Goal: Find specific page/section: Find specific page/section

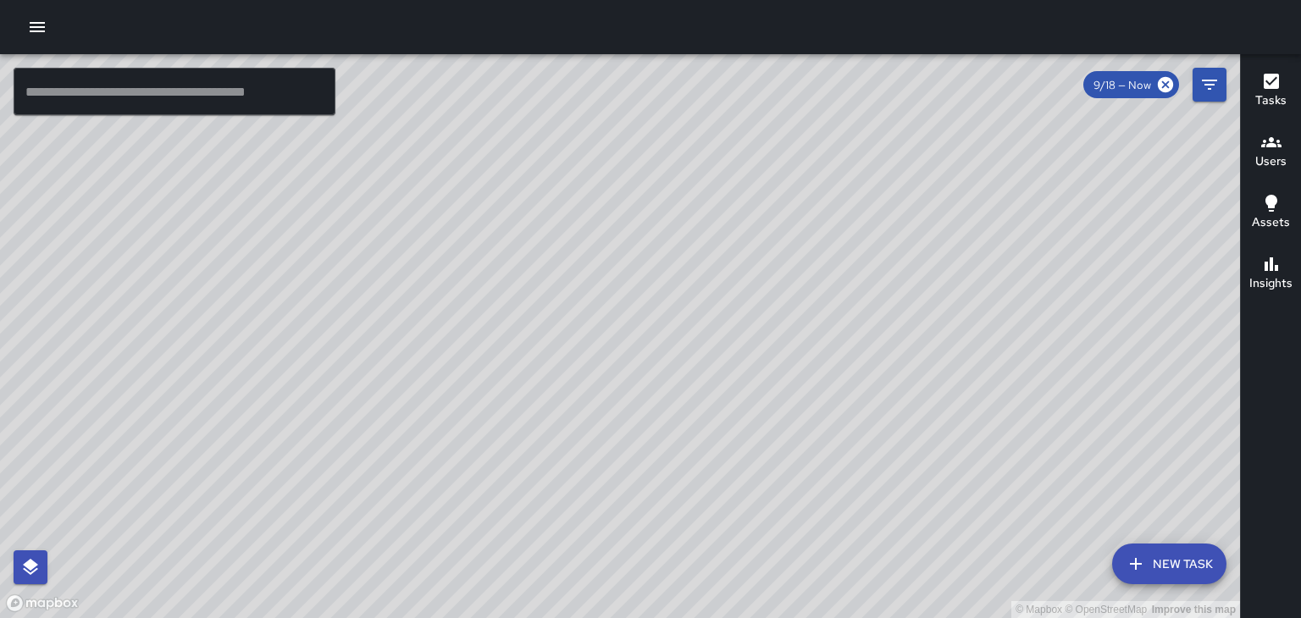
click at [1267, 170] on h6 "Users" at bounding box center [1270, 161] width 31 height 19
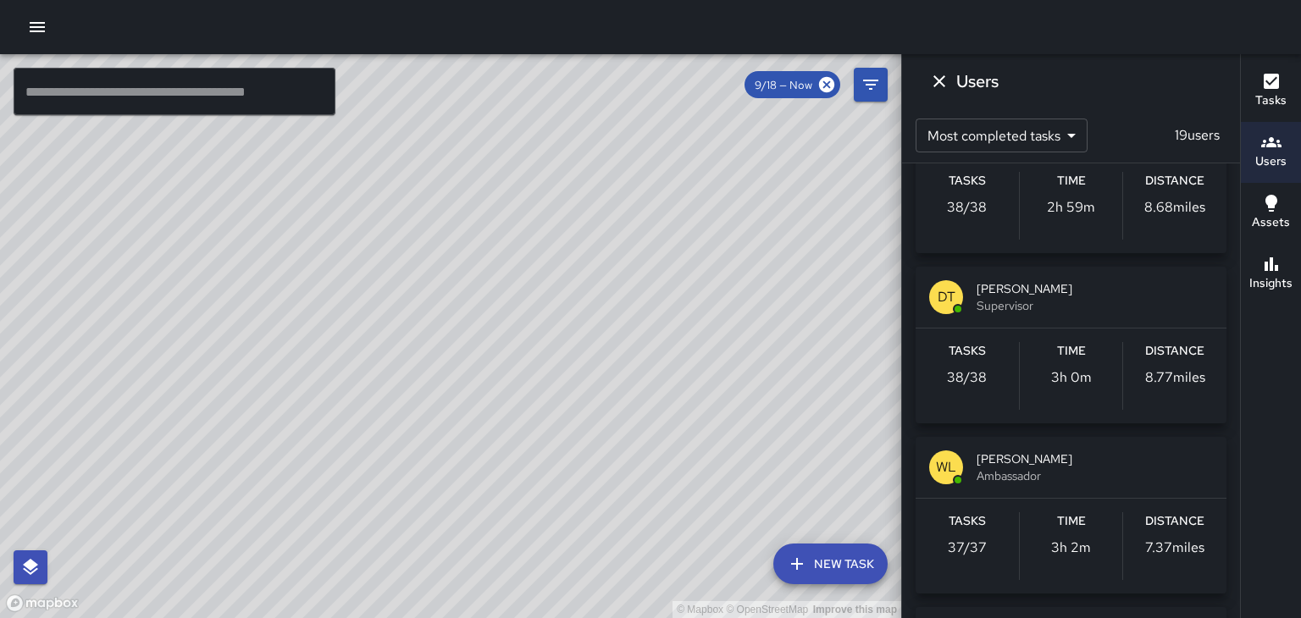
scroll to position [251, 0]
click at [650, 292] on div "© Mapbox © OpenStreetMap Improve this map" at bounding box center [450, 336] width 901 height 564
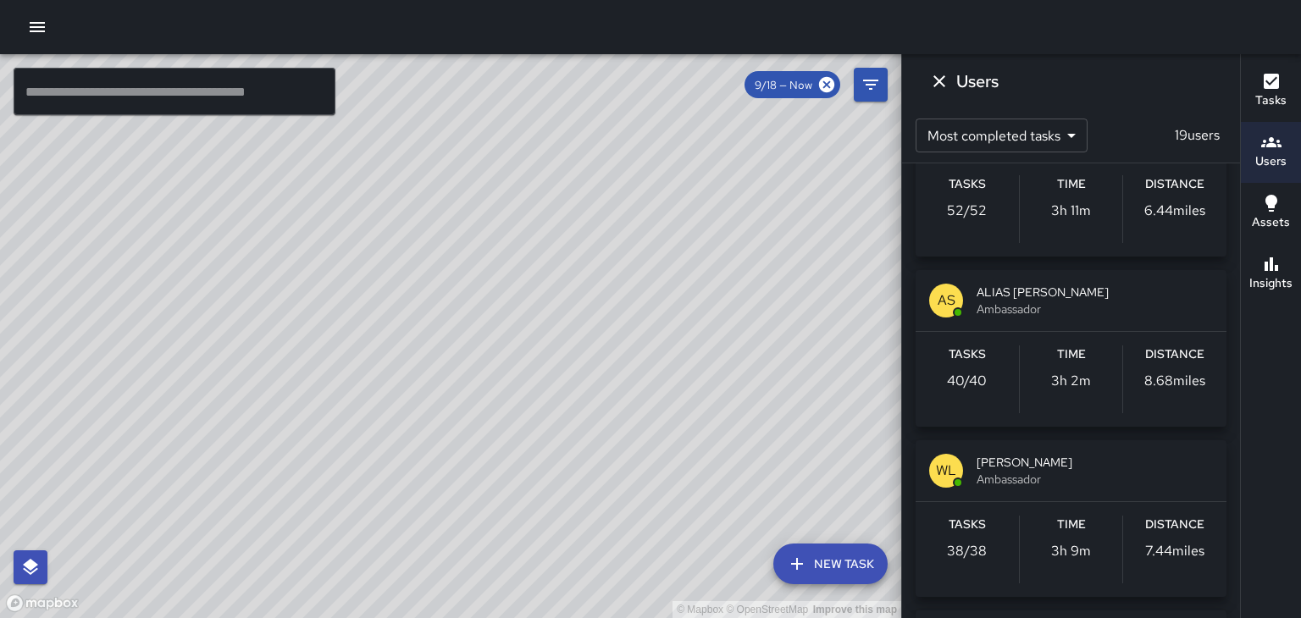
scroll to position [171, 0]
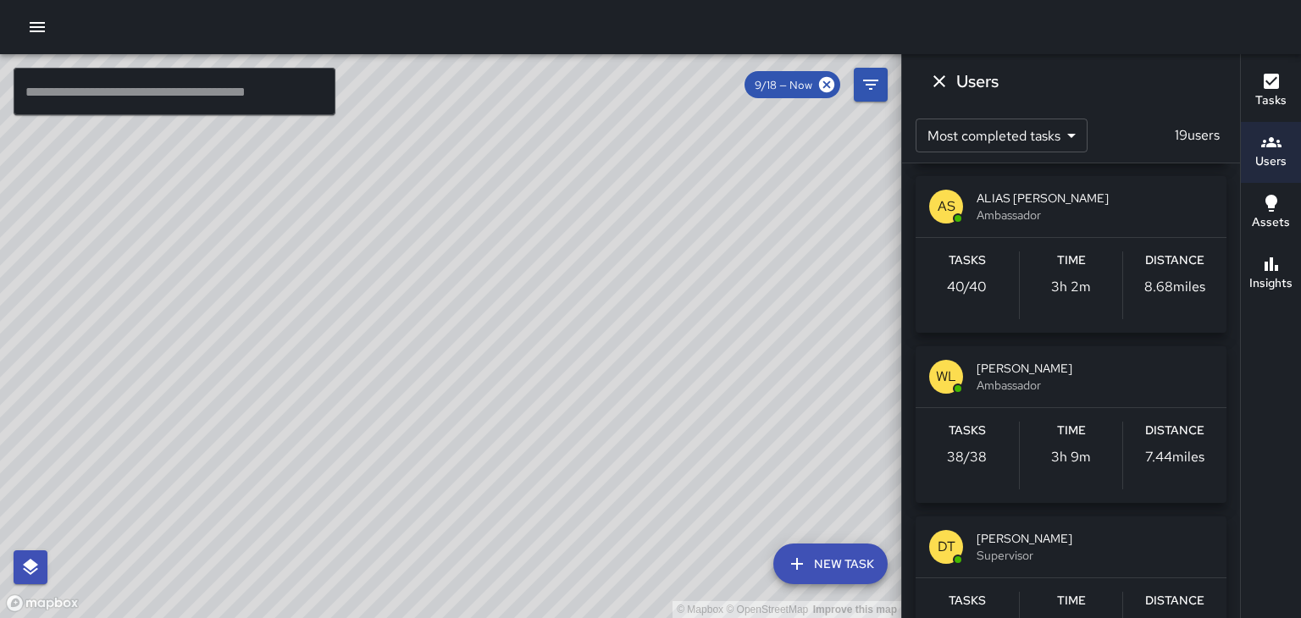
click at [1039, 385] on span "Ambassador" at bounding box center [1094, 385] width 236 height 17
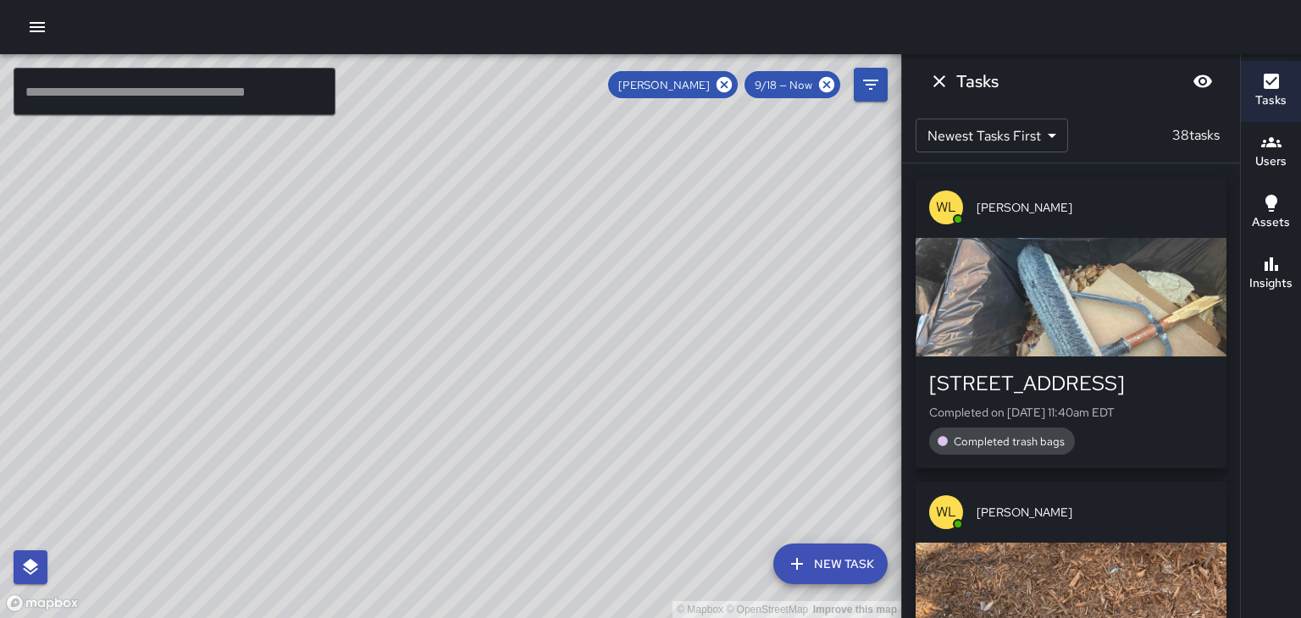
scroll to position [0, 0]
click at [1103, 290] on div "button" at bounding box center [1070, 297] width 311 height 119
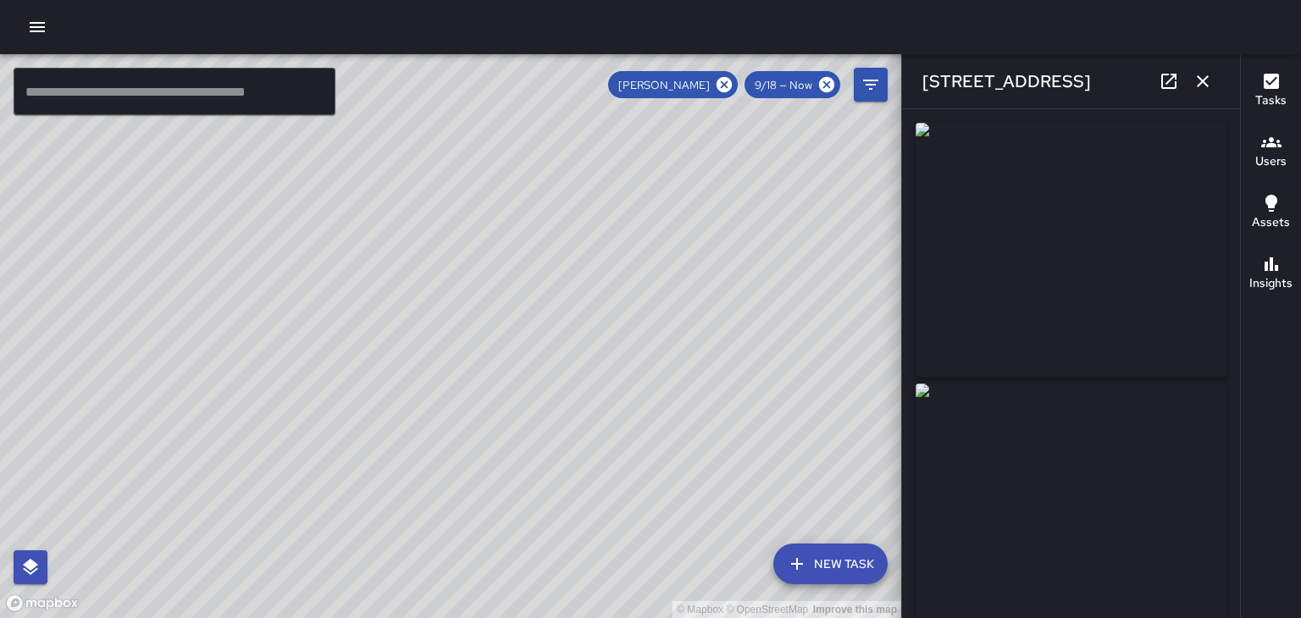
type input "**********"
click at [1074, 548] on img at bounding box center [1070, 511] width 311 height 254
click at [1208, 88] on icon "button" at bounding box center [1202, 81] width 20 height 20
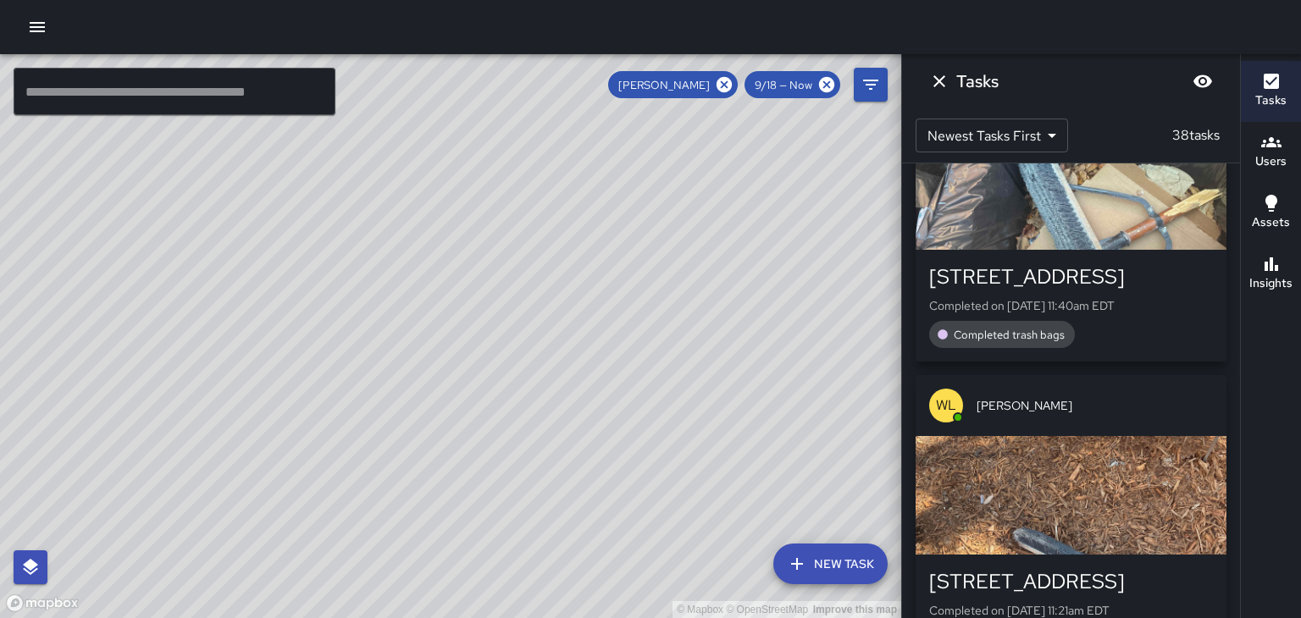
scroll to position [151, 0]
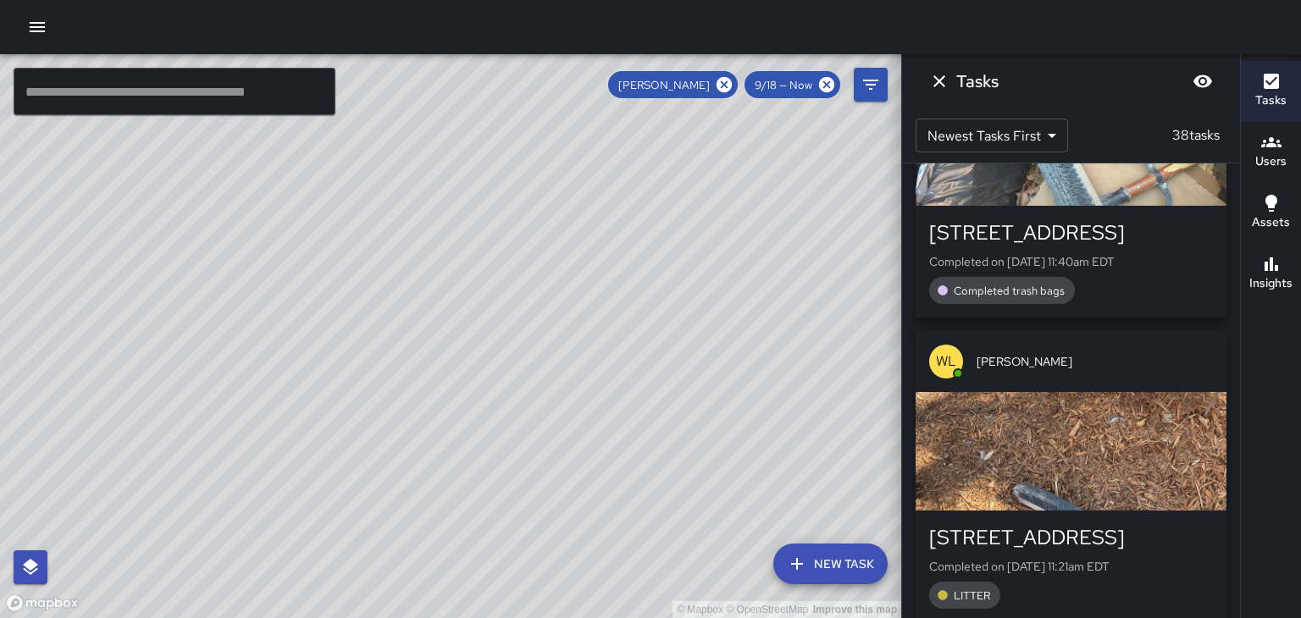
click at [1067, 410] on div "button" at bounding box center [1070, 451] width 311 height 119
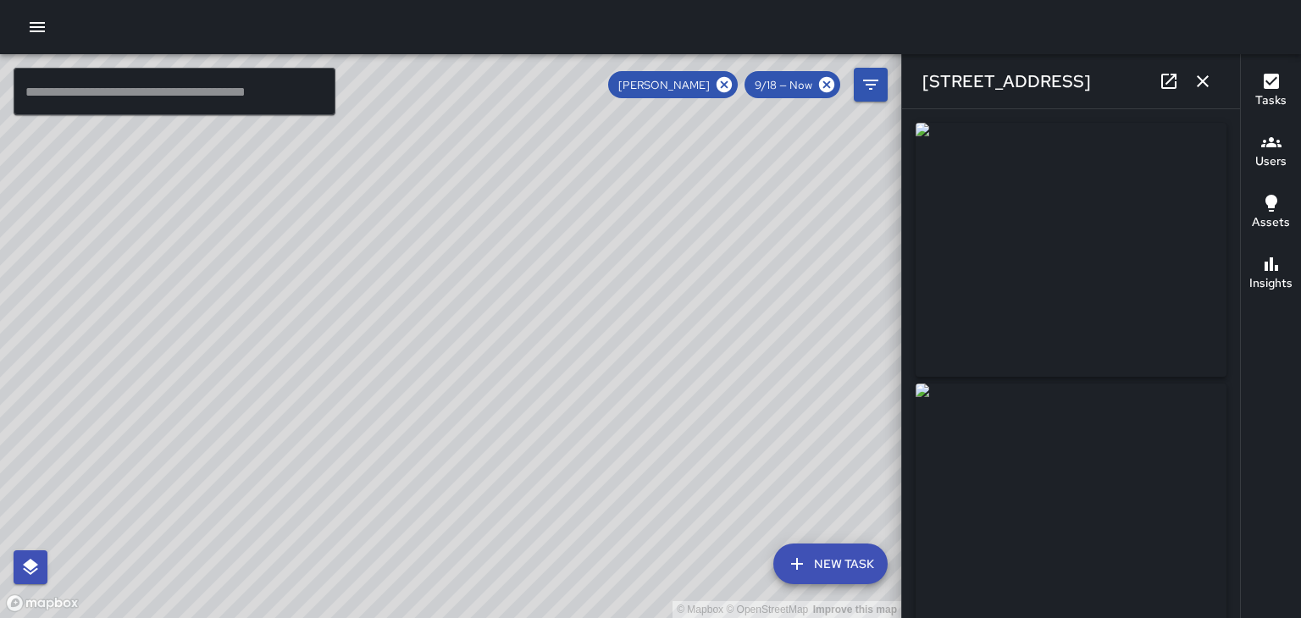
type input "**********"
click at [1218, 89] on div "[STREET_ADDRESS]" at bounding box center [1071, 81] width 338 height 54
click at [1205, 95] on button "button" at bounding box center [1203, 81] width 34 height 34
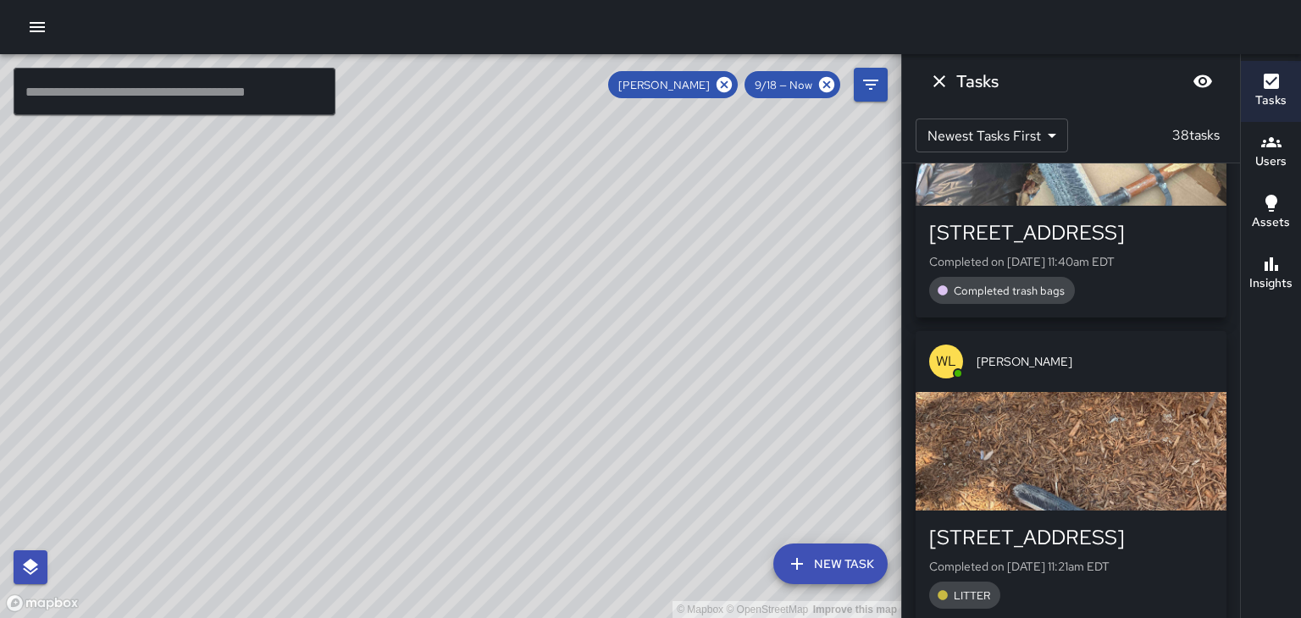
click at [1135, 224] on div "[STREET_ADDRESS]" at bounding box center [1071, 232] width 284 height 27
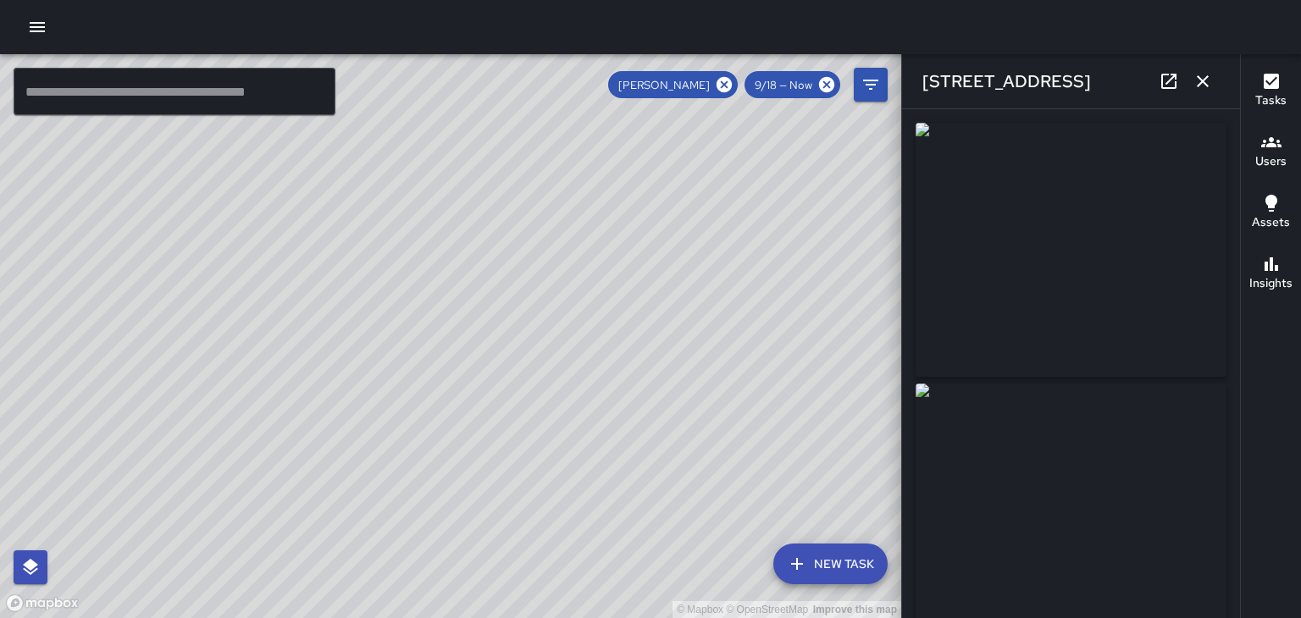
click at [1200, 86] on icon "button" at bounding box center [1202, 81] width 20 height 20
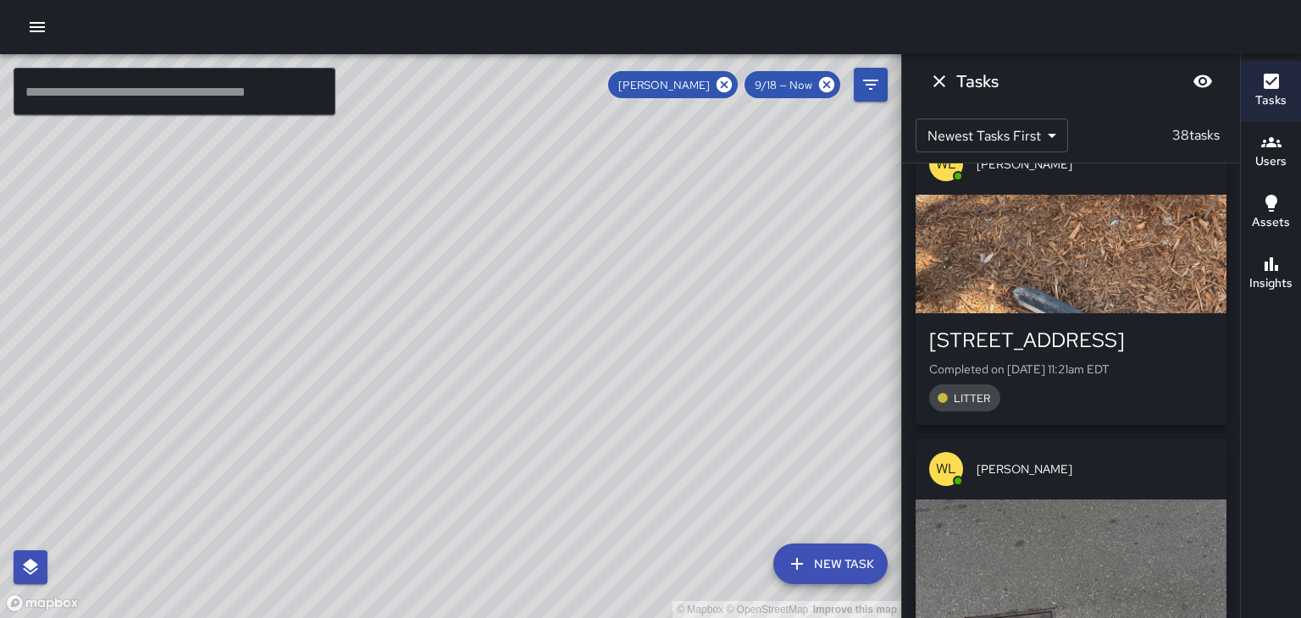
scroll to position [366, 0]
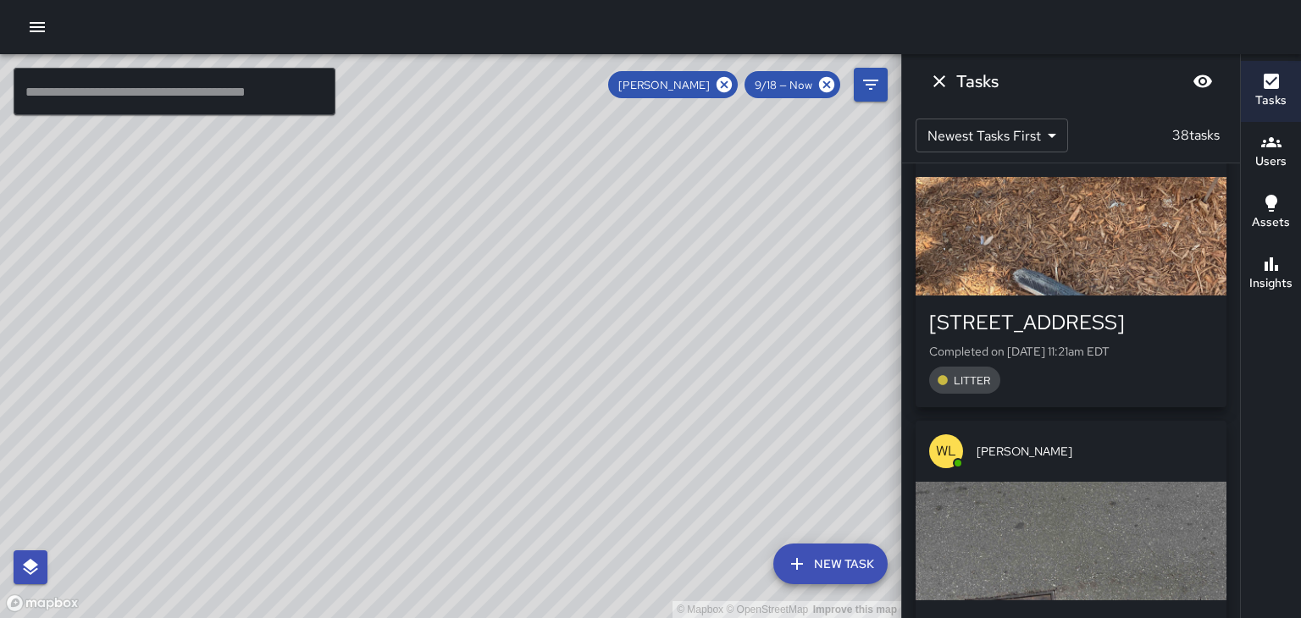
click at [1059, 460] on div "[PERSON_NAME]" at bounding box center [1070, 451] width 311 height 61
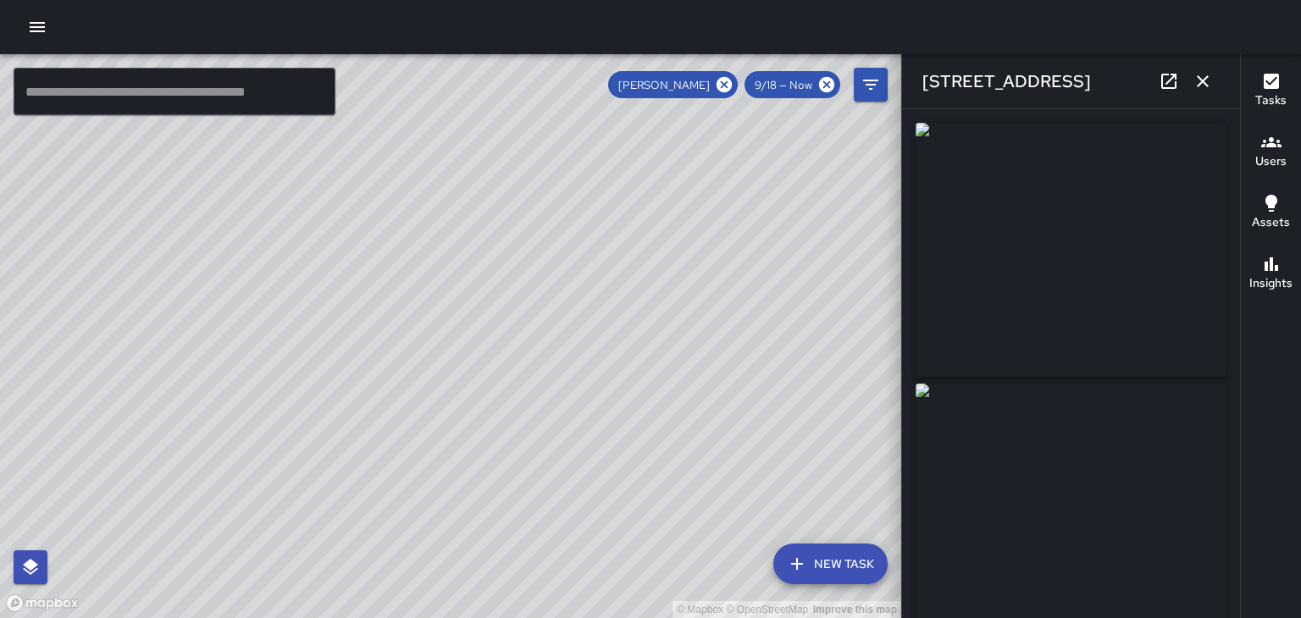
type input "**********"
click at [1213, 89] on button "button" at bounding box center [1203, 81] width 34 height 34
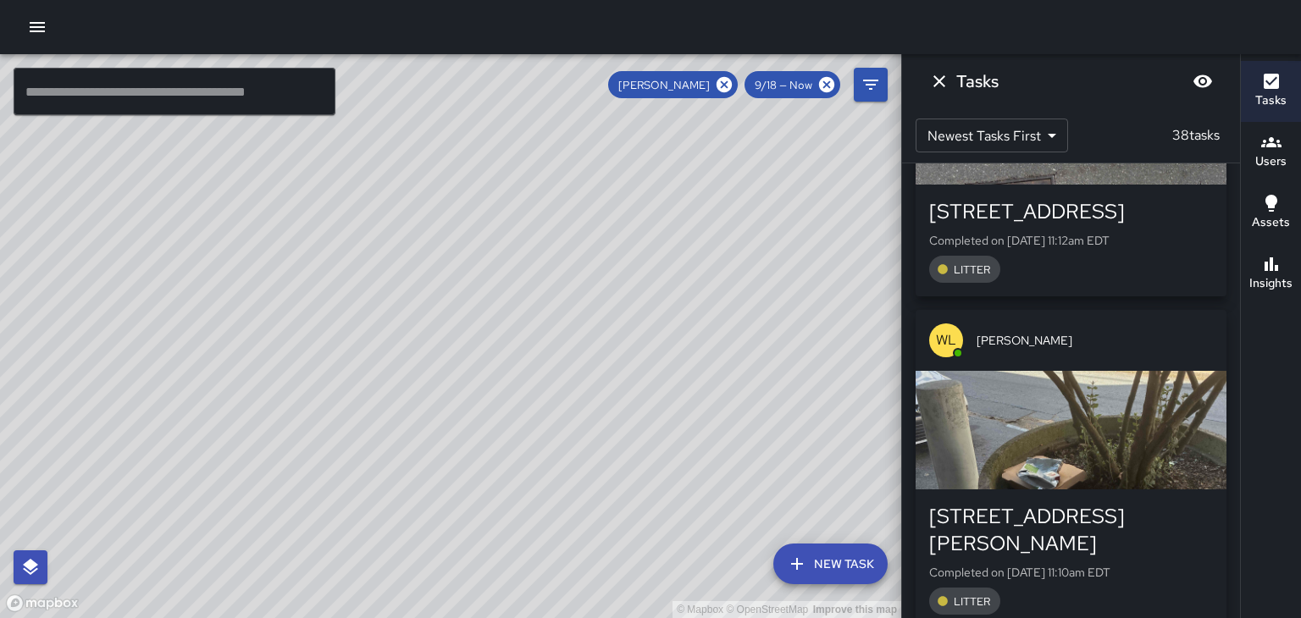
scroll to position [790, 0]
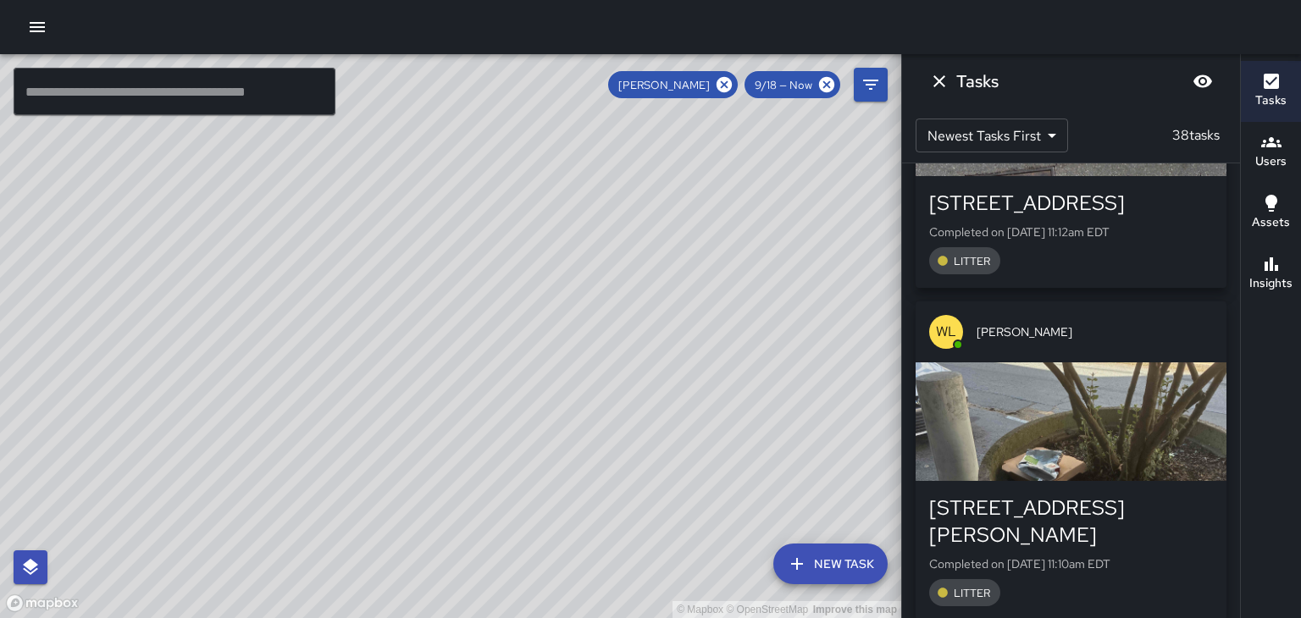
click at [1080, 356] on div "[PERSON_NAME]" at bounding box center [1070, 331] width 311 height 61
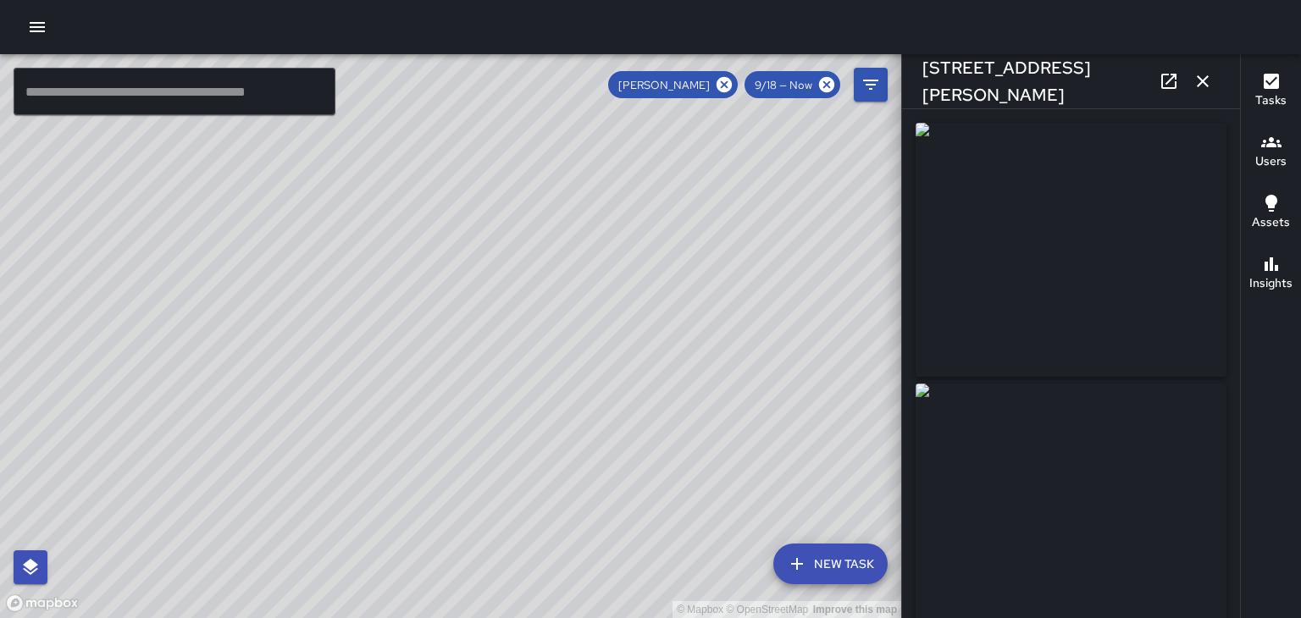
click at [1208, 92] on button "button" at bounding box center [1203, 81] width 34 height 34
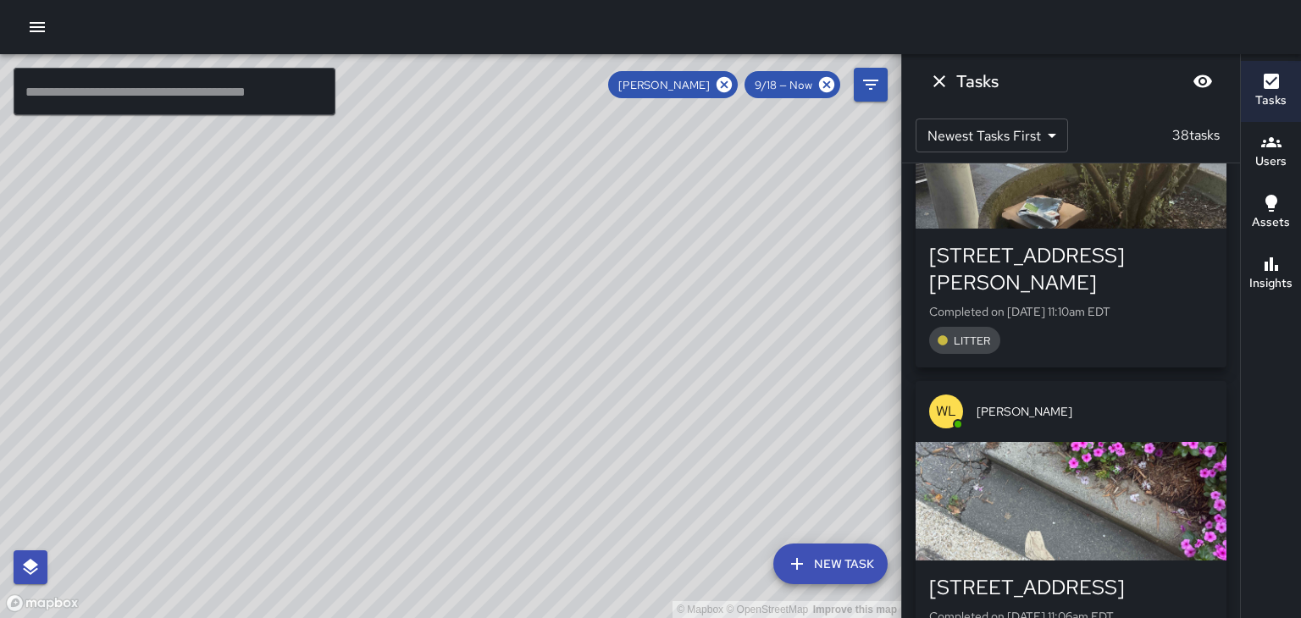
scroll to position [1045, 0]
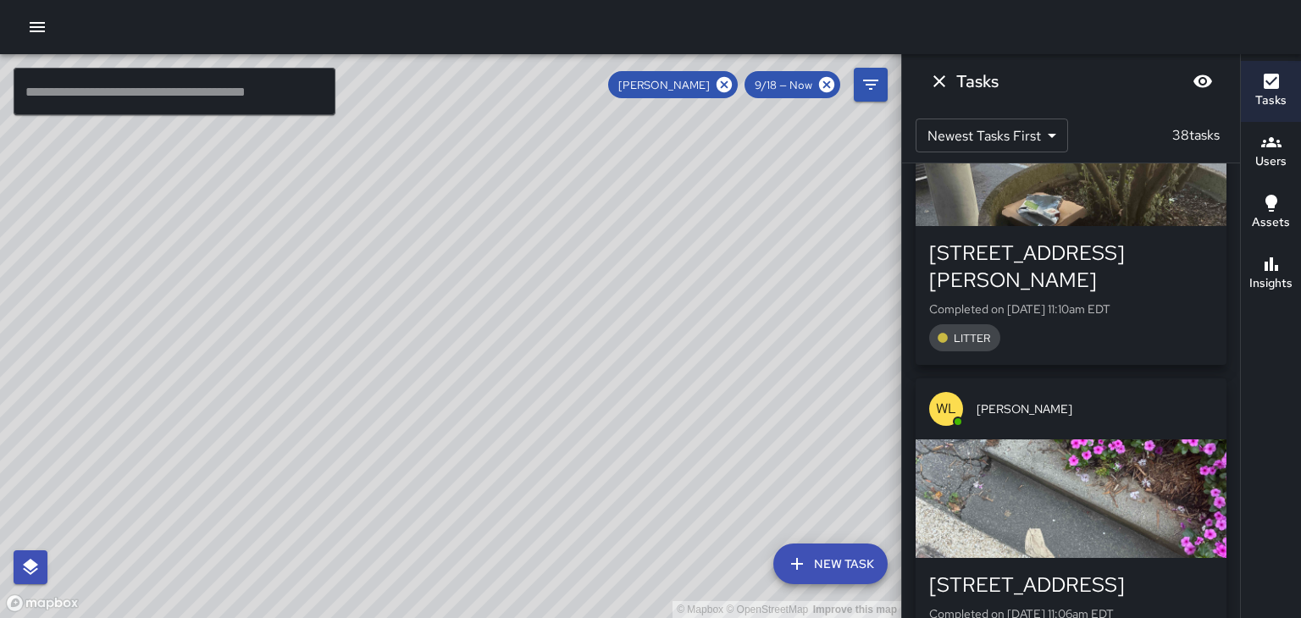
click at [1075, 407] on div "[PERSON_NAME]" at bounding box center [1070, 409] width 311 height 61
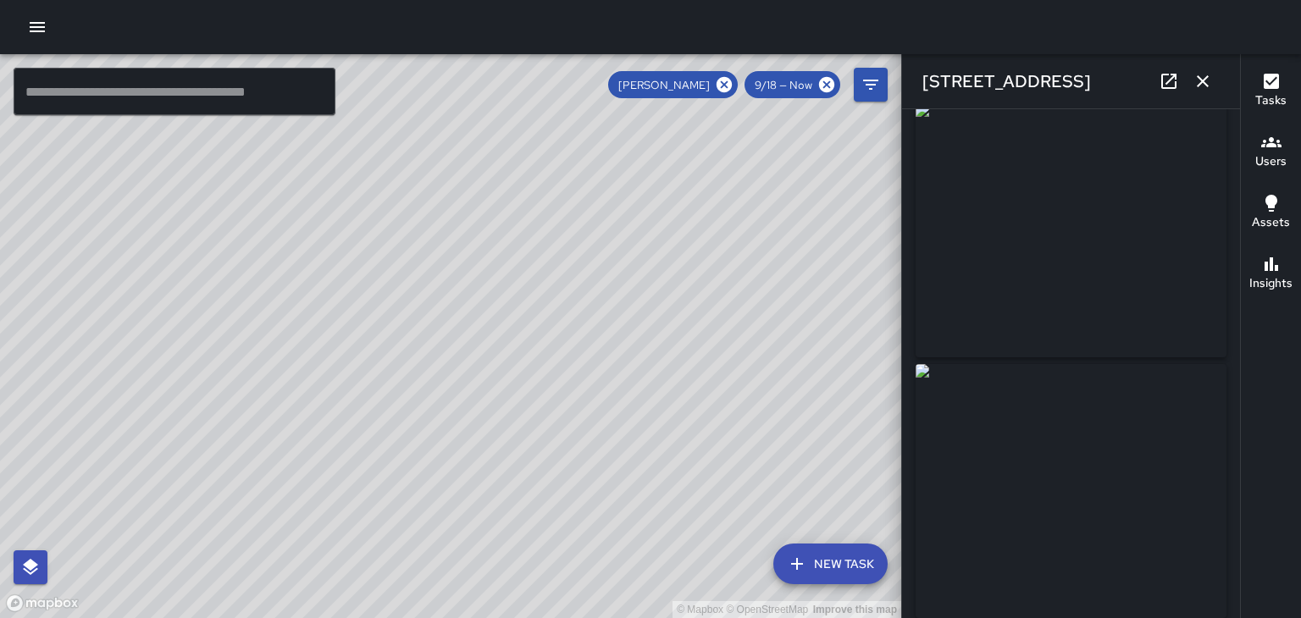
scroll to position [20, 0]
click at [1199, 95] on button "button" at bounding box center [1203, 81] width 34 height 34
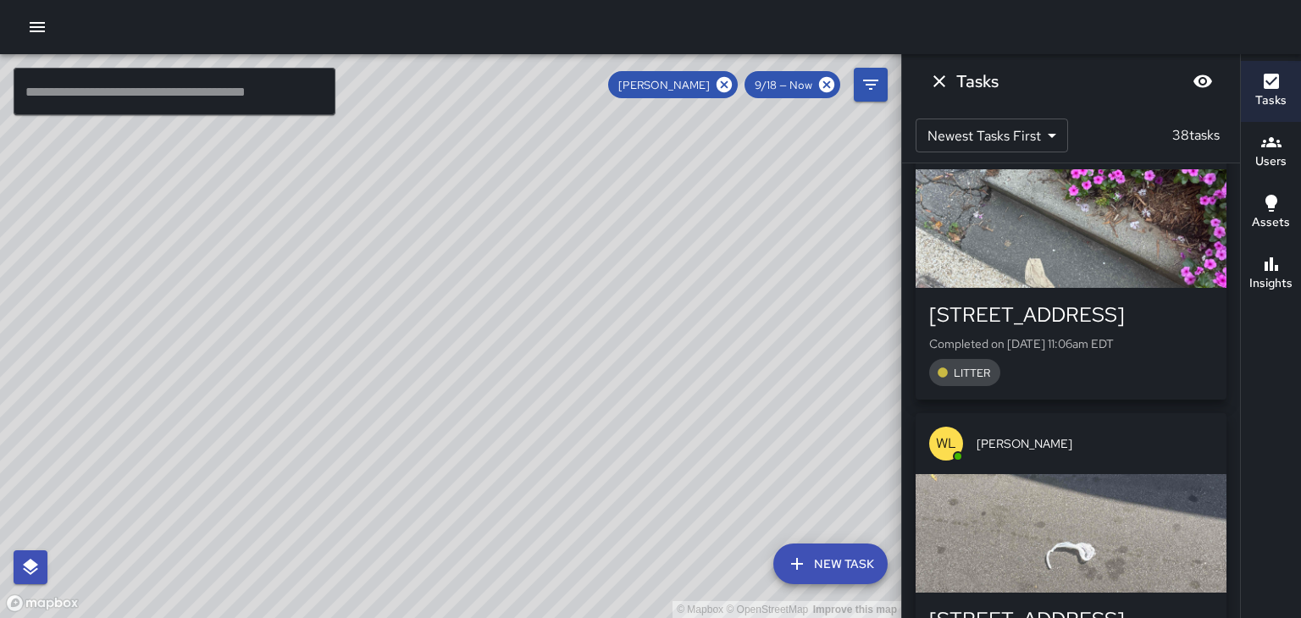
scroll to position [1320, 0]
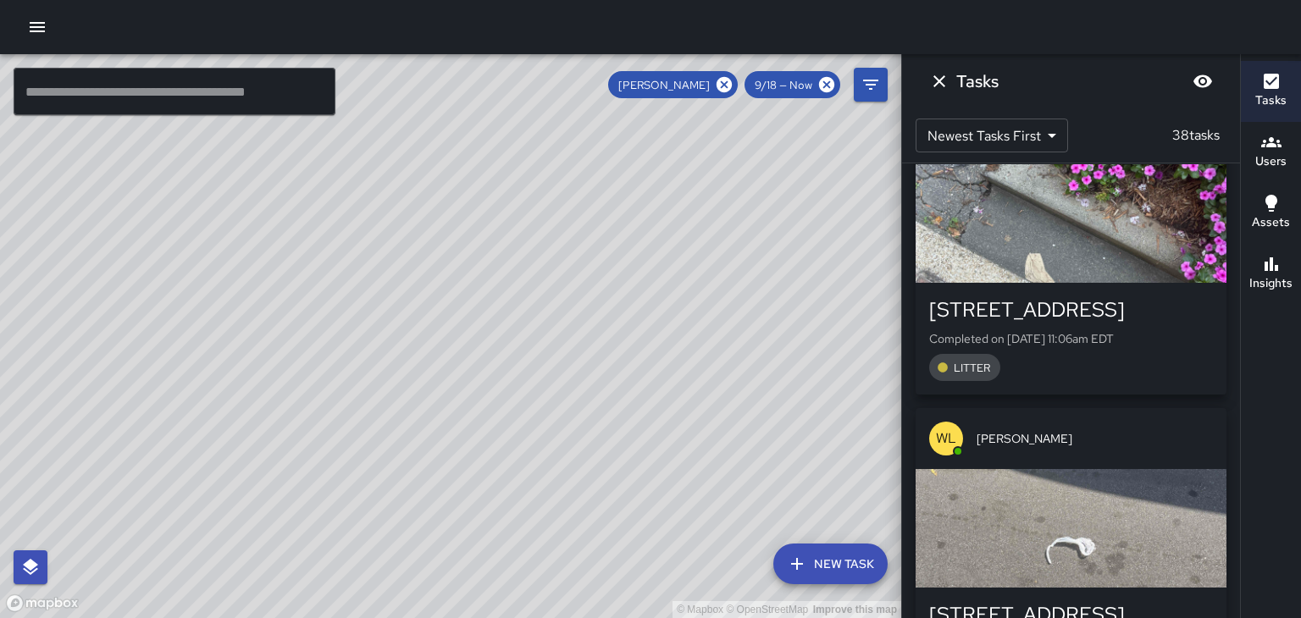
click at [1059, 430] on span "[PERSON_NAME]" at bounding box center [1094, 438] width 236 height 17
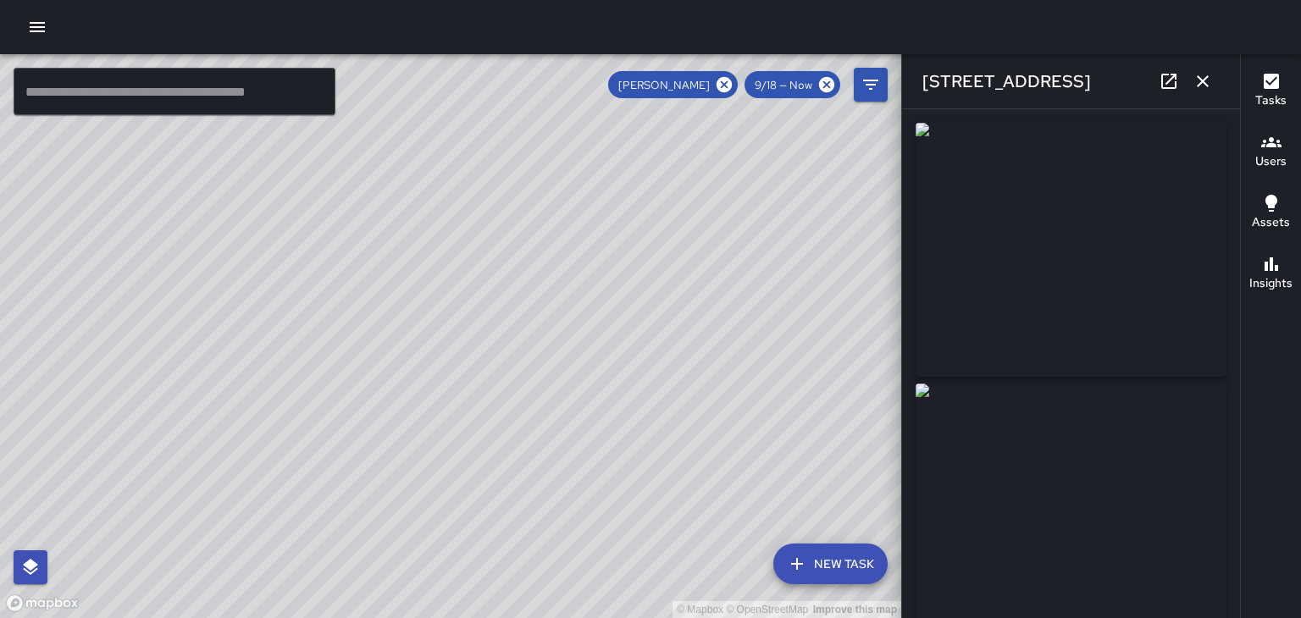
type input "**********"
click at [1206, 96] on button "button" at bounding box center [1203, 81] width 34 height 34
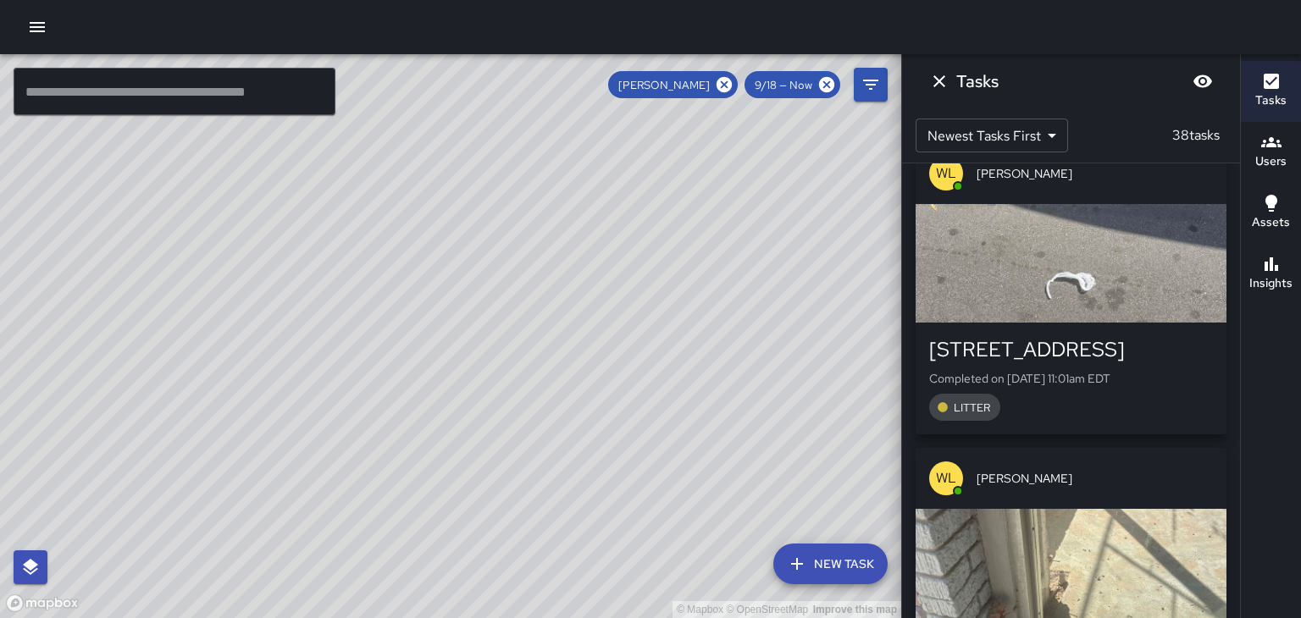
scroll to position [1589, 0]
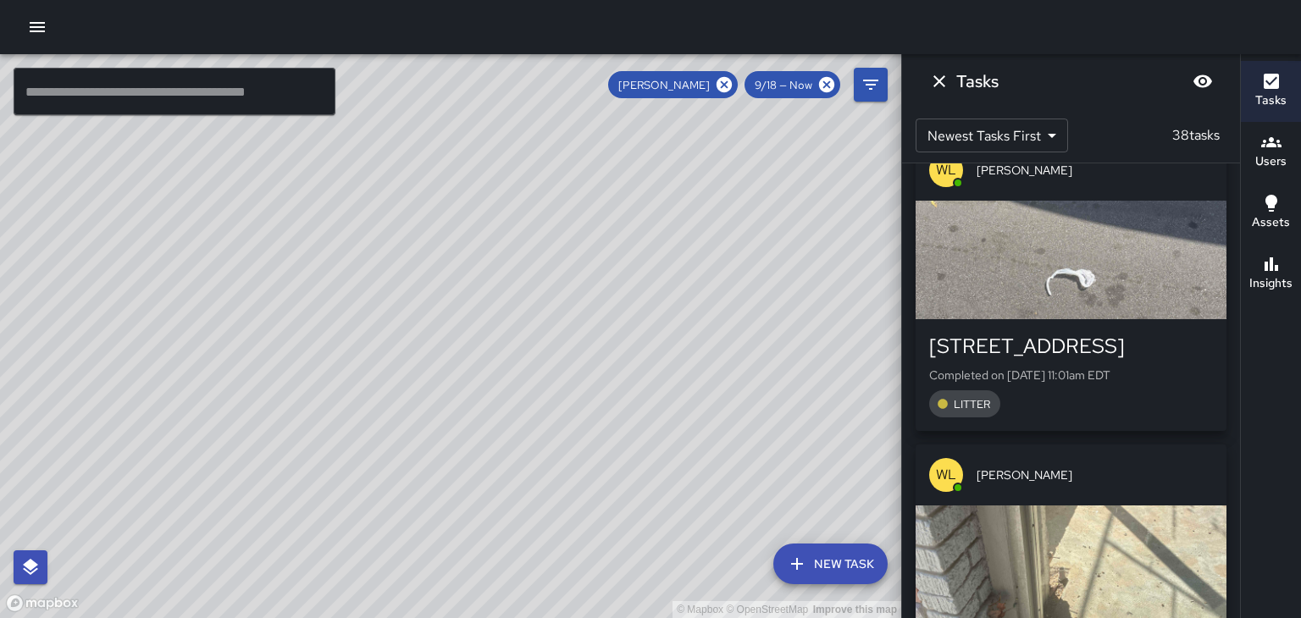
click at [1070, 460] on div "[PERSON_NAME]" at bounding box center [1070, 475] width 311 height 61
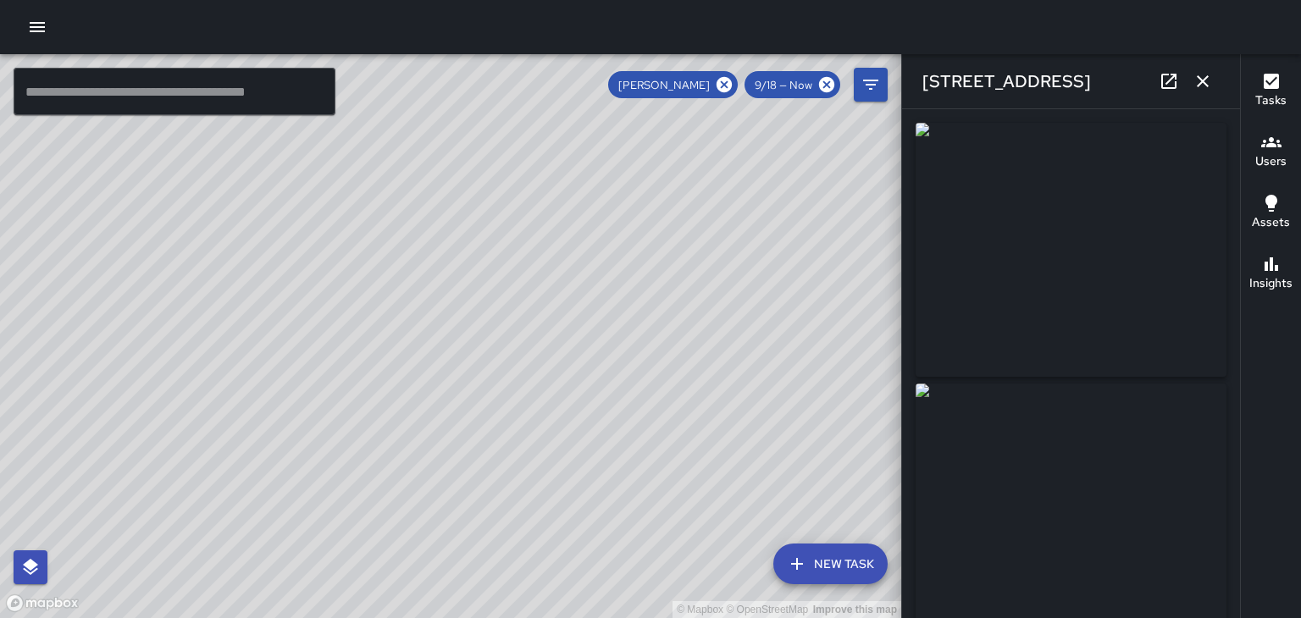
type input "**********"
click at [1111, 511] on img at bounding box center [1070, 511] width 311 height 254
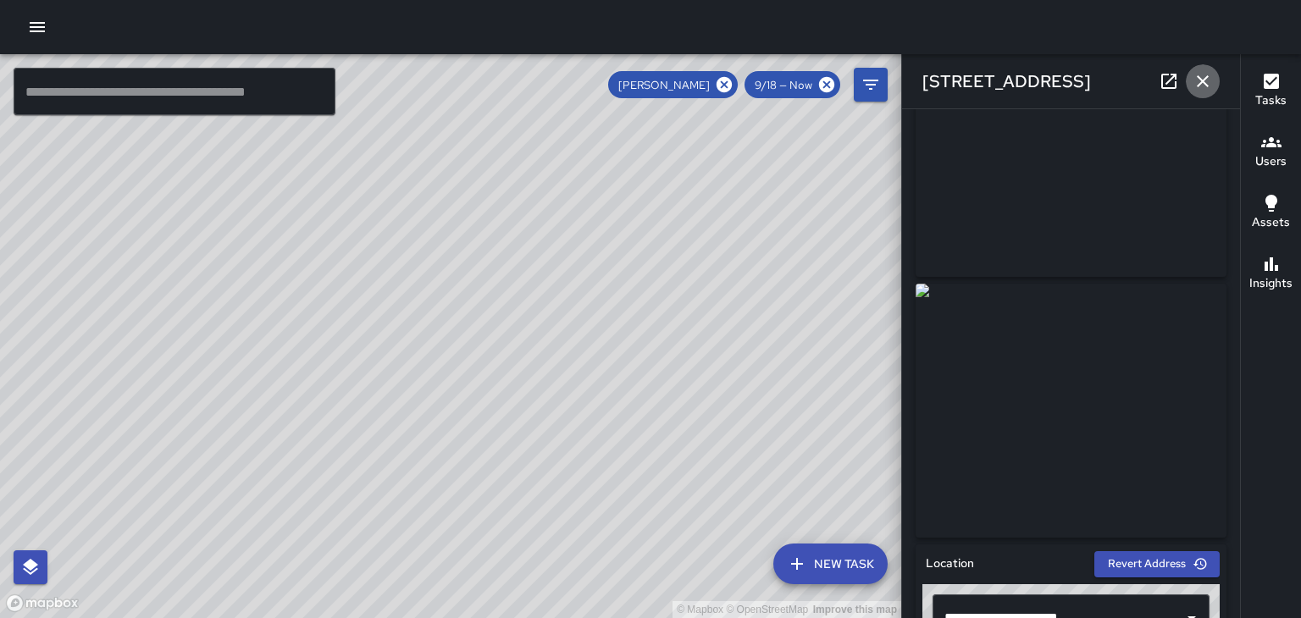
click at [1209, 91] on button "button" at bounding box center [1203, 81] width 34 height 34
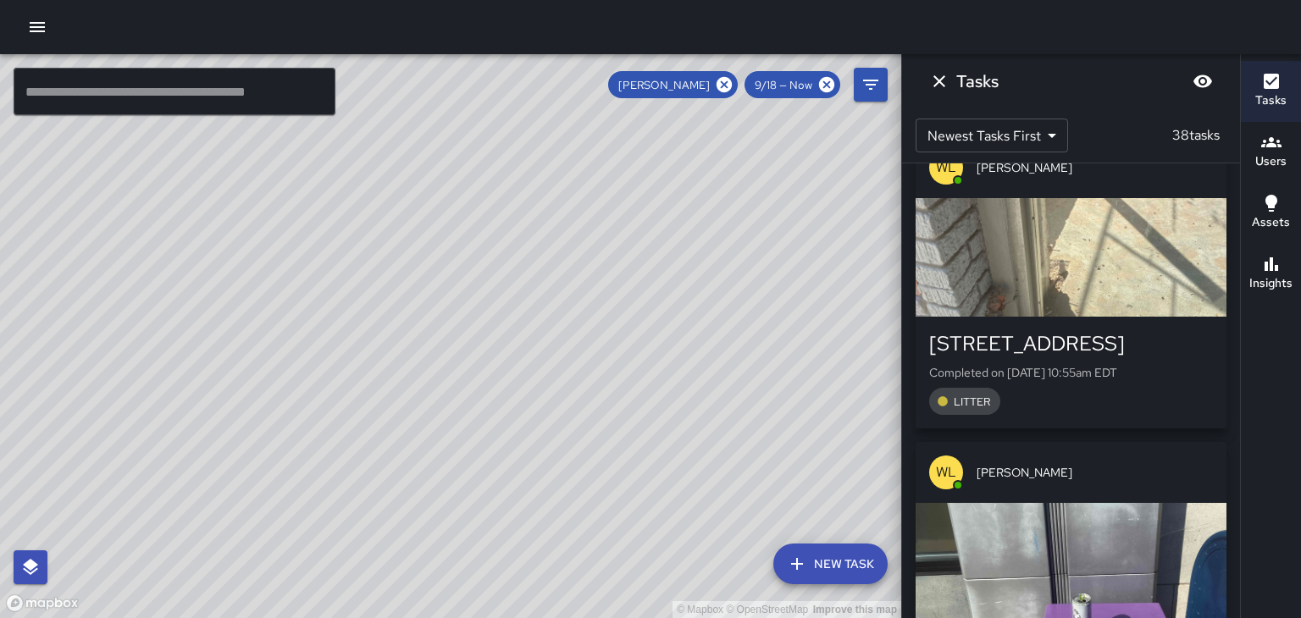
scroll to position [1919, 0]
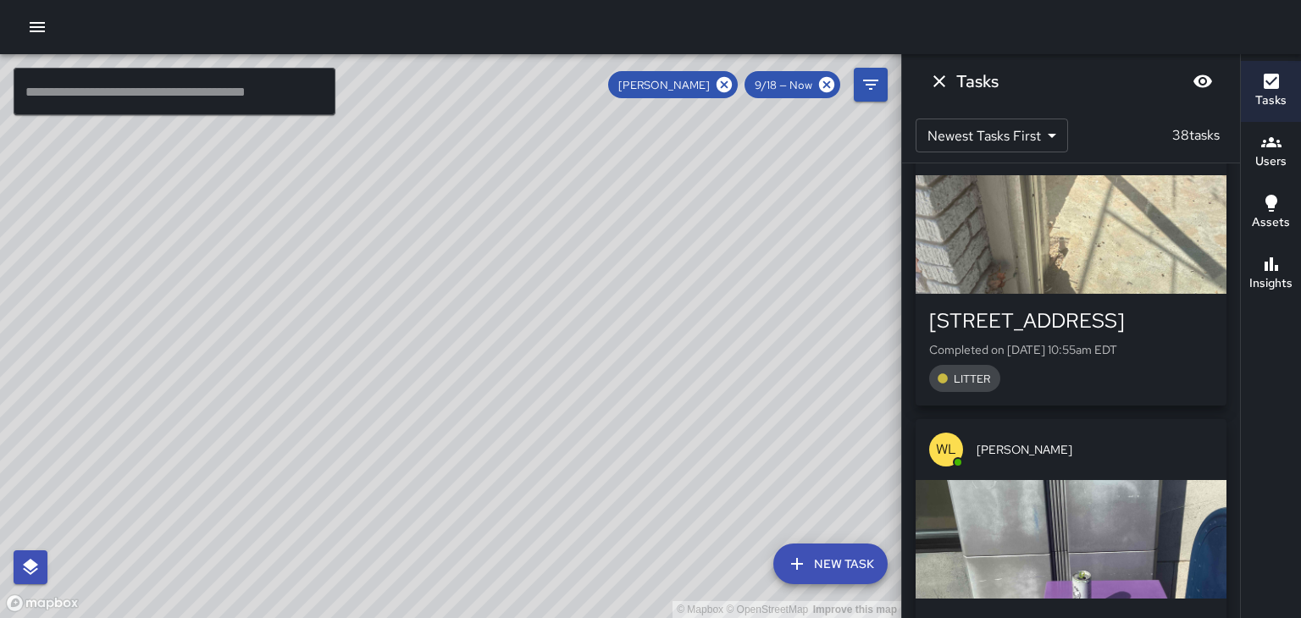
click at [1072, 431] on div "[PERSON_NAME]" at bounding box center [1070, 449] width 311 height 61
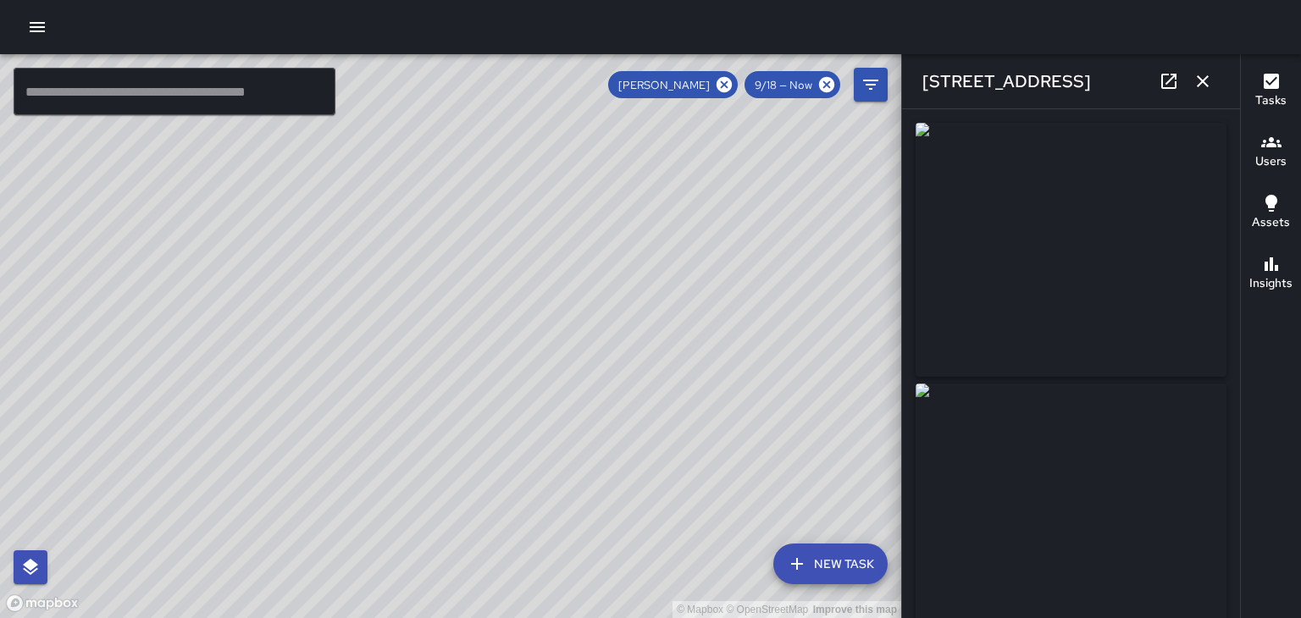
type input "**********"
click at [1213, 86] on button "button" at bounding box center [1203, 81] width 34 height 34
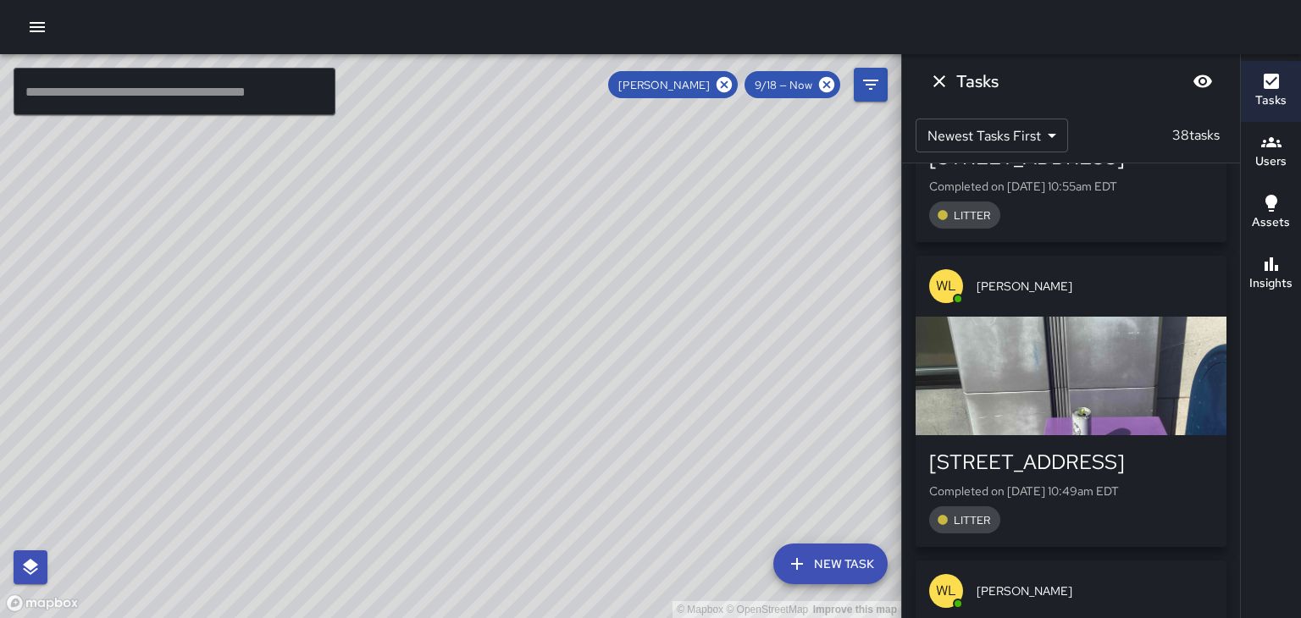
scroll to position [2082, 0]
click at [1105, 257] on div "[PERSON_NAME]" at bounding box center [1070, 287] width 311 height 61
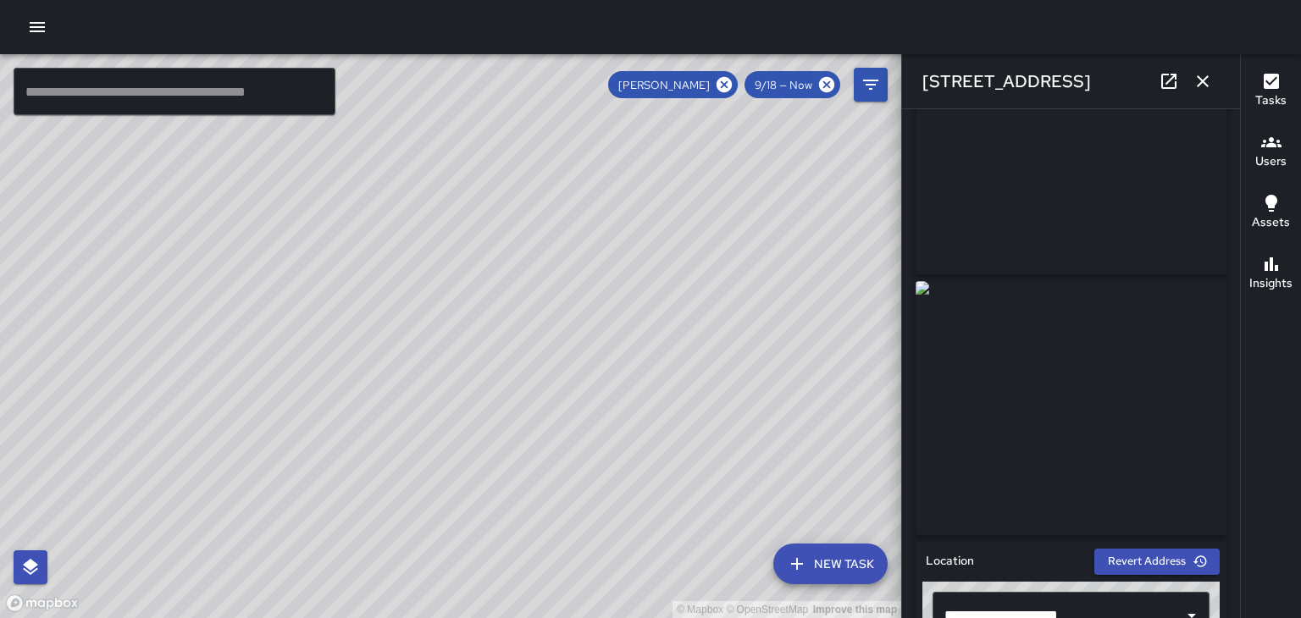
scroll to position [102, 0]
click at [1202, 88] on icon "button" at bounding box center [1202, 81] width 20 height 20
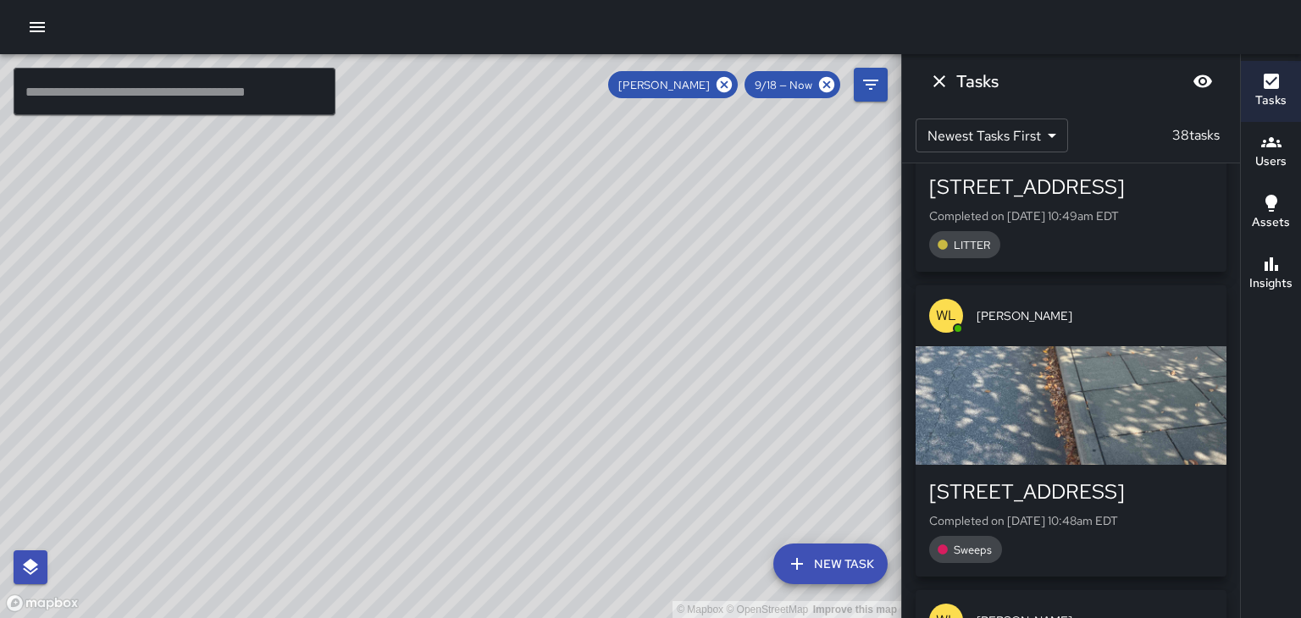
scroll to position [2359, 0]
click at [1101, 307] on span "[PERSON_NAME]" at bounding box center [1094, 315] width 236 height 17
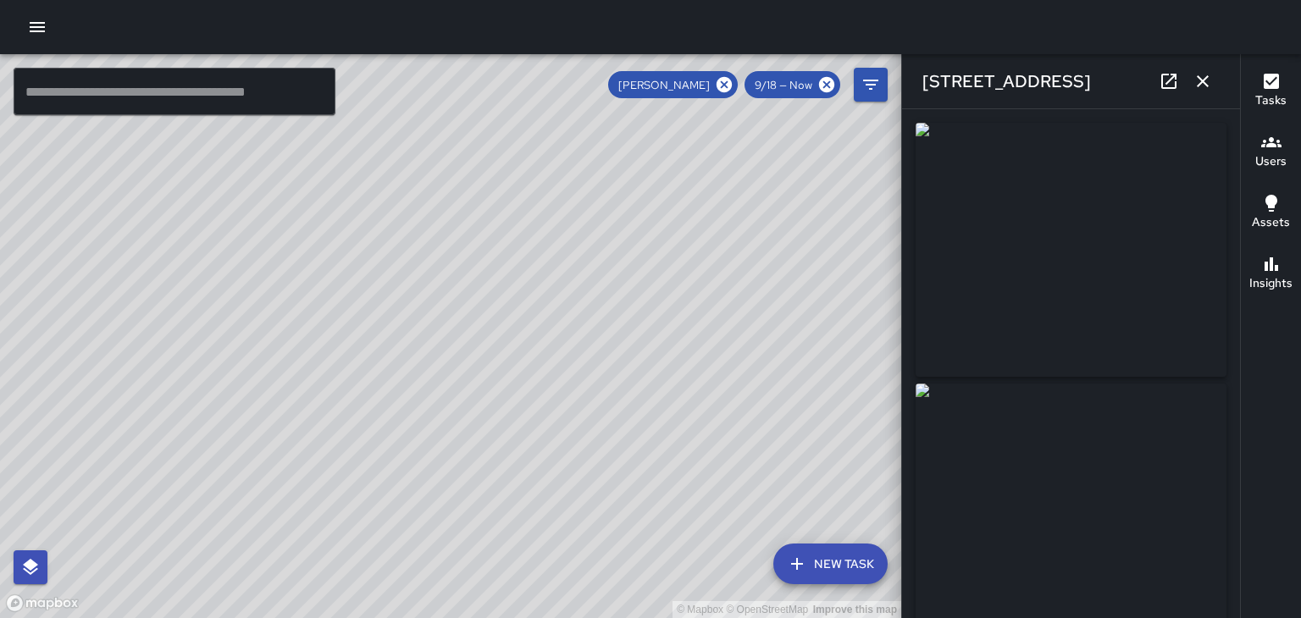
type input "**********"
click at [1104, 495] on img at bounding box center [1070, 511] width 311 height 254
click at [1216, 88] on button "button" at bounding box center [1203, 81] width 34 height 34
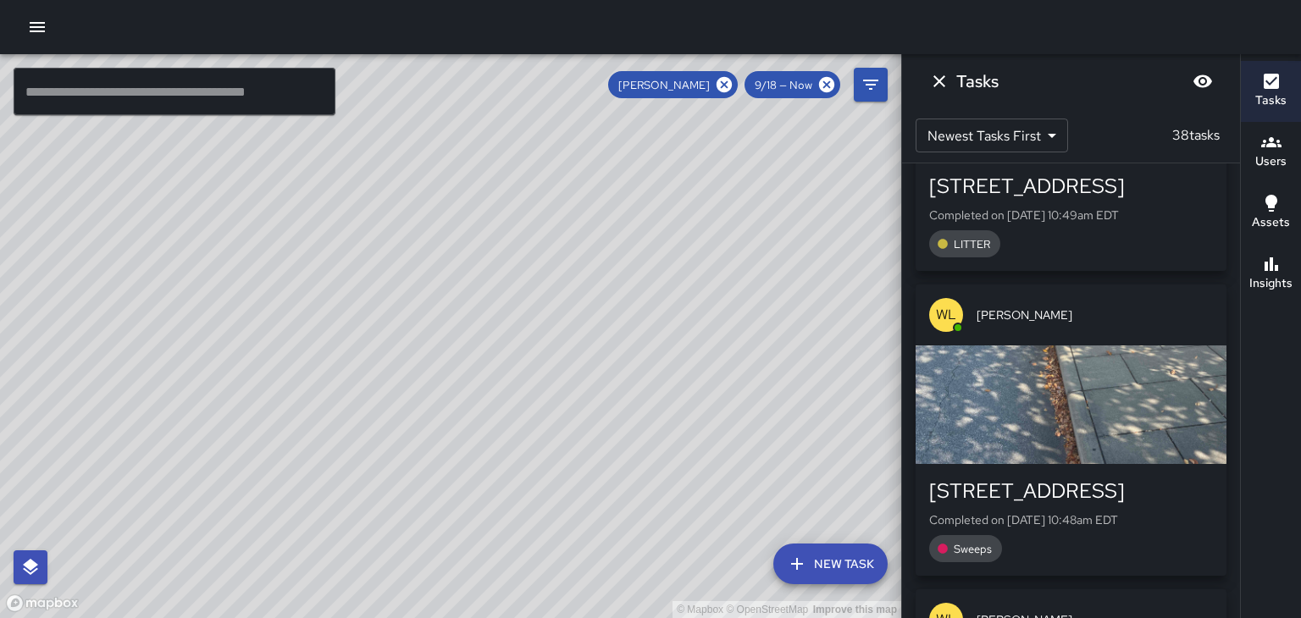
click at [1210, 88] on div "Tasks" at bounding box center [1071, 81] width 338 height 54
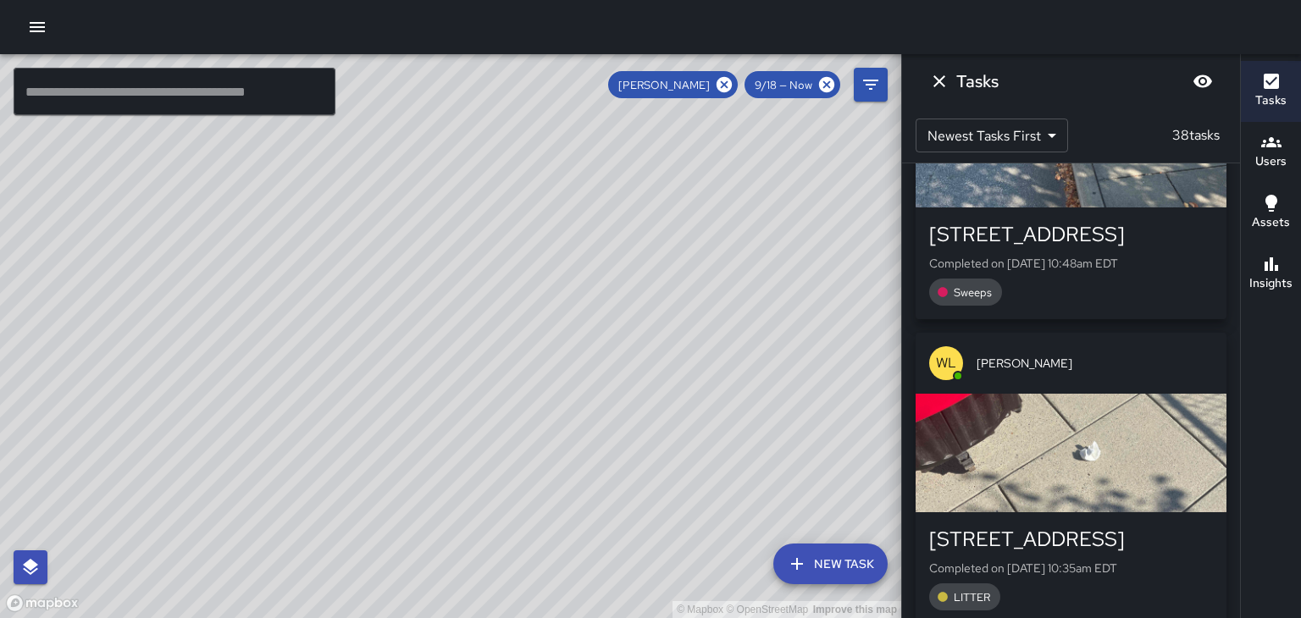
scroll to position [2615, 0]
click at [1089, 346] on div "[PERSON_NAME]" at bounding box center [1070, 363] width 311 height 61
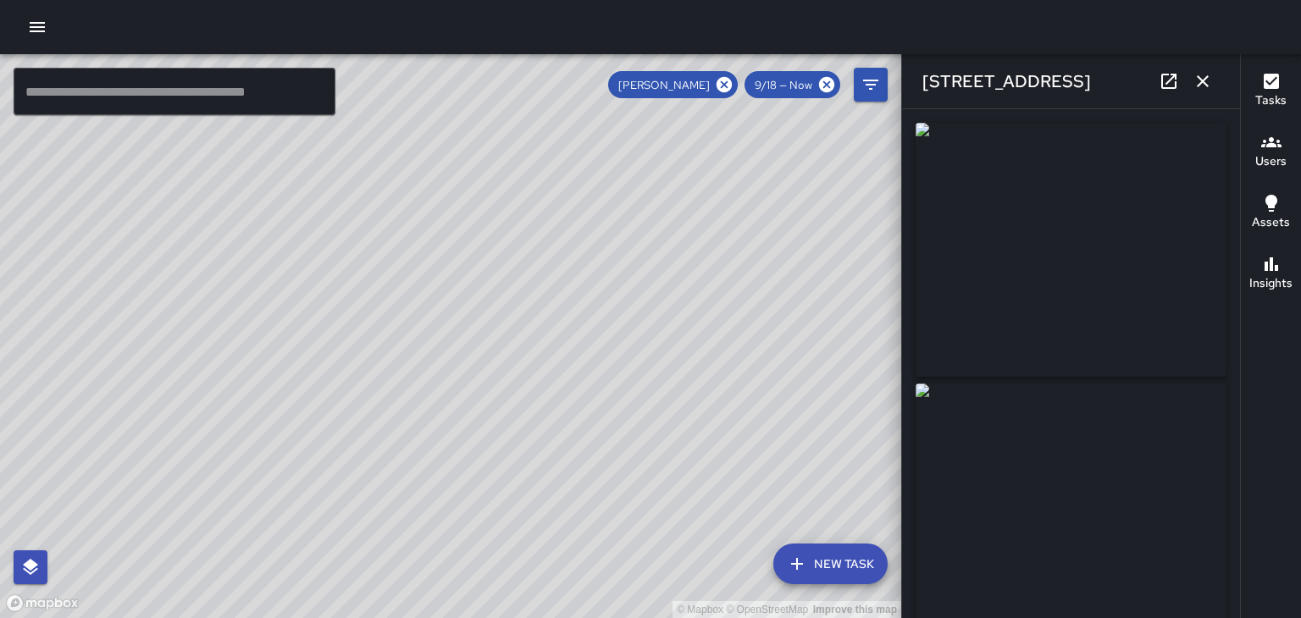
type input "**********"
click at [1208, 91] on button "button" at bounding box center [1203, 81] width 34 height 34
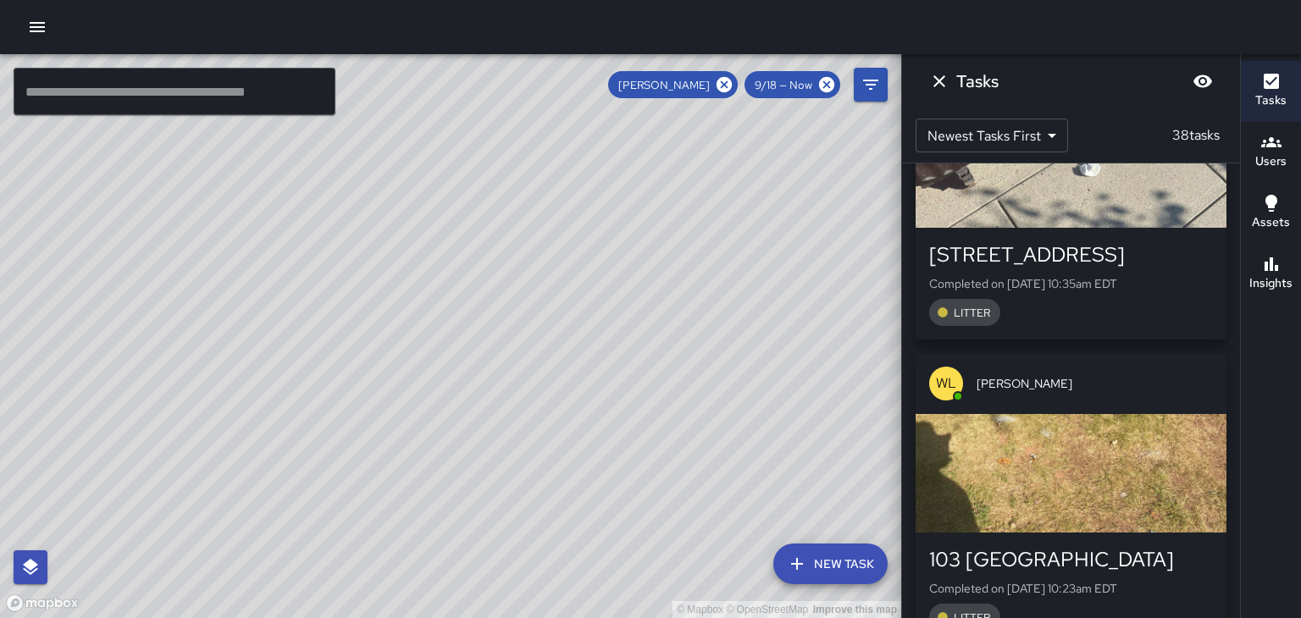
scroll to position [2901, 0]
click at [1070, 374] on span "[PERSON_NAME]" at bounding box center [1094, 382] width 236 height 17
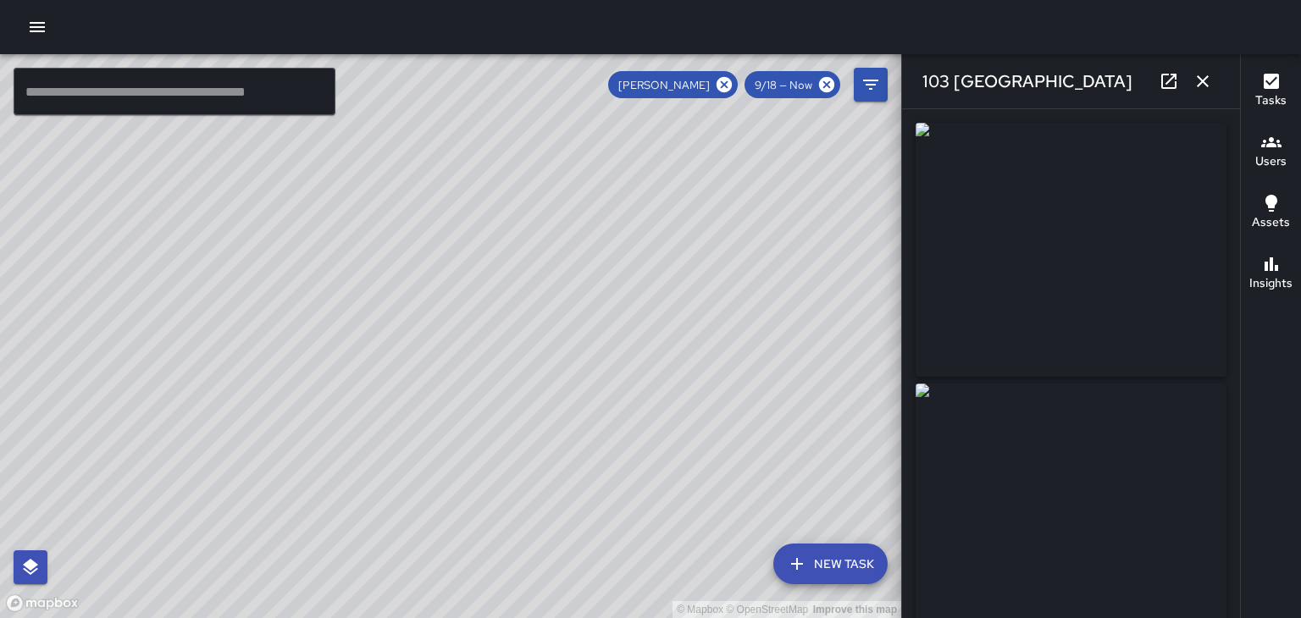
type input "**********"
click at [1206, 97] on button "button" at bounding box center [1203, 81] width 34 height 34
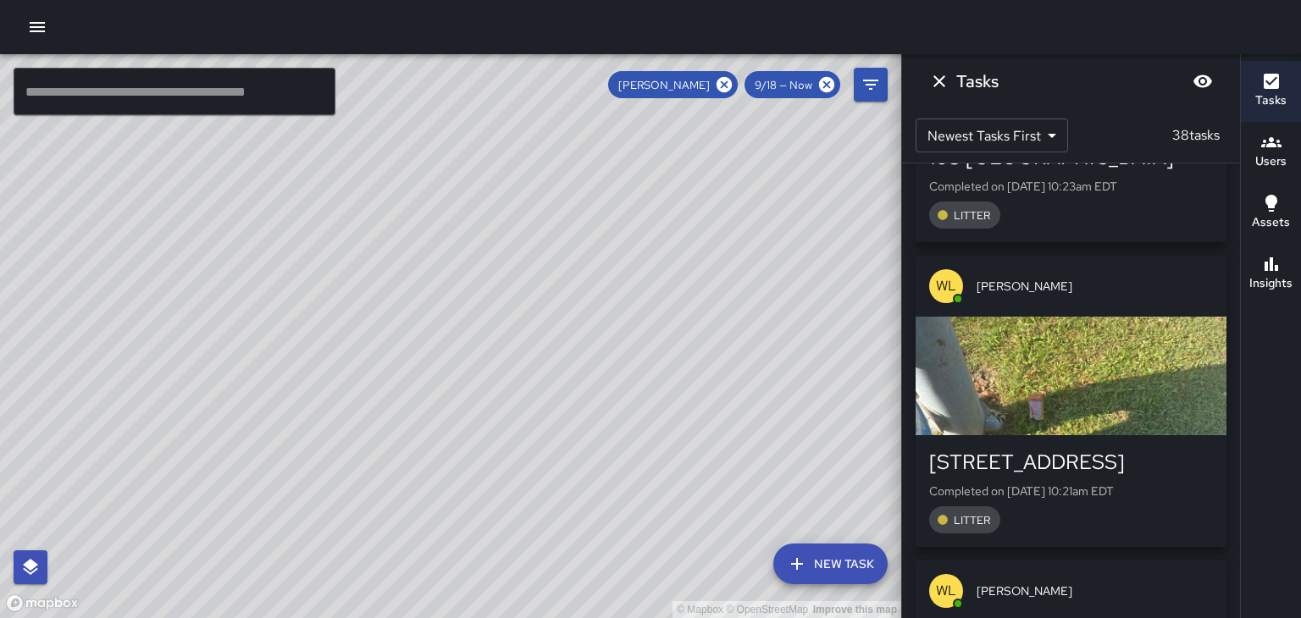
scroll to position [3312, 0]
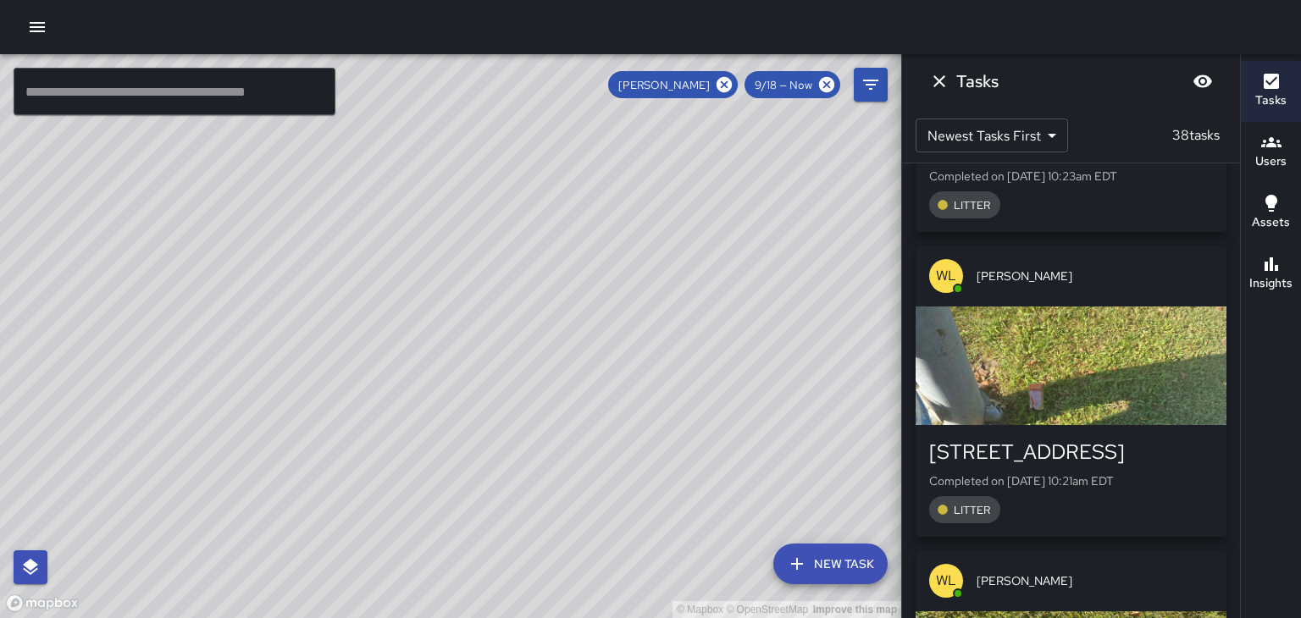
click at [1137, 263] on div "[PERSON_NAME]" at bounding box center [1070, 276] width 311 height 61
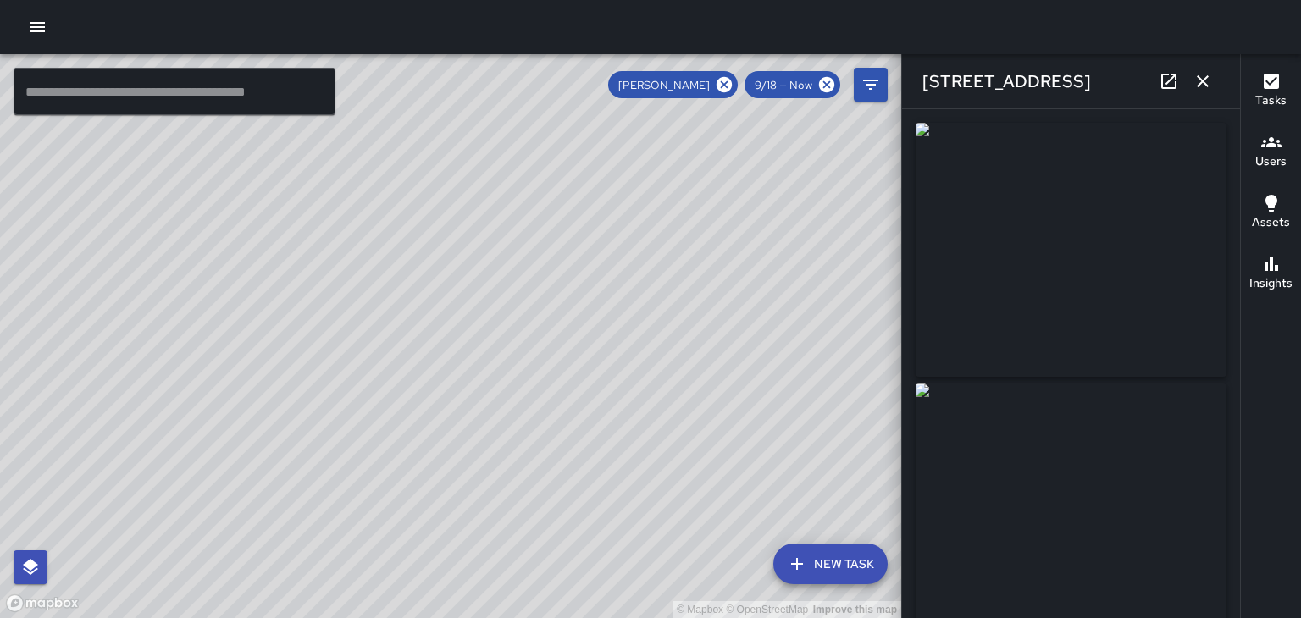
click at [1206, 93] on button "button" at bounding box center [1203, 81] width 34 height 34
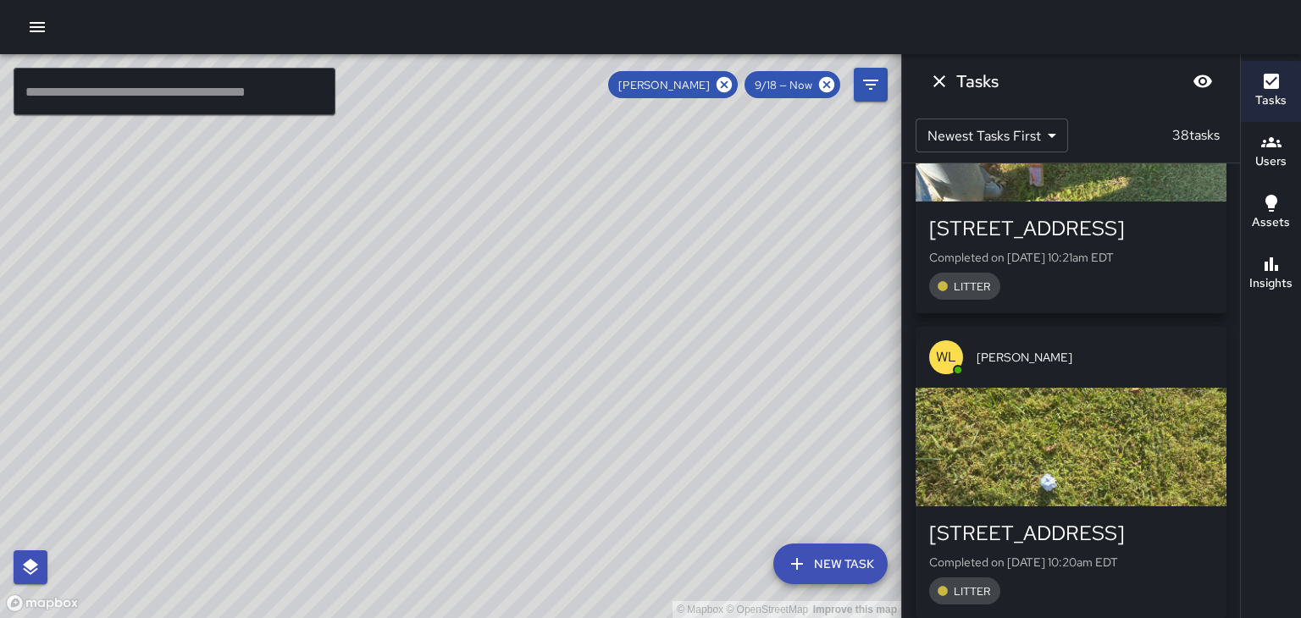
scroll to position [3537, 0]
click at [1074, 347] on span "[PERSON_NAME]" at bounding box center [1094, 355] width 236 height 17
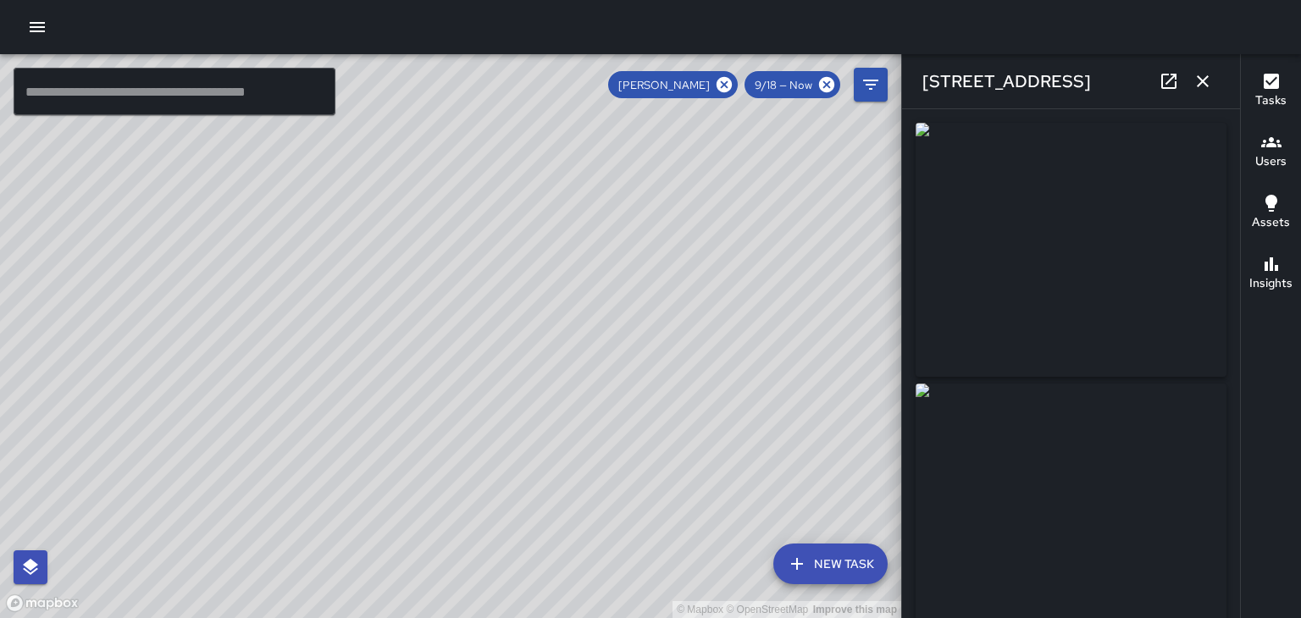
type input "**********"
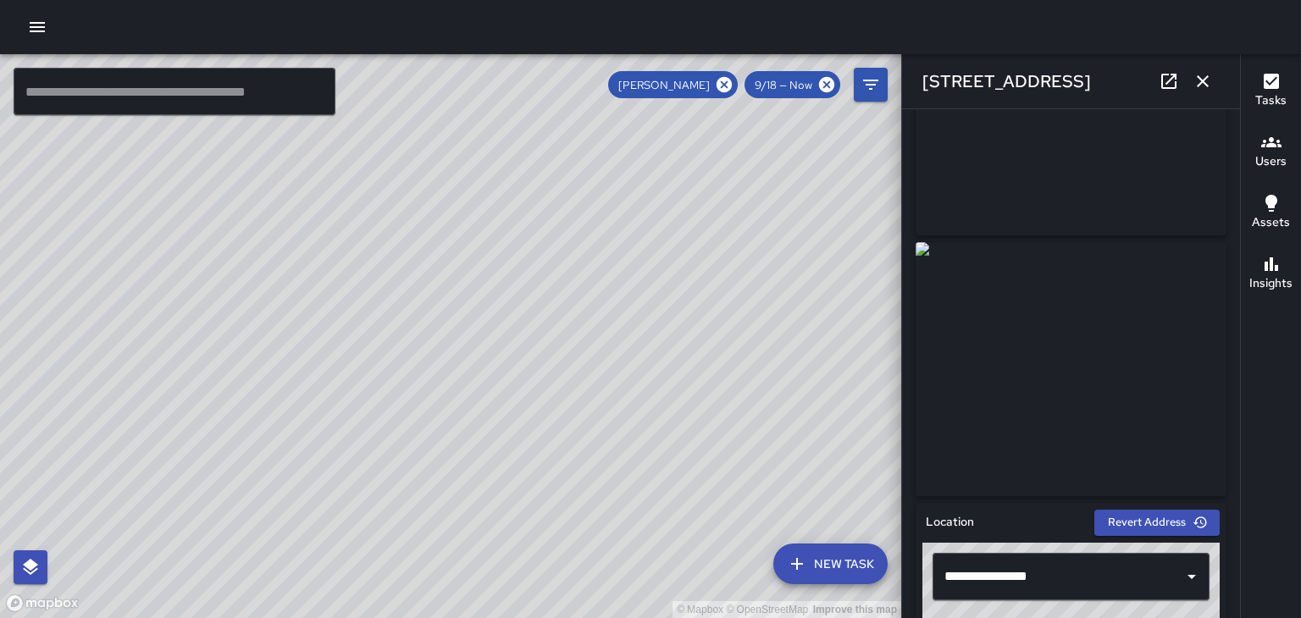
scroll to position [142, 0]
click at [1191, 88] on button "button" at bounding box center [1203, 81] width 34 height 34
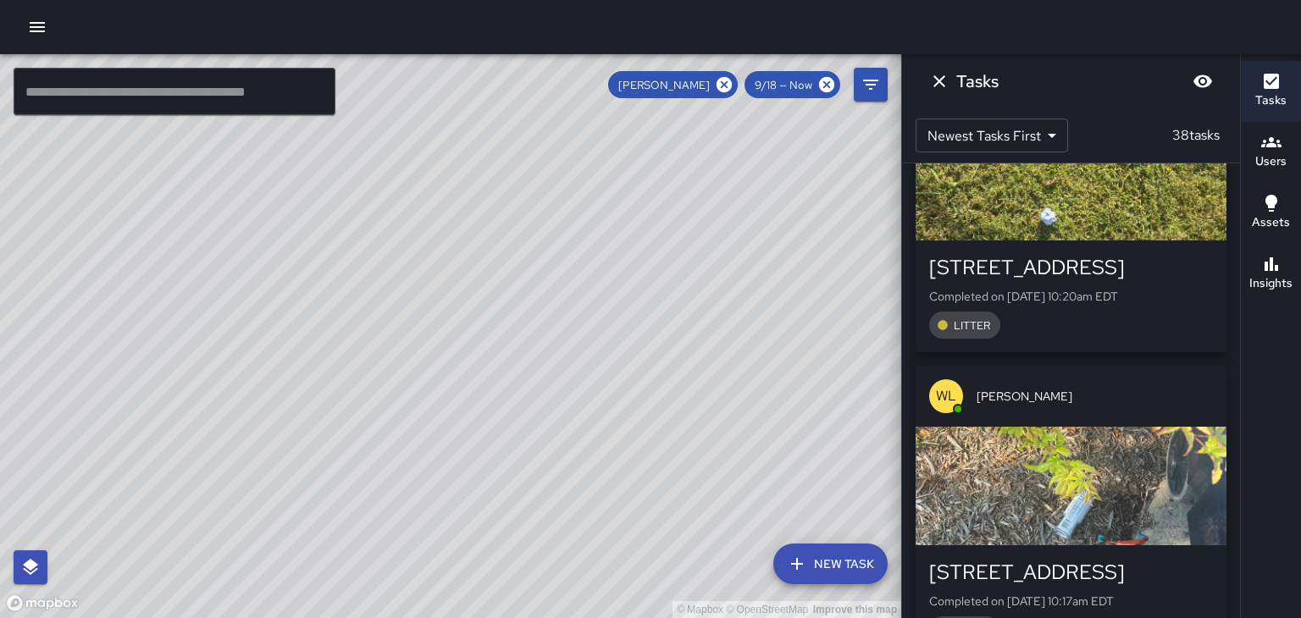
scroll to position [3804, 0]
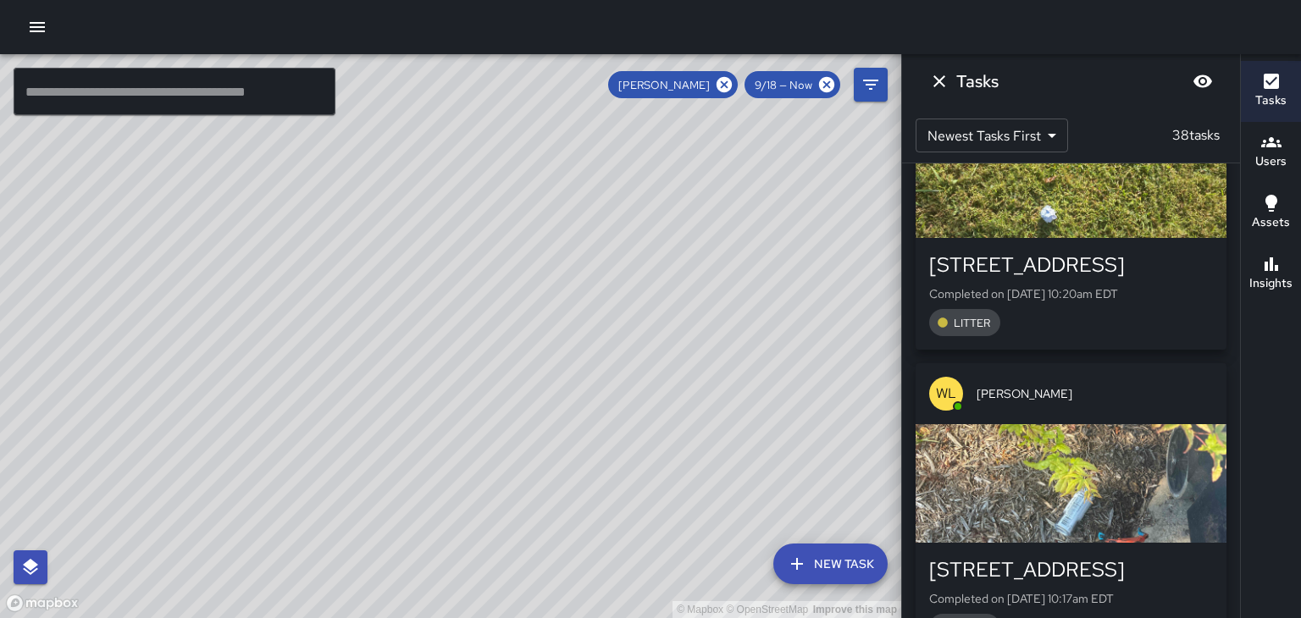
click at [1068, 380] on div "[PERSON_NAME]" at bounding box center [1070, 393] width 311 height 61
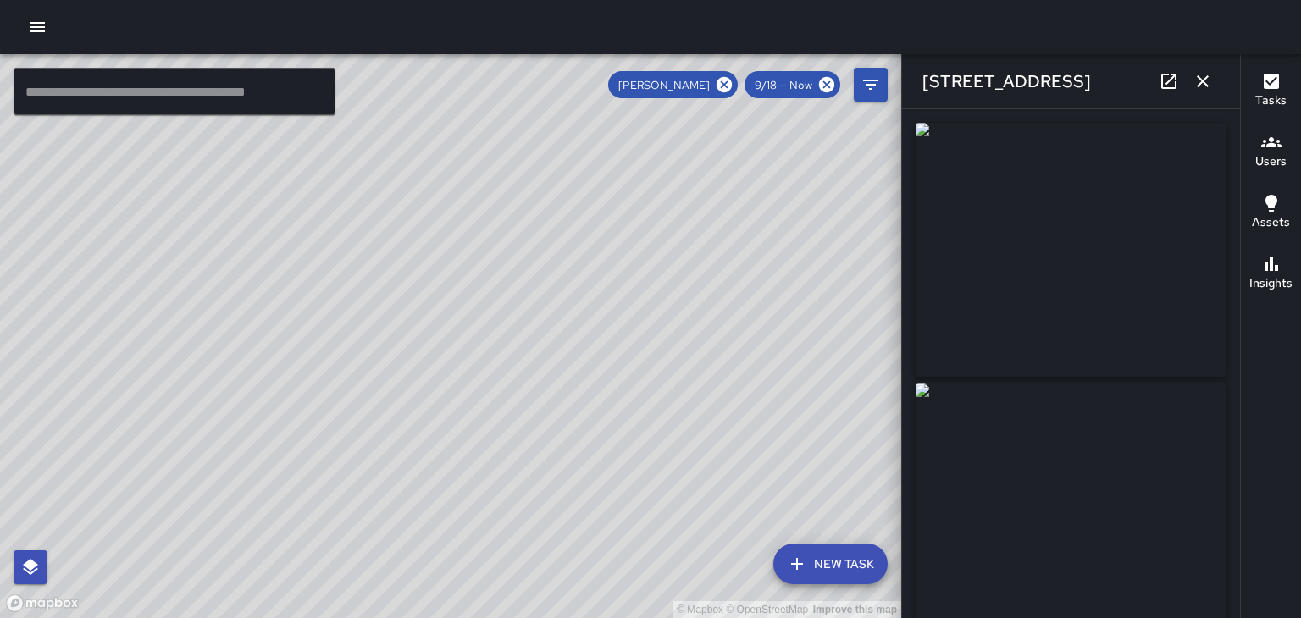
type input "**********"
click at [1213, 94] on button "button" at bounding box center [1203, 81] width 34 height 34
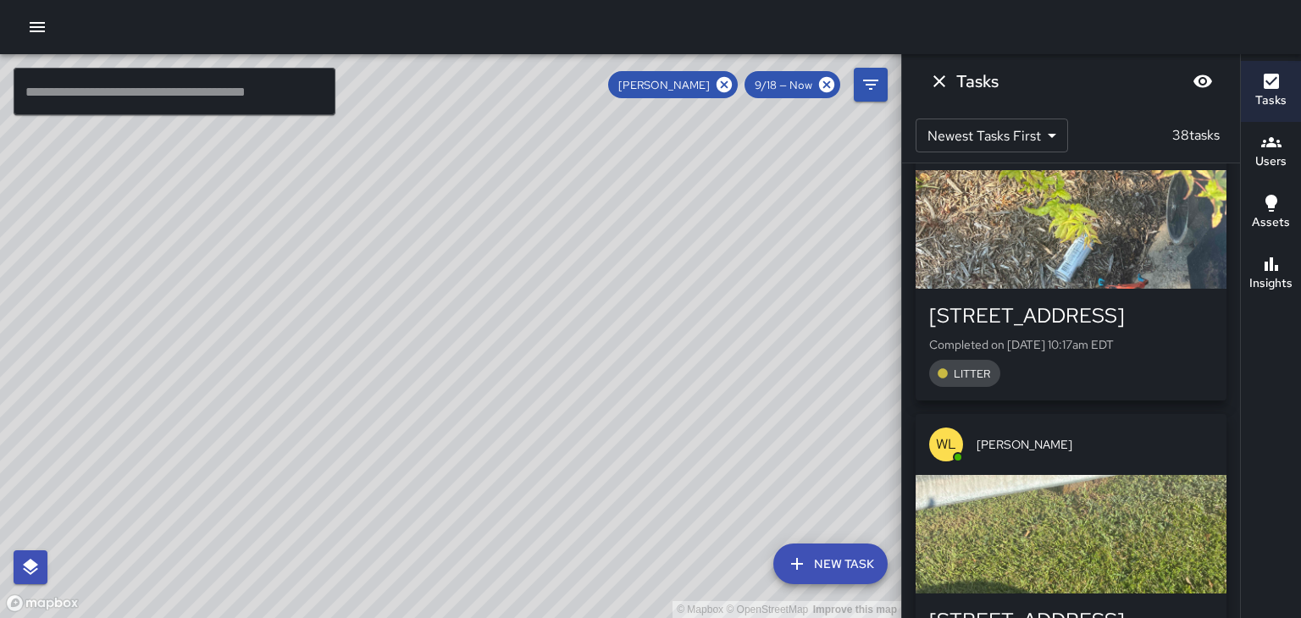
scroll to position [4068, 0]
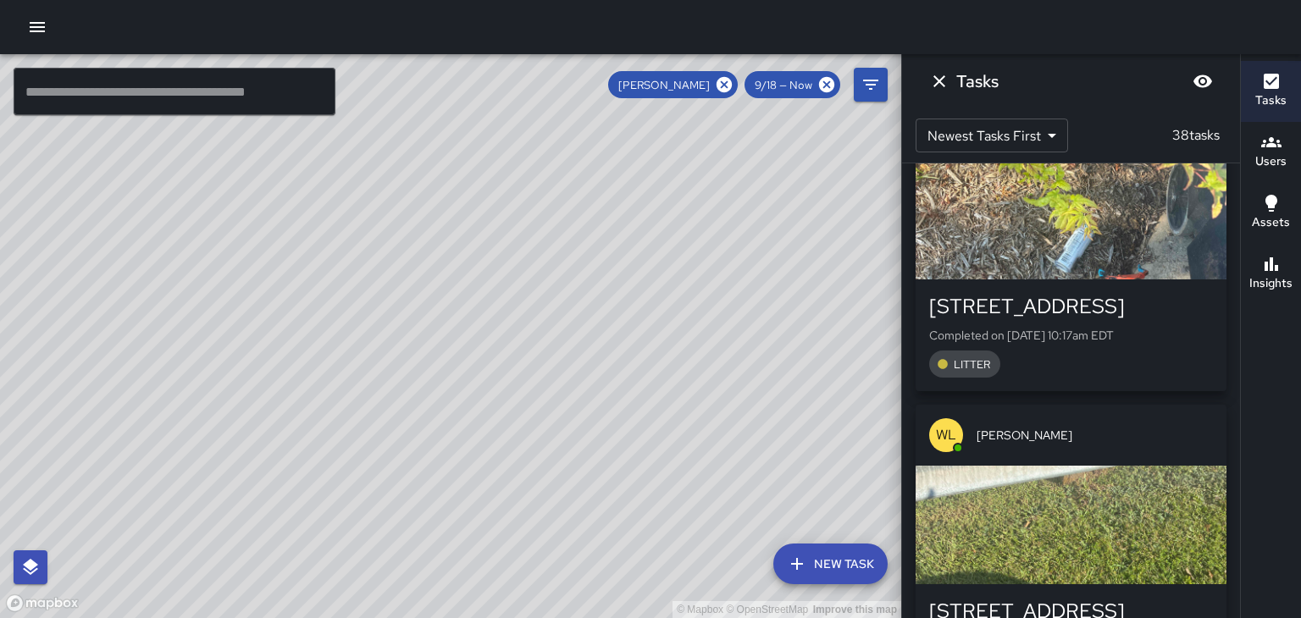
click at [1057, 422] on div "[PERSON_NAME]" at bounding box center [1070, 435] width 311 height 61
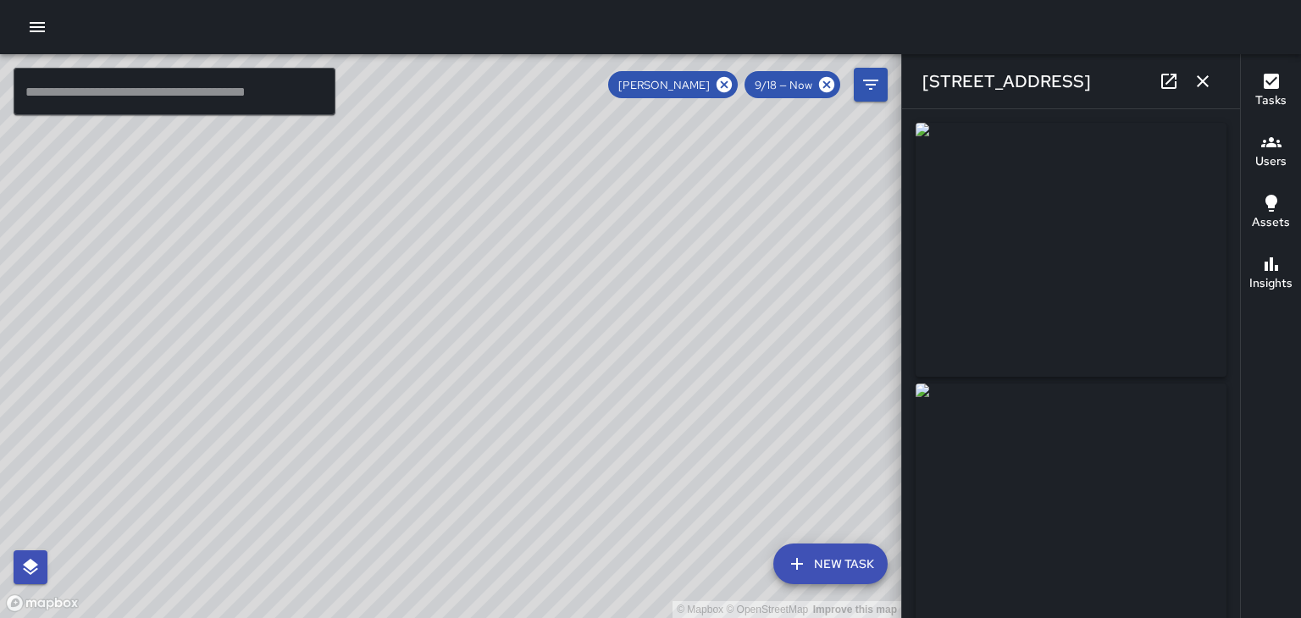
click at [1206, 95] on button "button" at bounding box center [1203, 81] width 34 height 34
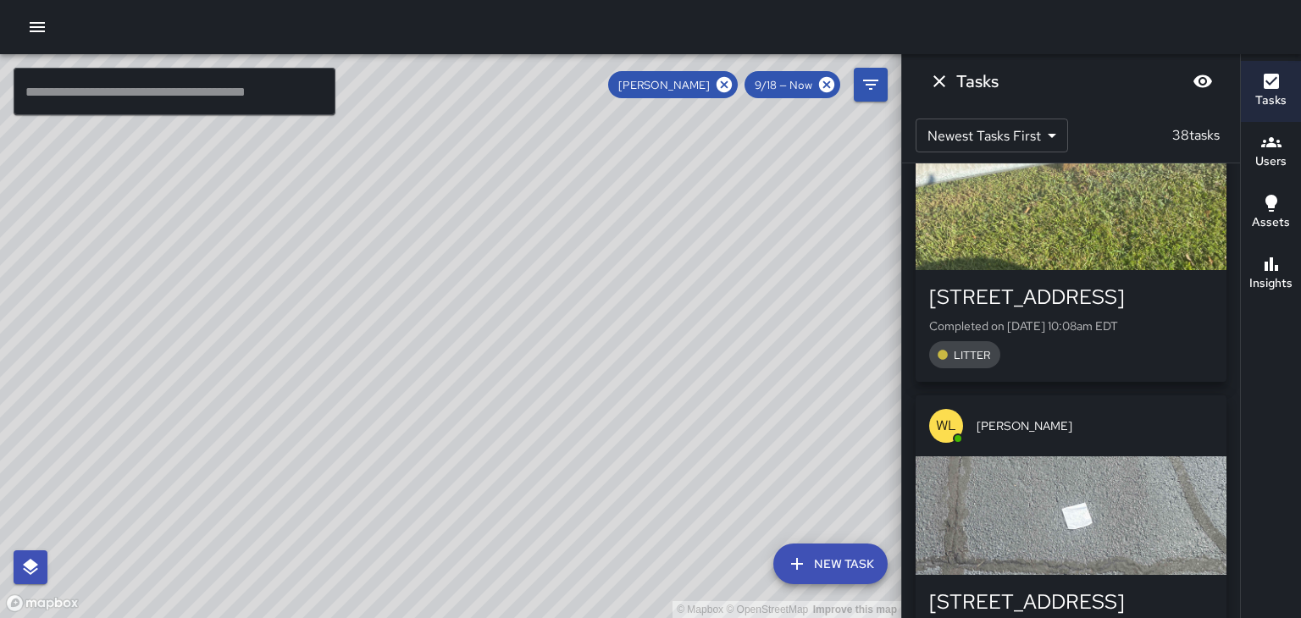
scroll to position [4389, 0]
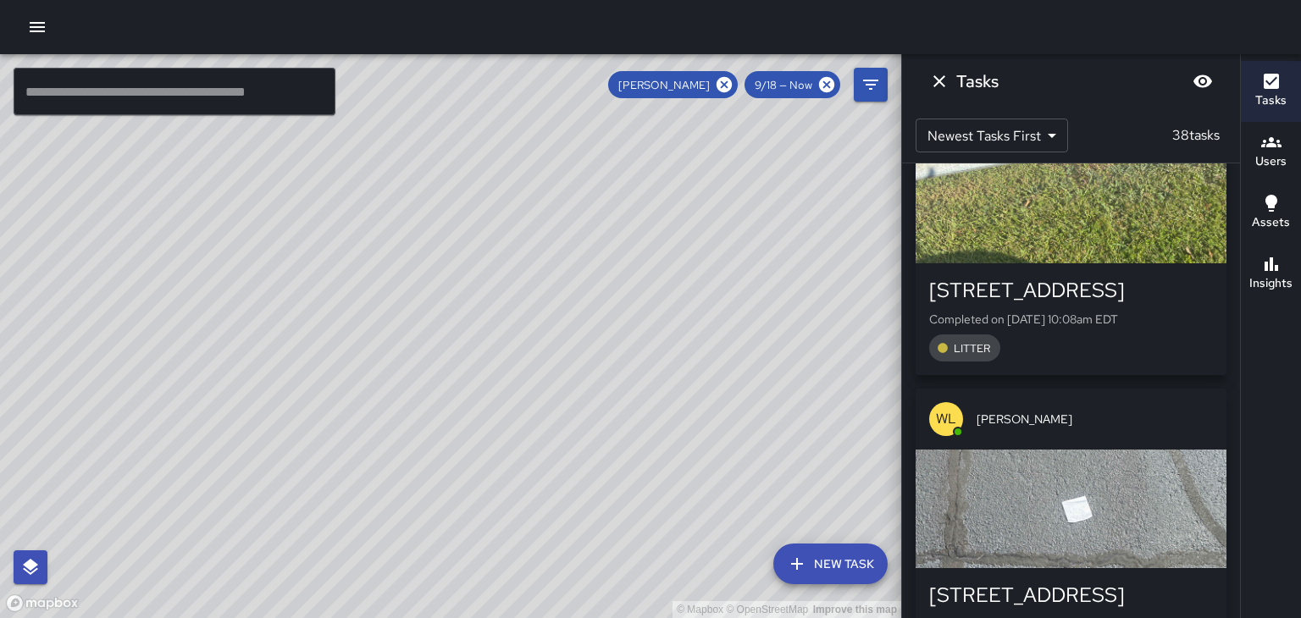
click at [1067, 402] on div "[PERSON_NAME]" at bounding box center [1070, 419] width 311 height 61
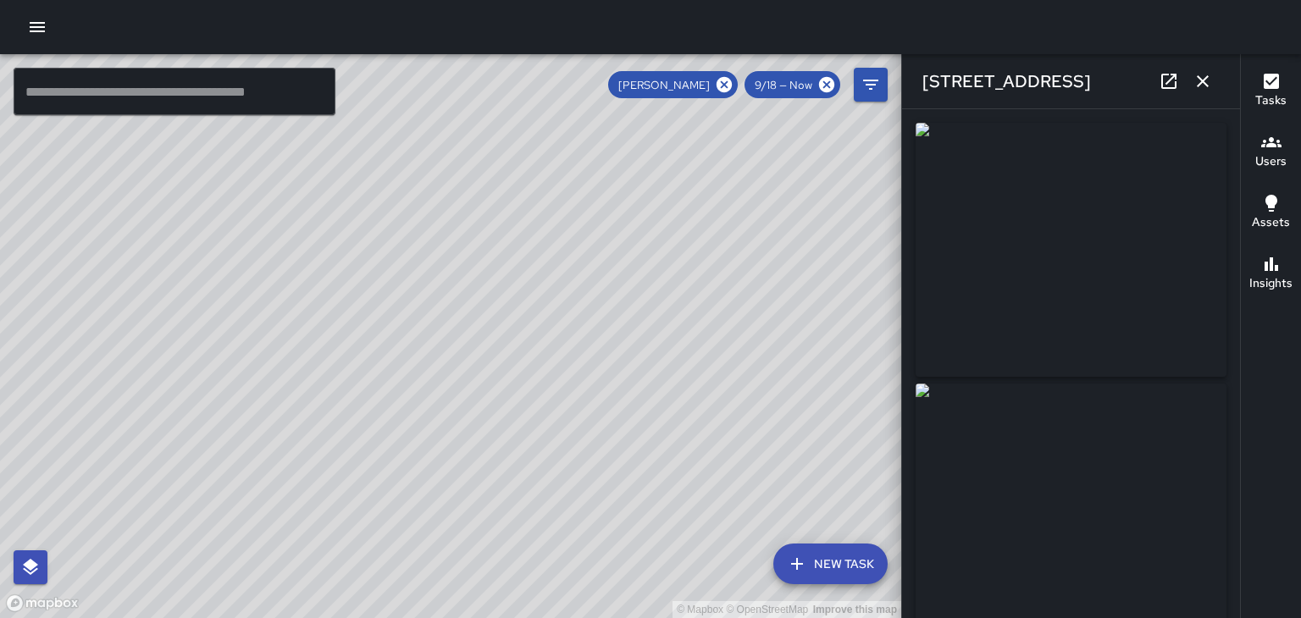
type input "**********"
click at [1216, 95] on div "[STREET_ADDRESS]" at bounding box center [1071, 81] width 338 height 54
click at [1203, 91] on icon "button" at bounding box center [1202, 81] width 20 height 20
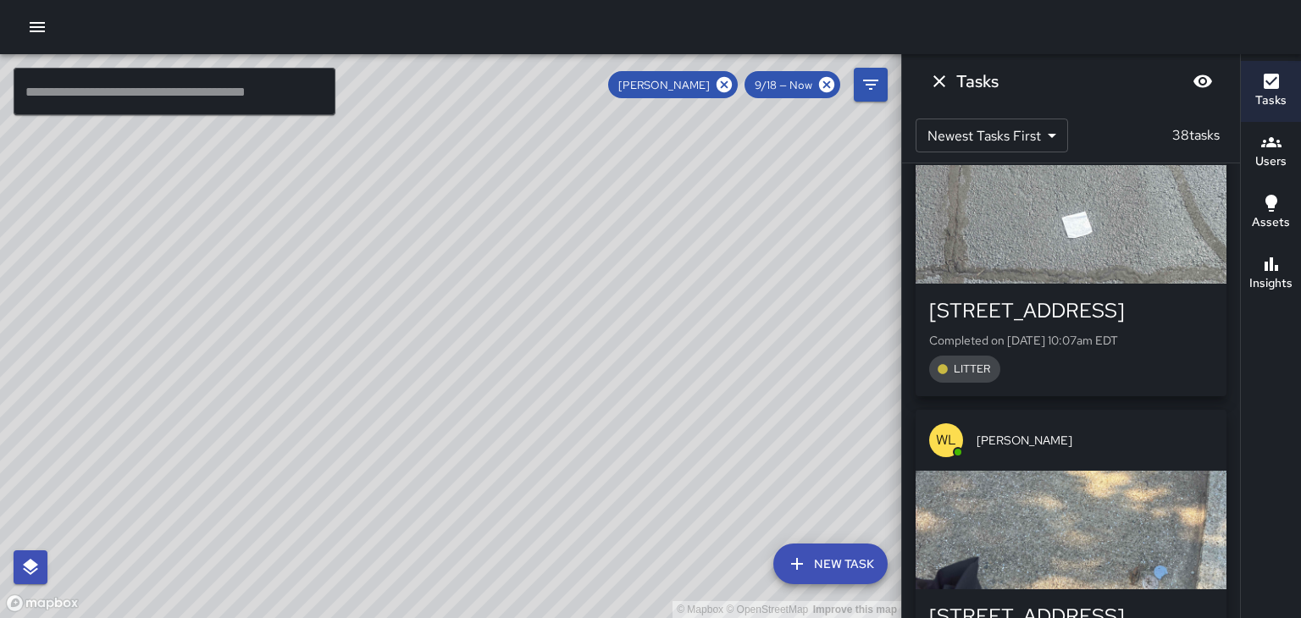
scroll to position [4679, 0]
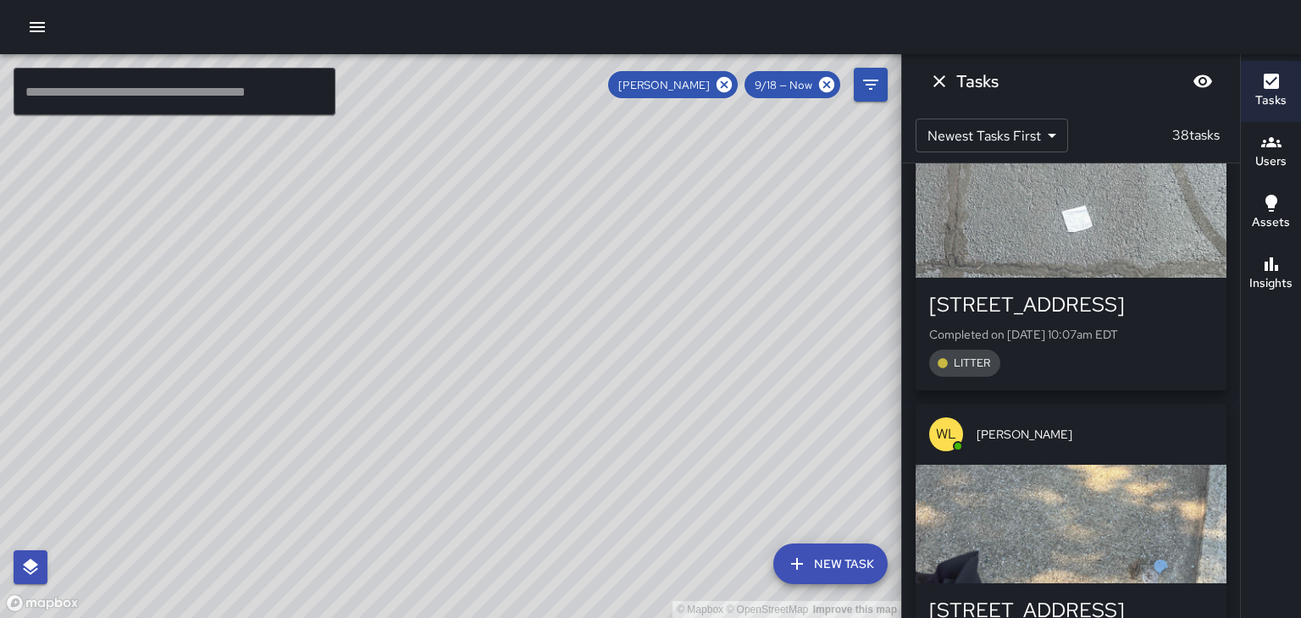
click at [1057, 426] on span "[PERSON_NAME]" at bounding box center [1094, 434] width 236 height 17
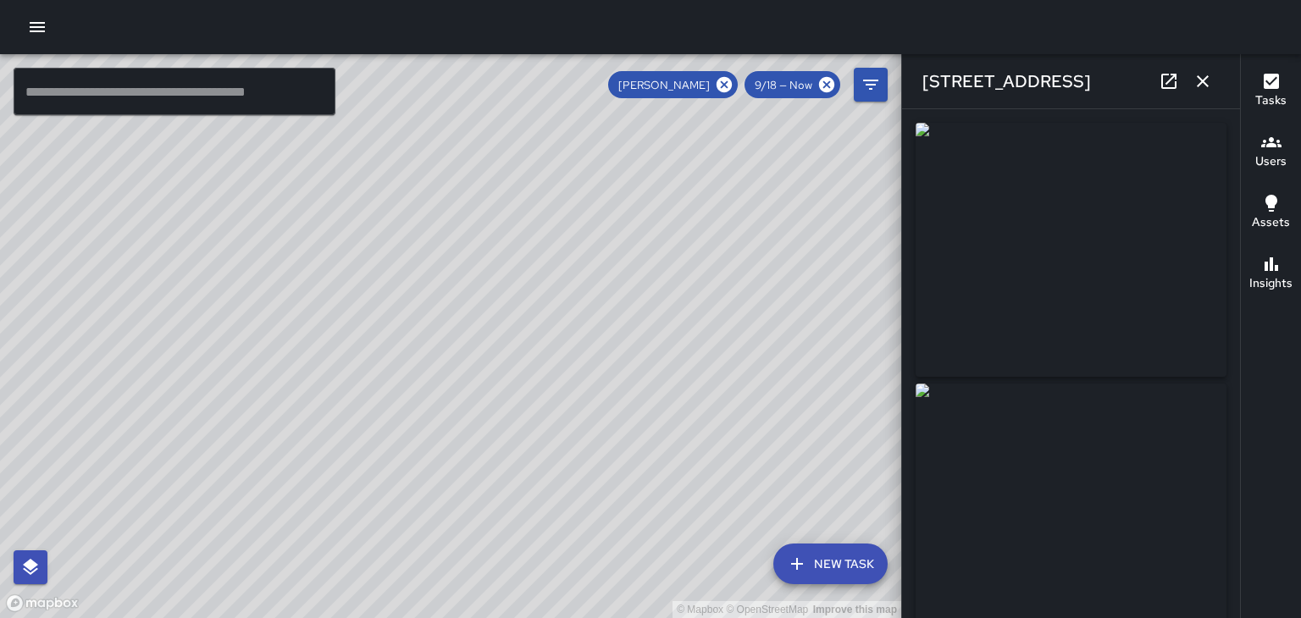
click at [1199, 92] on button "button" at bounding box center [1203, 81] width 34 height 34
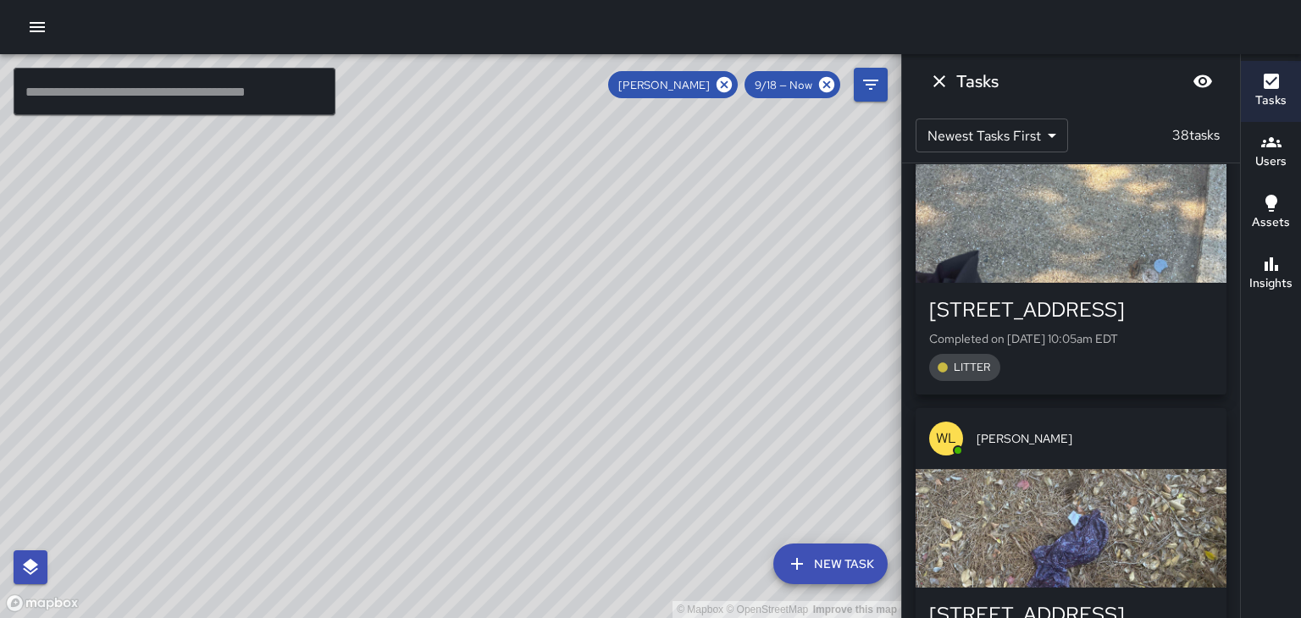
scroll to position [4986, 0]
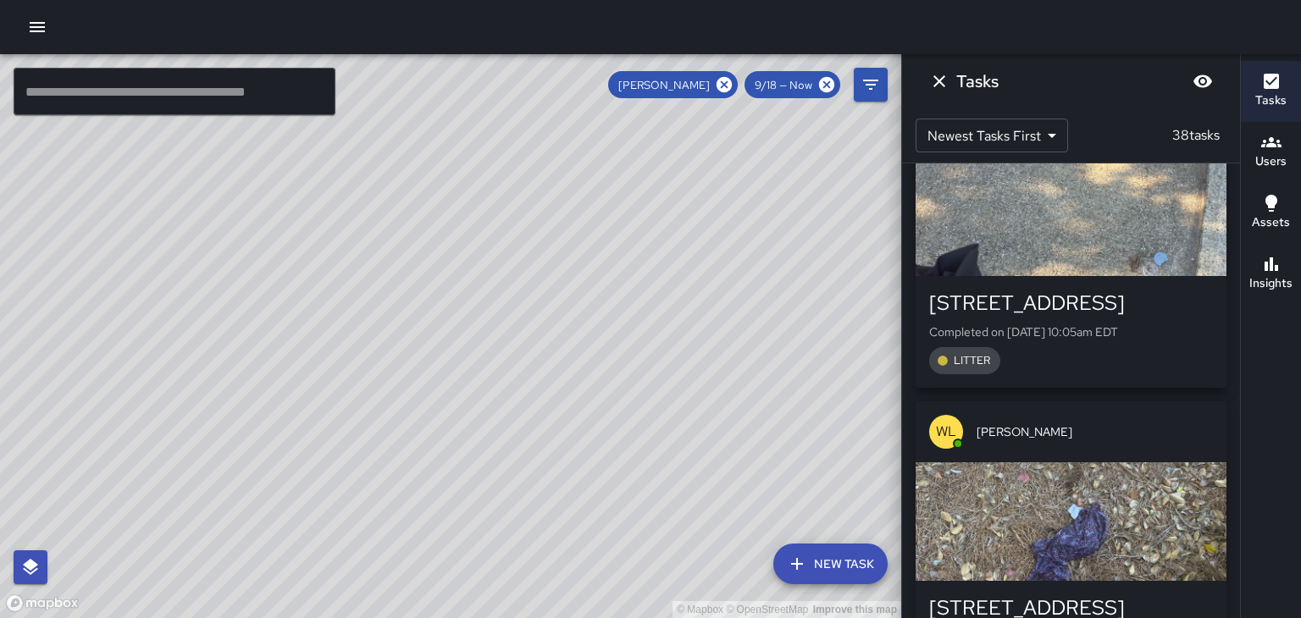
click at [1059, 423] on span "[PERSON_NAME]" at bounding box center [1094, 431] width 236 height 17
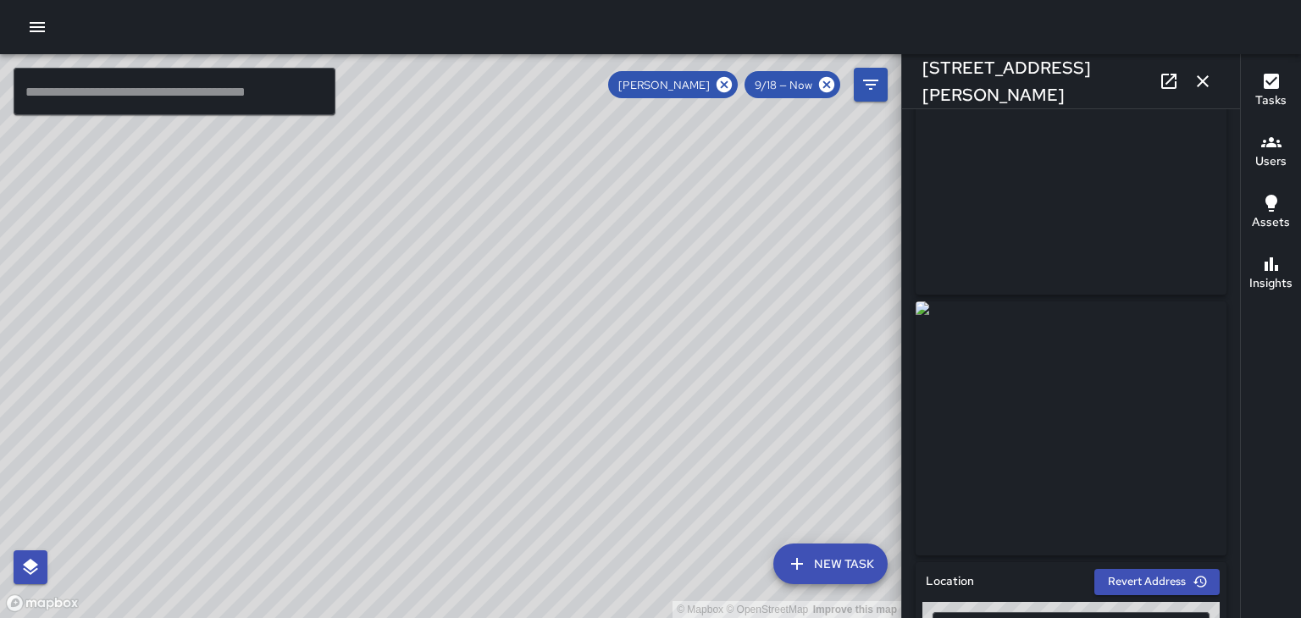
scroll to position [91, 0]
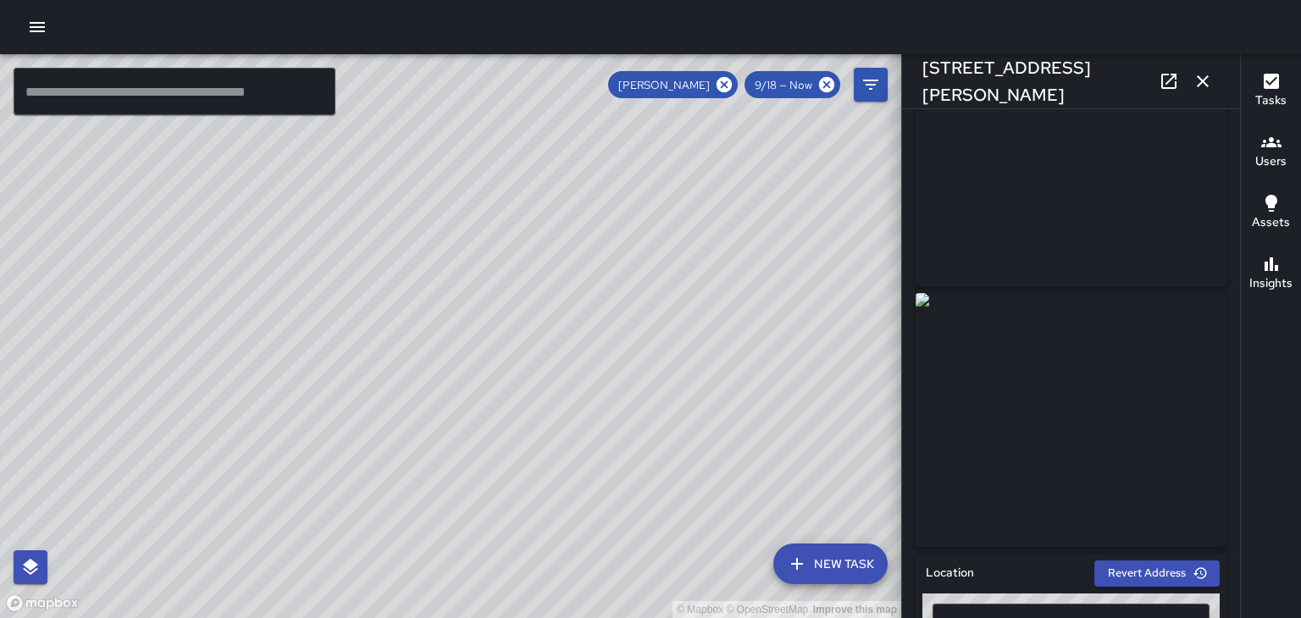
click at [1208, 91] on icon "button" at bounding box center [1202, 81] width 20 height 20
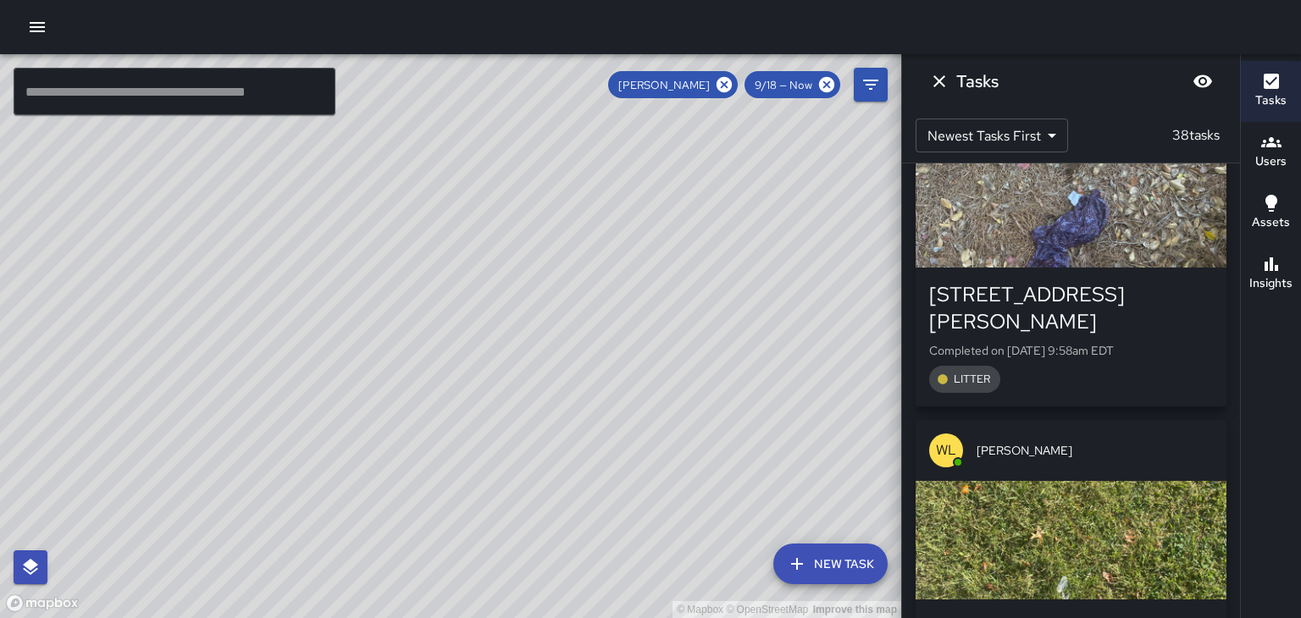
scroll to position [5312, 0]
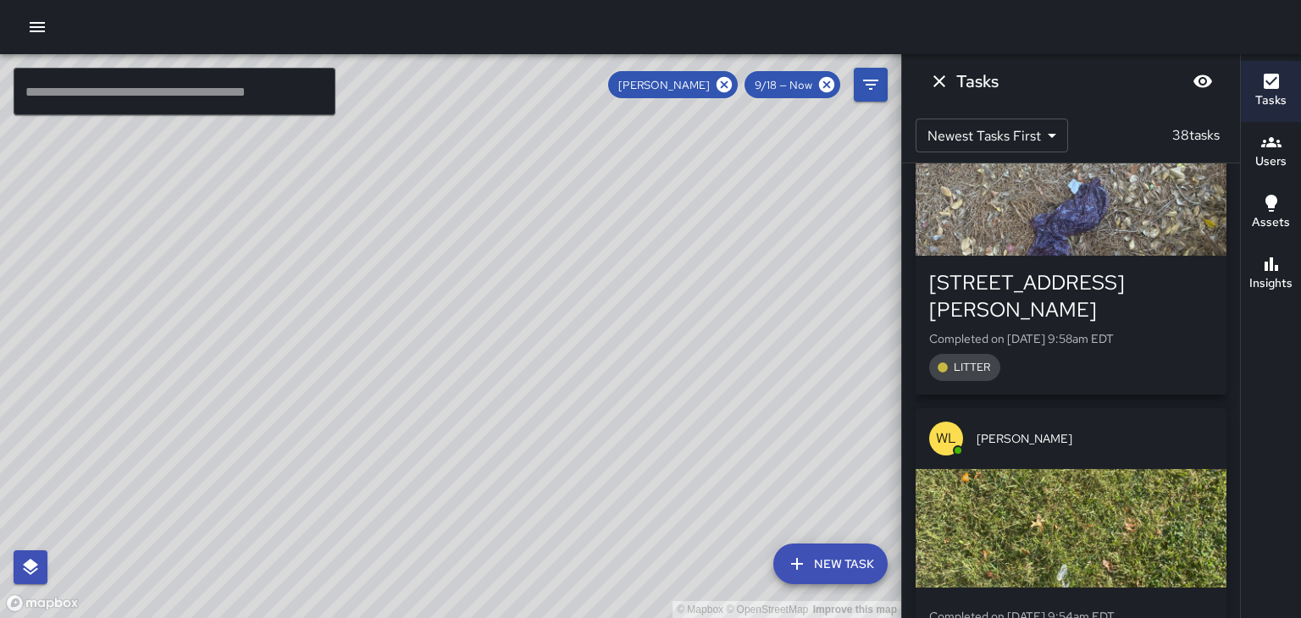
click at [1074, 430] on span "[PERSON_NAME]" at bounding box center [1094, 438] width 236 height 17
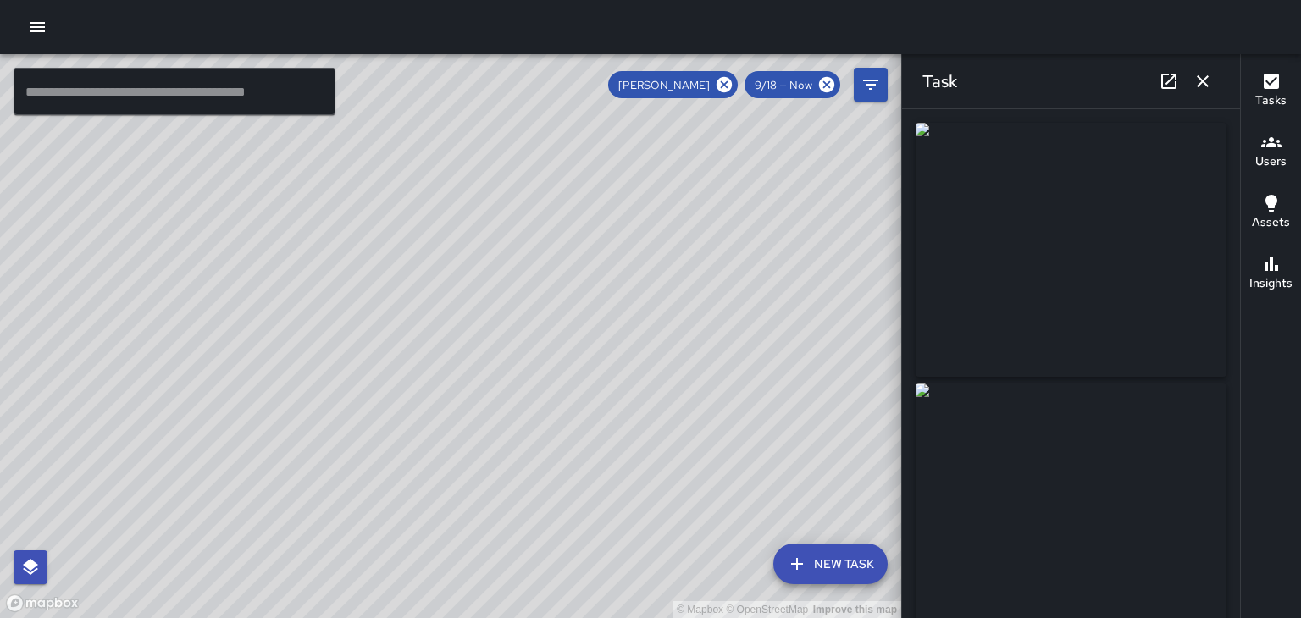
click at [1208, 88] on icon "button" at bounding box center [1202, 81] width 20 height 20
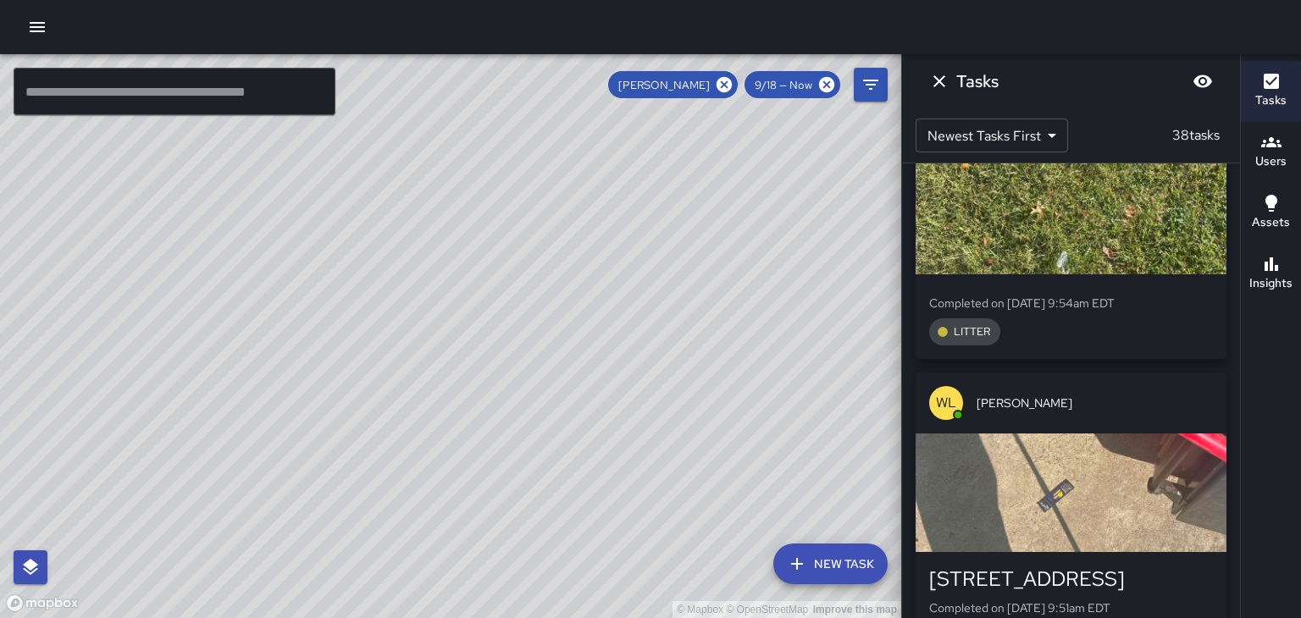
scroll to position [5626, 0]
click at [1060, 394] on span "[PERSON_NAME]" at bounding box center [1094, 402] width 236 height 17
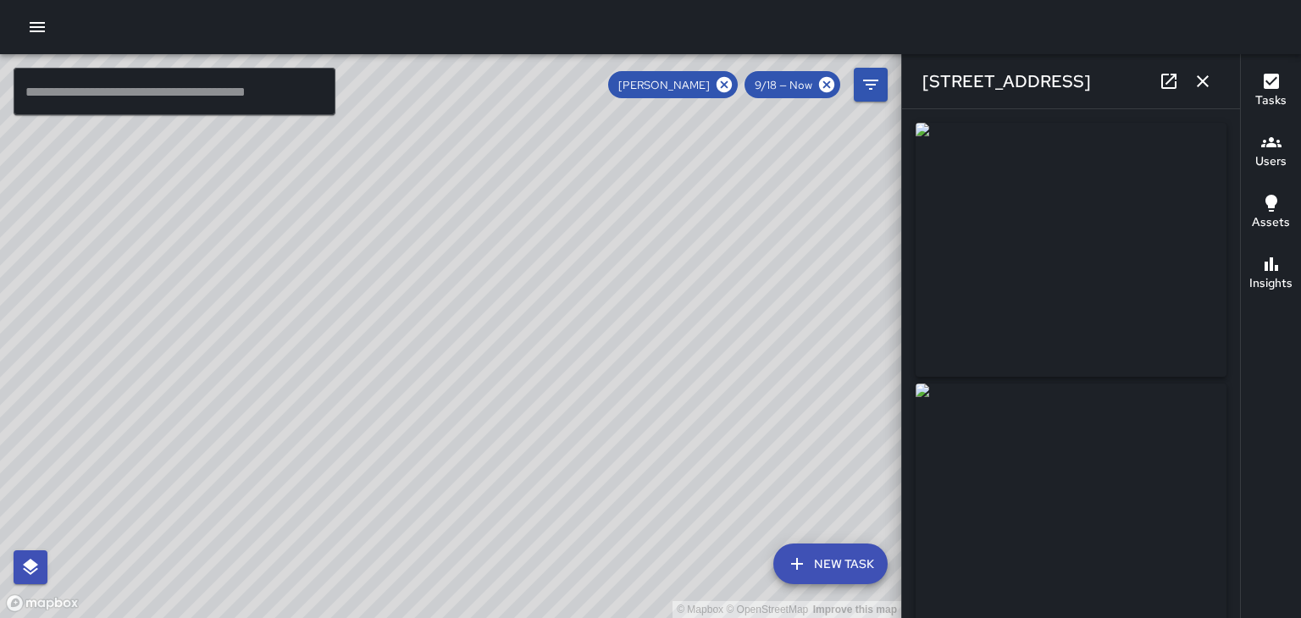
type input "**********"
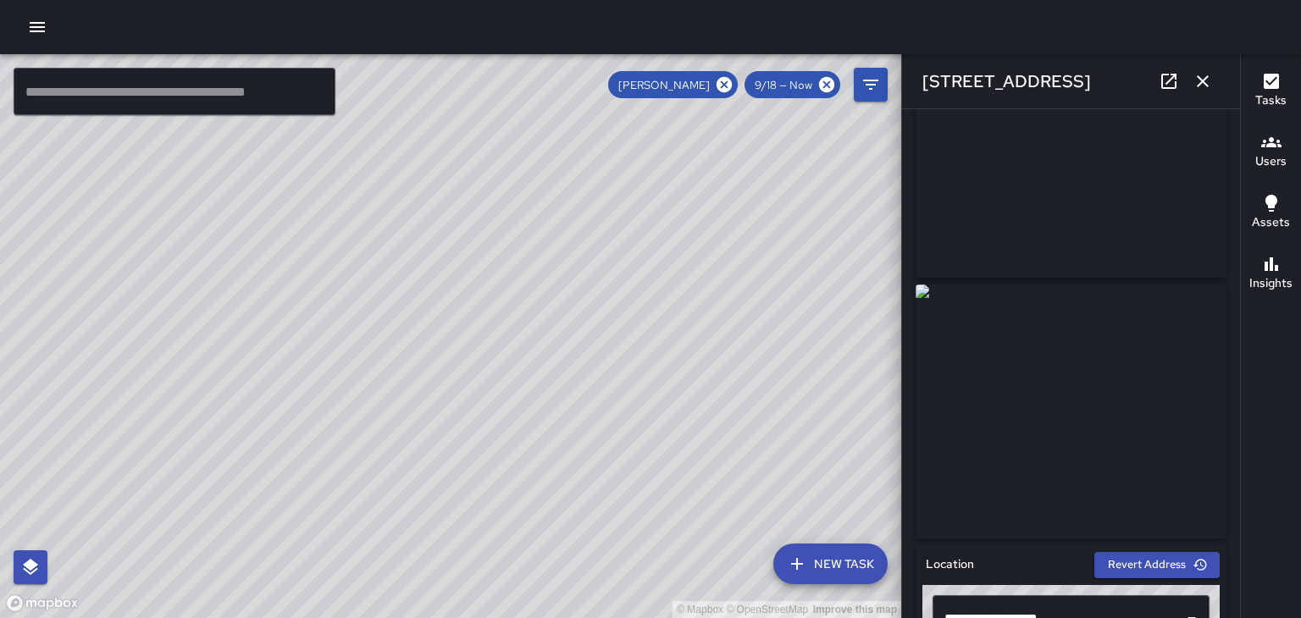
scroll to position [100, 0]
click at [1214, 83] on button "button" at bounding box center [1203, 81] width 34 height 34
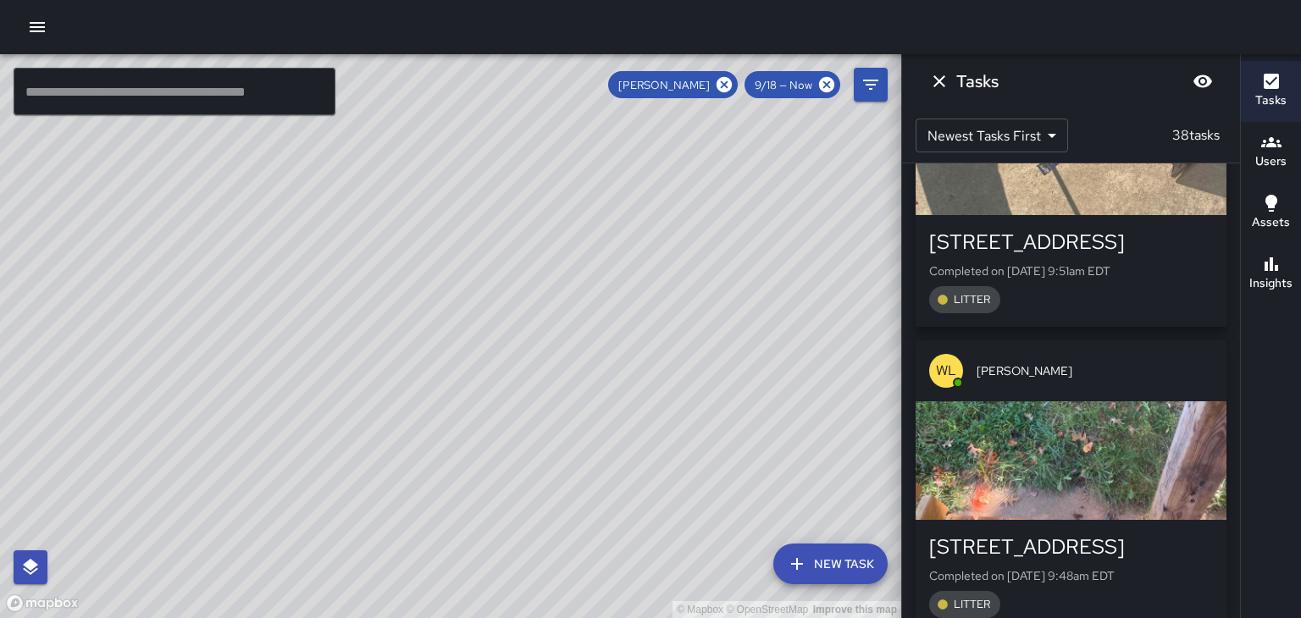
scroll to position [5960, 0]
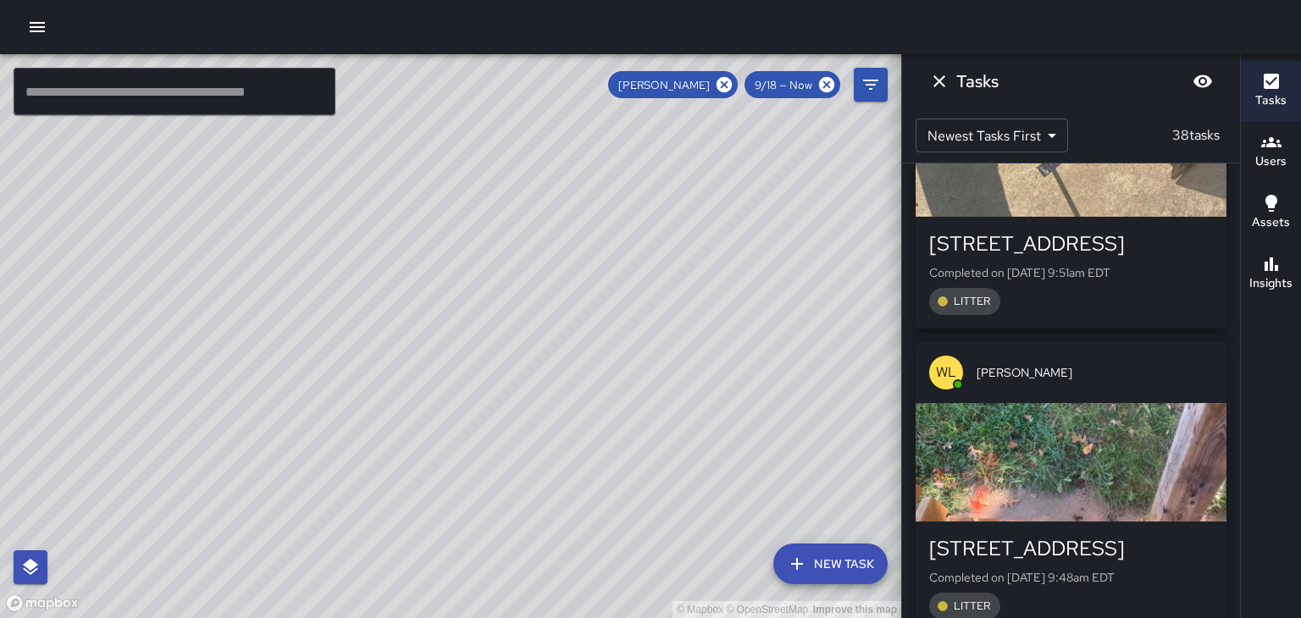
click at [1078, 403] on div "button" at bounding box center [1070, 462] width 311 height 119
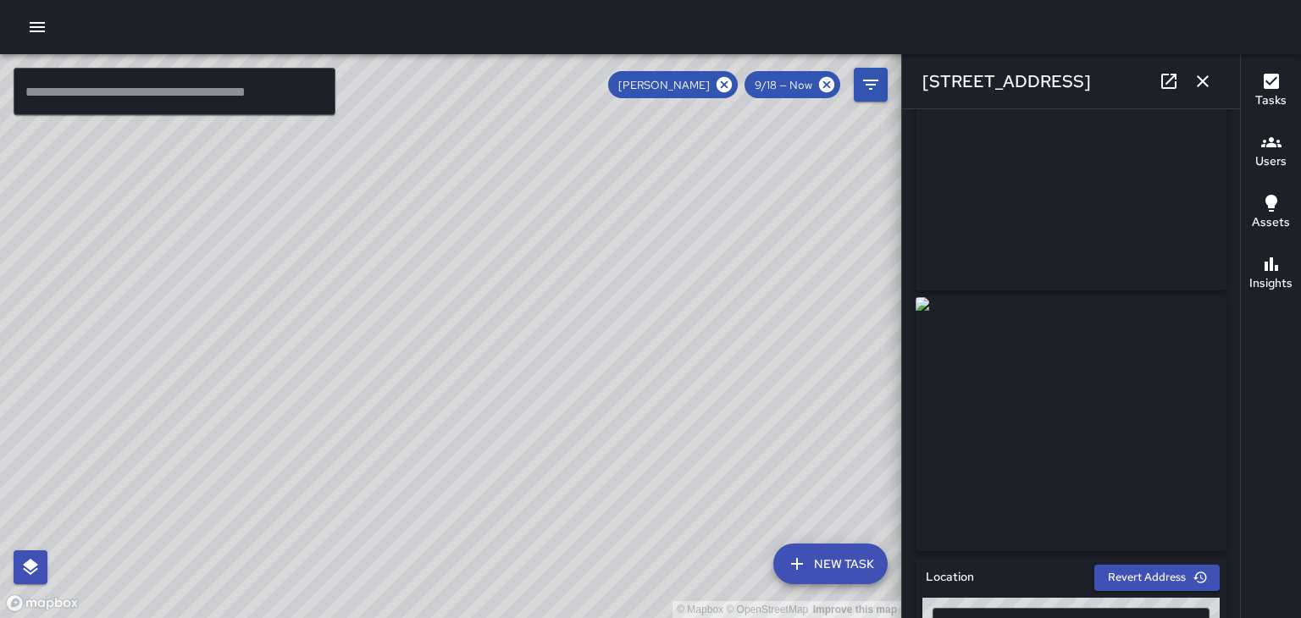
scroll to position [50, 0]
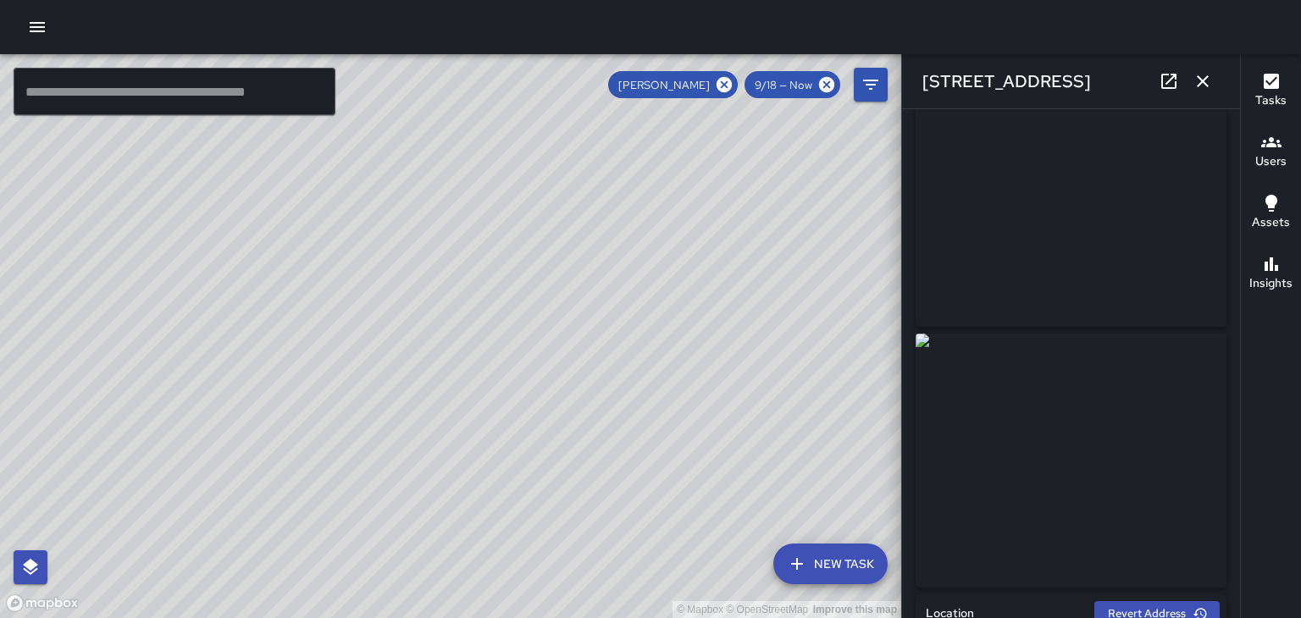
click at [1204, 91] on icon "button" at bounding box center [1202, 81] width 20 height 20
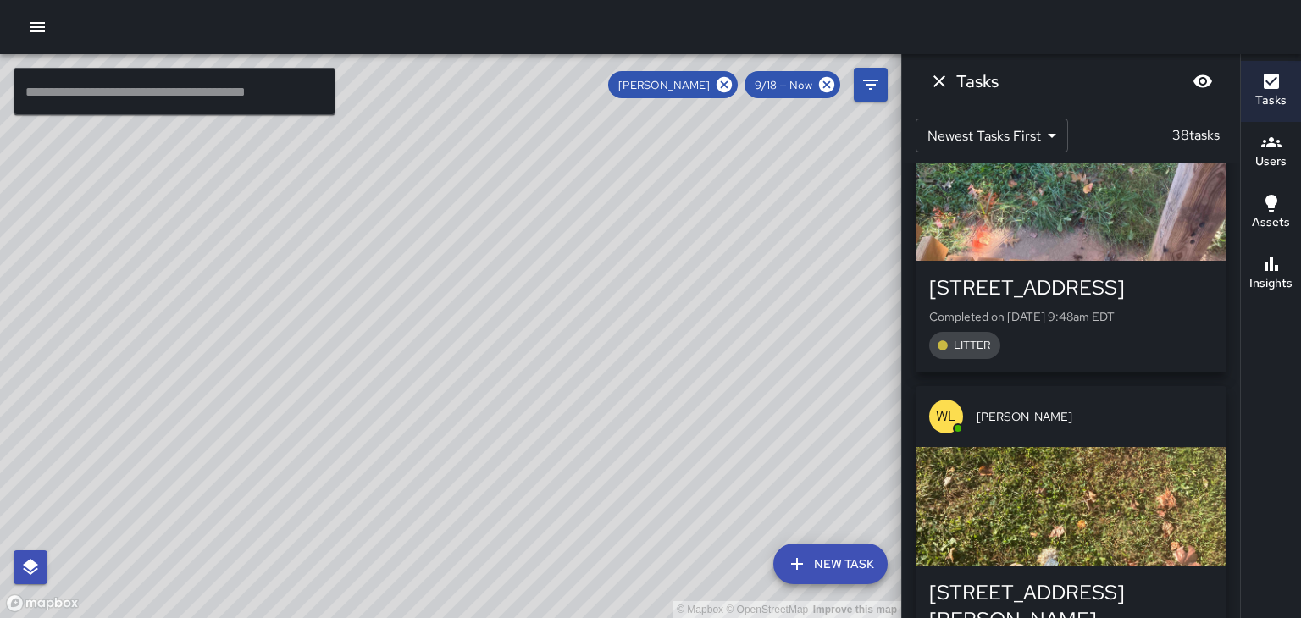
scroll to position [6220, 0]
click at [1080, 387] on div "[PERSON_NAME]" at bounding box center [1070, 417] width 311 height 61
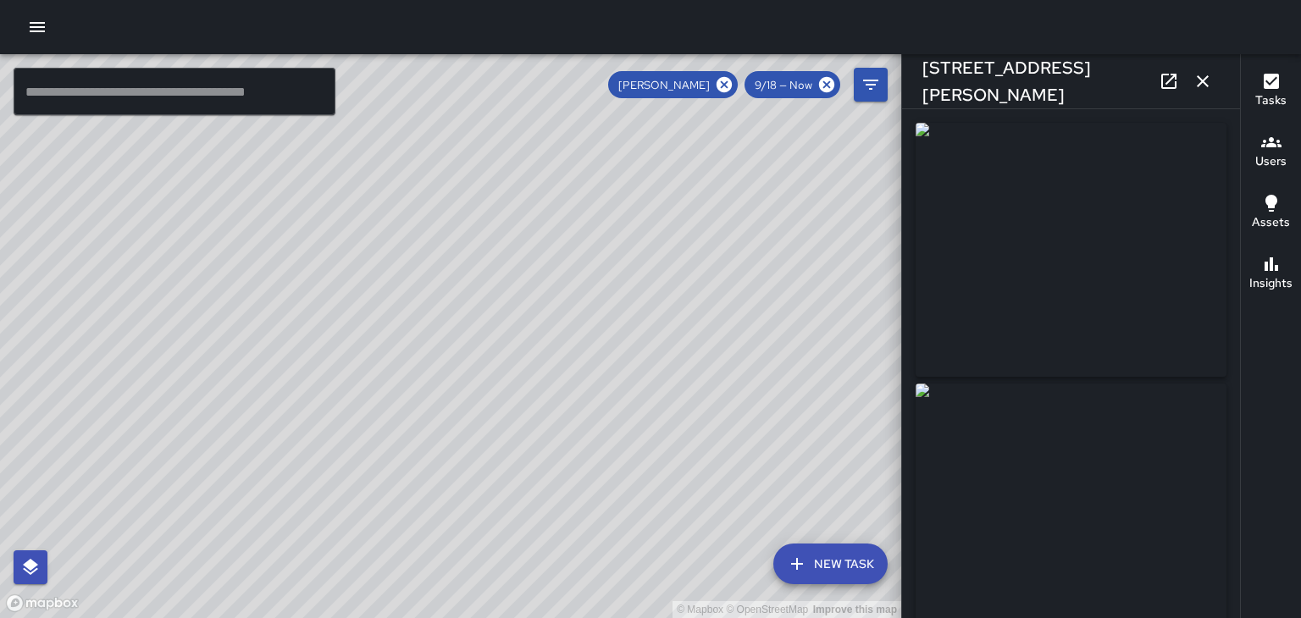
type input "**********"
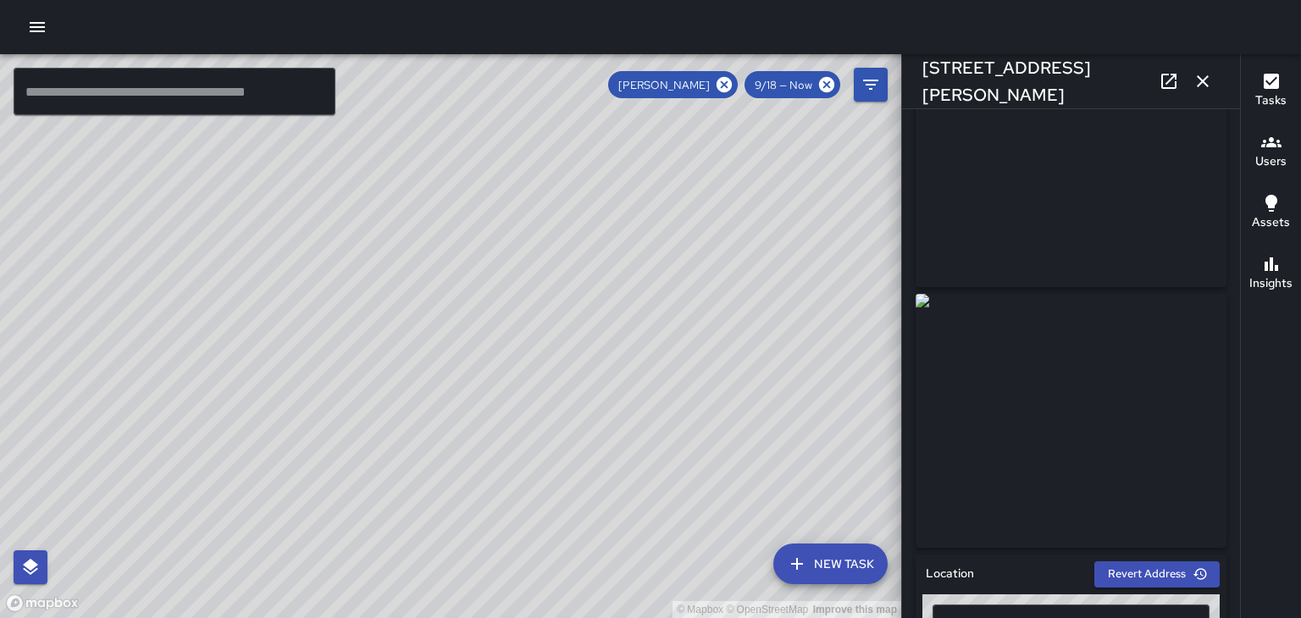
scroll to position [91, 0]
click at [1199, 94] on button "button" at bounding box center [1203, 81] width 34 height 34
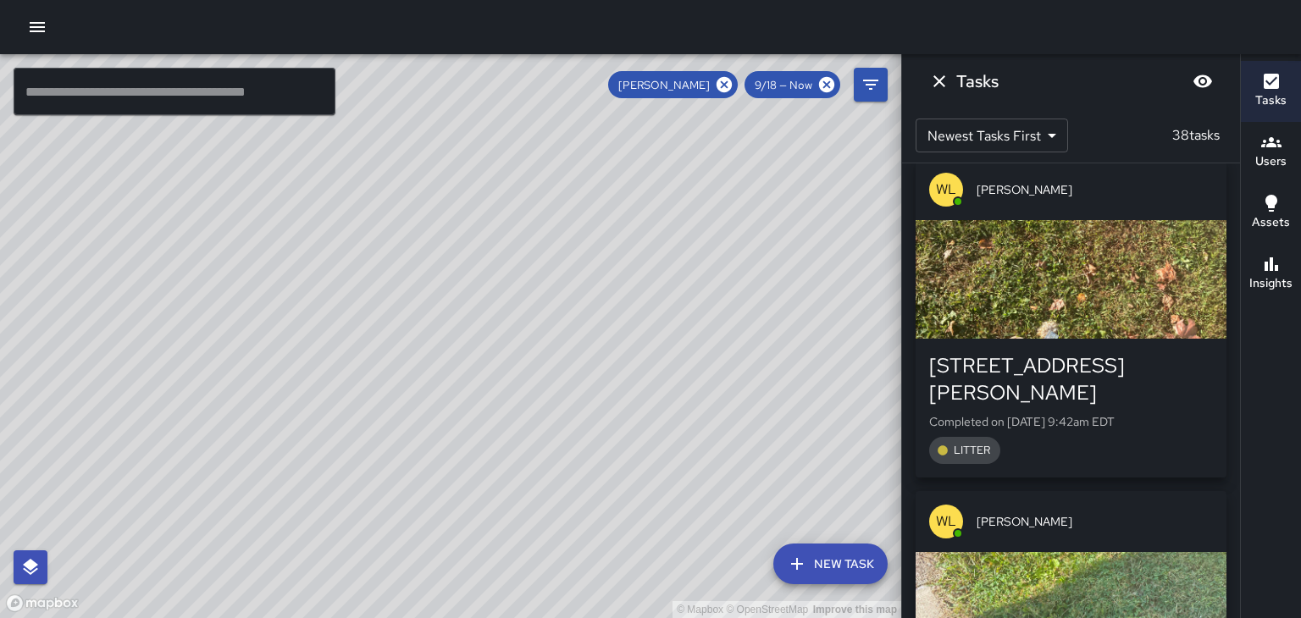
scroll to position [6450, 0]
click at [1066, 512] on span "[PERSON_NAME]" at bounding box center [1094, 520] width 236 height 17
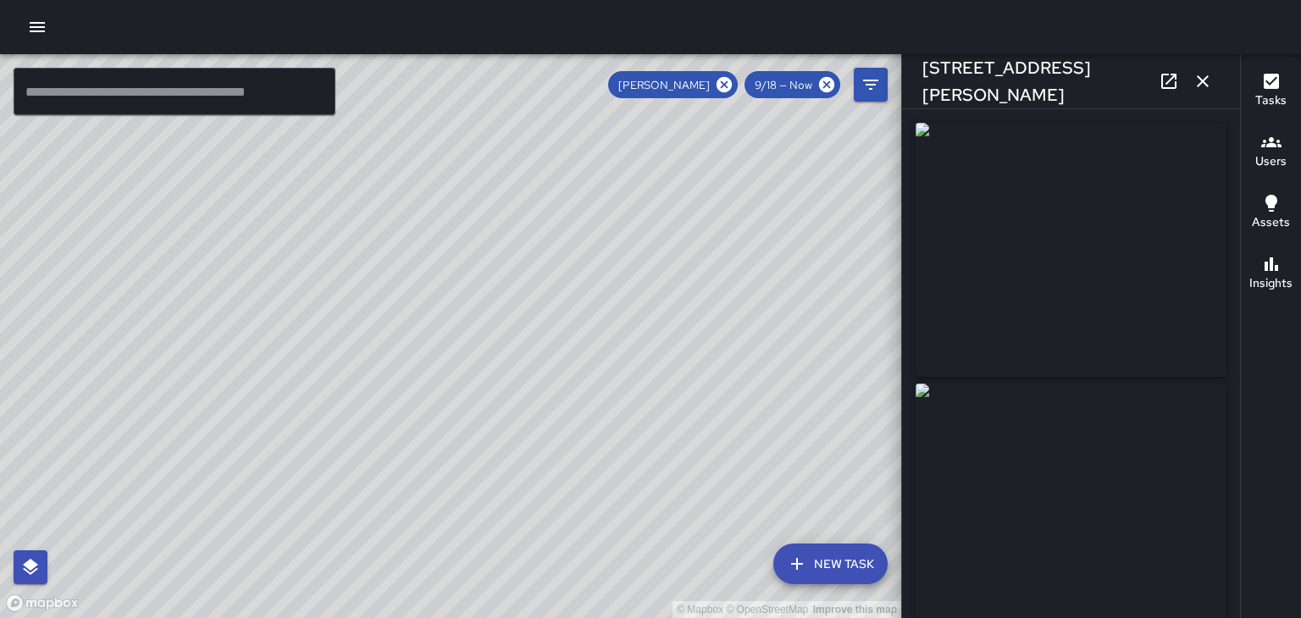
type input "**********"
click at [1213, 88] on button "button" at bounding box center [1203, 81] width 34 height 34
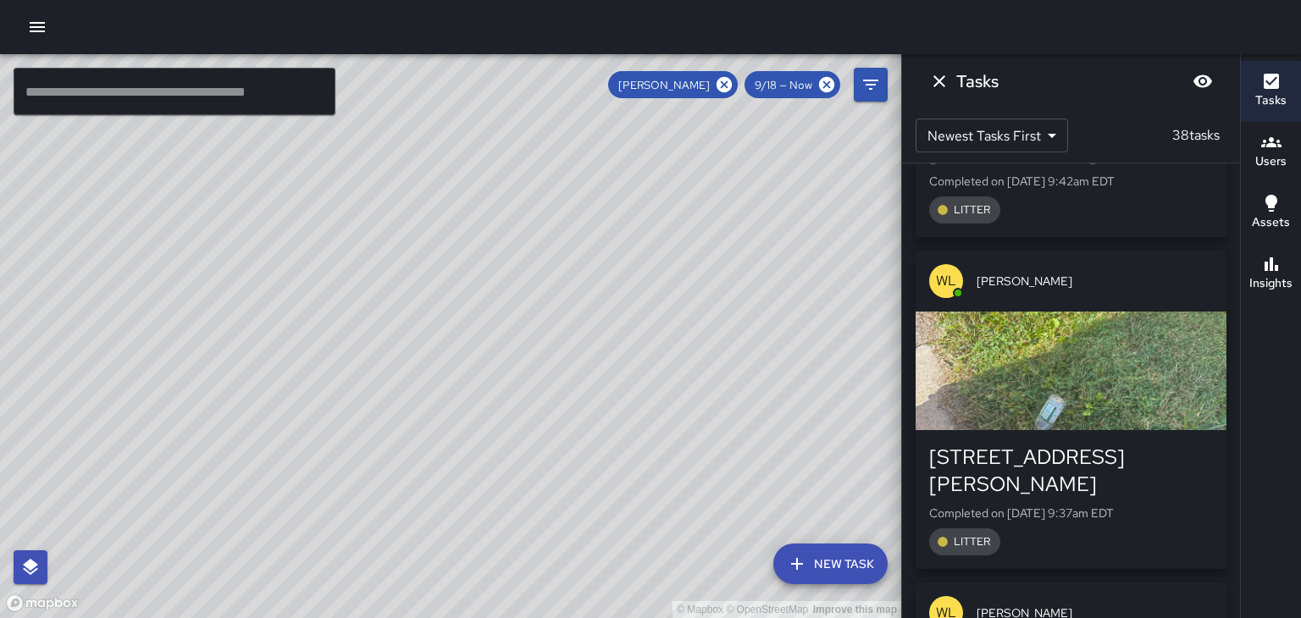
scroll to position [6690, 0]
click at [1143, 271] on span "[PERSON_NAME]" at bounding box center [1094, 279] width 236 height 17
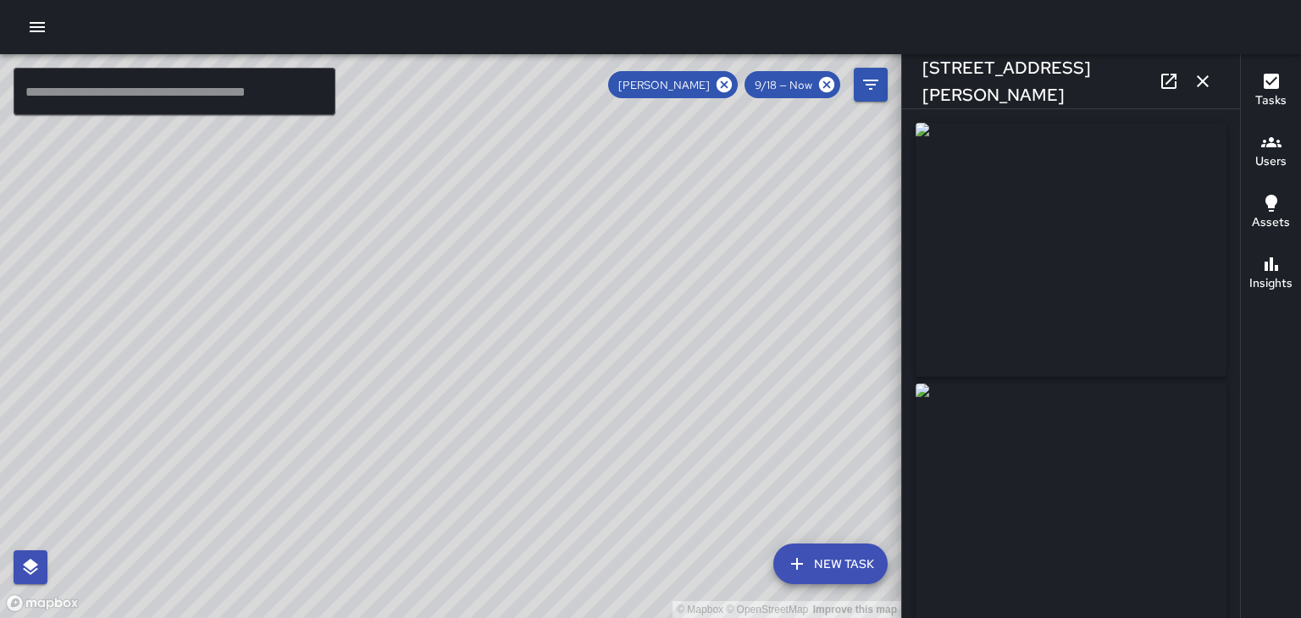
type input "**********"
click at [1202, 91] on icon "button" at bounding box center [1202, 81] width 20 height 20
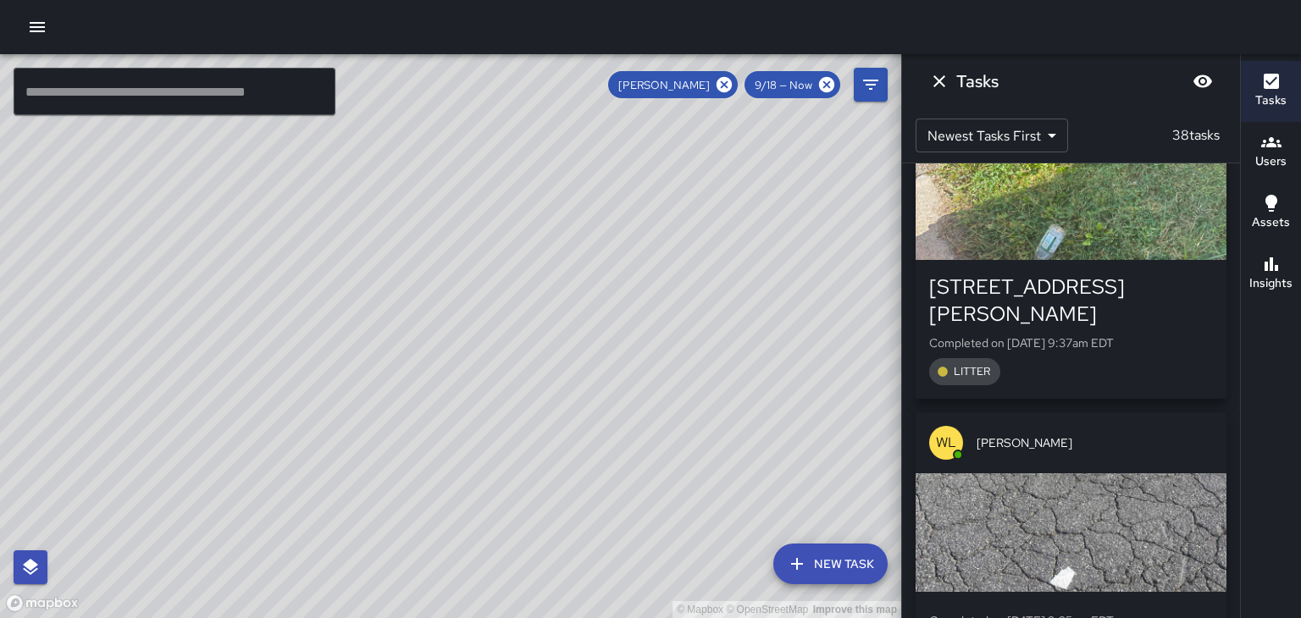
scroll to position [6879, 0]
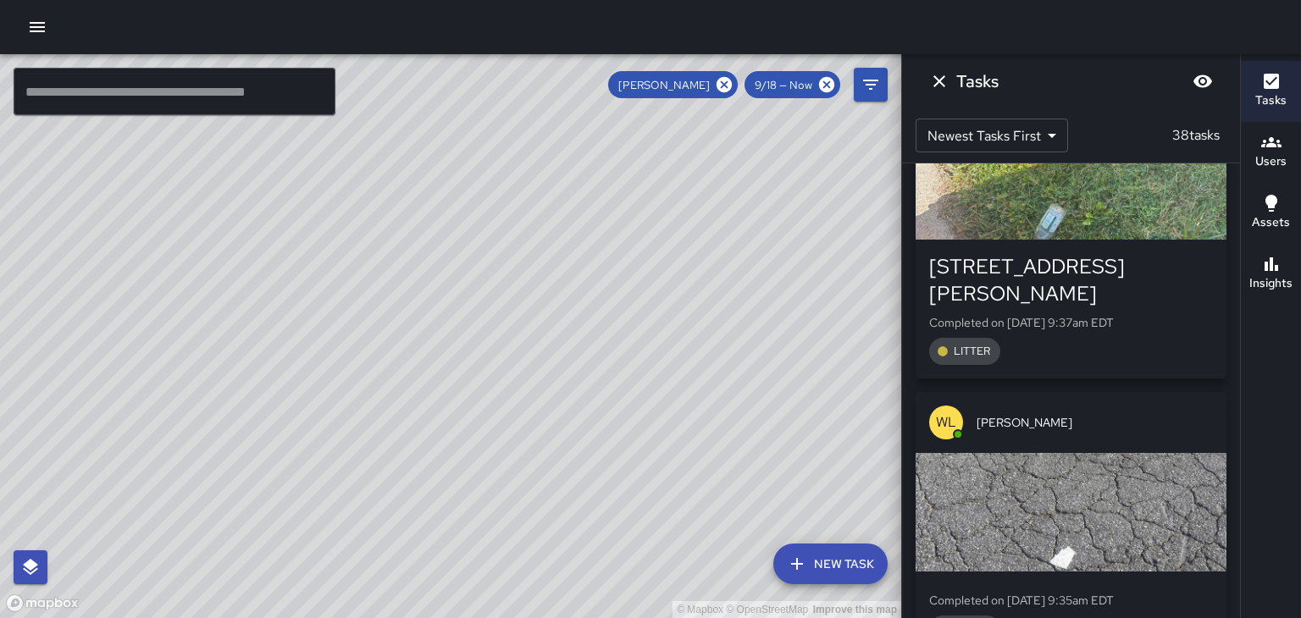
click at [1128, 414] on span "[PERSON_NAME]" at bounding box center [1094, 422] width 236 height 17
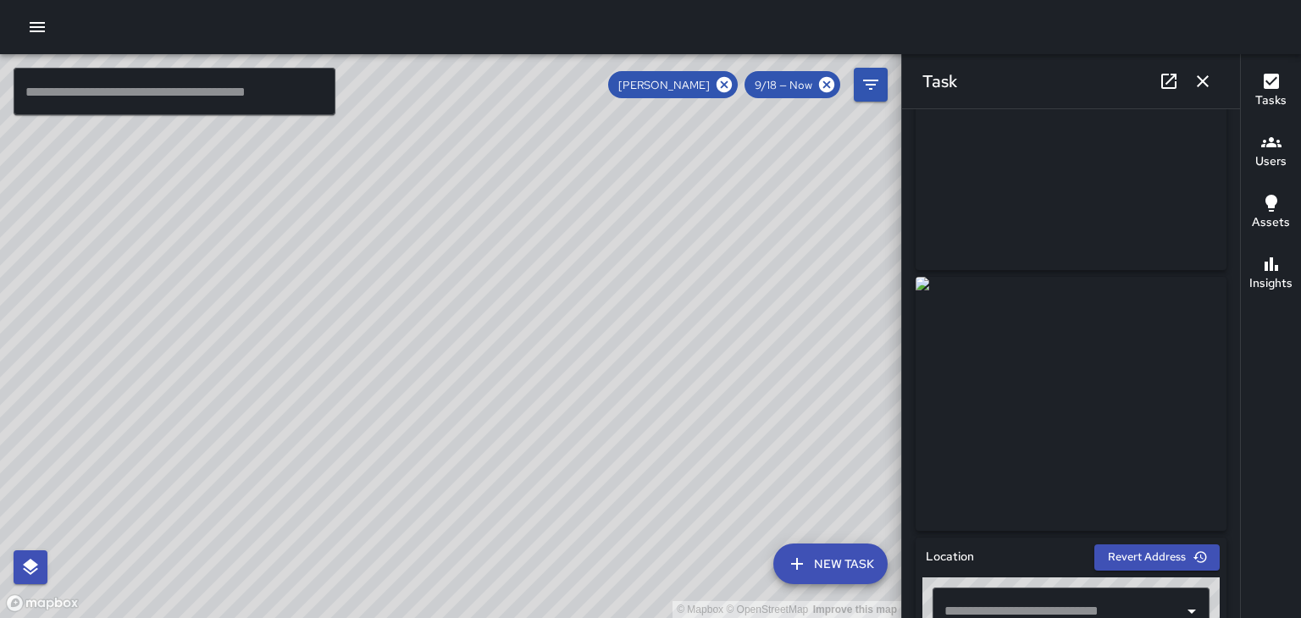
scroll to position [90, 0]
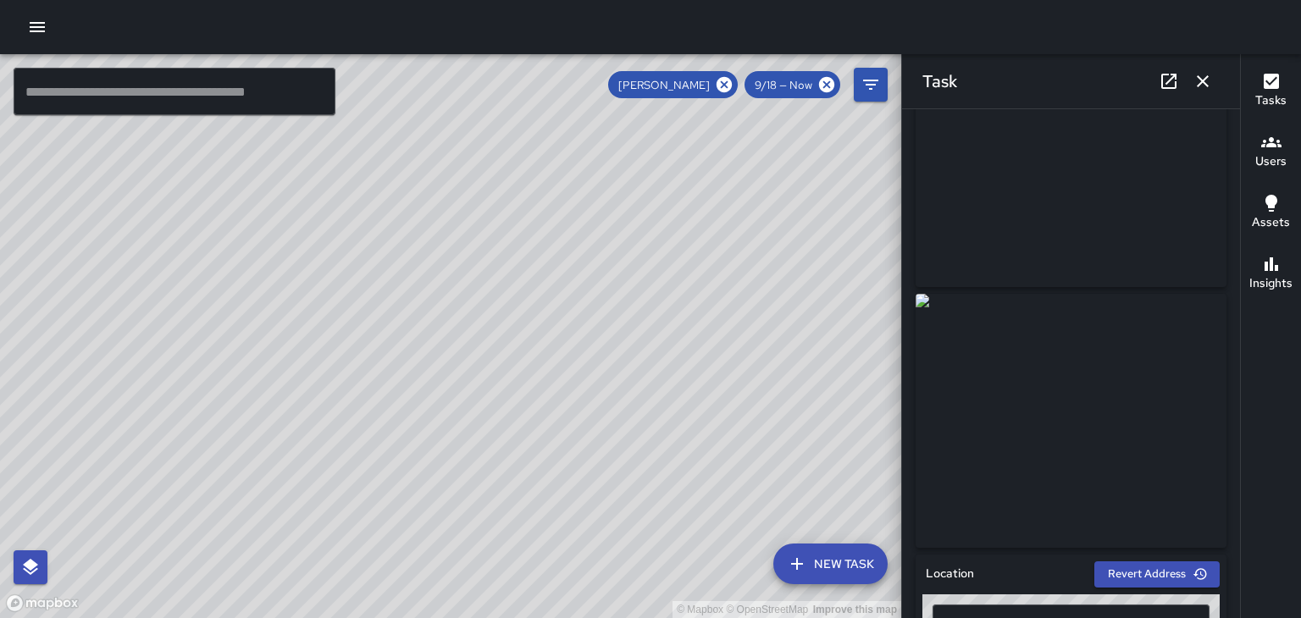
click at [1213, 82] on button "button" at bounding box center [1203, 81] width 34 height 34
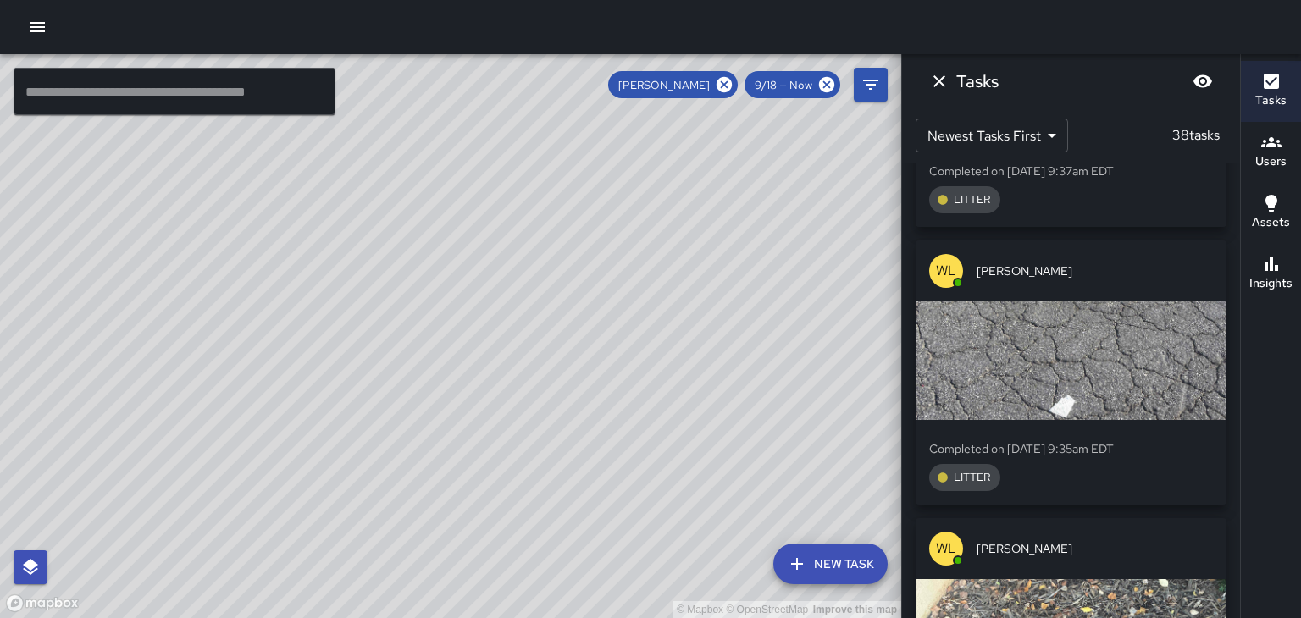
scroll to position [7127, 0]
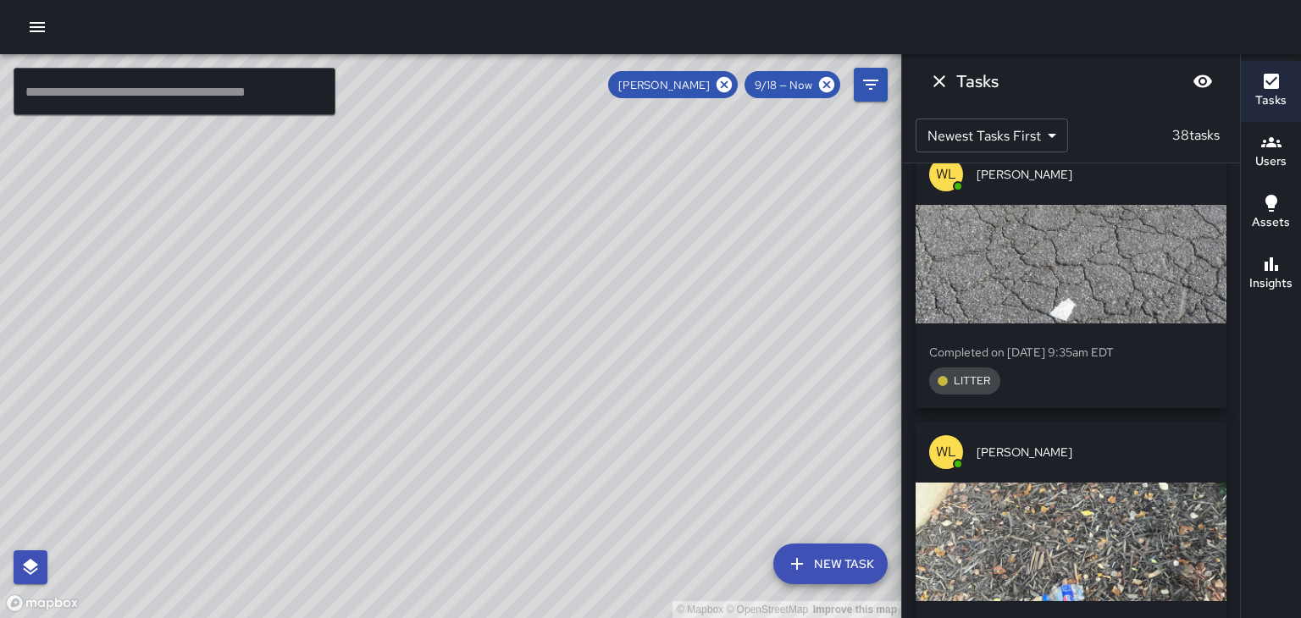
click at [1098, 444] on span "[PERSON_NAME]" at bounding box center [1094, 452] width 236 height 17
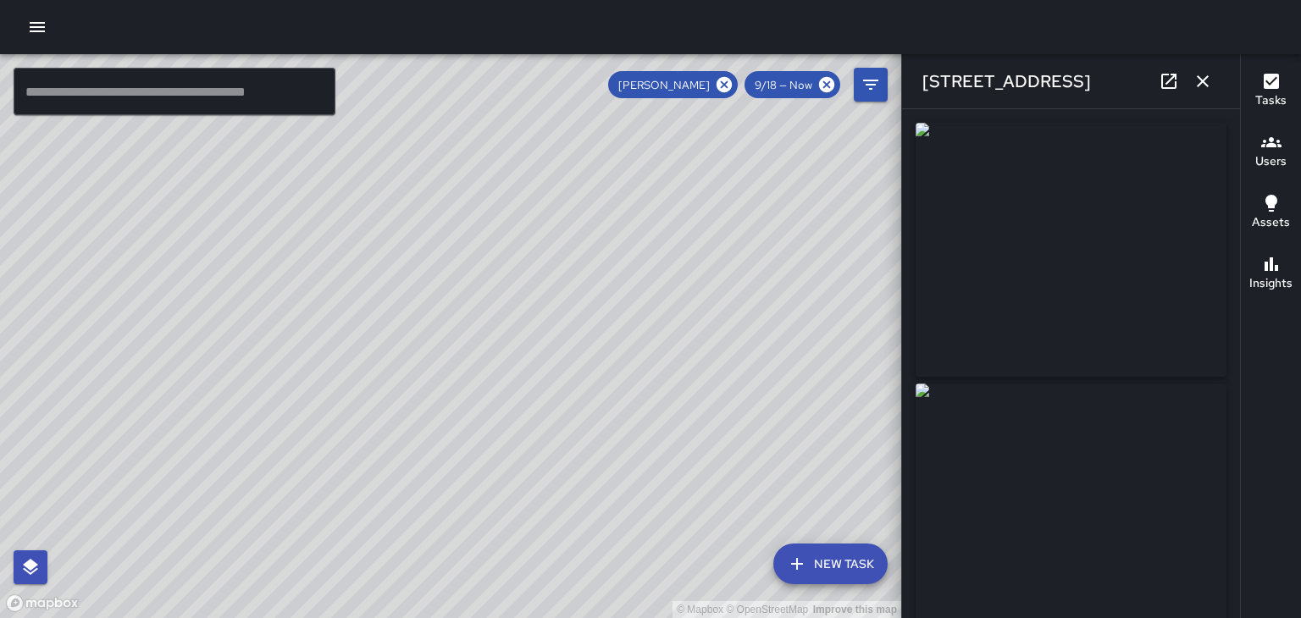
type input "**********"
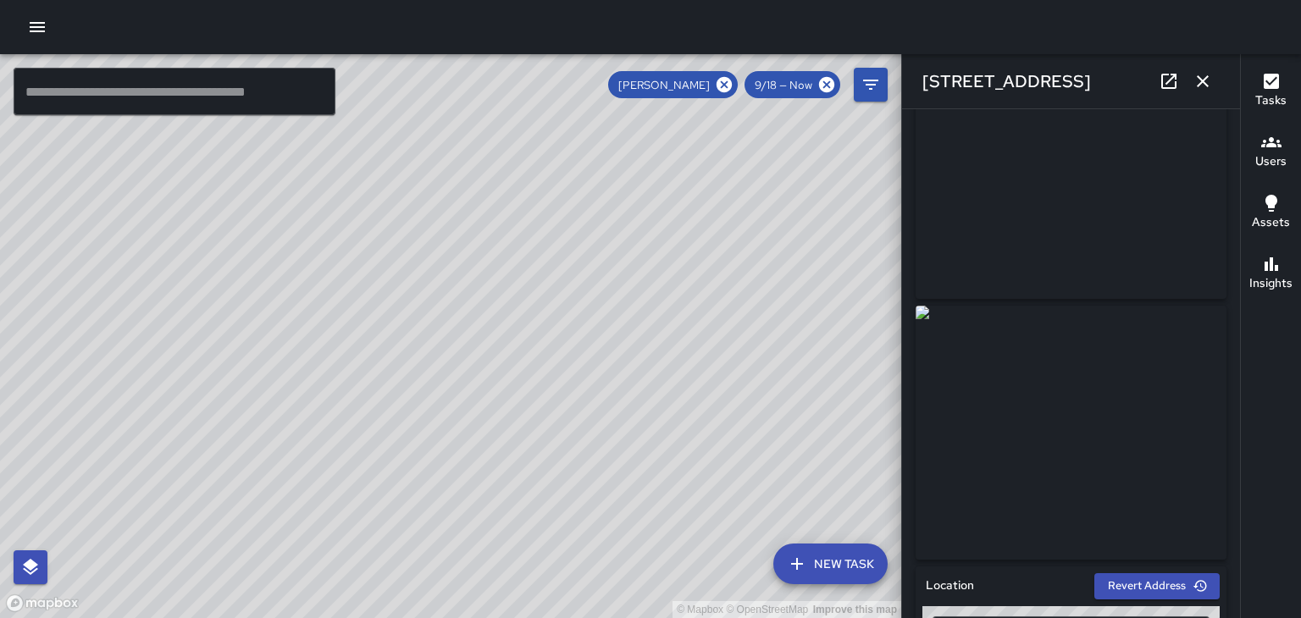
scroll to position [79, 0]
click at [1213, 86] on button "button" at bounding box center [1203, 81] width 34 height 34
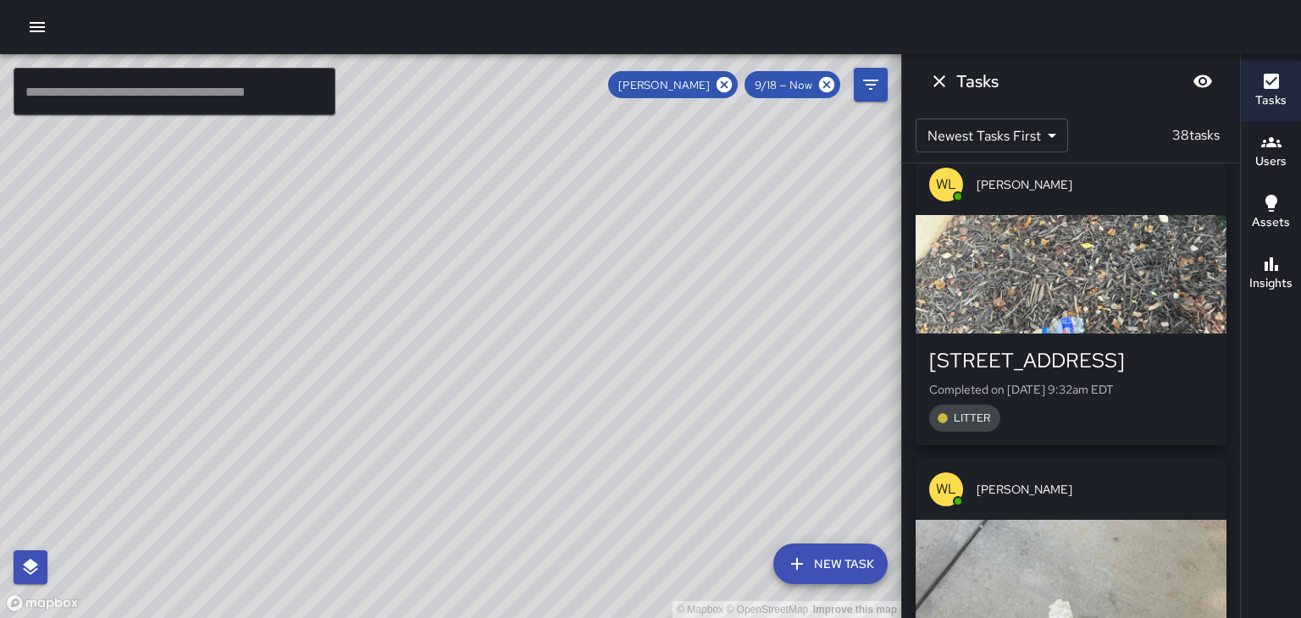
scroll to position [7395, 0]
click at [1094, 459] on div "[PERSON_NAME]" at bounding box center [1070, 489] width 311 height 61
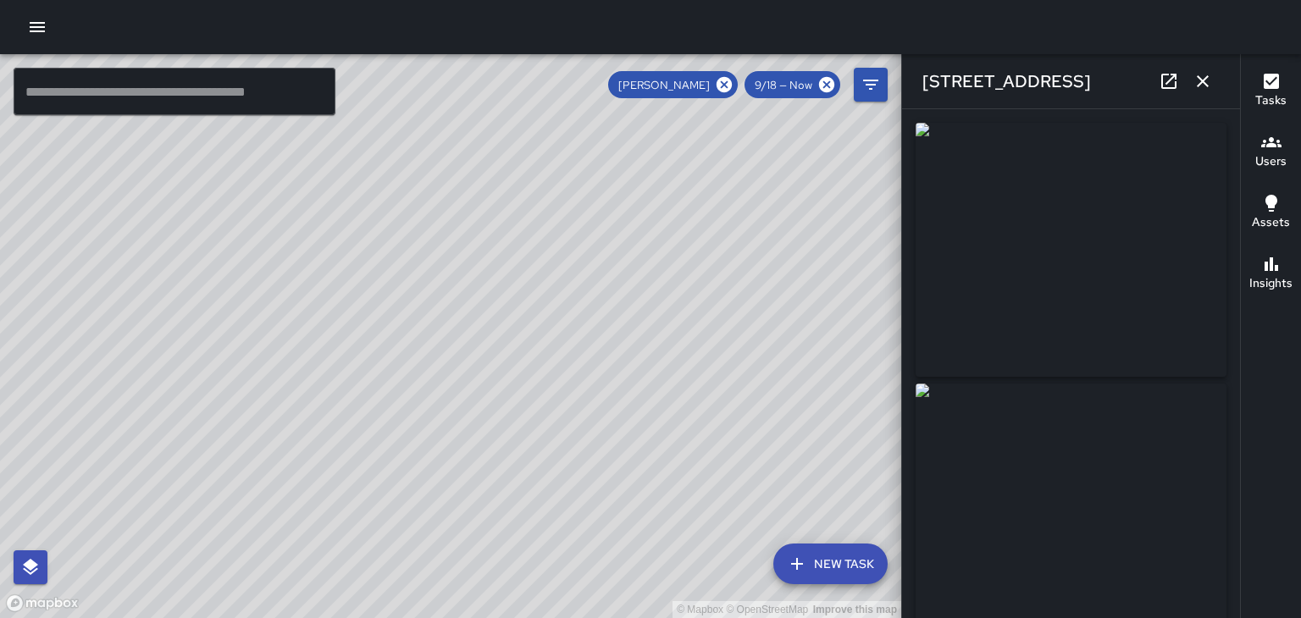
type input "**********"
click at [1203, 96] on button "button" at bounding box center [1203, 81] width 34 height 34
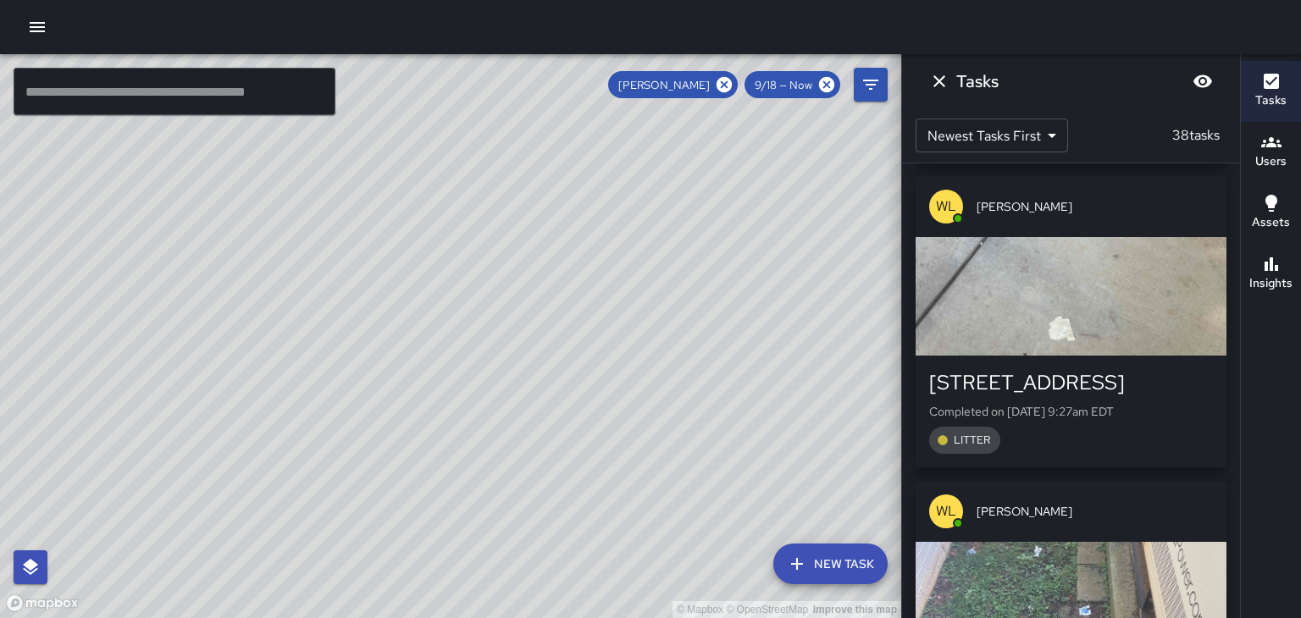
scroll to position [7701, 0]
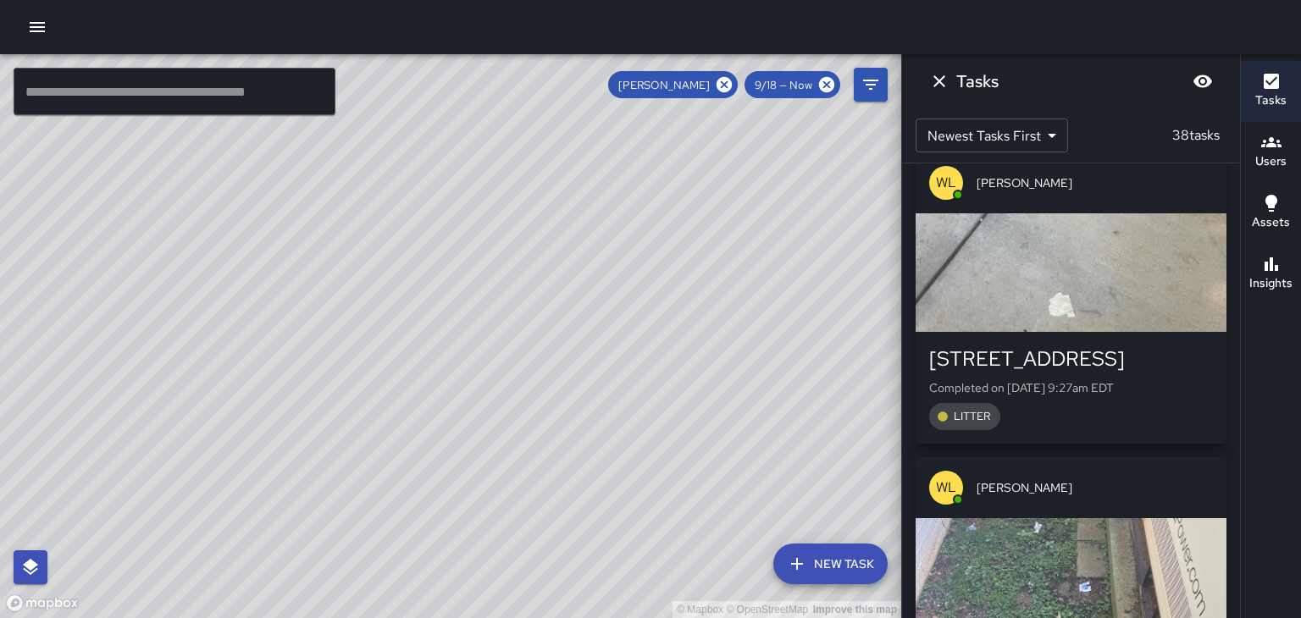
click at [1080, 479] on span "[PERSON_NAME]" at bounding box center [1094, 487] width 236 height 17
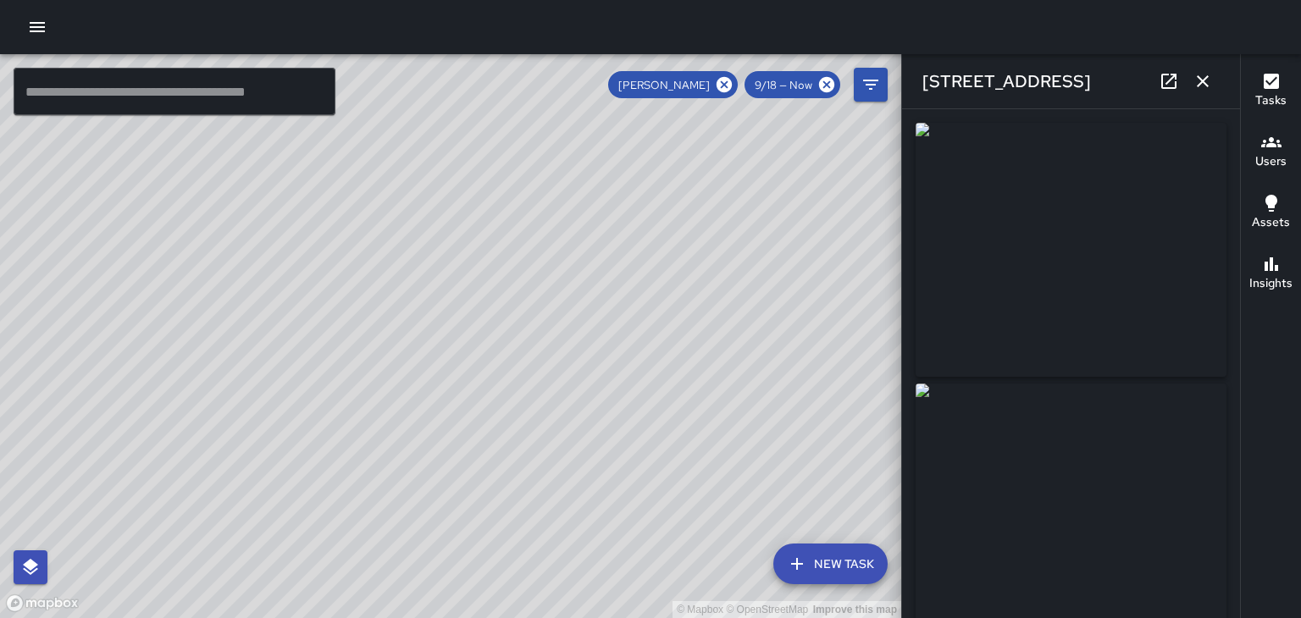
type input "**********"
click at [1216, 88] on button "button" at bounding box center [1203, 81] width 34 height 34
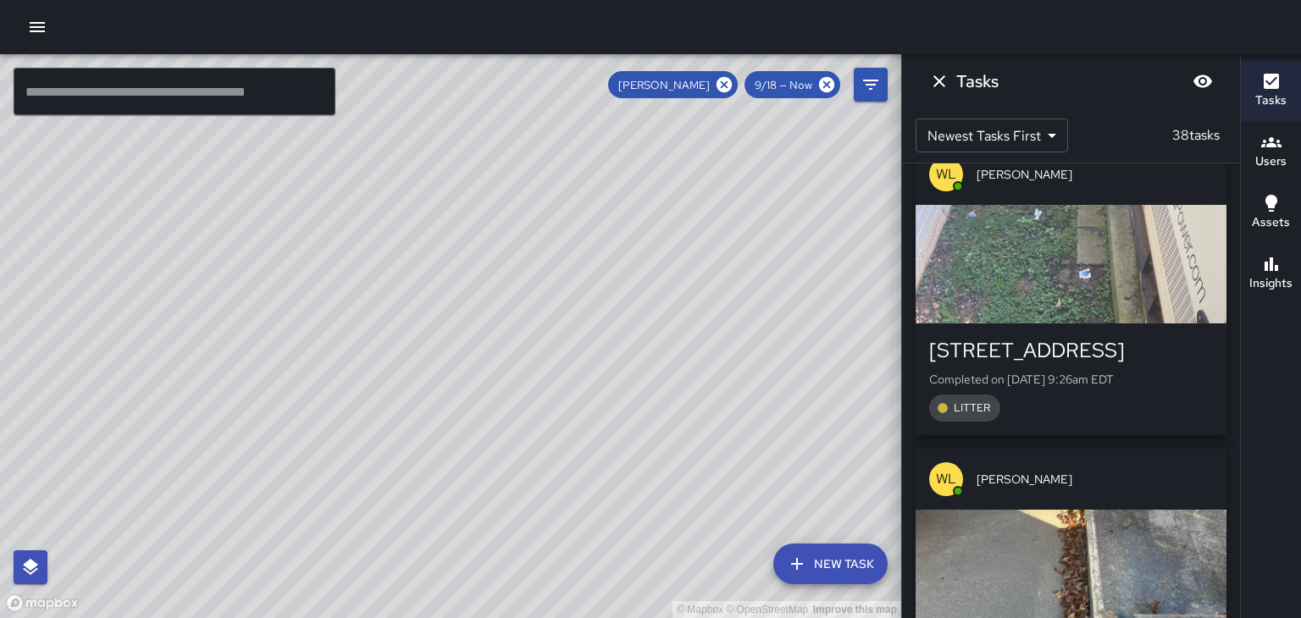
scroll to position [8016, 0]
click at [1077, 470] on span "[PERSON_NAME]" at bounding box center [1094, 478] width 236 height 17
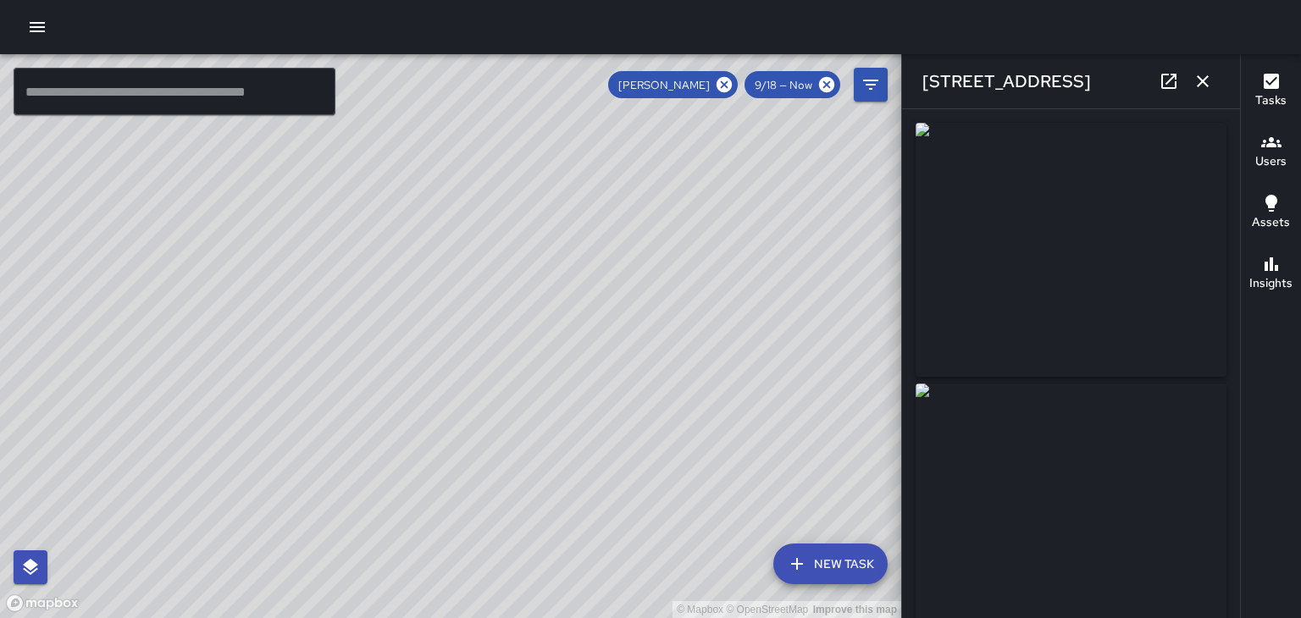
type input "**********"
click at [1206, 93] on button "button" at bounding box center [1203, 81] width 34 height 34
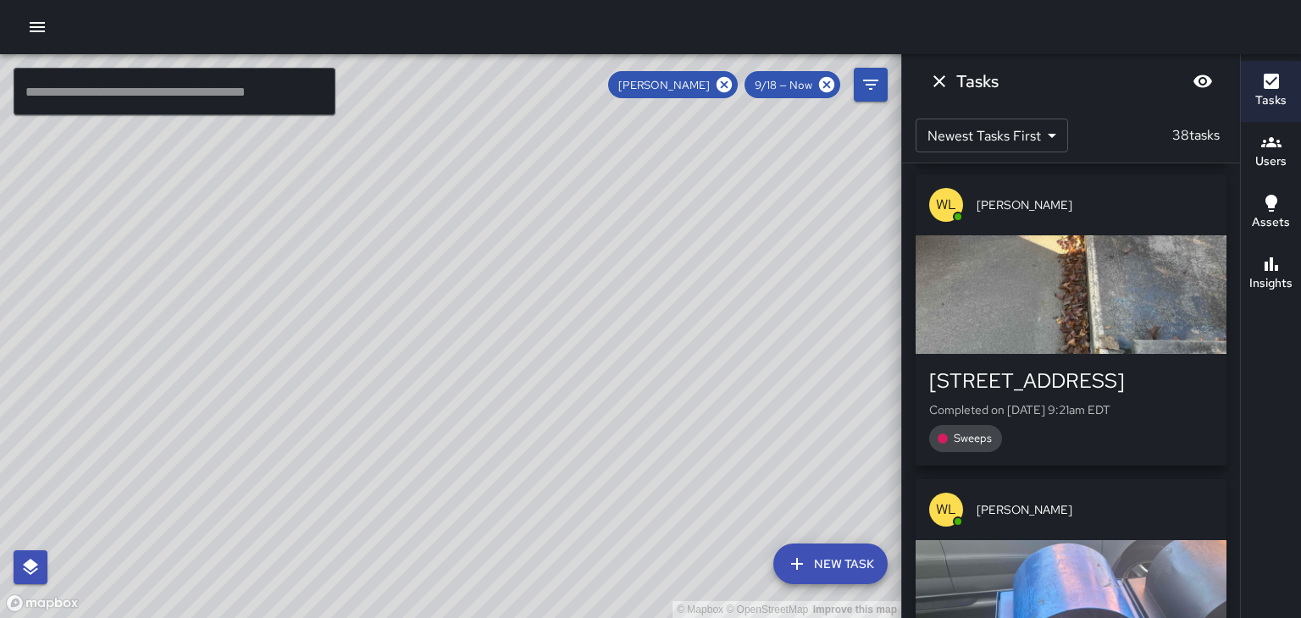
scroll to position [8294, 0]
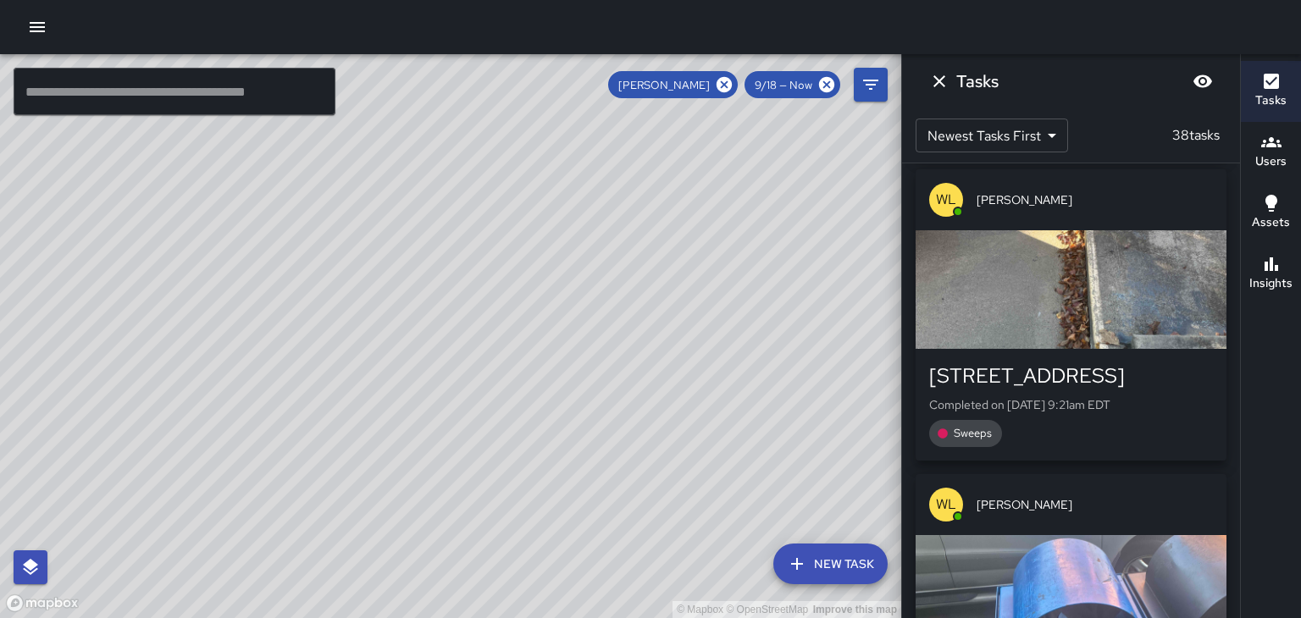
click at [1077, 496] on span "[PERSON_NAME]" at bounding box center [1094, 504] width 236 height 17
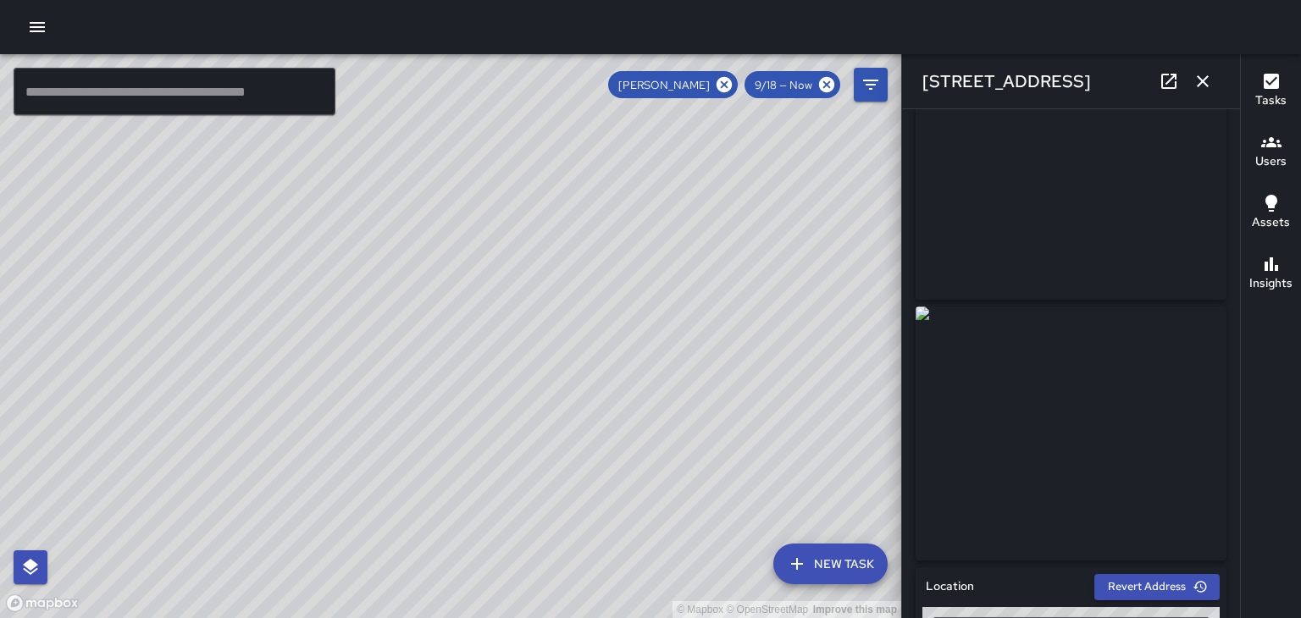
scroll to position [80, 0]
click at [1199, 95] on button "button" at bounding box center [1203, 81] width 34 height 34
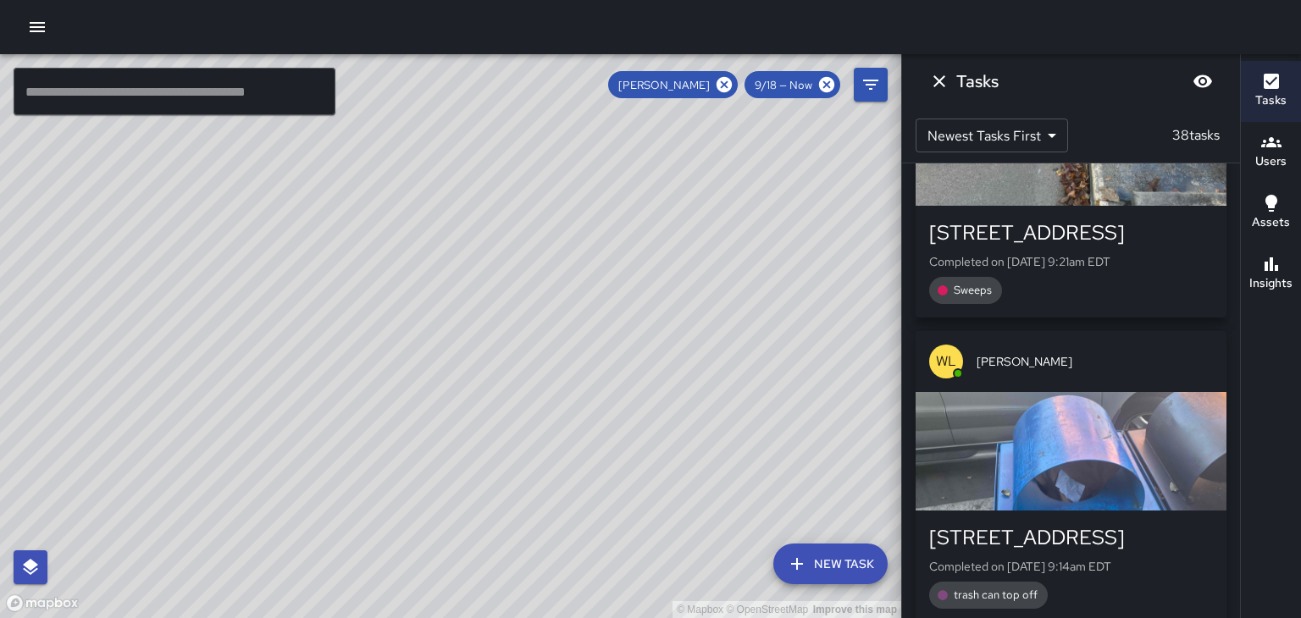
scroll to position [8537, 0]
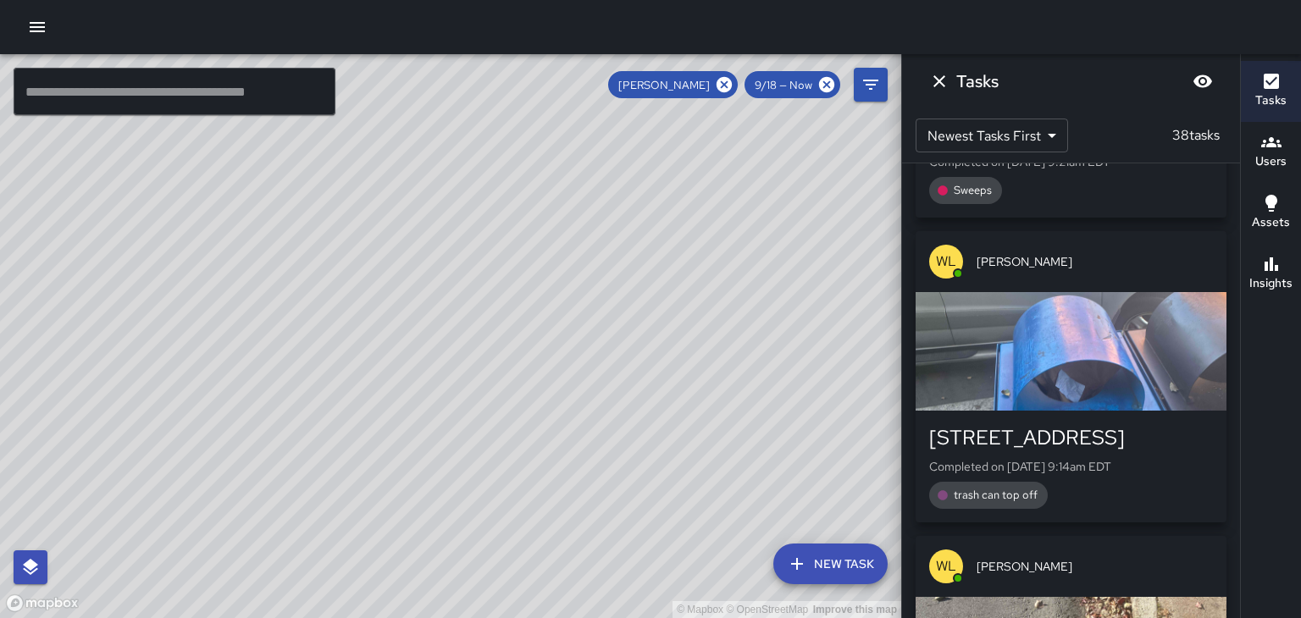
click at [1070, 558] on span "[PERSON_NAME]" at bounding box center [1094, 566] width 236 height 17
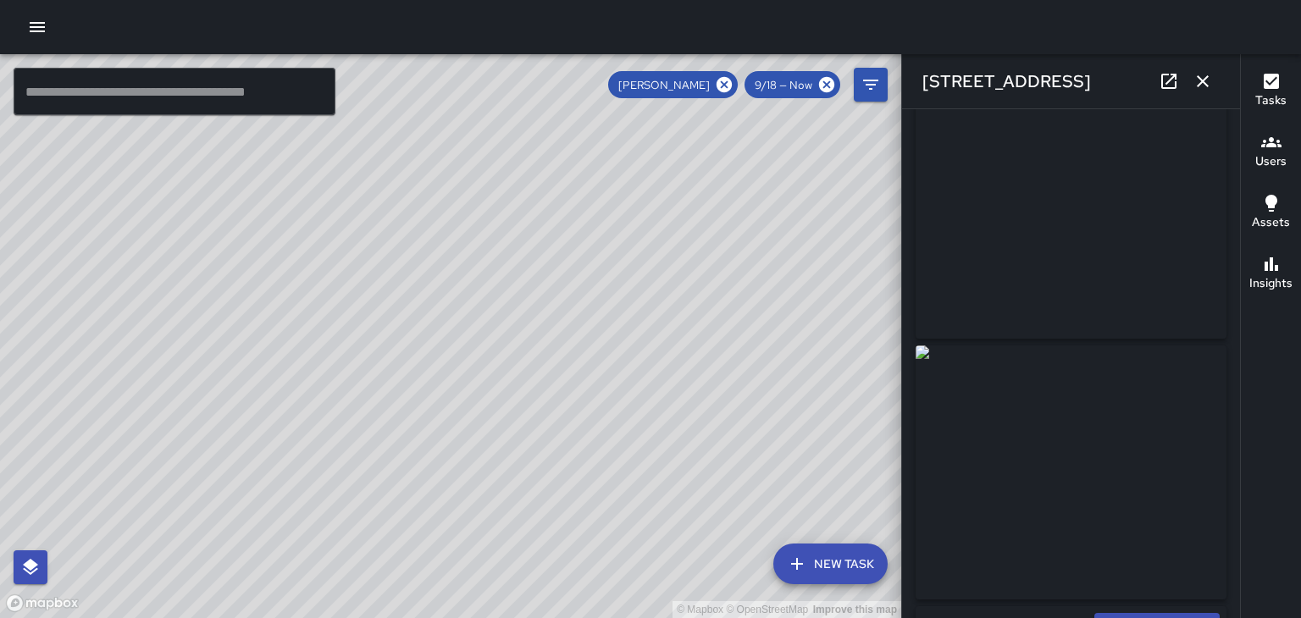
scroll to position [37, 0]
click at [1202, 89] on icon "button" at bounding box center [1202, 81] width 20 height 20
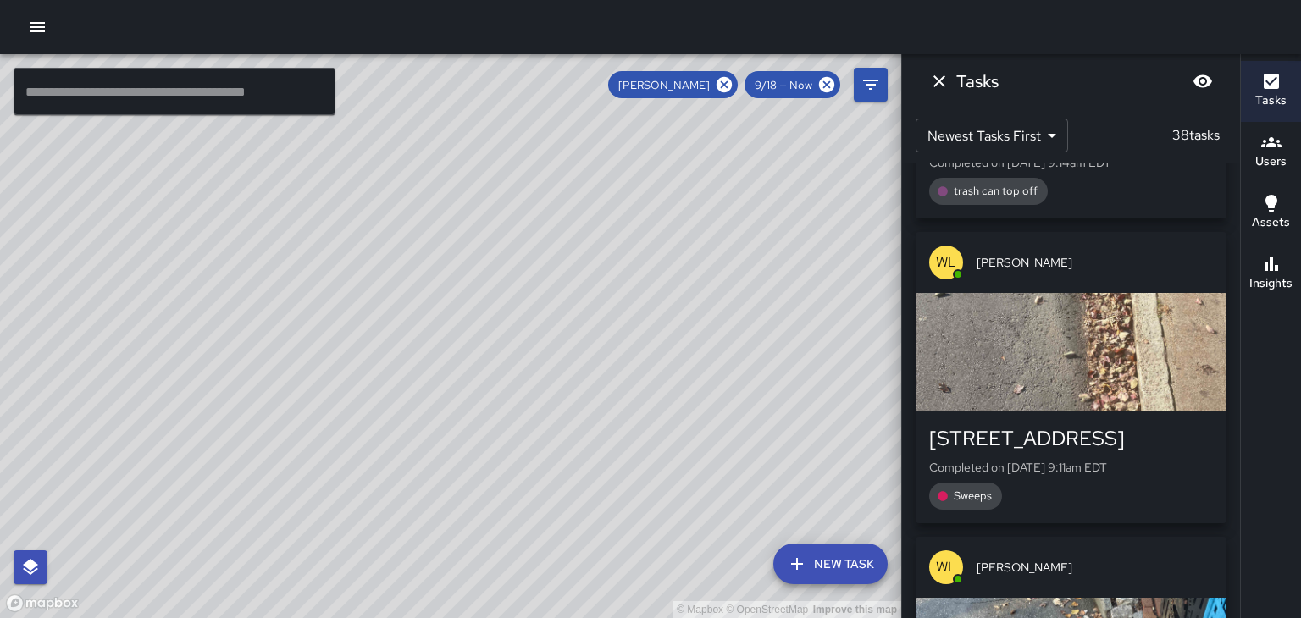
scroll to position [8841, 0]
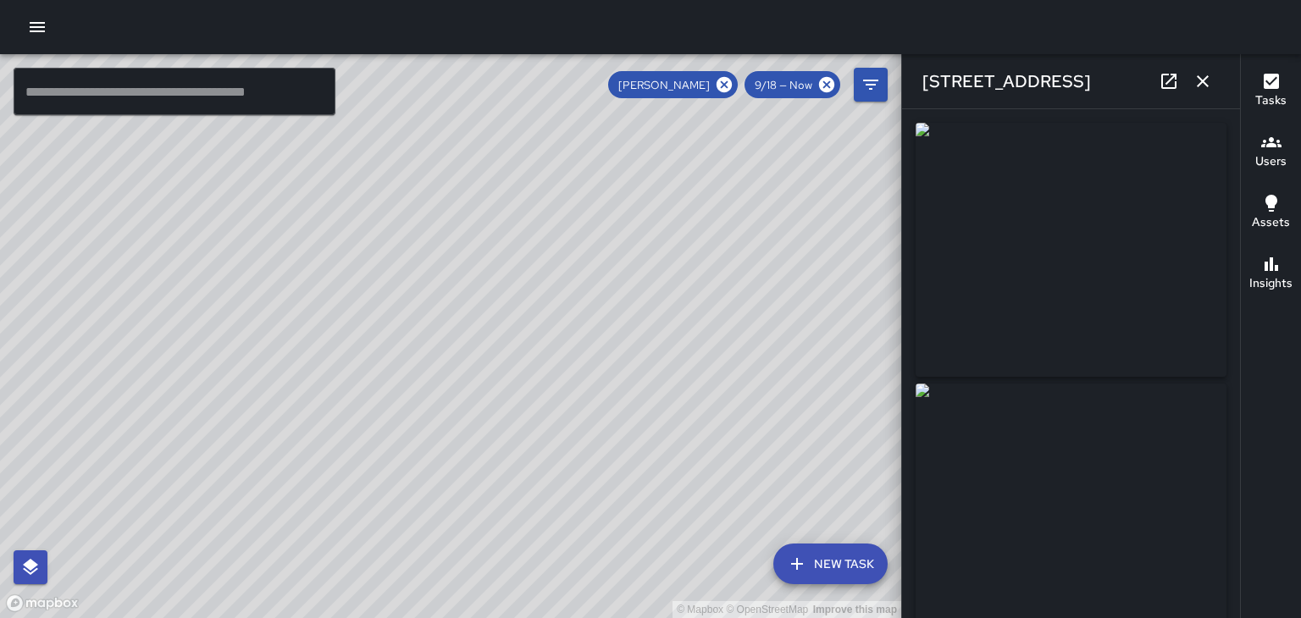
click at [1203, 94] on button "button" at bounding box center [1203, 81] width 34 height 34
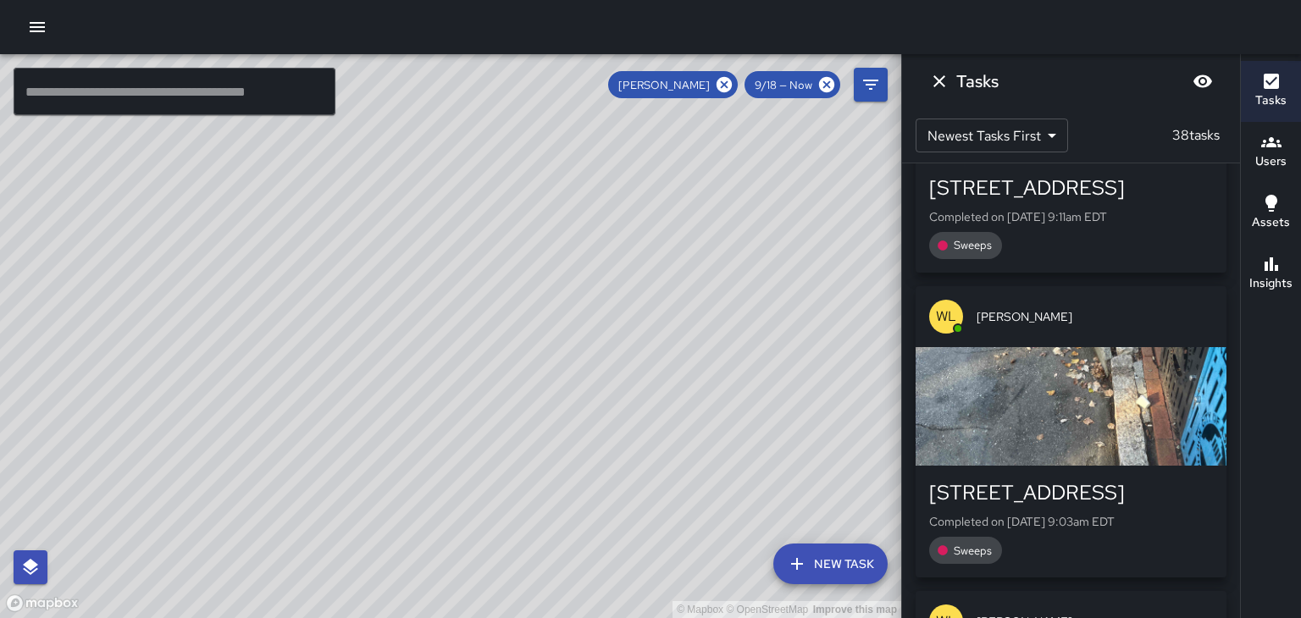
scroll to position [9101, 0]
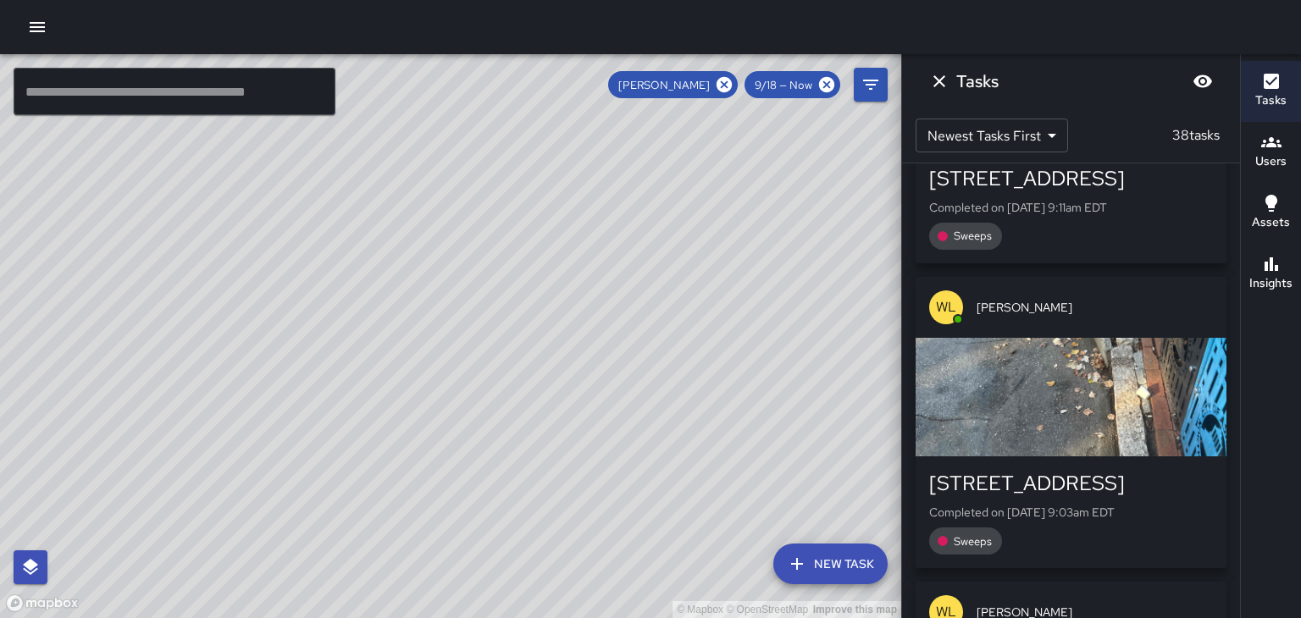
click at [1059, 604] on span "[PERSON_NAME]" at bounding box center [1094, 612] width 236 height 17
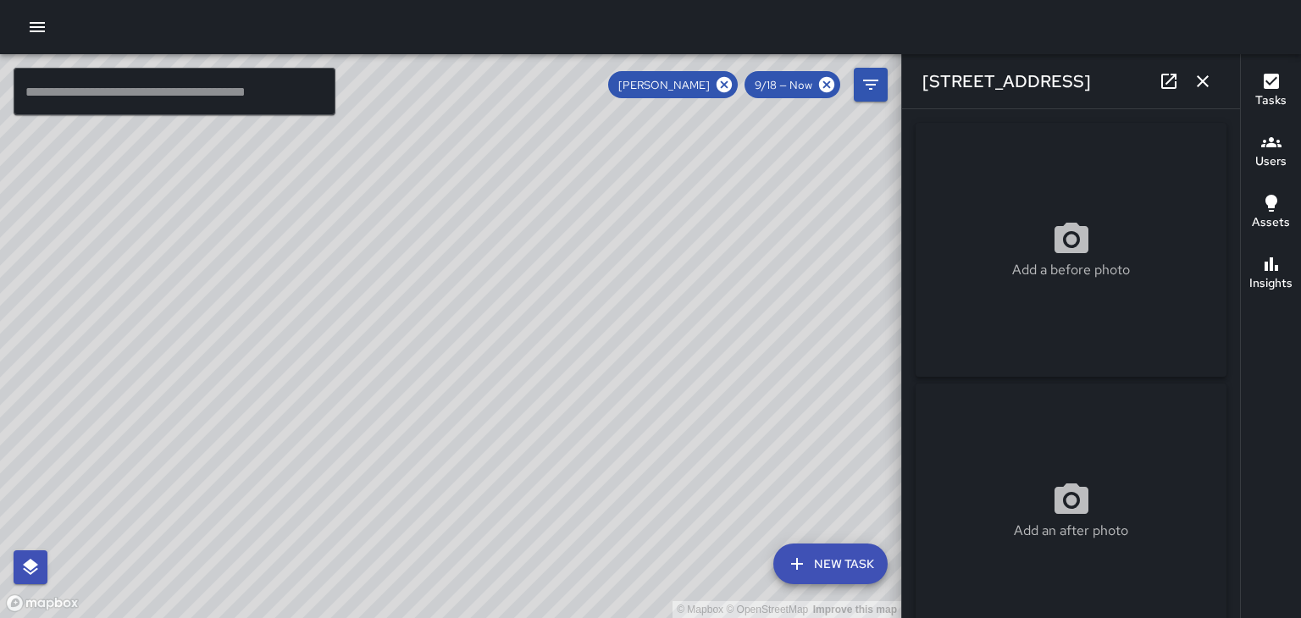
click at [1215, 93] on div "[STREET_ADDRESS]" at bounding box center [1071, 81] width 338 height 54
click at [1203, 84] on icon "button" at bounding box center [1202, 81] width 20 height 20
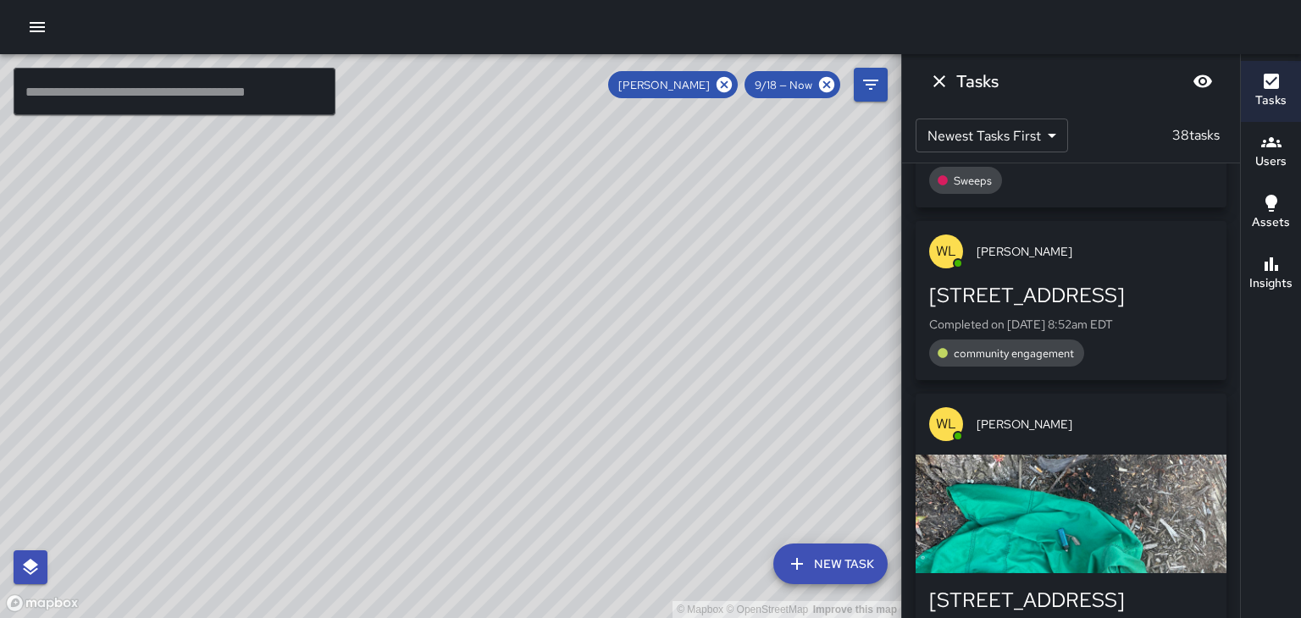
scroll to position [9464, 0]
click at [1114, 392] on div "[PERSON_NAME]" at bounding box center [1070, 422] width 311 height 61
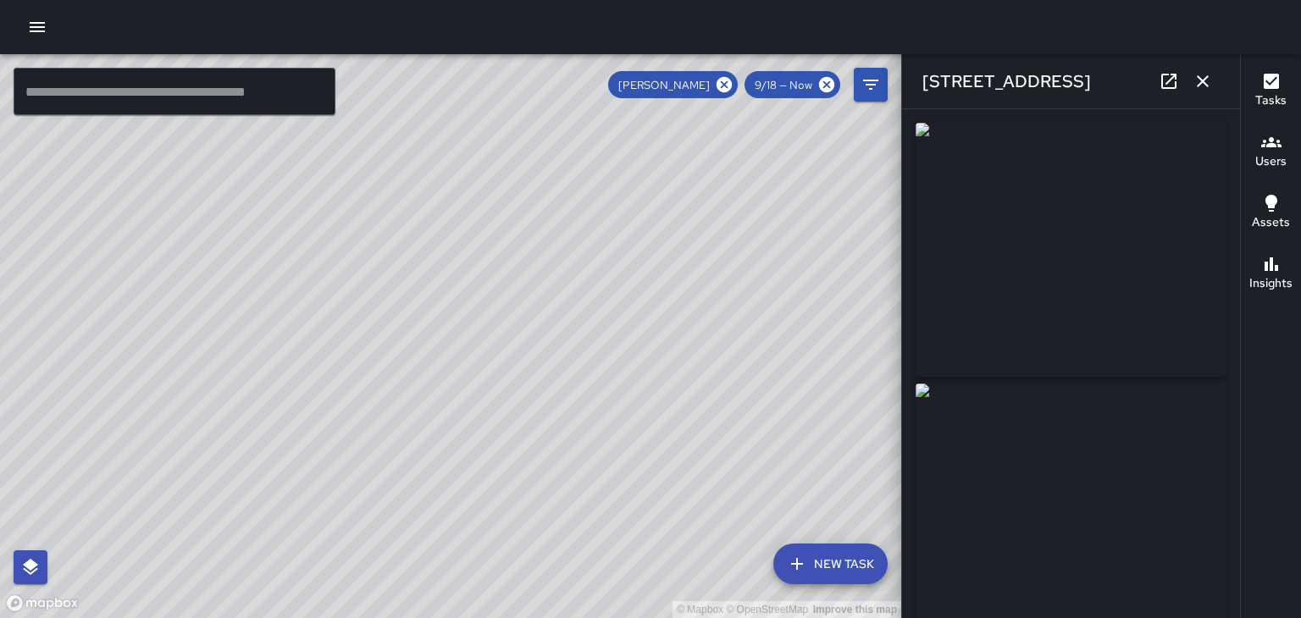
click at [1209, 89] on icon "button" at bounding box center [1202, 81] width 20 height 20
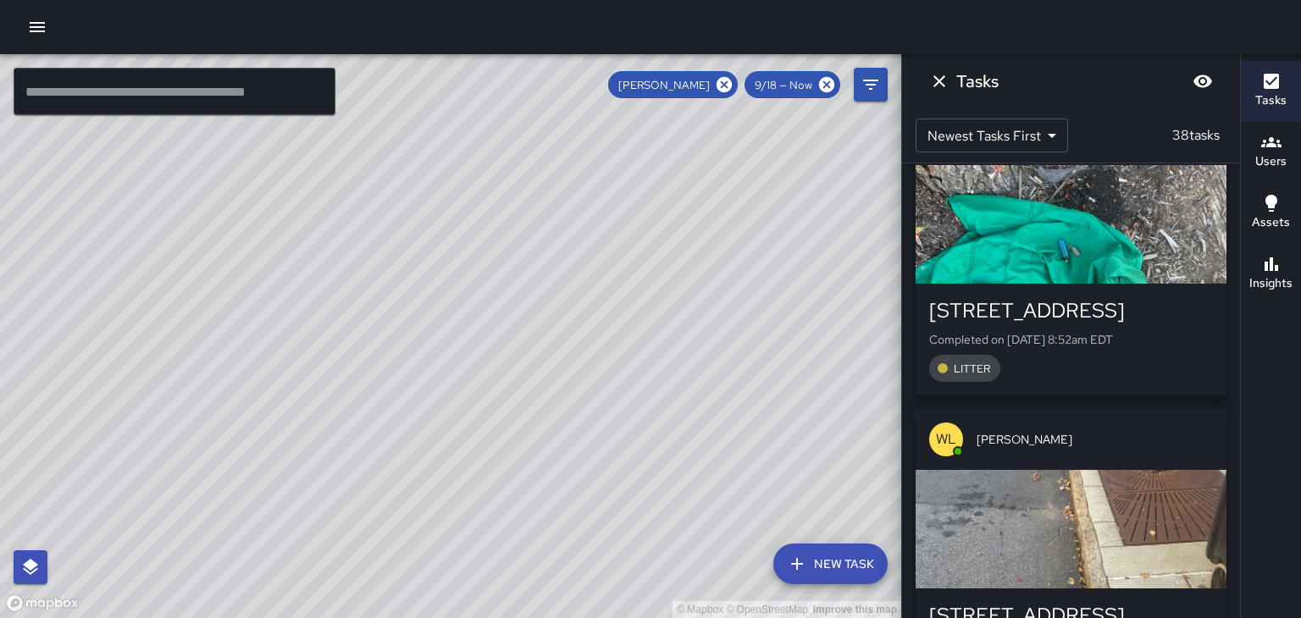
scroll to position [9759, 0]
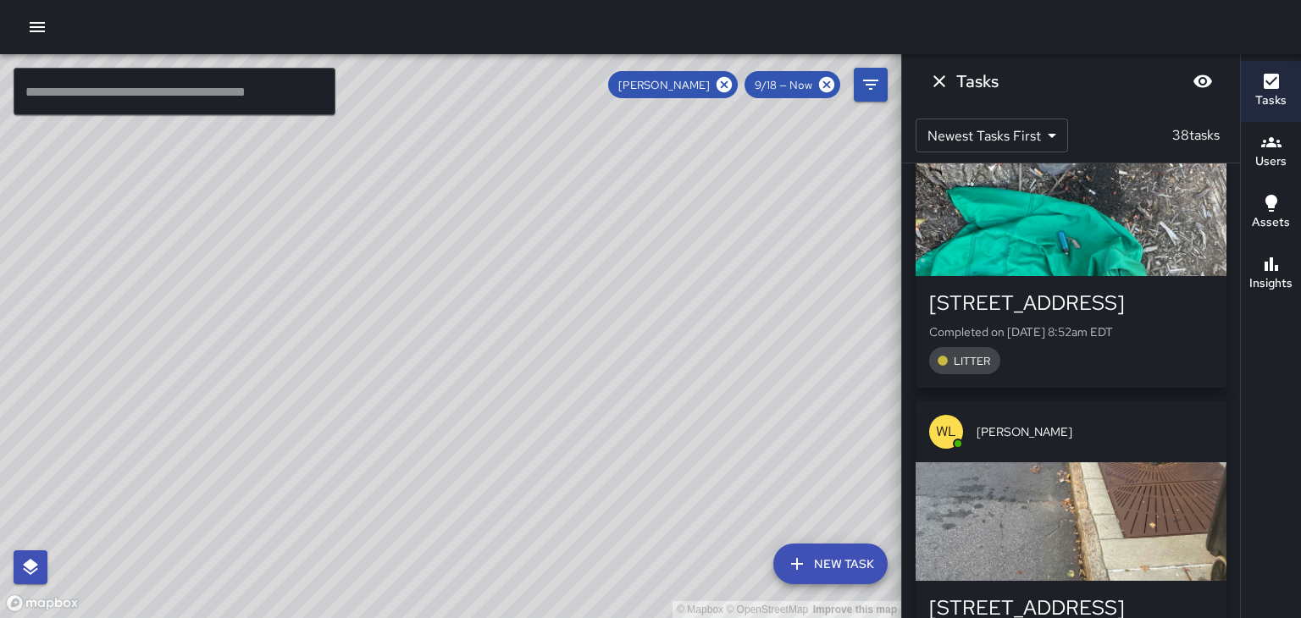
click at [1091, 423] on span "[PERSON_NAME]" at bounding box center [1094, 431] width 236 height 17
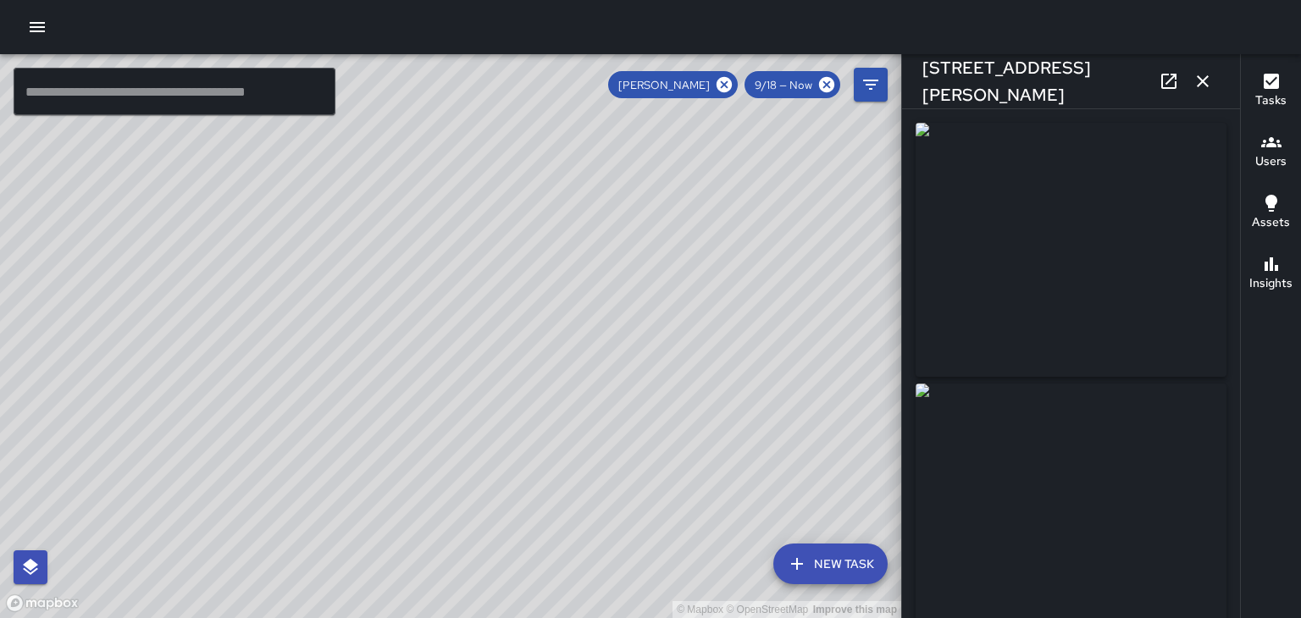
type input "**********"
click at [1213, 86] on button "button" at bounding box center [1203, 81] width 34 height 34
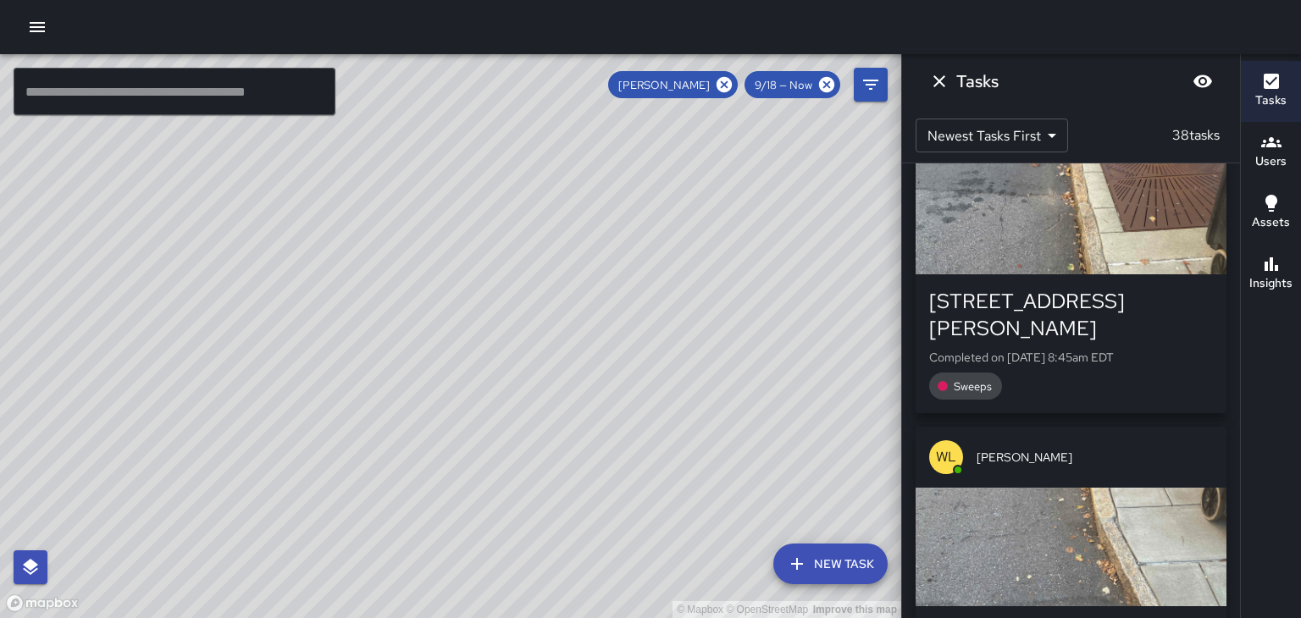
scroll to position [10067, 0]
click at [1105, 426] on div "[PERSON_NAME]" at bounding box center [1070, 456] width 311 height 61
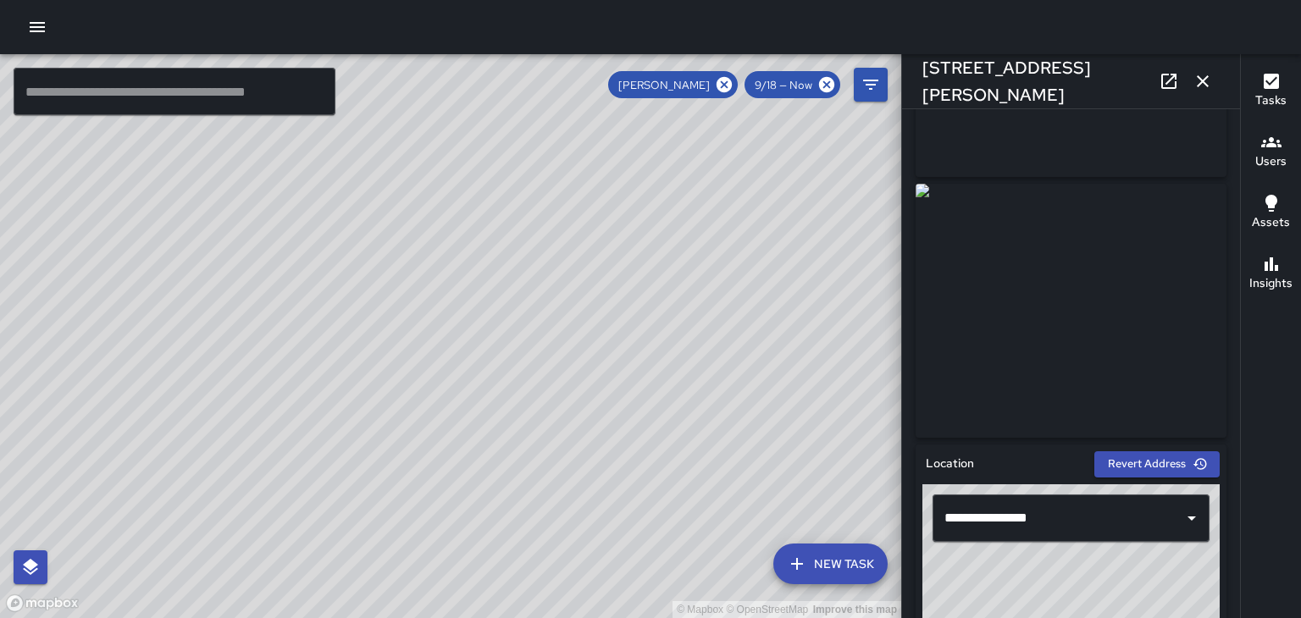
scroll to position [207, 0]
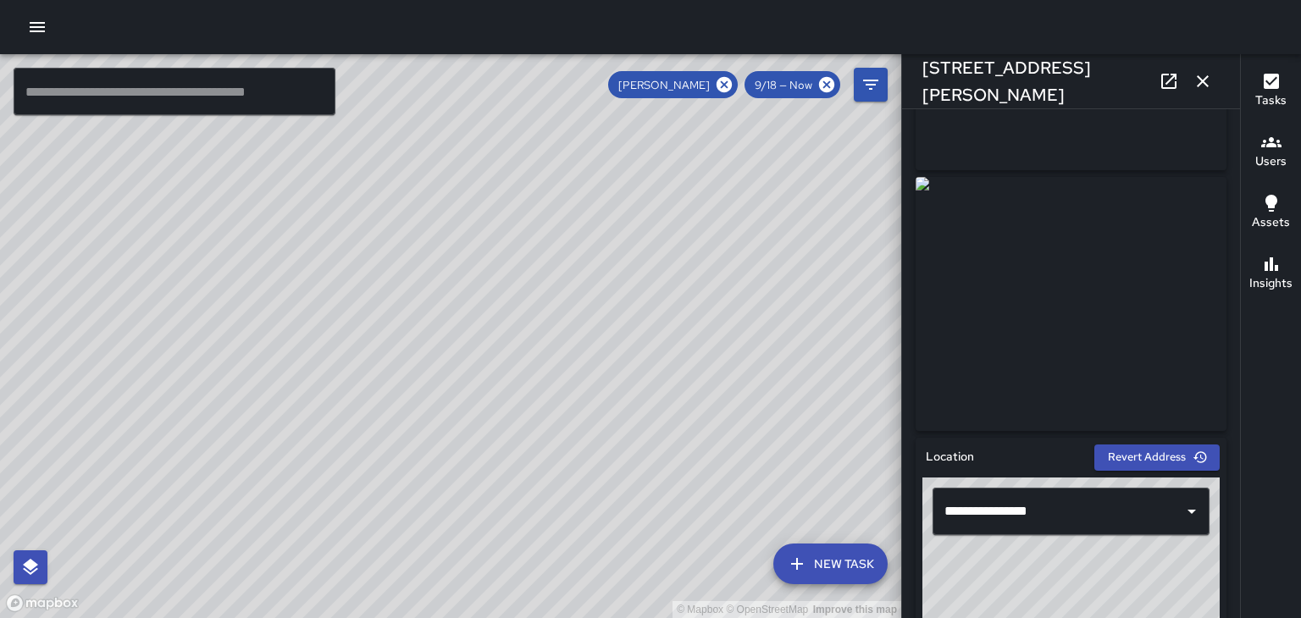
click at [1208, 95] on button "button" at bounding box center [1203, 81] width 34 height 34
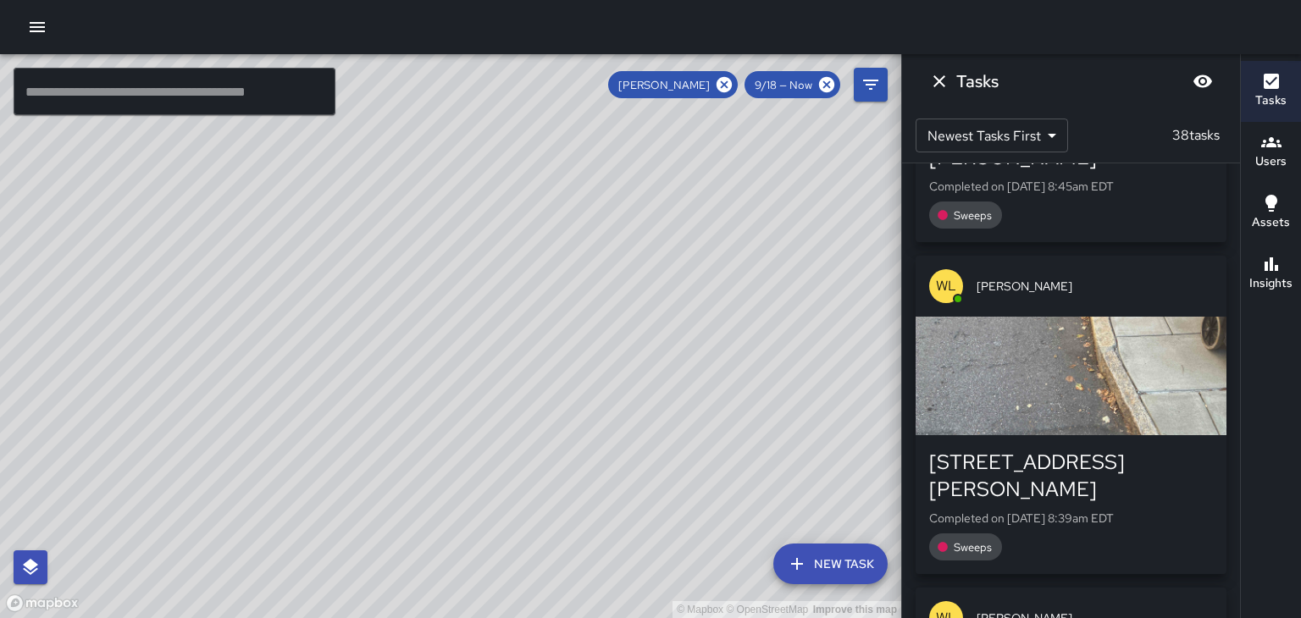
scroll to position [10238, 0]
click at [1080, 609] on span "[PERSON_NAME]" at bounding box center [1094, 617] width 236 height 17
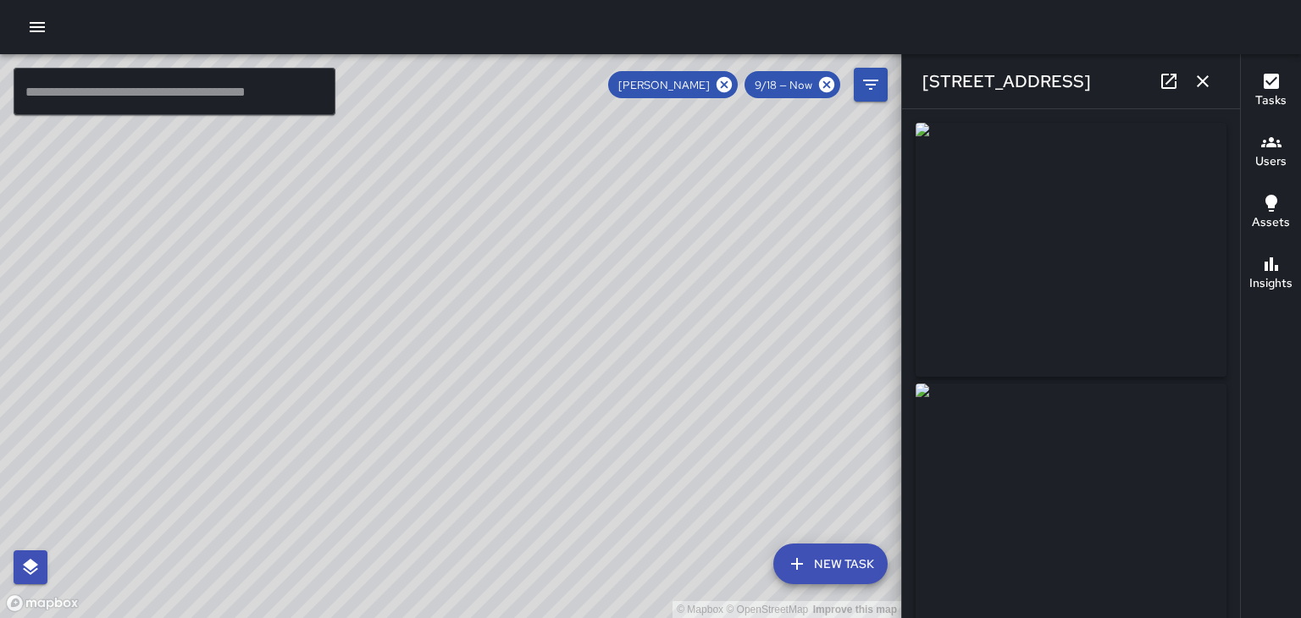
type input "**********"
click at [1201, 91] on button "button" at bounding box center [1203, 81] width 34 height 34
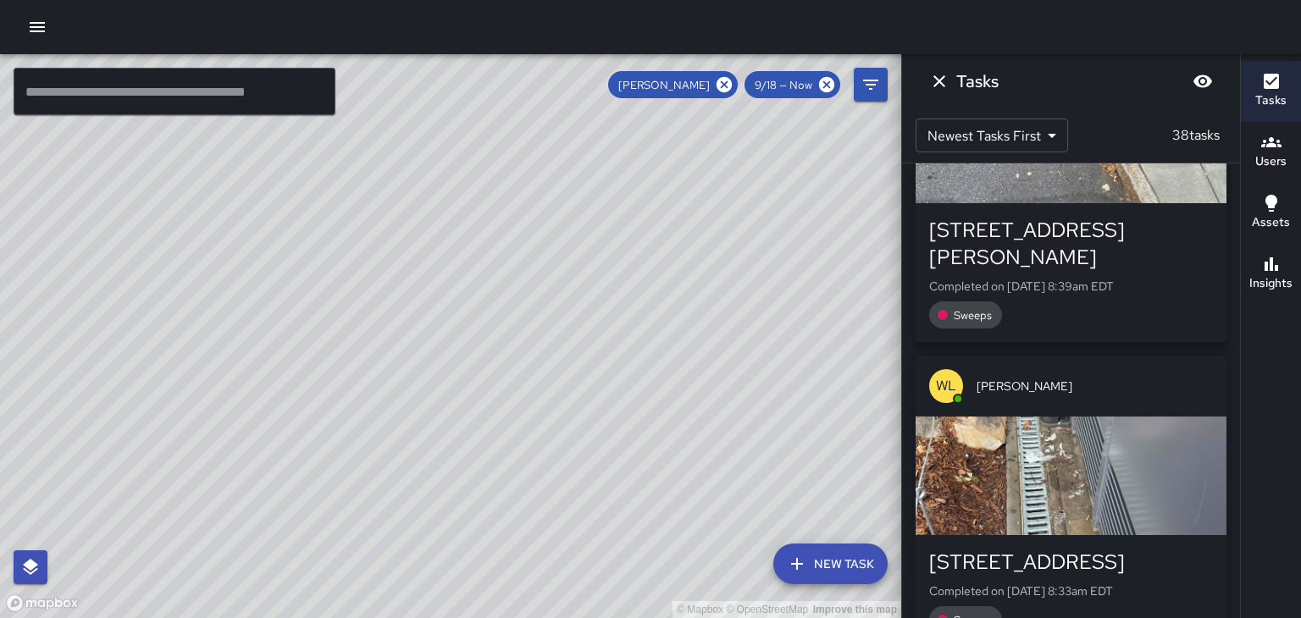
scroll to position [10450, 0]
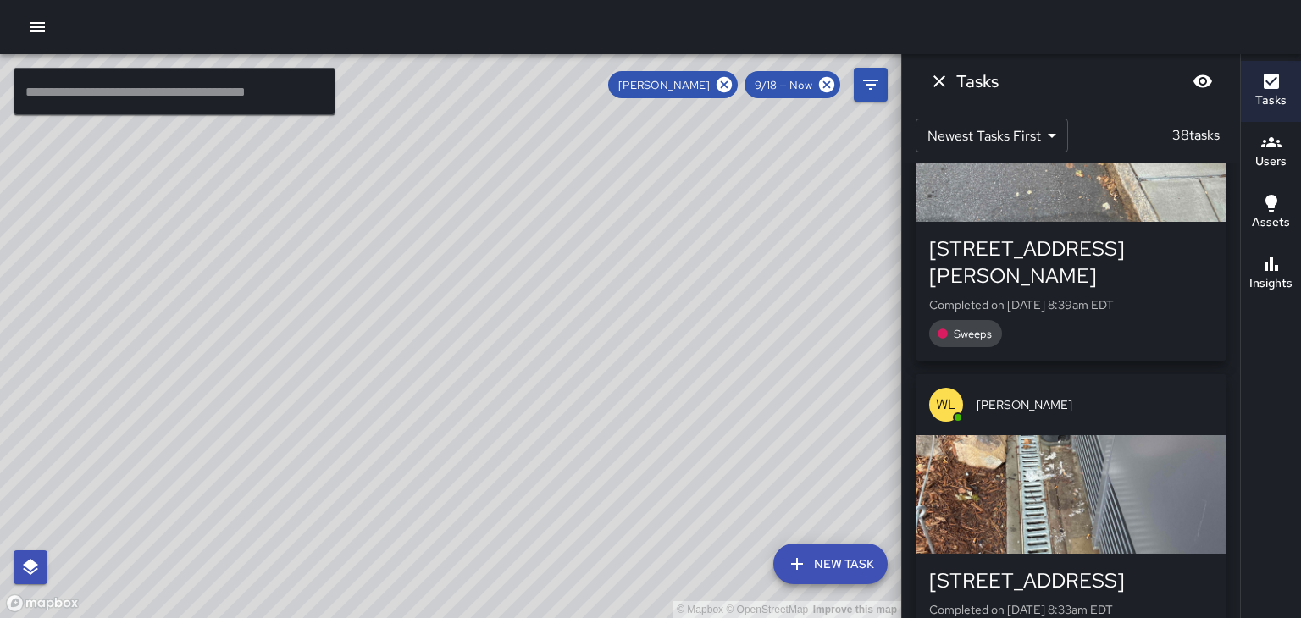
click at [1111, 396] on span "[PERSON_NAME]" at bounding box center [1094, 404] width 236 height 17
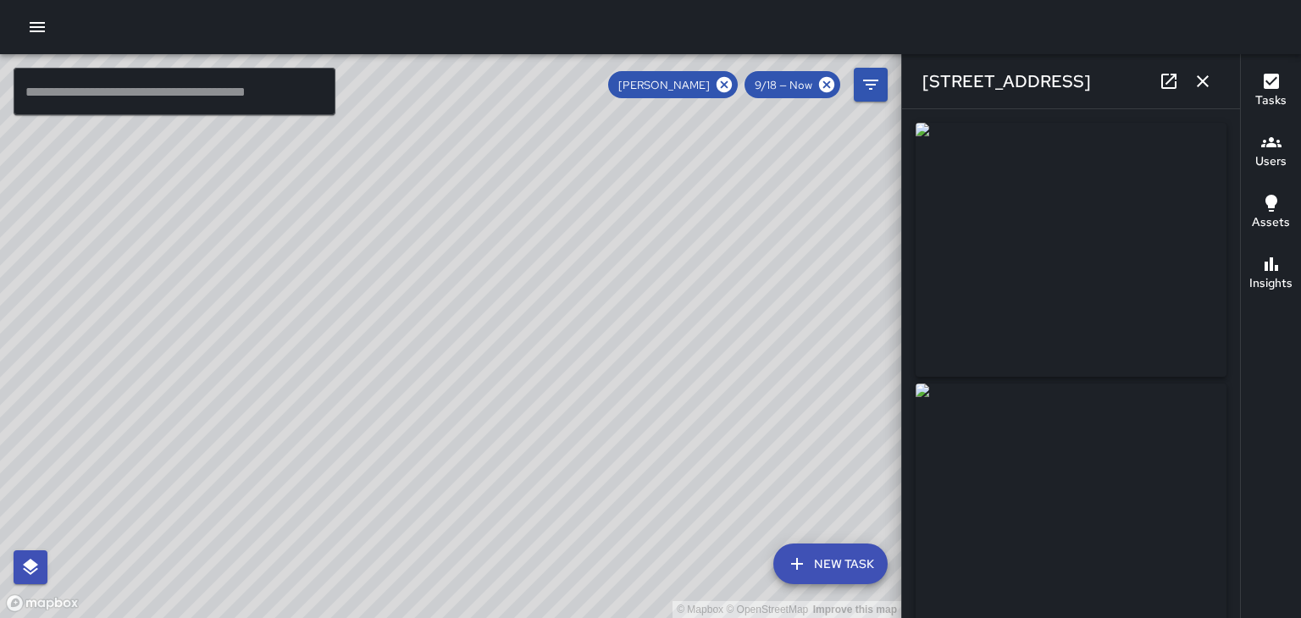
type input "**********"
click at [1214, 84] on button "button" at bounding box center [1203, 81] width 34 height 34
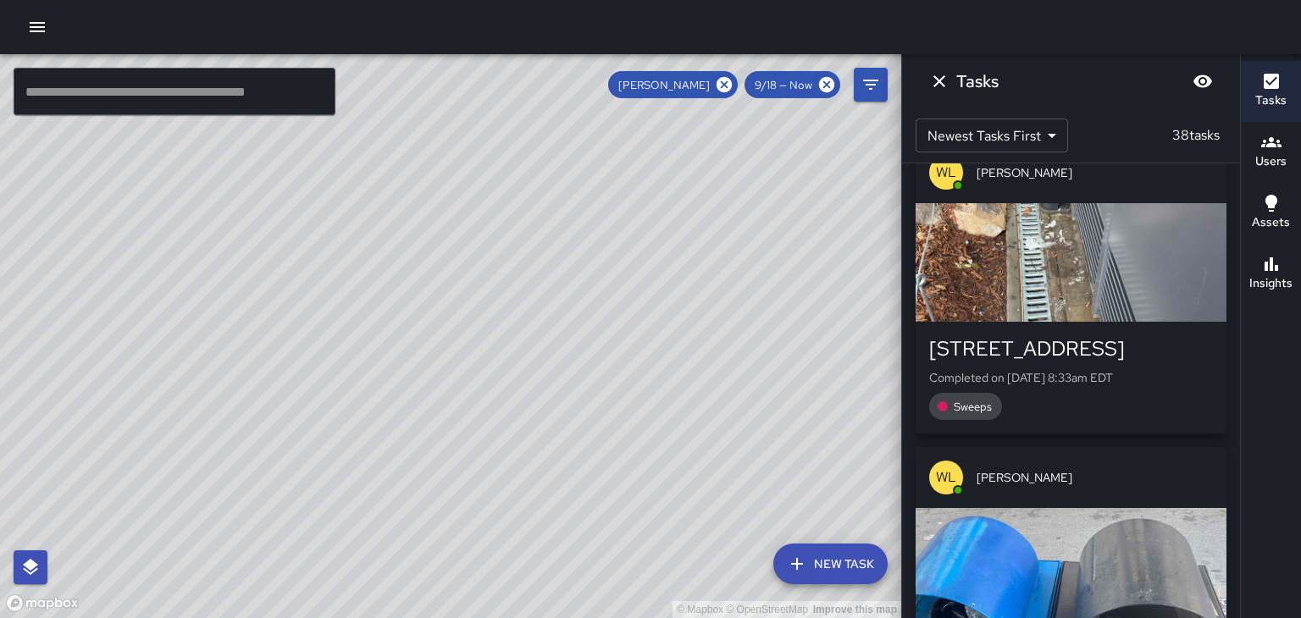
scroll to position [10684, 0]
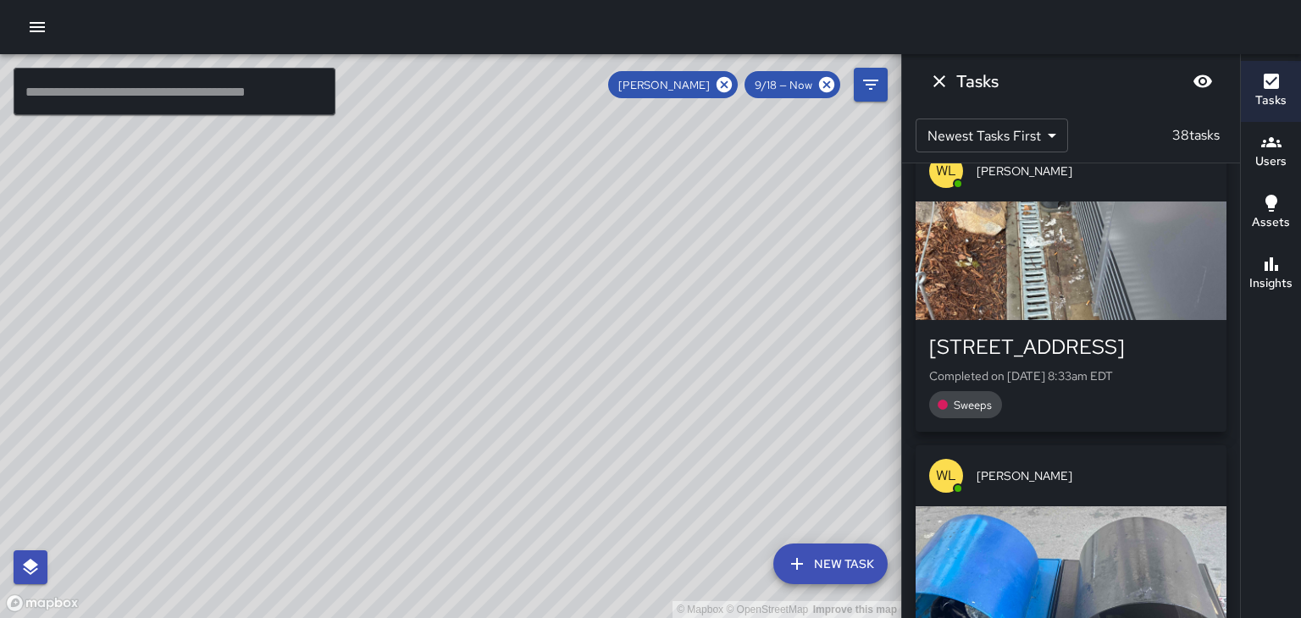
click at [1085, 445] on div "[PERSON_NAME]" at bounding box center [1070, 475] width 311 height 61
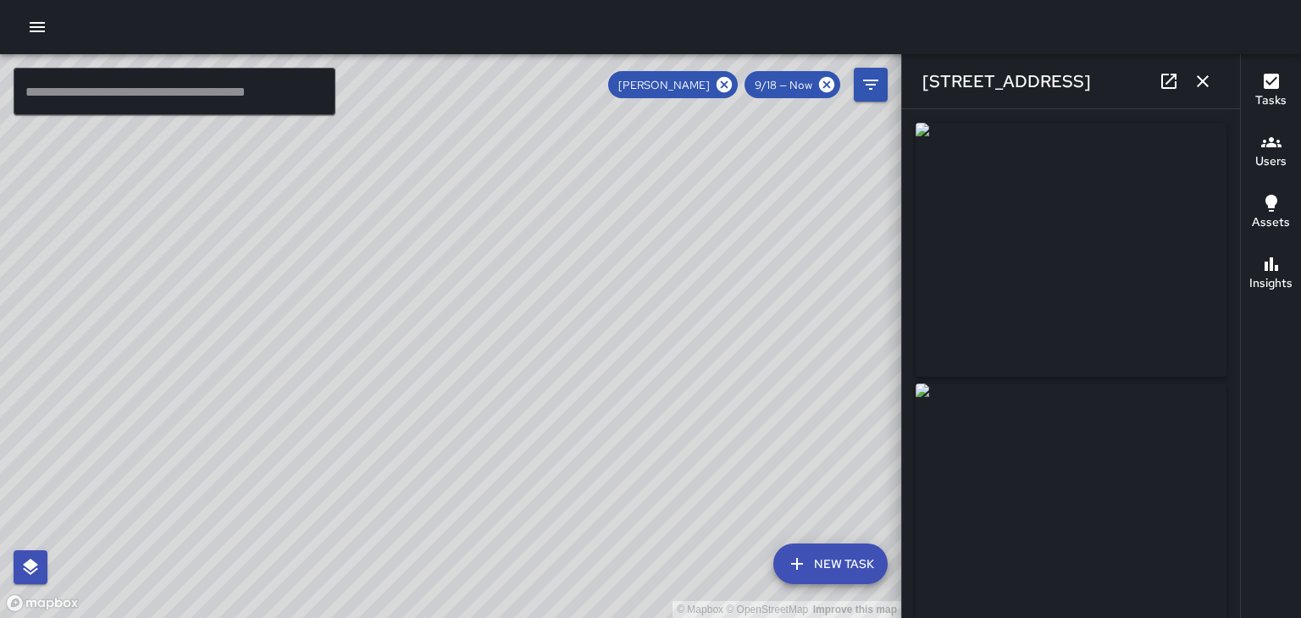
type input "**********"
click at [1212, 93] on button "button" at bounding box center [1203, 81] width 34 height 34
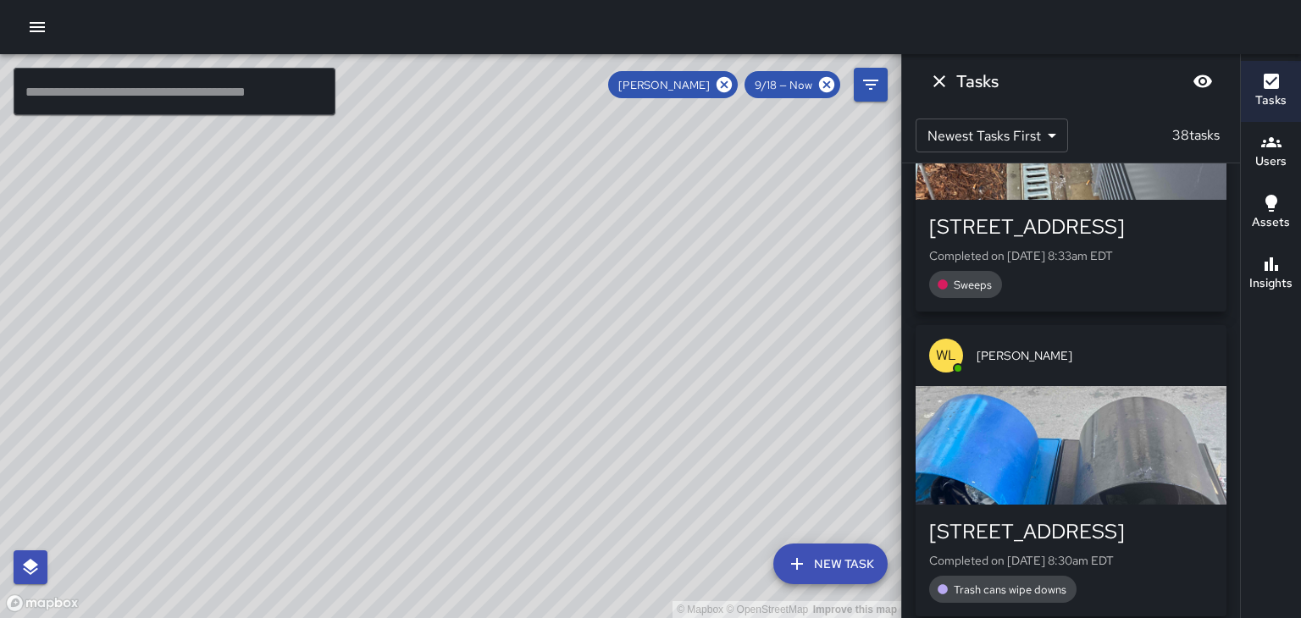
scroll to position [10959, 0]
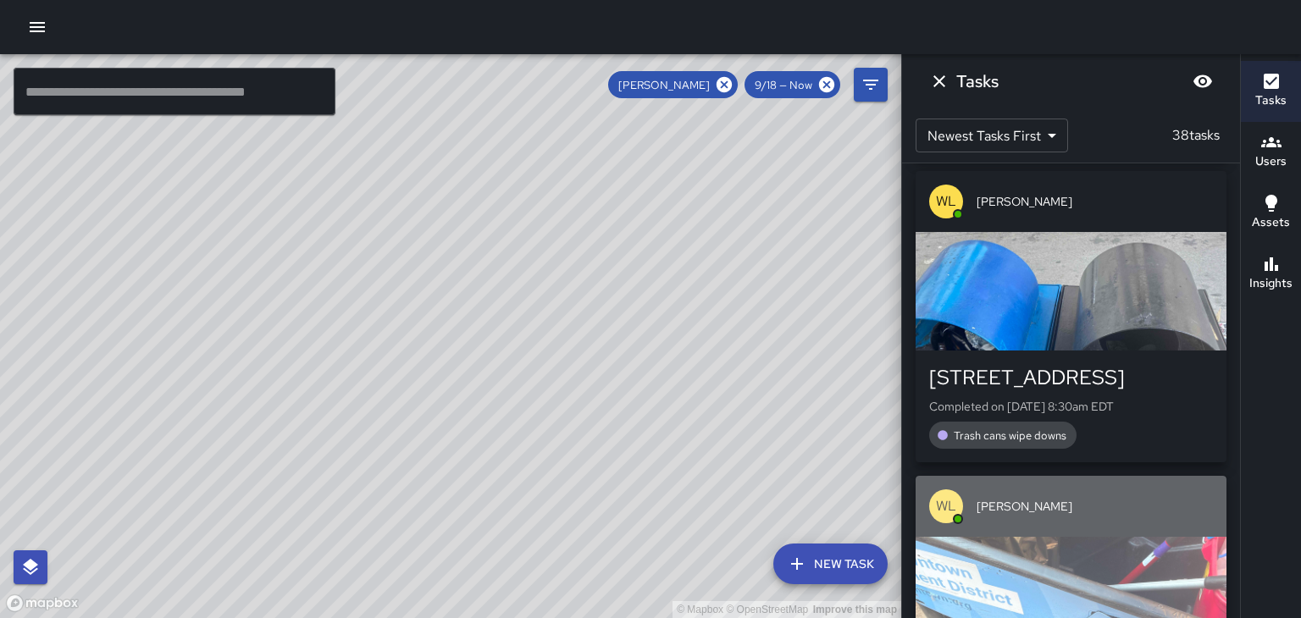
click at [1087, 476] on div "[PERSON_NAME]" at bounding box center [1070, 506] width 311 height 61
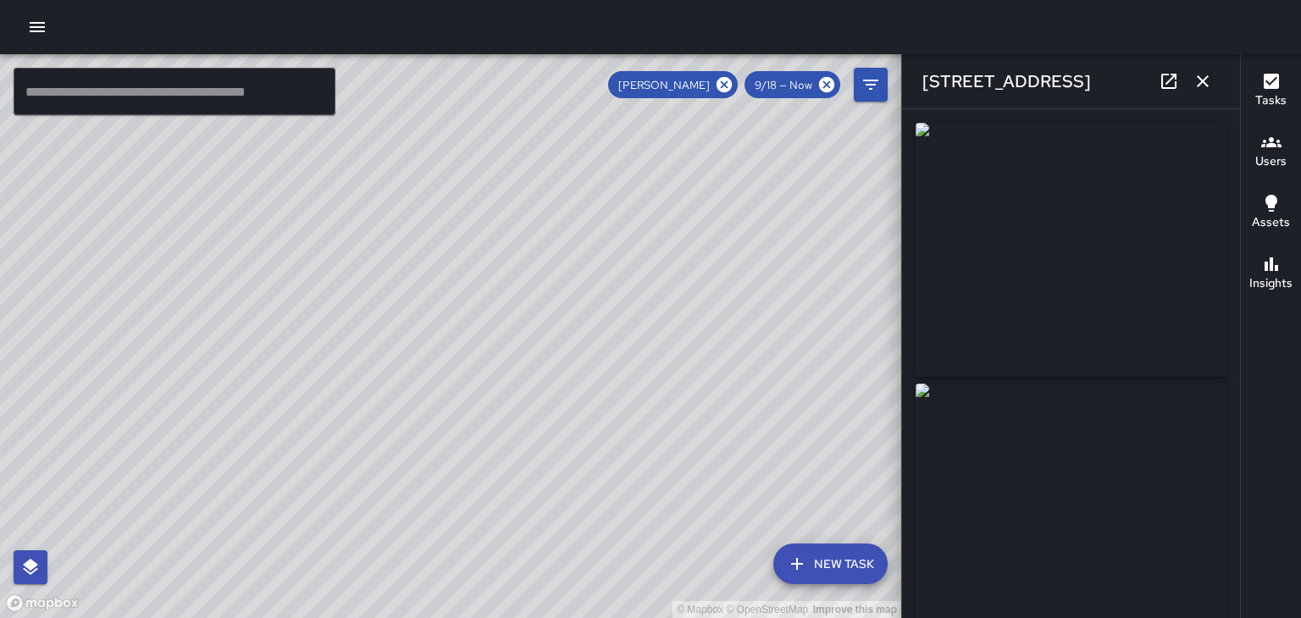
click at [1218, 77] on button "button" at bounding box center [1203, 81] width 34 height 34
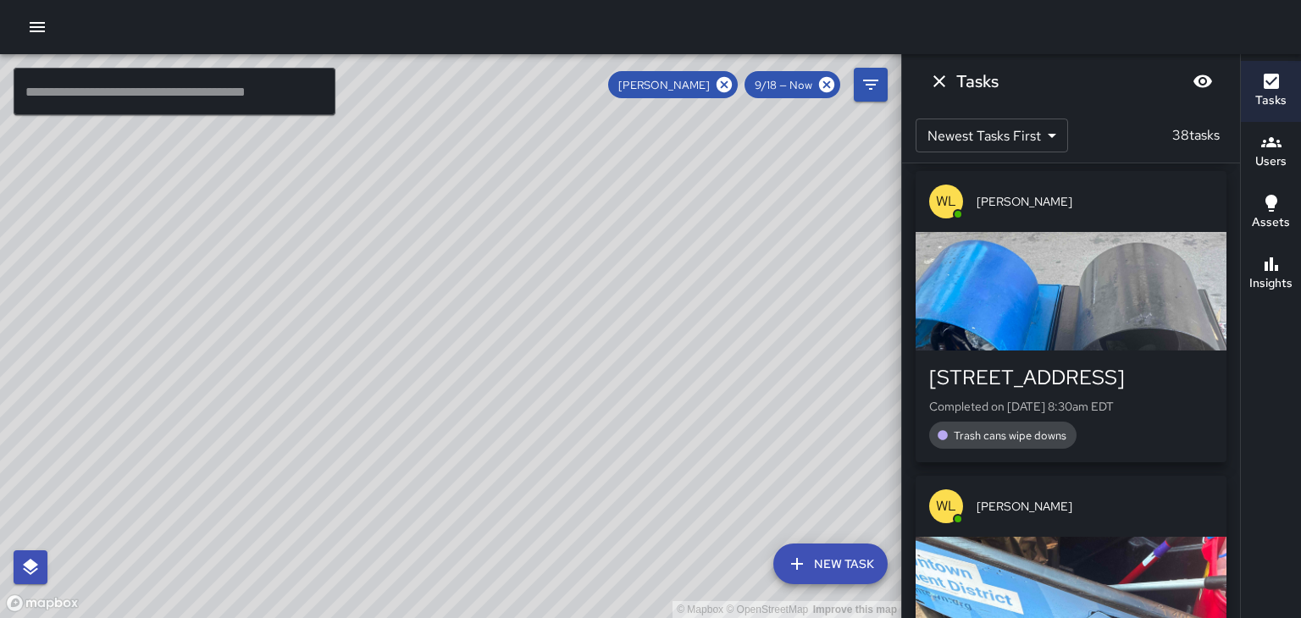
click at [930, 91] on button "Dismiss" at bounding box center [939, 81] width 34 height 34
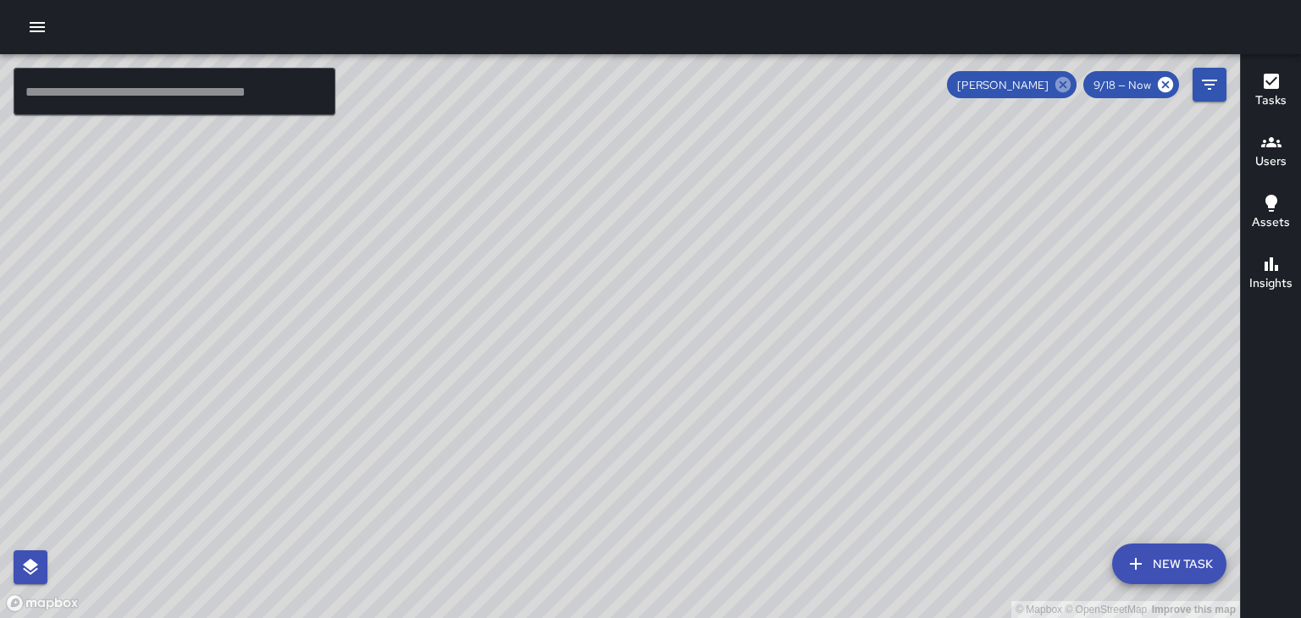
click at [1065, 86] on icon at bounding box center [1063, 84] width 19 height 19
click at [1275, 155] on h6 "Users" at bounding box center [1270, 161] width 31 height 19
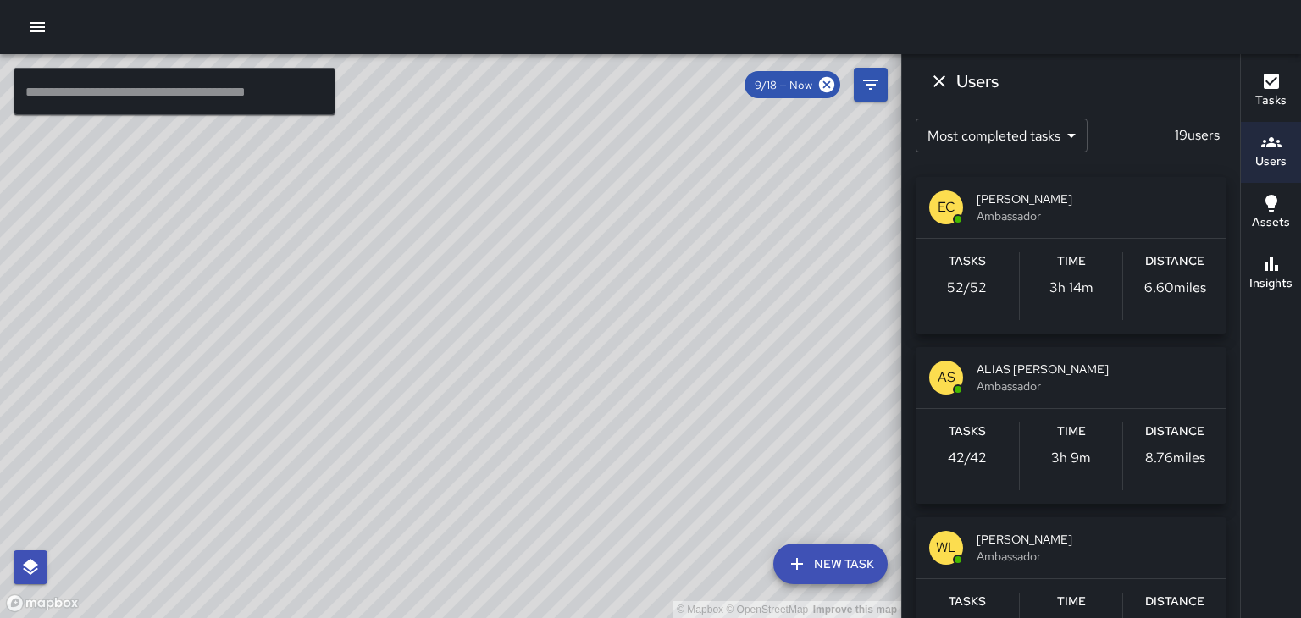
click at [1141, 217] on span "Ambassador" at bounding box center [1094, 215] width 236 height 17
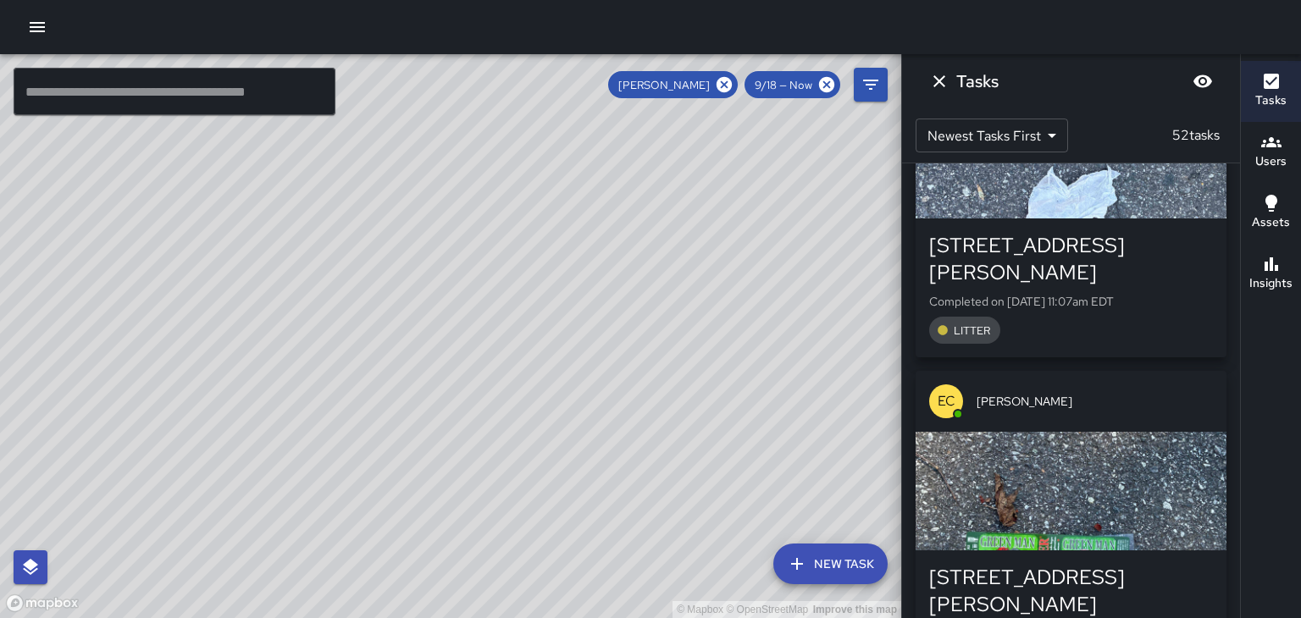
scroll to position [0, 0]
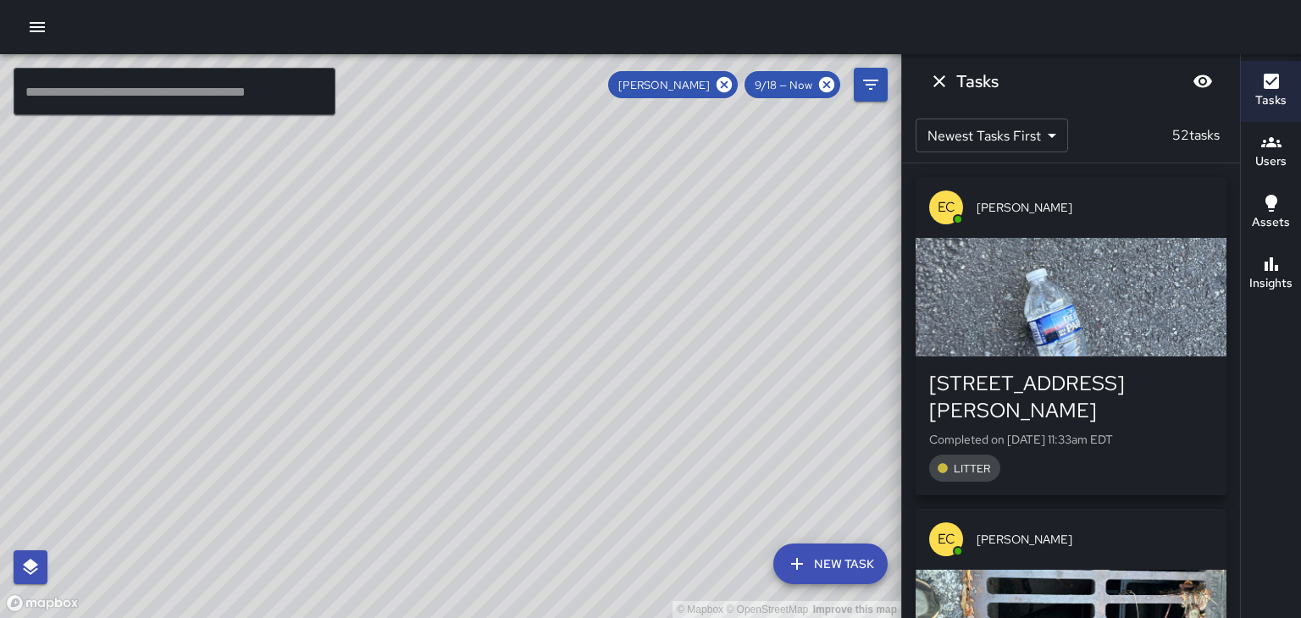
click at [1096, 318] on div "button" at bounding box center [1070, 297] width 311 height 119
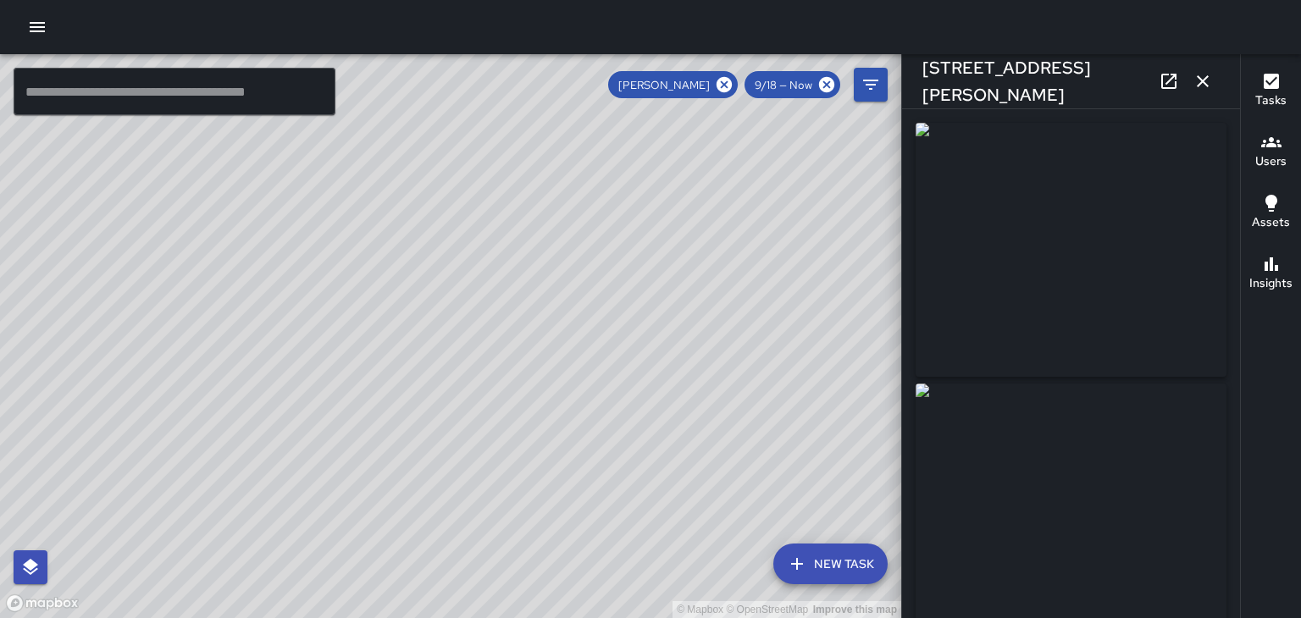
type input "**********"
click at [1209, 89] on icon "button" at bounding box center [1202, 81] width 20 height 20
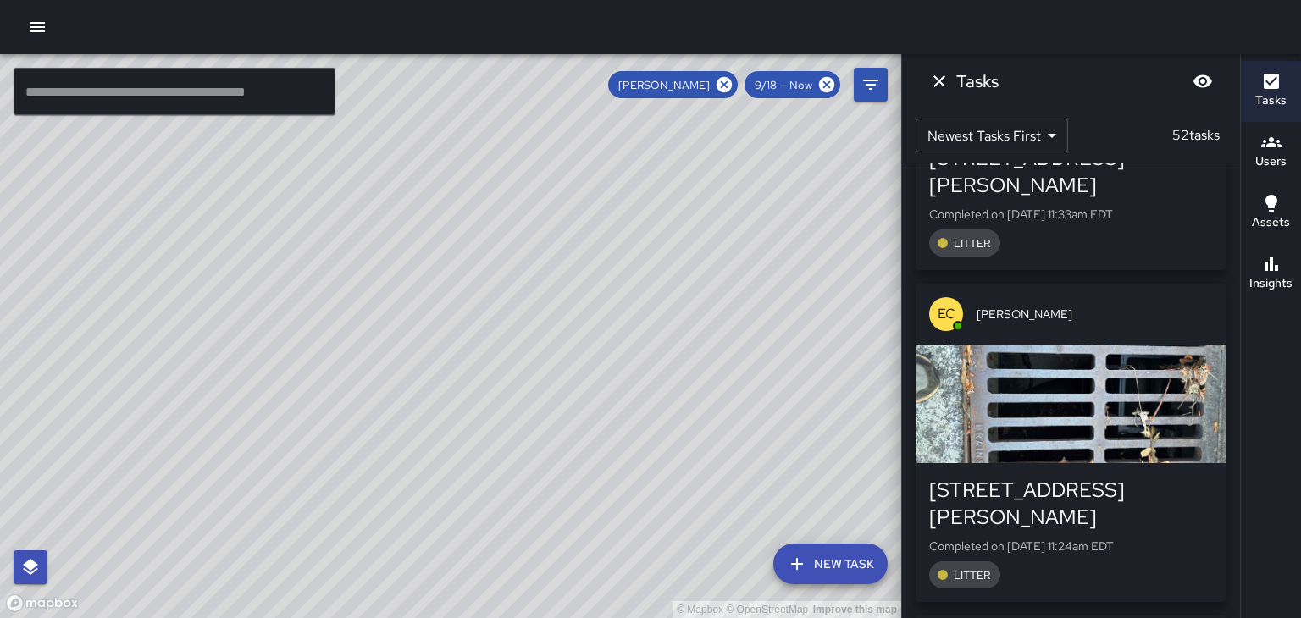
scroll to position [226, 0]
click at [1172, 379] on div "button" at bounding box center [1070, 403] width 311 height 119
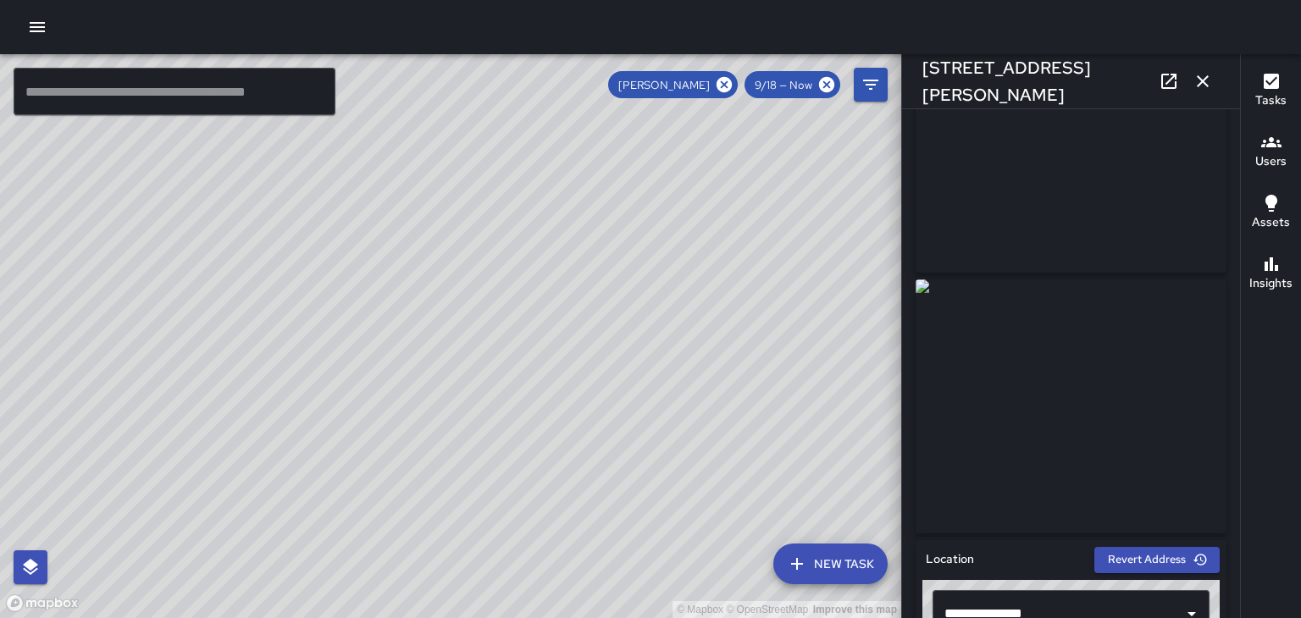
scroll to position [105, 0]
click at [1214, 81] on button "button" at bounding box center [1203, 81] width 34 height 34
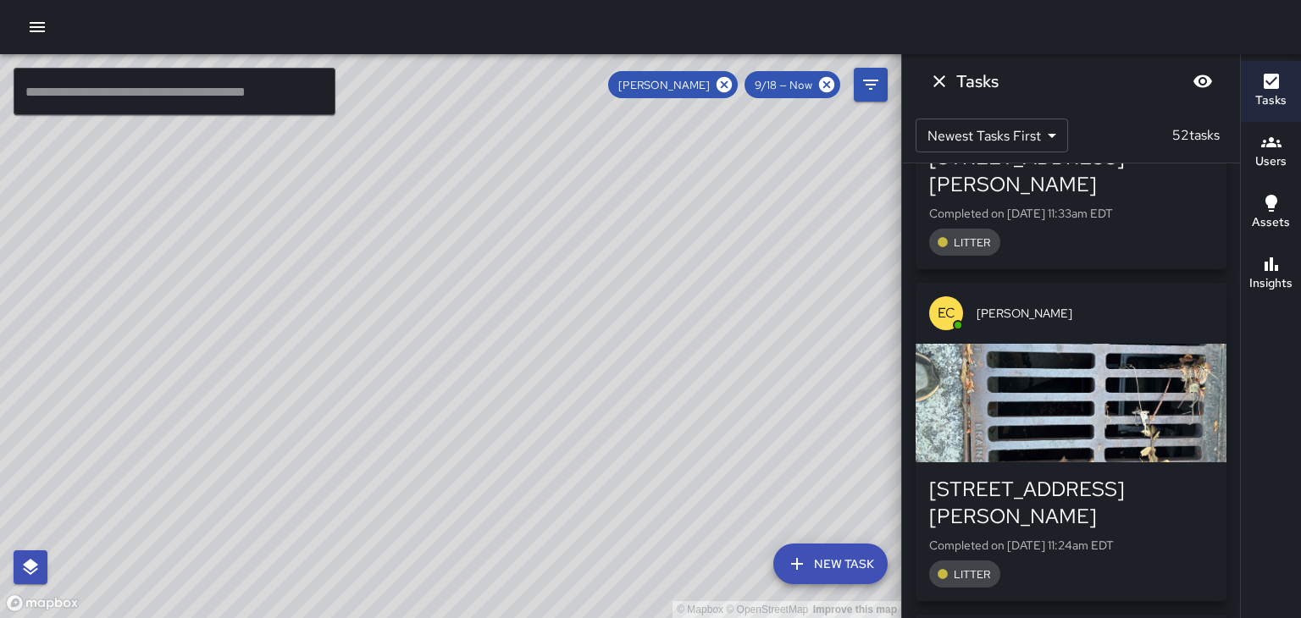
click at [950, 80] on button "Dismiss" at bounding box center [939, 81] width 34 height 34
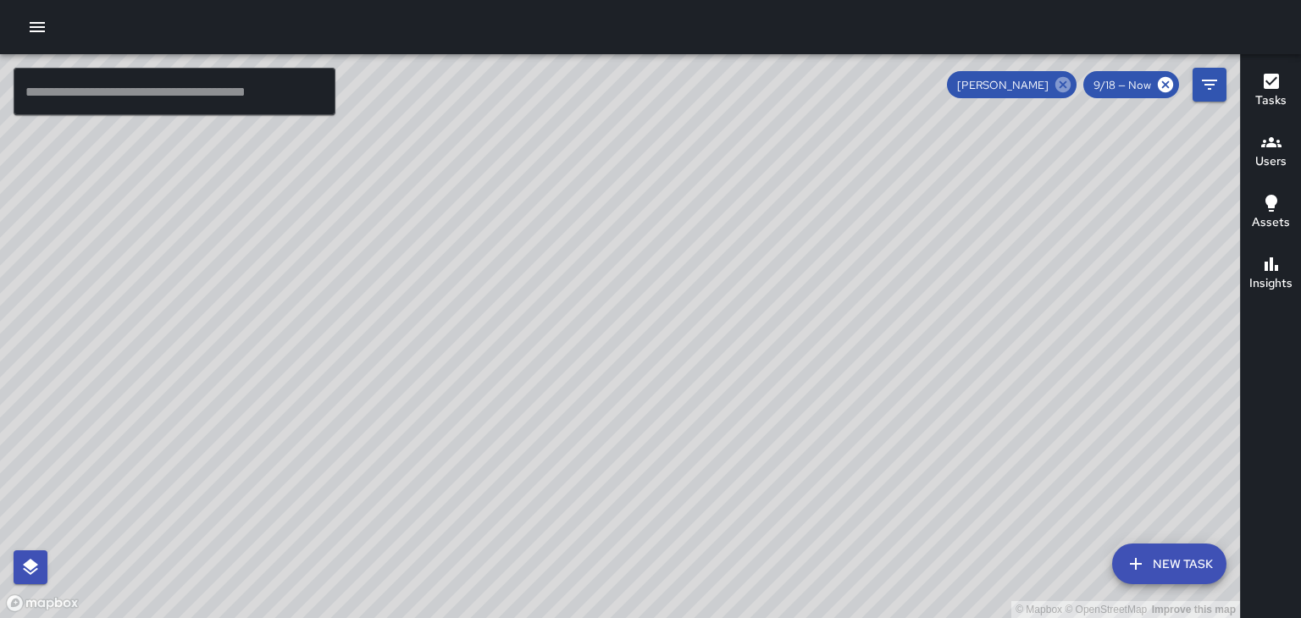
click at [1061, 89] on icon at bounding box center [1062, 84] width 15 height 15
click at [1281, 159] on h6 "Users" at bounding box center [1270, 161] width 31 height 19
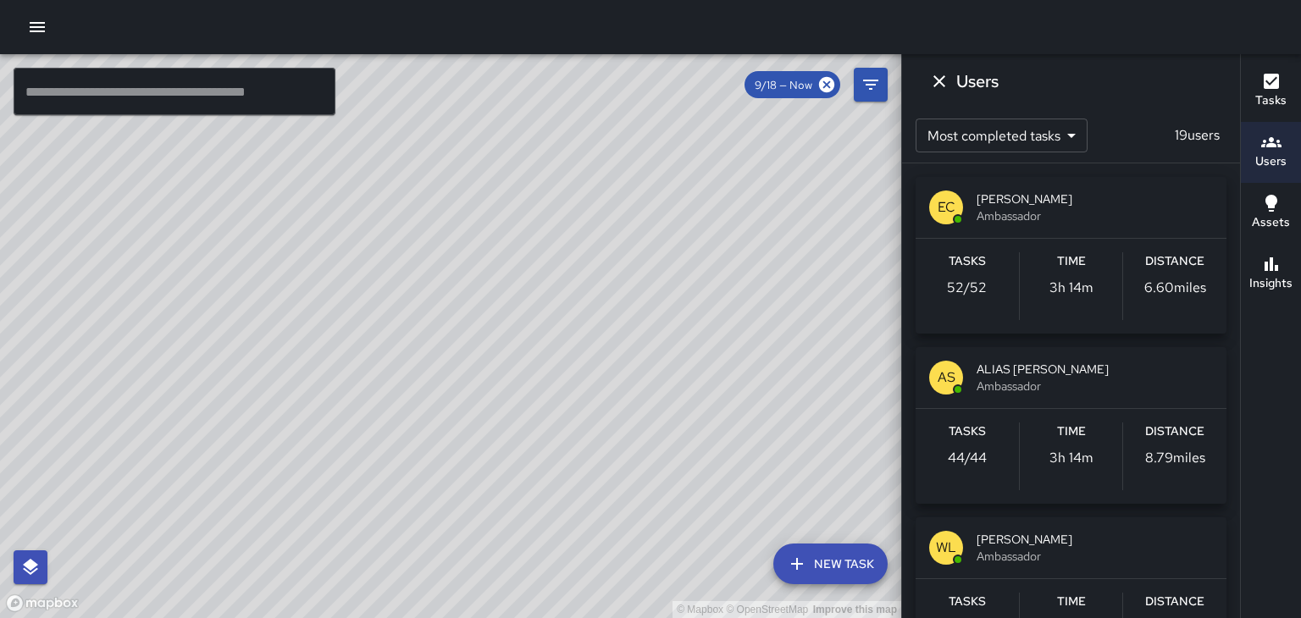
click at [987, 203] on span "[PERSON_NAME]" at bounding box center [1094, 199] width 236 height 17
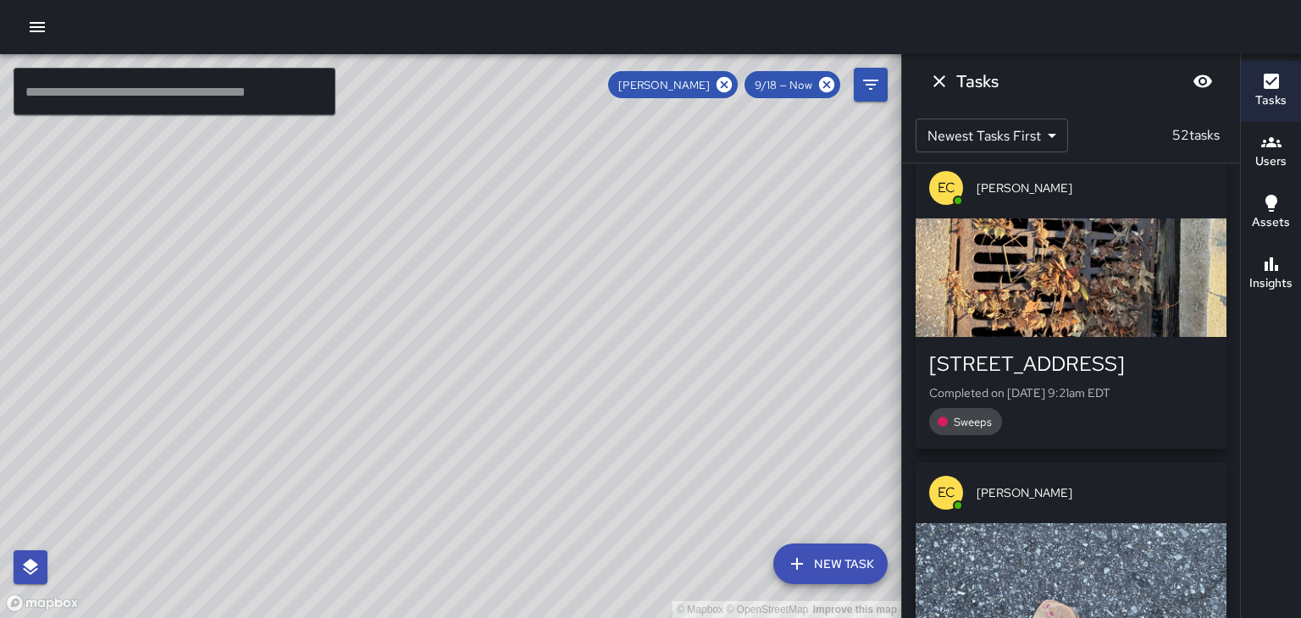
scroll to position [11089, 0]
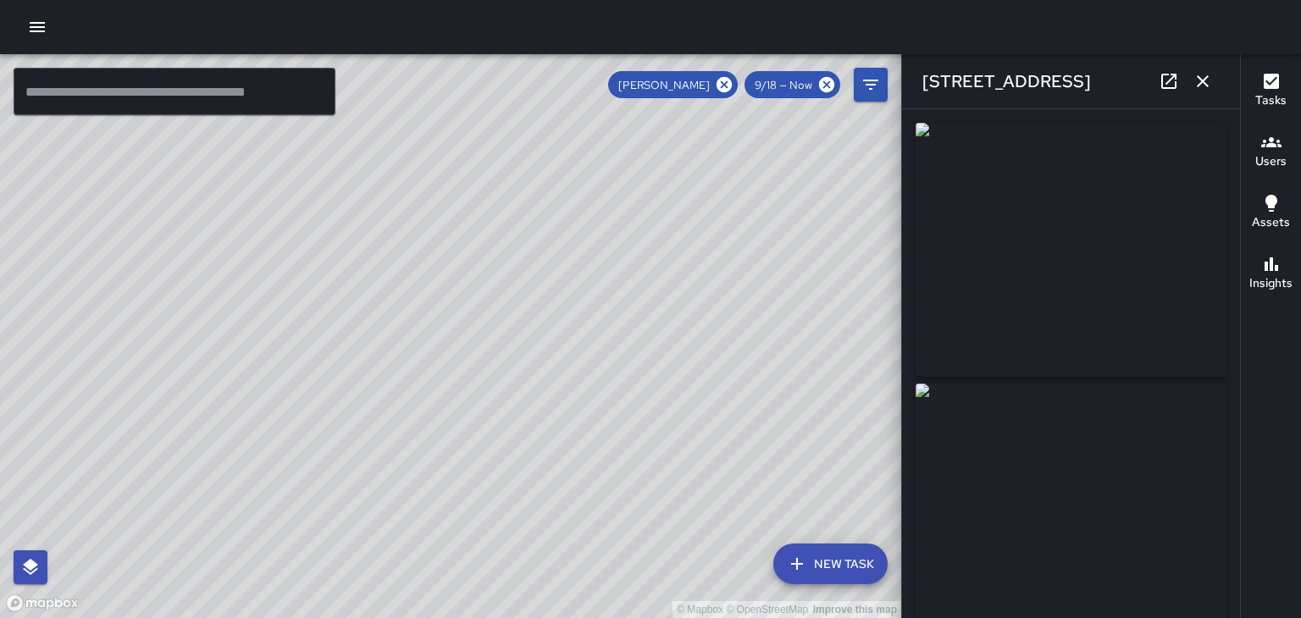
click at [1214, 84] on button "button" at bounding box center [1203, 81] width 34 height 34
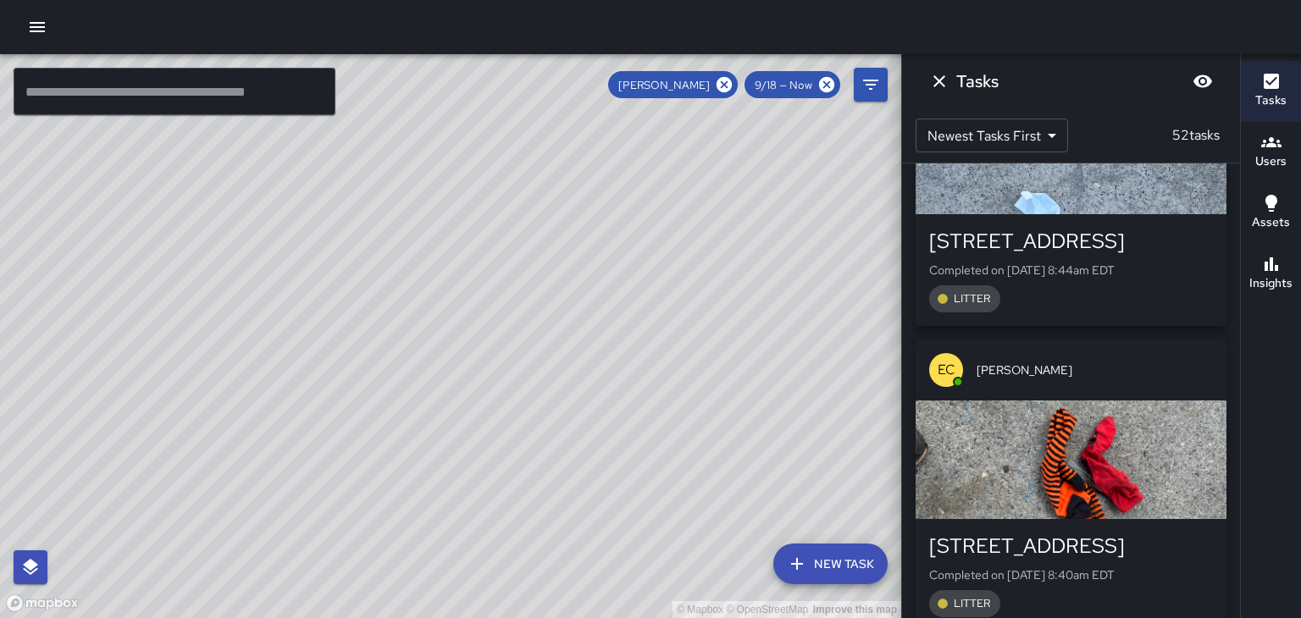
scroll to position [14753, 0]
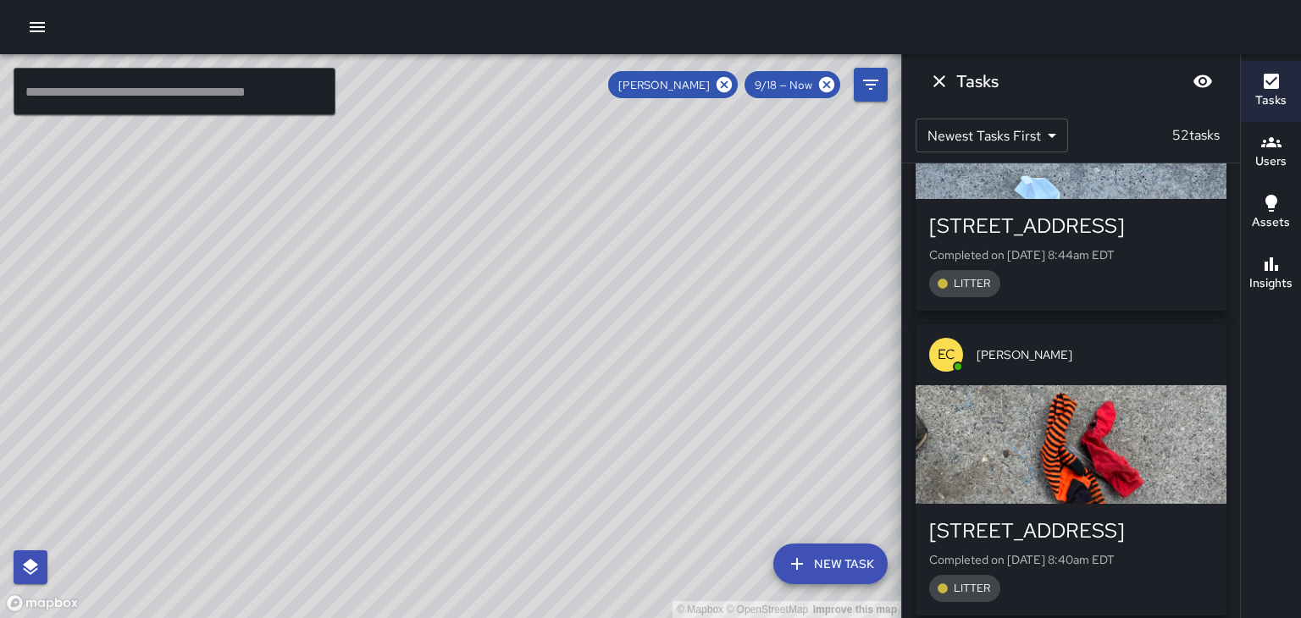
click at [724, 95] on div "[PERSON_NAME]" at bounding box center [673, 84] width 130 height 27
click at [725, 81] on icon at bounding box center [723, 84] width 15 height 15
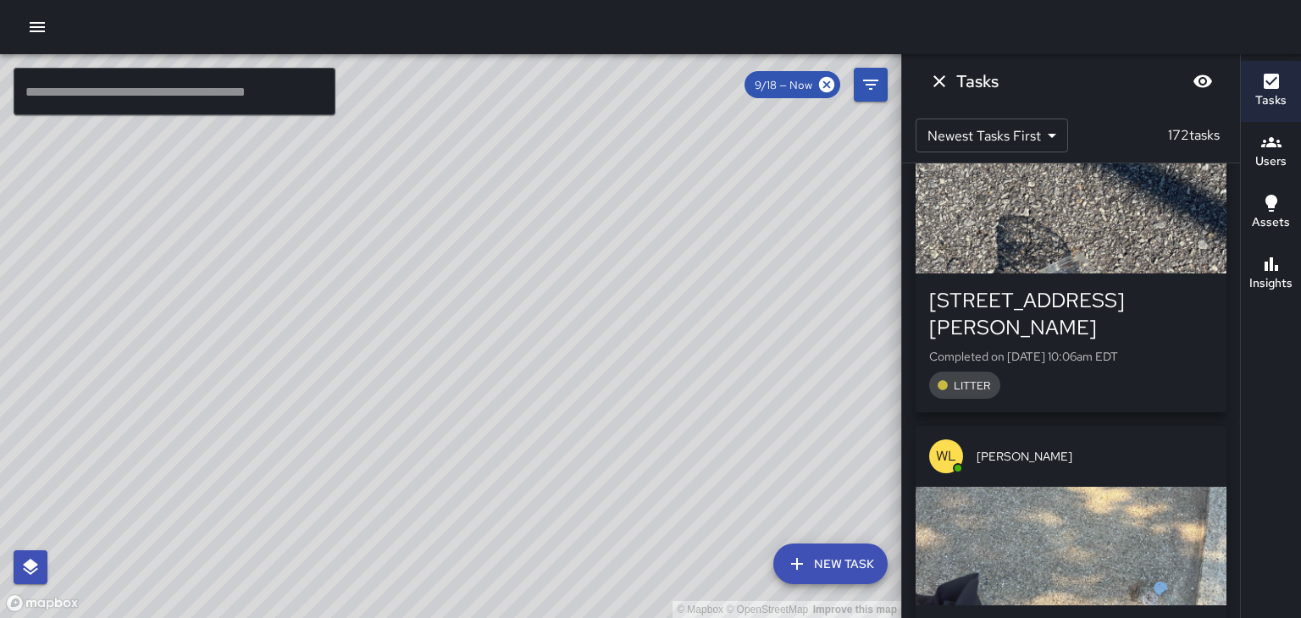
scroll to position [37028, 0]
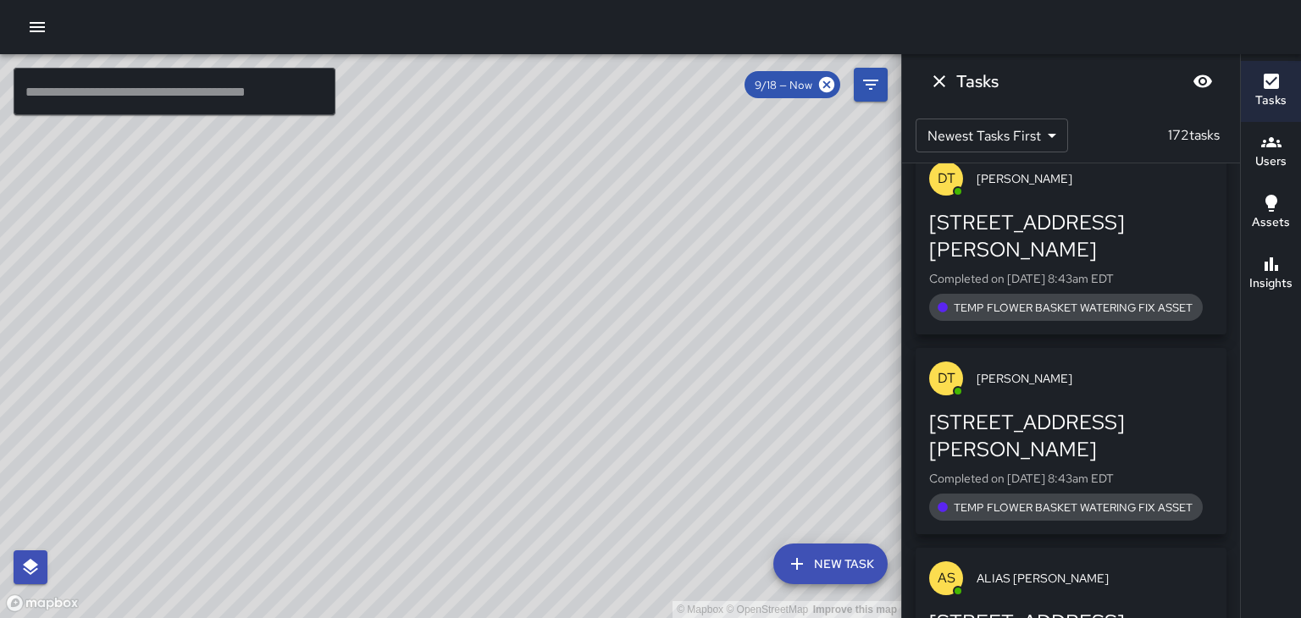
click at [932, 86] on icon "Dismiss" at bounding box center [939, 81] width 20 height 20
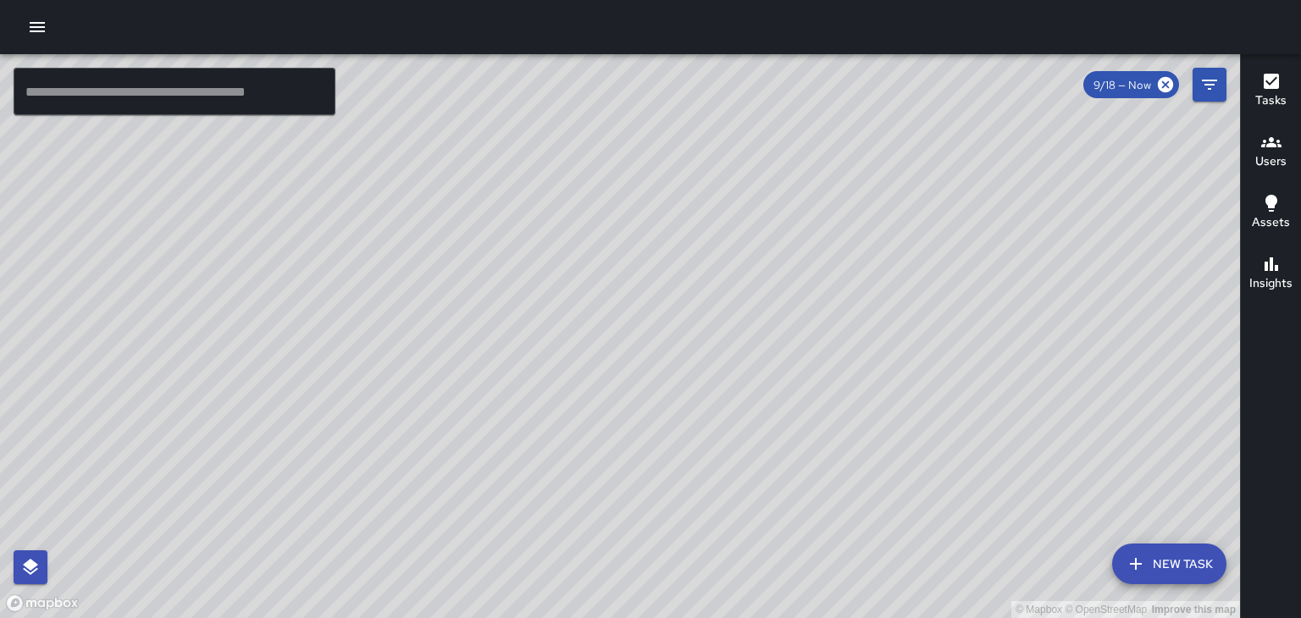
click at [1125, 85] on span "9/18 — Now" at bounding box center [1122, 85] width 78 height 14
click at [1209, 86] on icon "Filters" at bounding box center [1209, 85] width 20 height 20
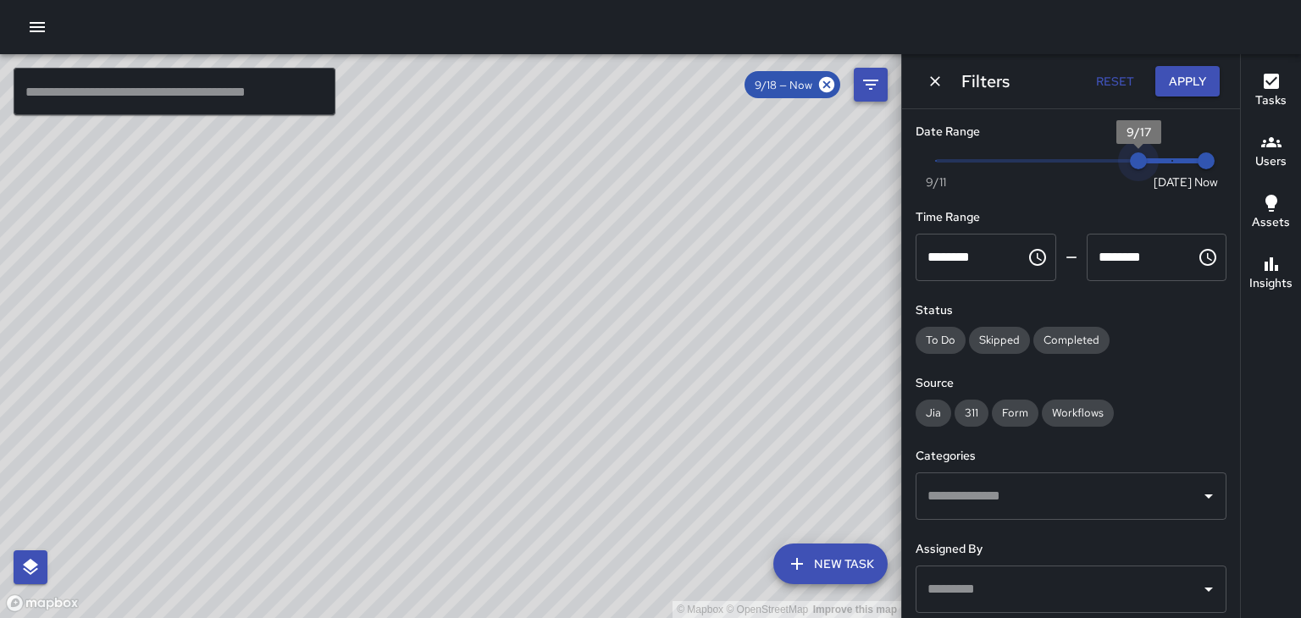
type input "*"
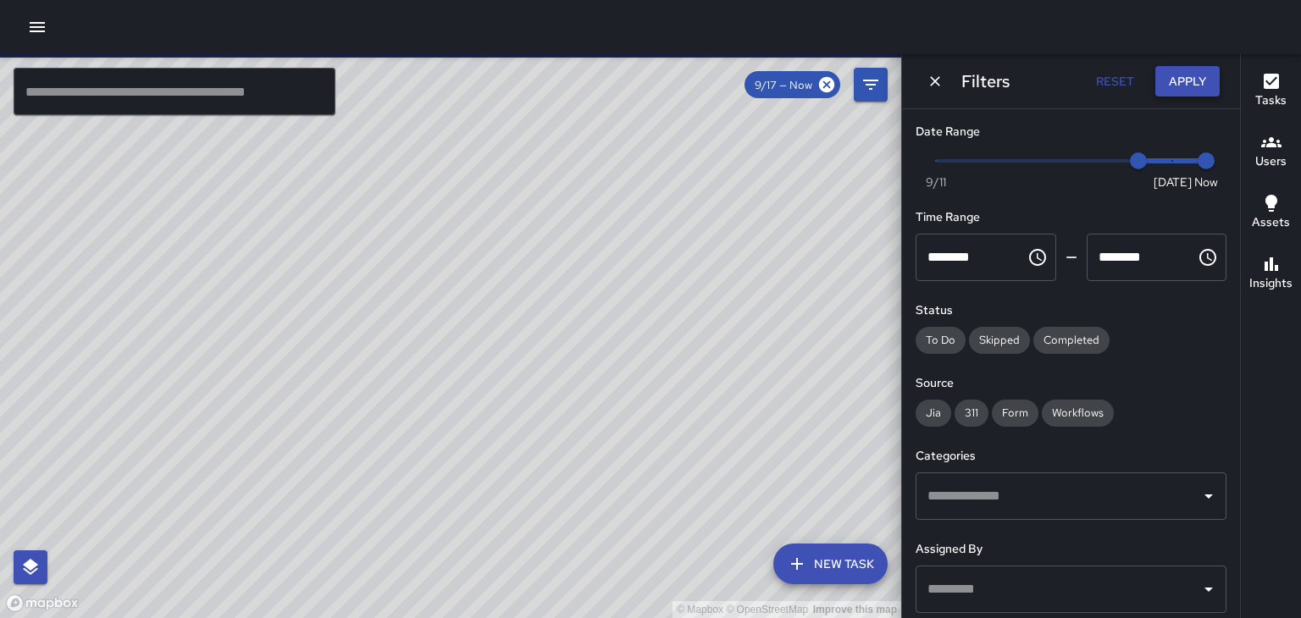
click at [1210, 89] on button "Apply" at bounding box center [1187, 81] width 64 height 31
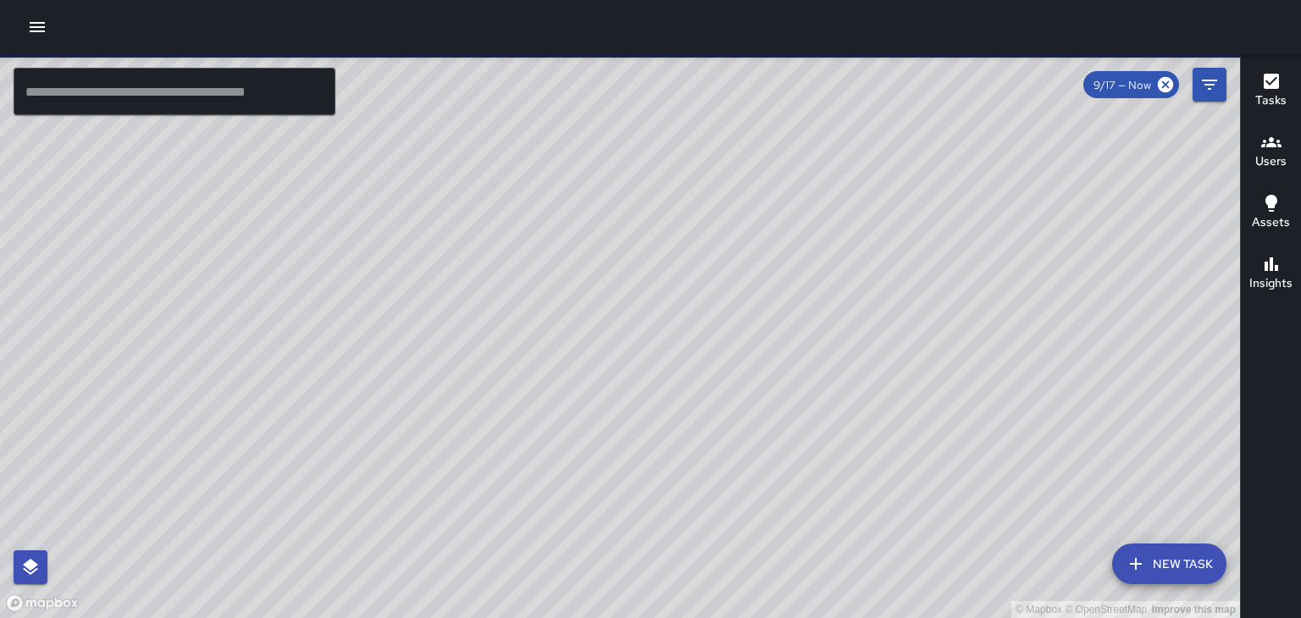
click at [1264, 153] on h6 "Users" at bounding box center [1270, 161] width 31 height 19
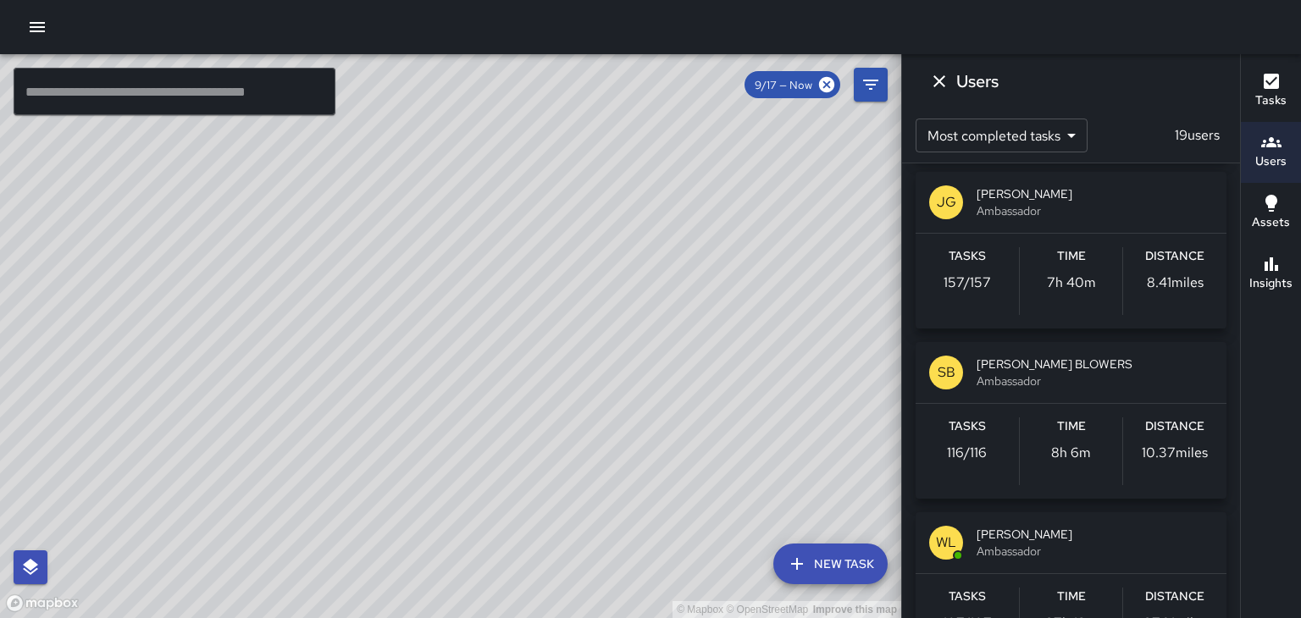
scroll to position [172, 0]
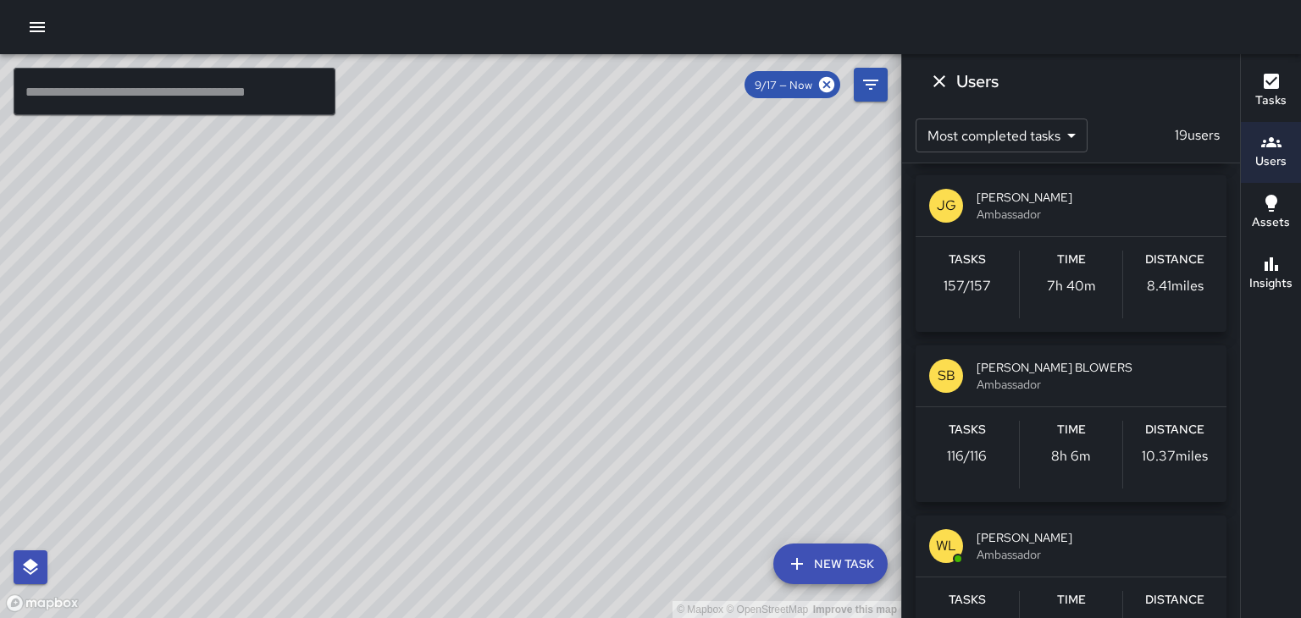
click at [1077, 218] on span "Ambassador" at bounding box center [1094, 214] width 236 height 17
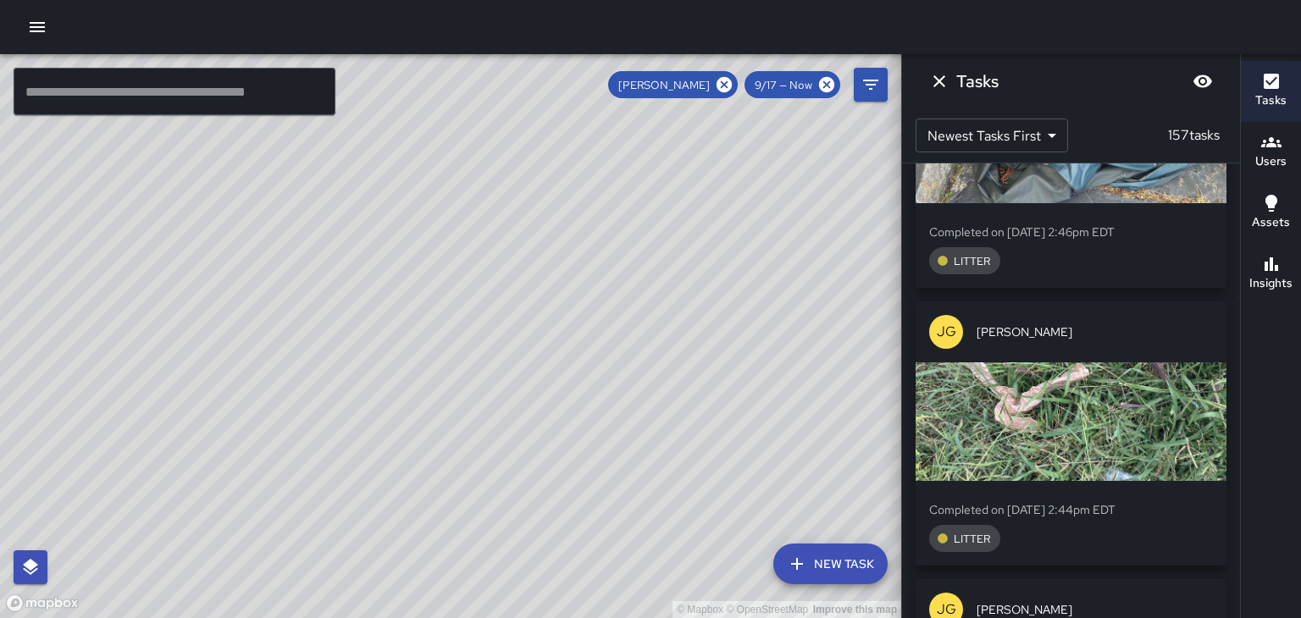
scroll to position [46682, 0]
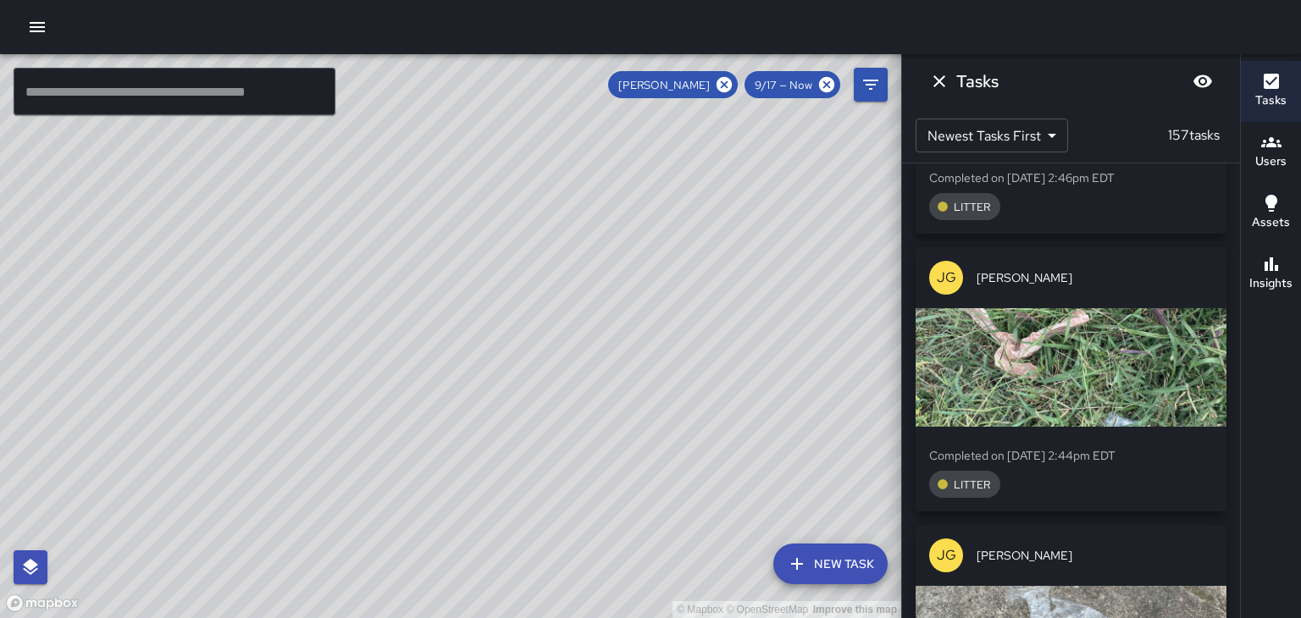
click at [949, 83] on icon "Dismiss" at bounding box center [939, 81] width 20 height 20
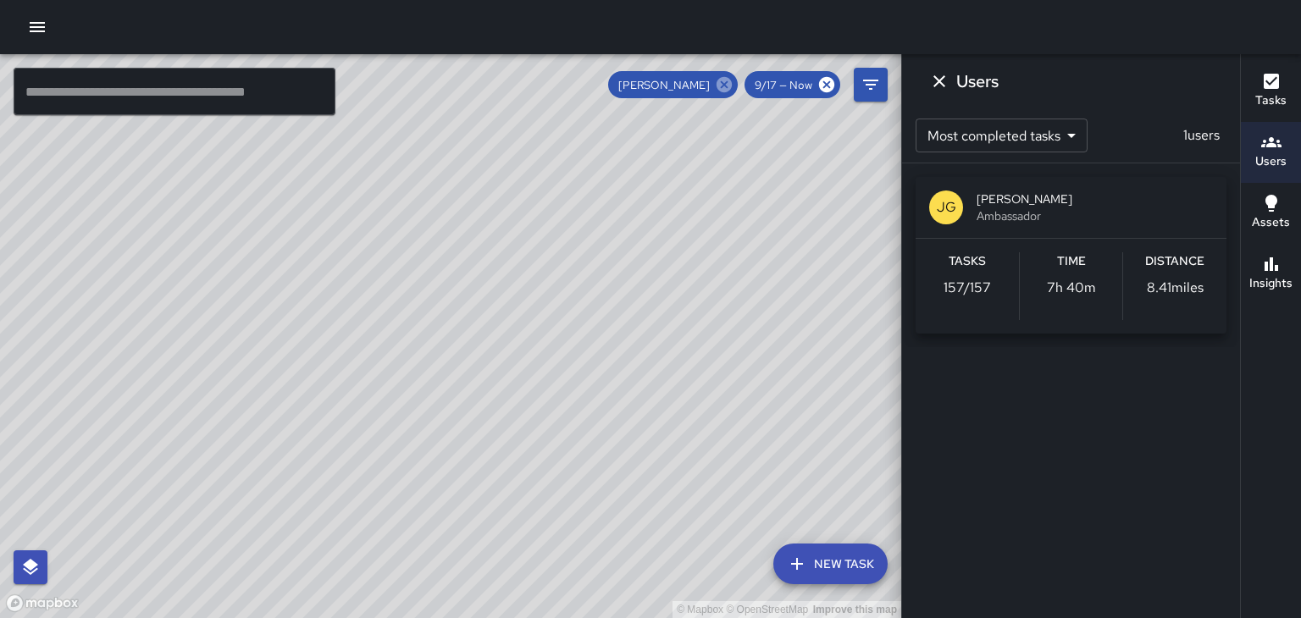
click at [716, 83] on icon at bounding box center [724, 84] width 19 height 19
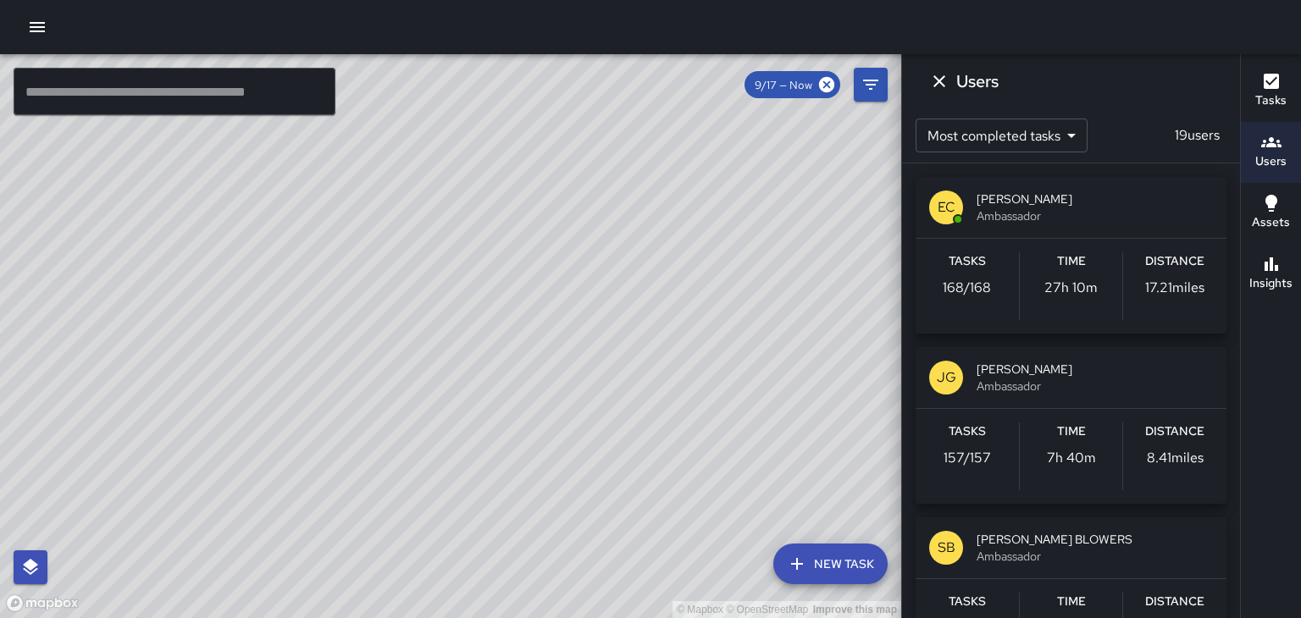
click at [722, 86] on div "© Mapbox © OpenStreetMap Improve this map" at bounding box center [450, 336] width 901 height 564
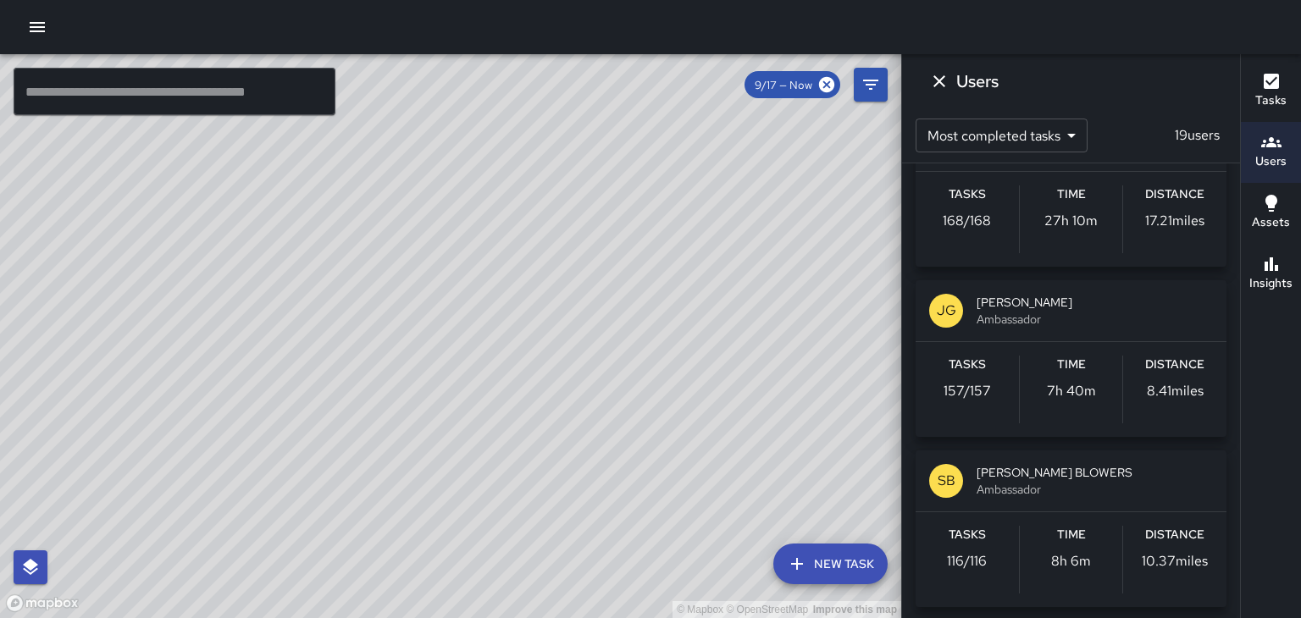
scroll to position [152, 0]
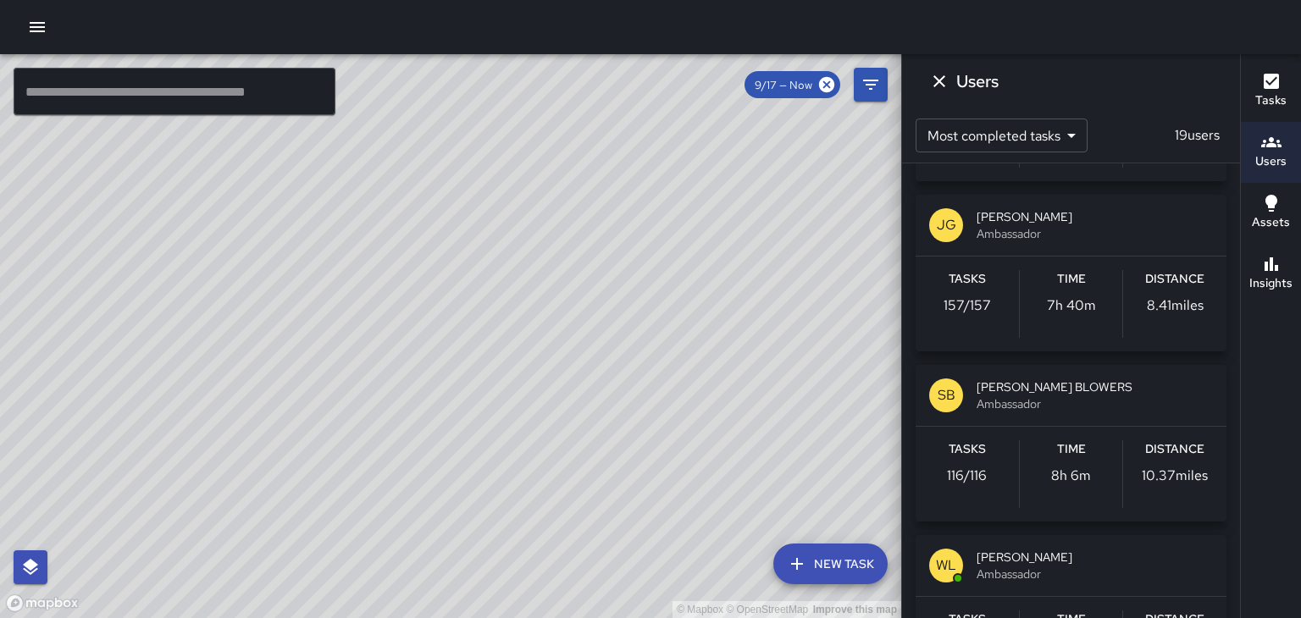
click at [1104, 399] on span "Ambassador" at bounding box center [1094, 403] width 236 height 17
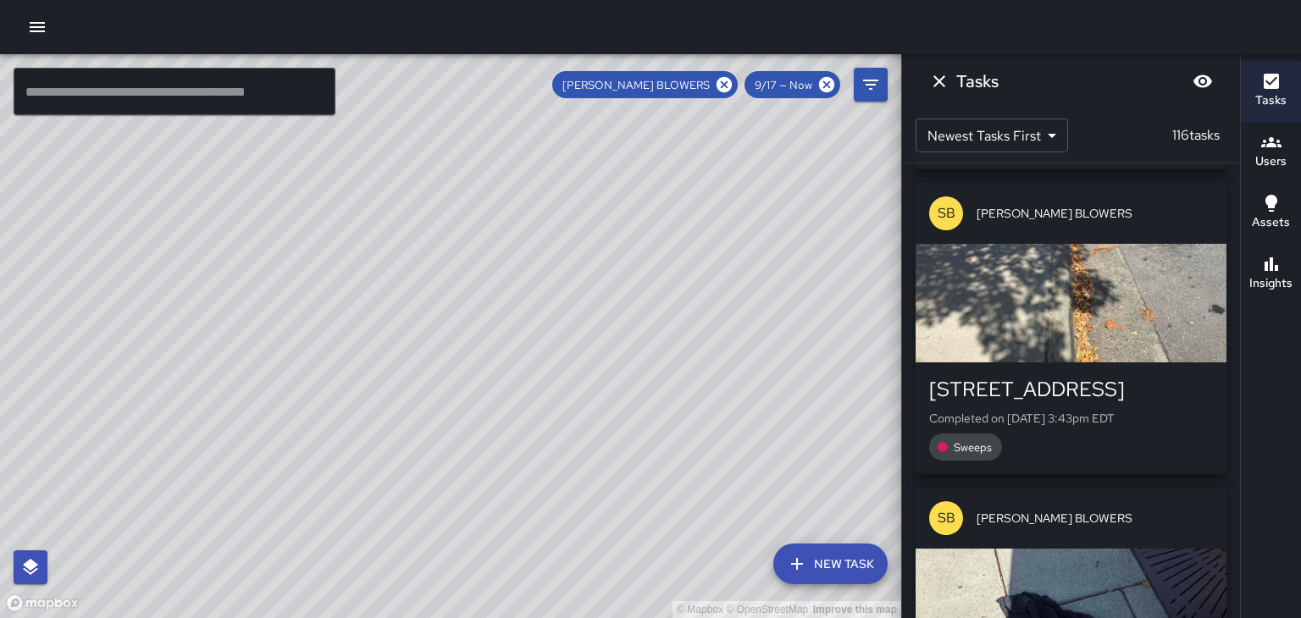
scroll to position [31308, 0]
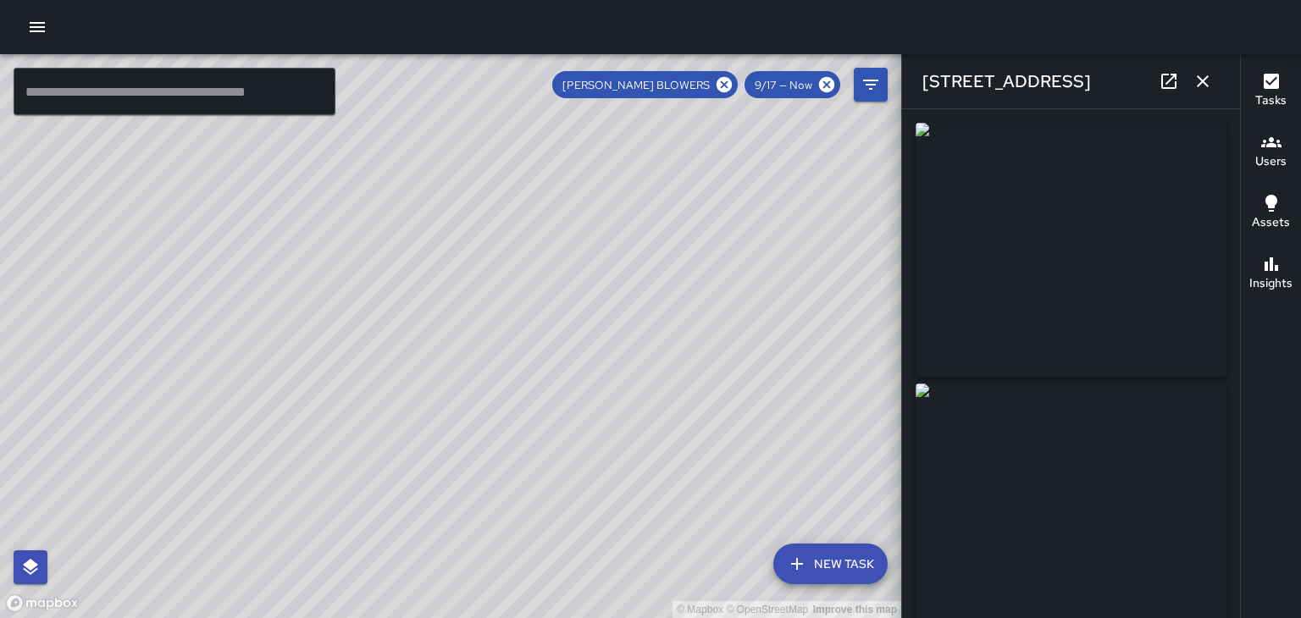
click at [1202, 83] on icon "button" at bounding box center [1202, 81] width 20 height 20
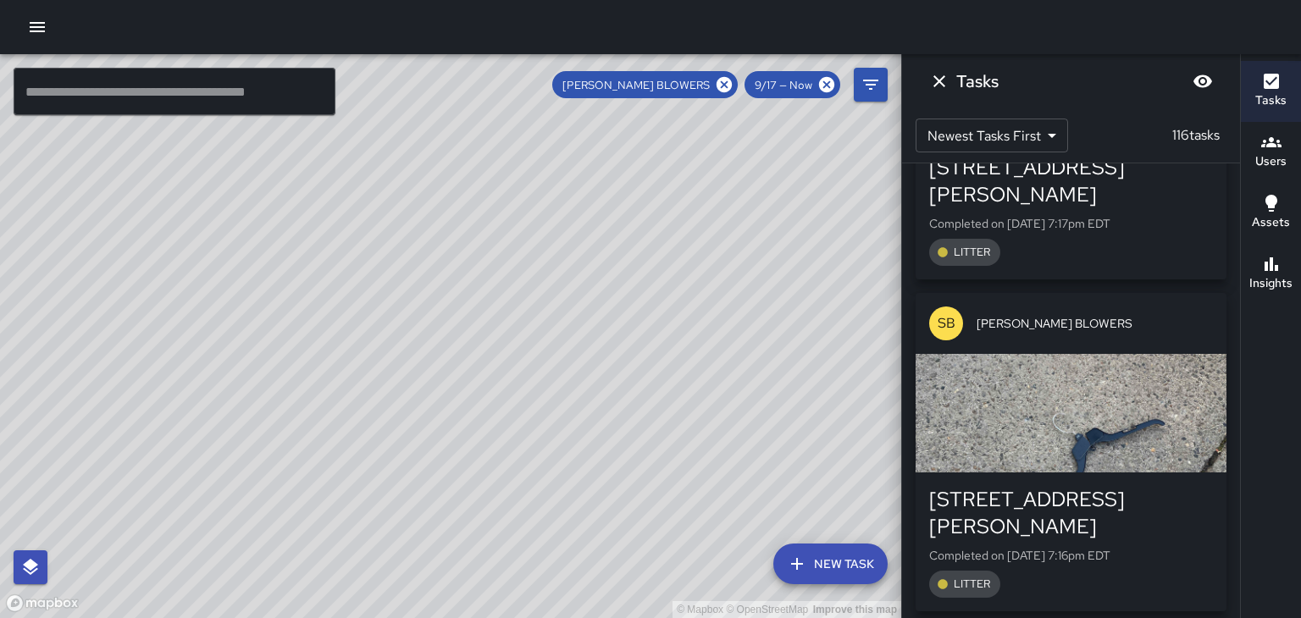
scroll to position [17967, 0]
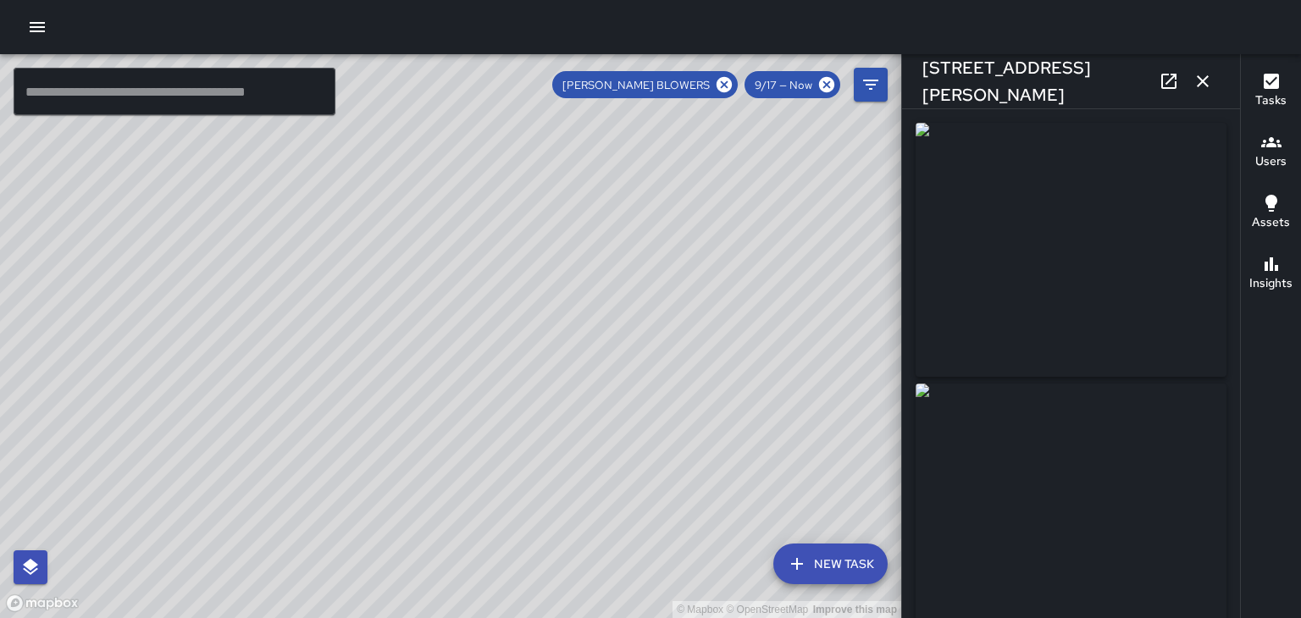
type input "**********"
click at [1203, 86] on icon "button" at bounding box center [1202, 81] width 20 height 20
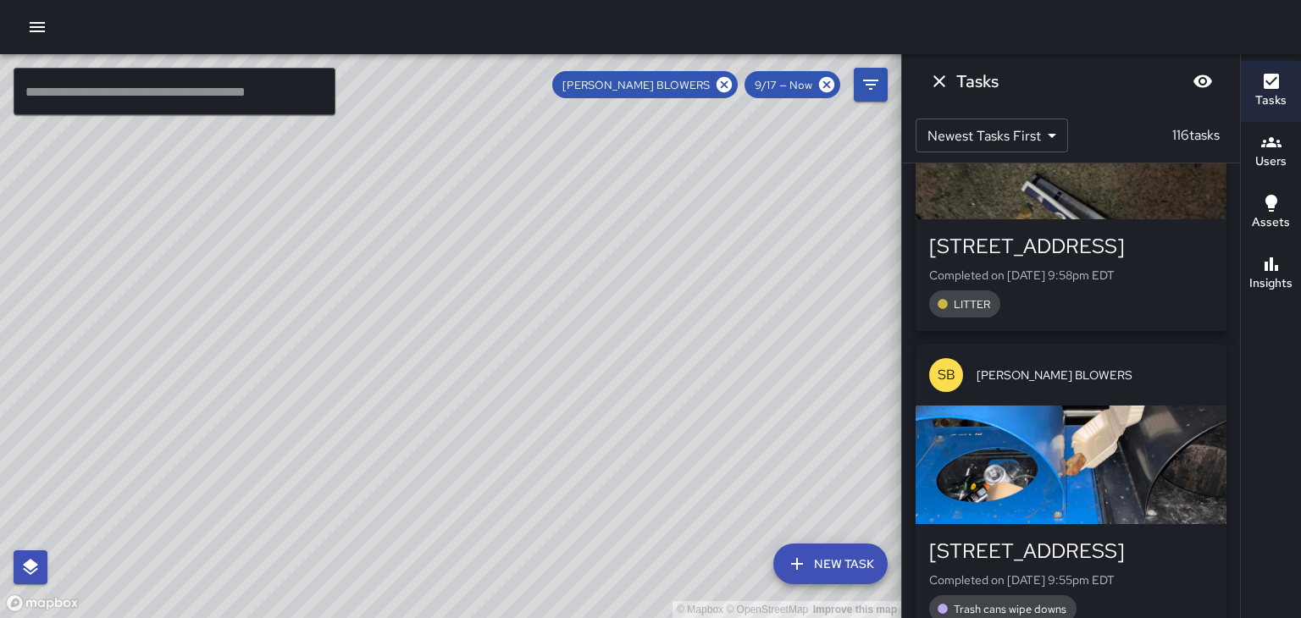
scroll to position [1047, 0]
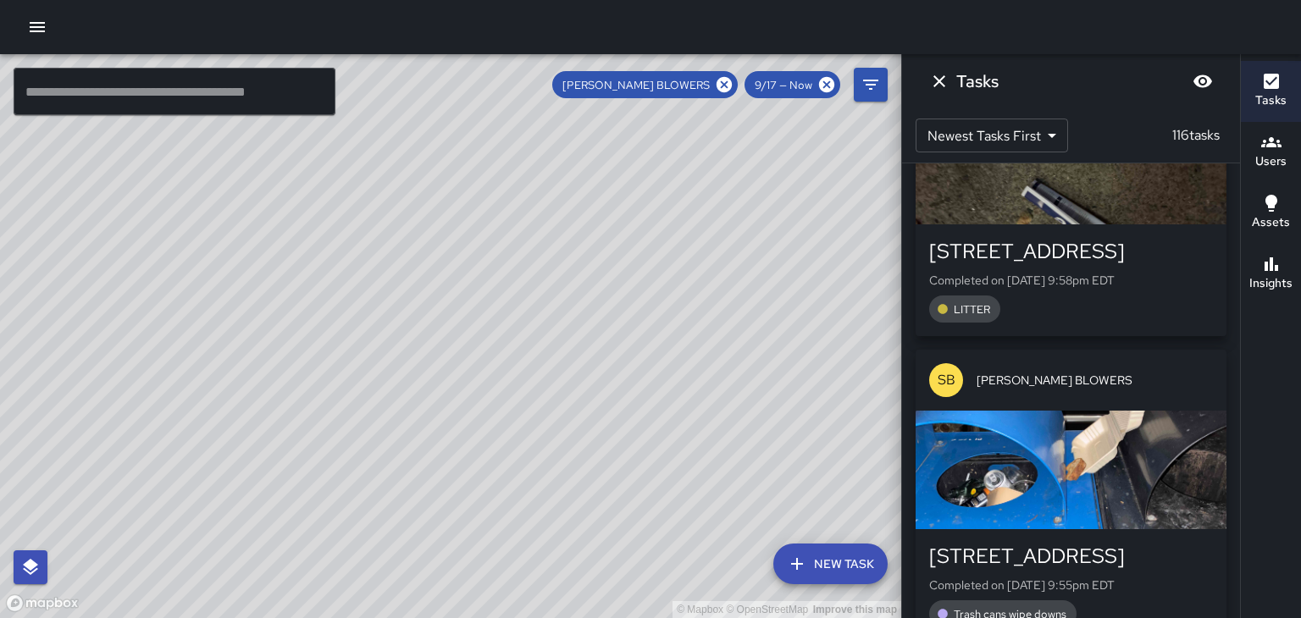
click at [947, 85] on icon "Dismiss" at bounding box center [939, 81] width 20 height 20
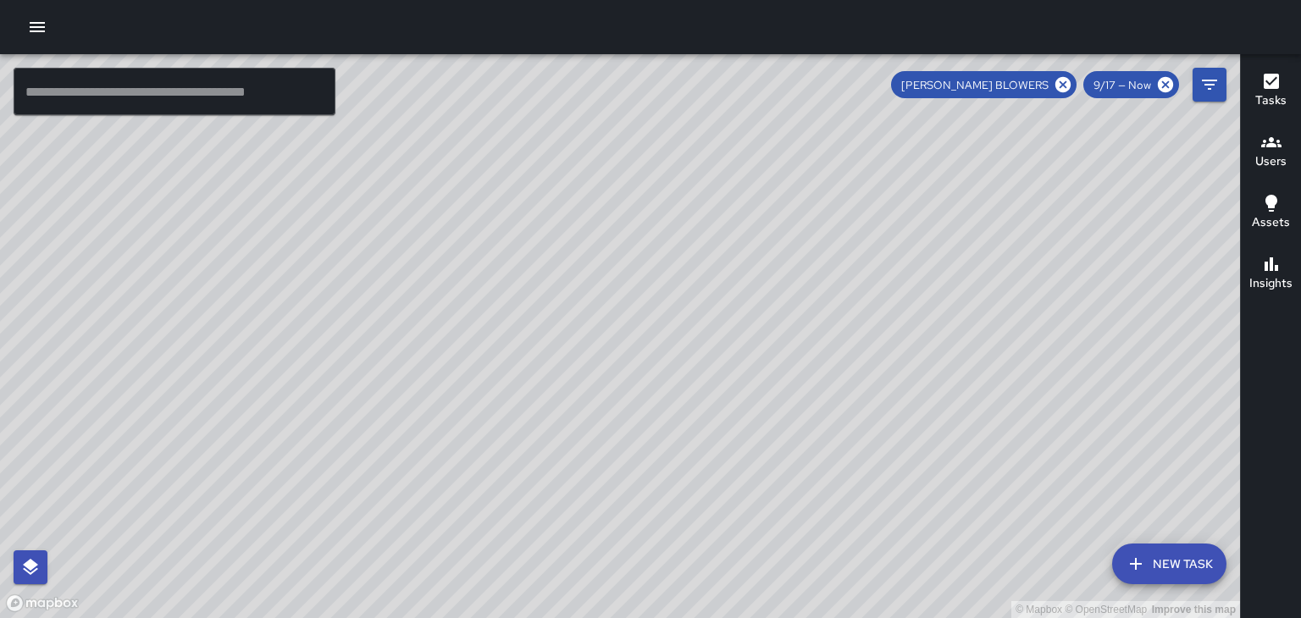
click at [1271, 164] on h6 "Users" at bounding box center [1270, 161] width 31 height 19
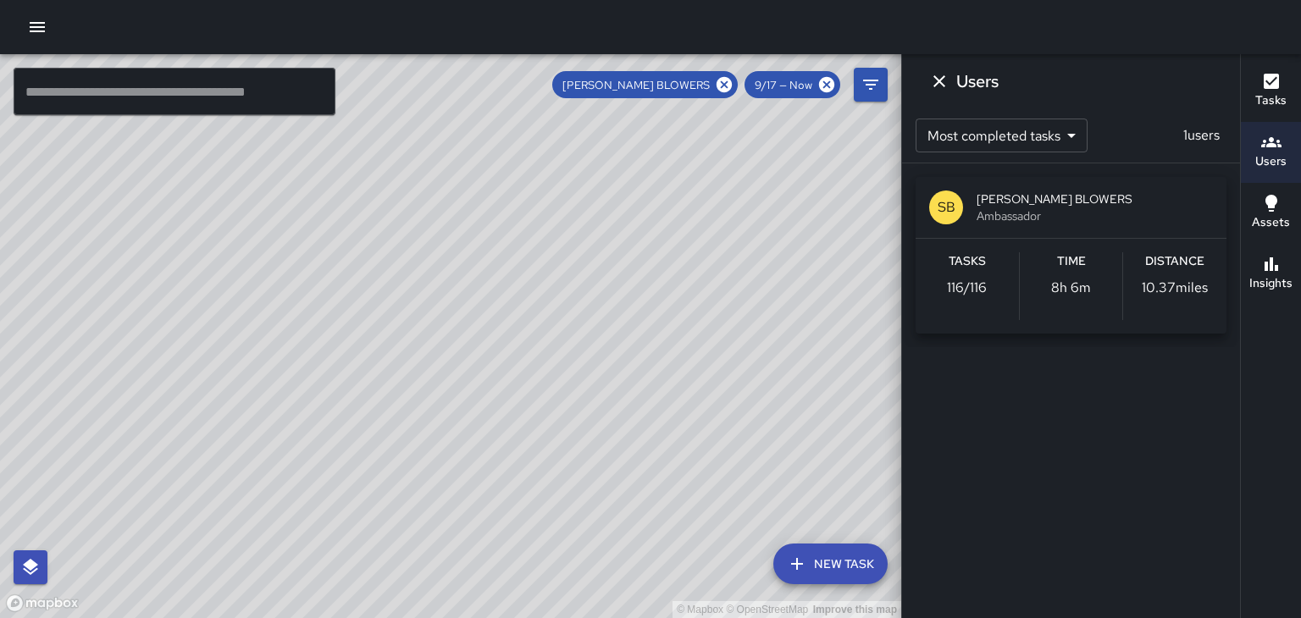
click at [934, 82] on icon "Dismiss" at bounding box center [939, 81] width 20 height 20
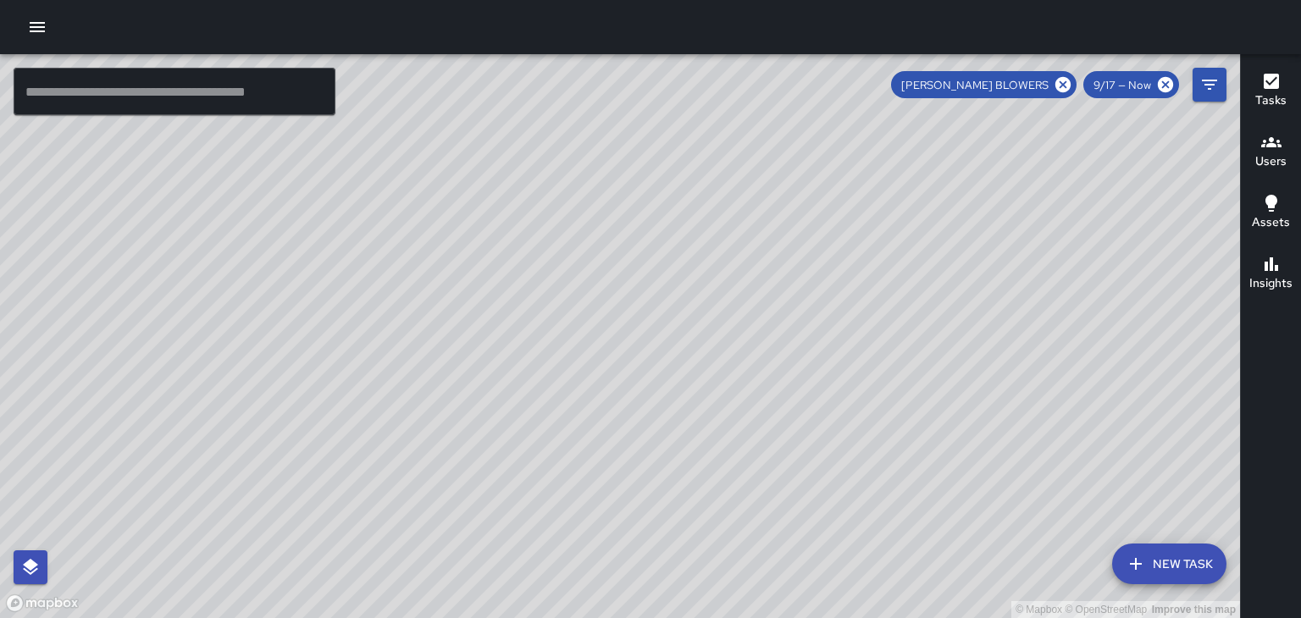
click at [1267, 167] on h6 "Users" at bounding box center [1270, 161] width 31 height 19
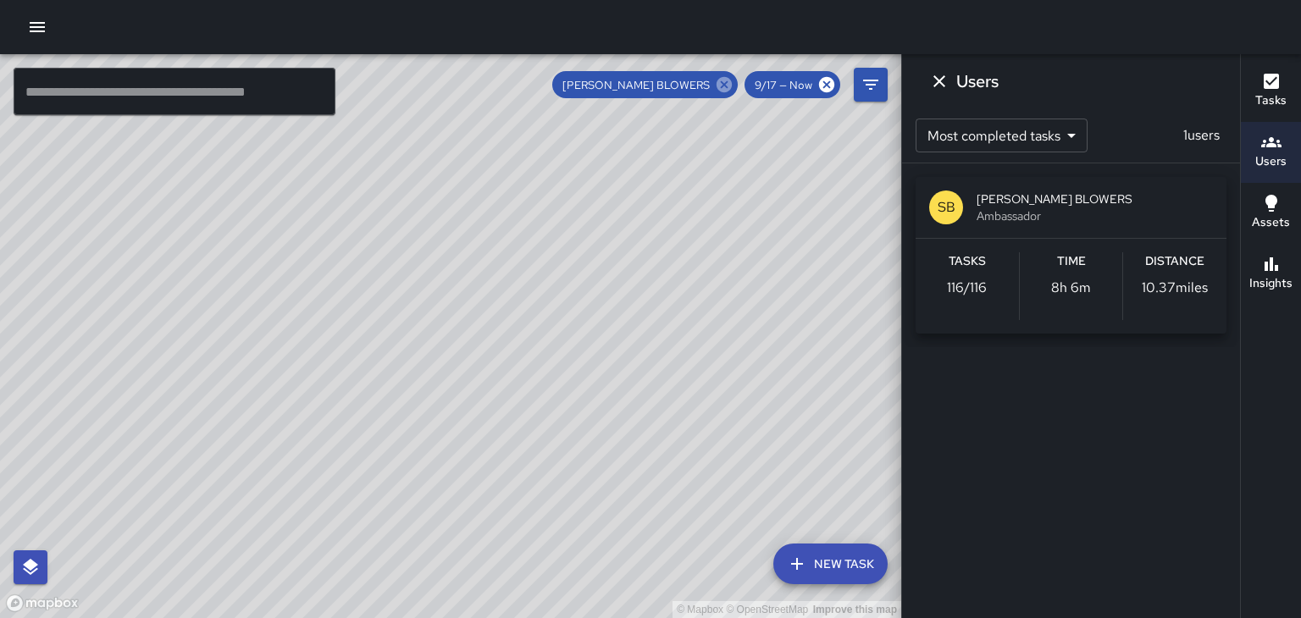
click at [724, 78] on icon at bounding box center [723, 84] width 15 height 15
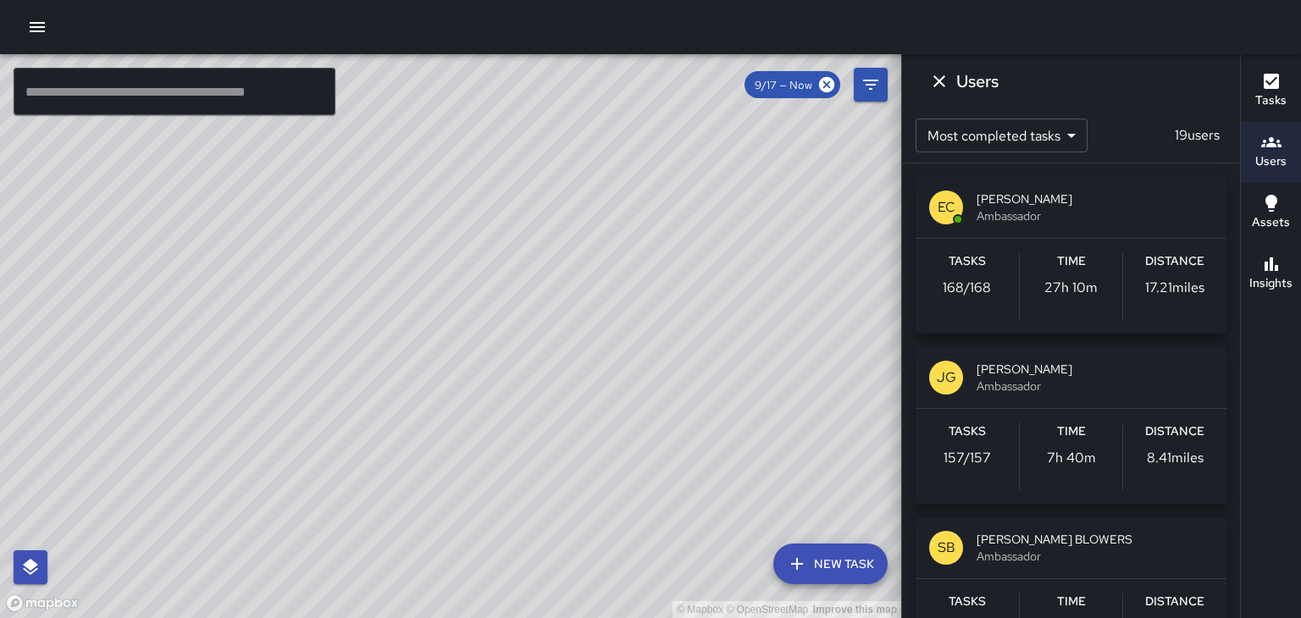
click at [725, 88] on div "© Mapbox © OpenStreetMap Improve this map" at bounding box center [450, 336] width 901 height 564
click at [1271, 159] on h6 "Users" at bounding box center [1270, 161] width 31 height 19
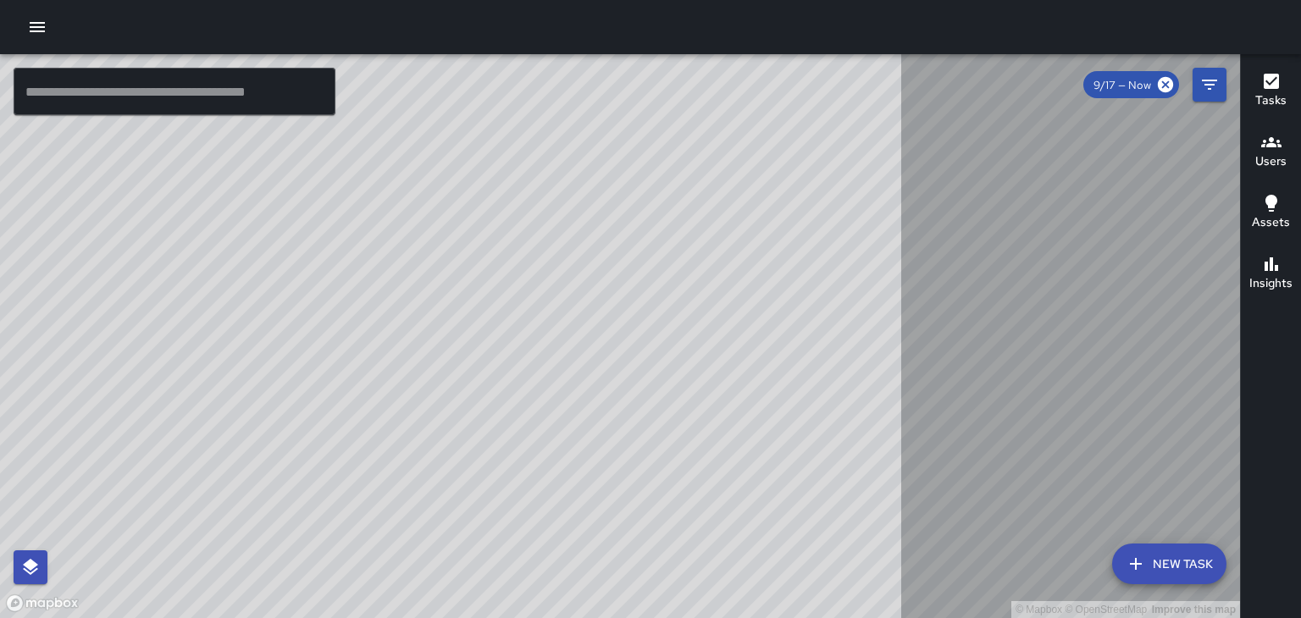
scroll to position [278, 0]
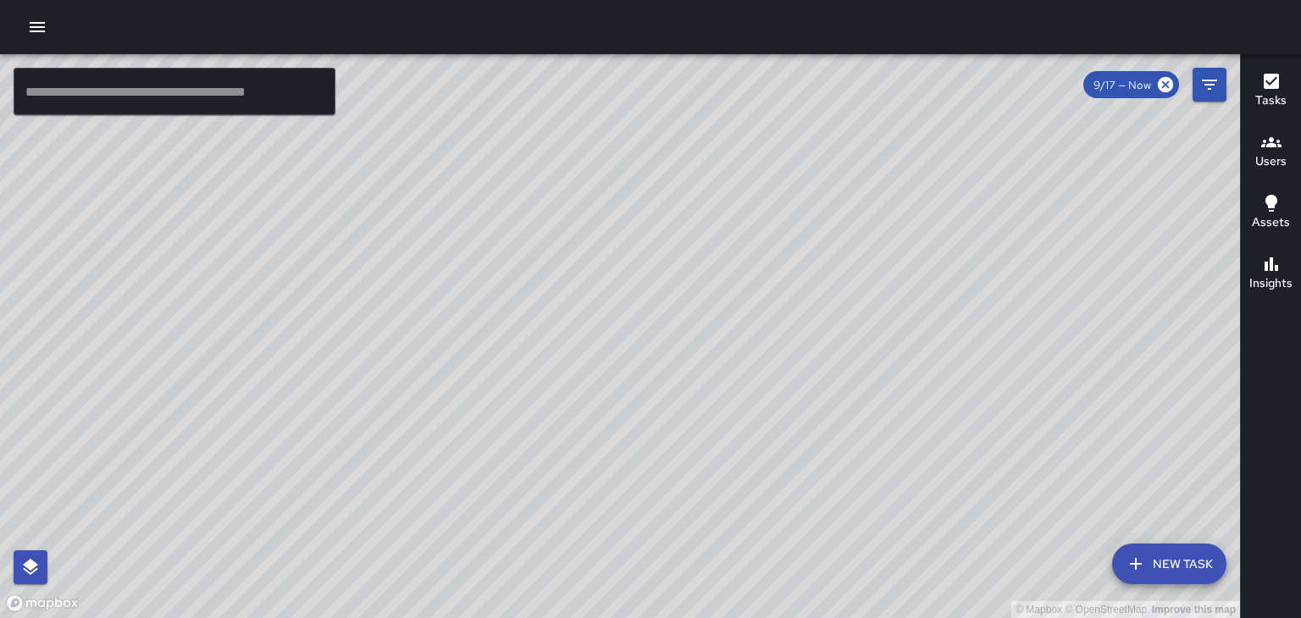
click at [1275, 169] on h6 "Users" at bounding box center [1270, 161] width 31 height 19
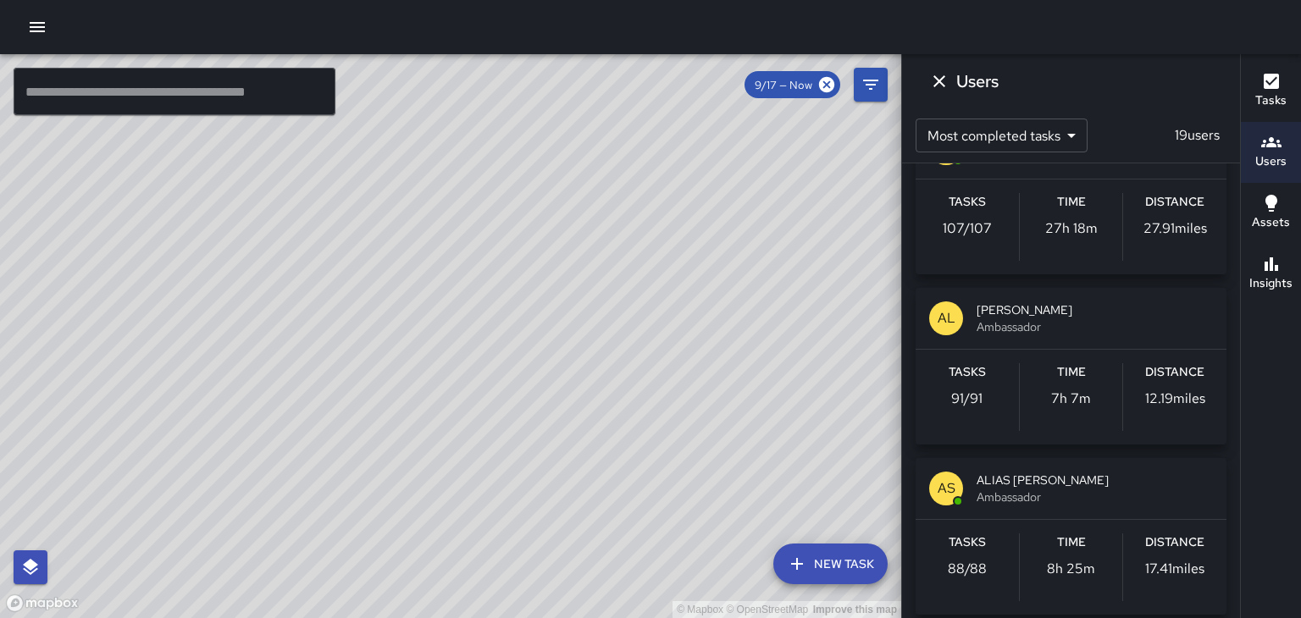
scroll to position [572, 0]
click at [1152, 309] on span "[PERSON_NAME]" at bounding box center [1094, 308] width 236 height 17
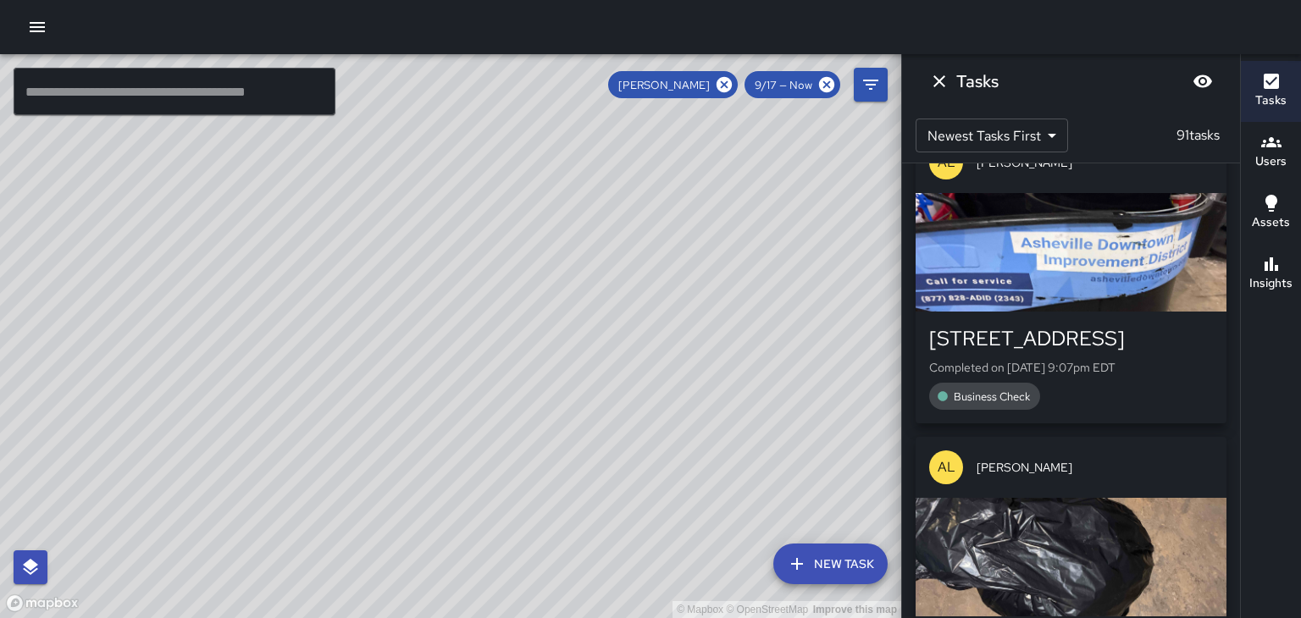
scroll to position [47, 0]
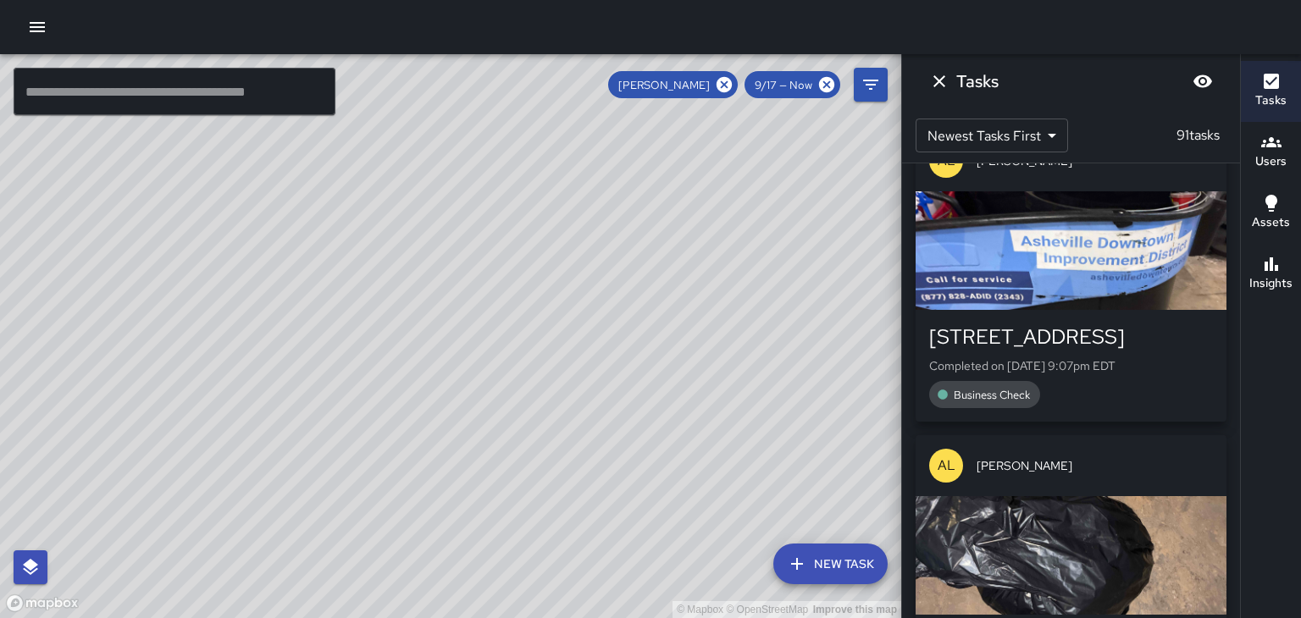
click at [1023, 398] on span "Business Check" at bounding box center [991, 395] width 97 height 14
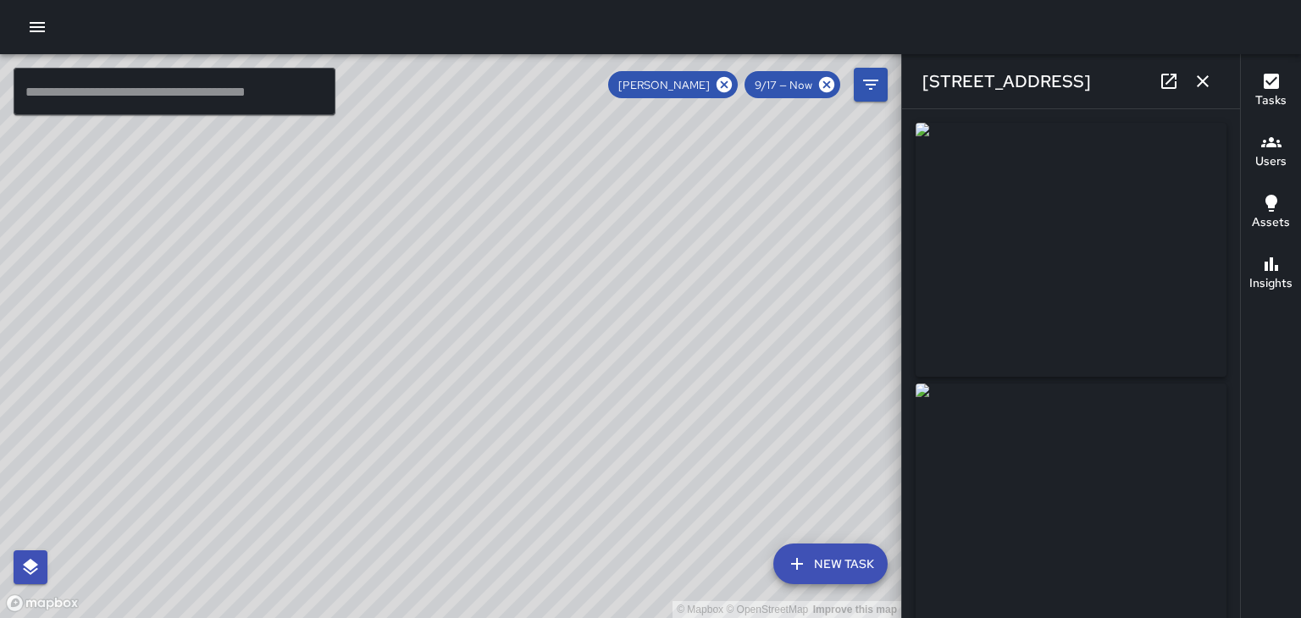
type input "**********"
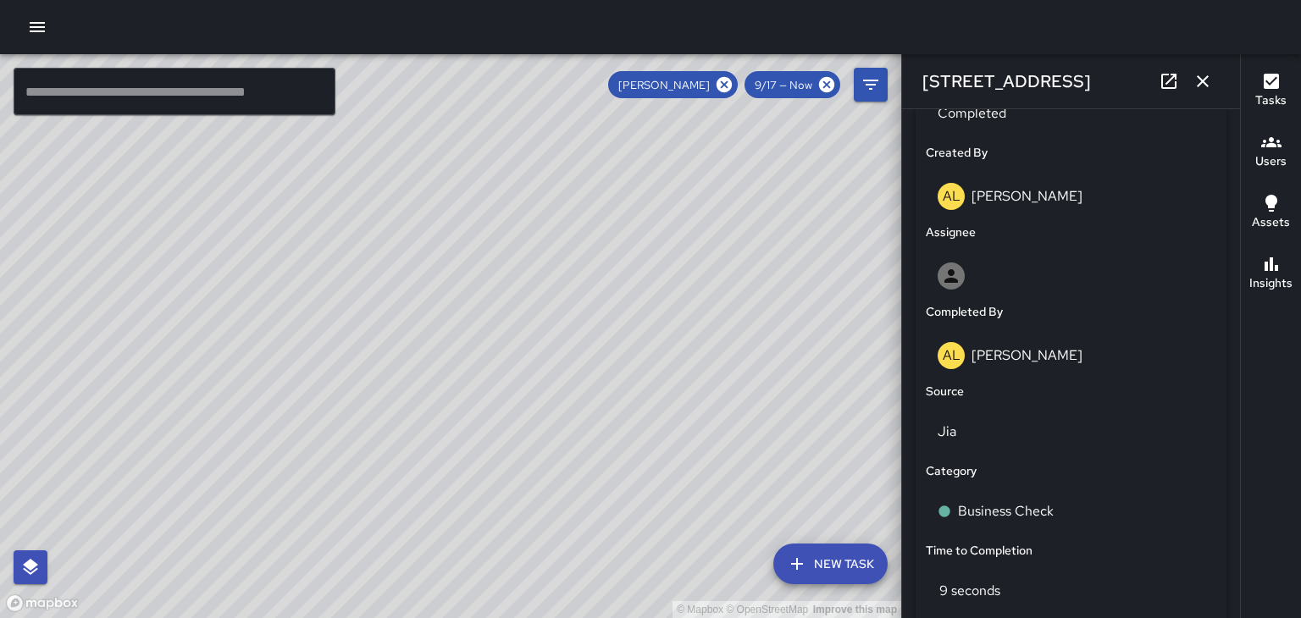
scroll to position [856, 0]
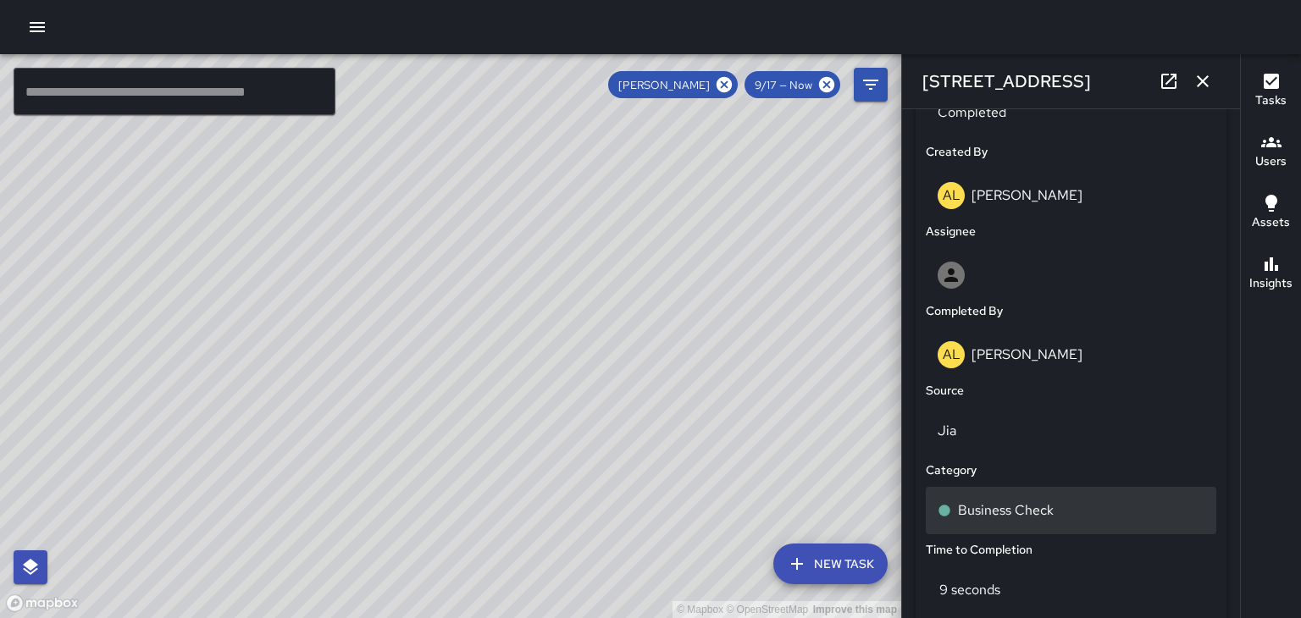
click at [1019, 503] on p "Business Check" at bounding box center [1006, 511] width 96 height 20
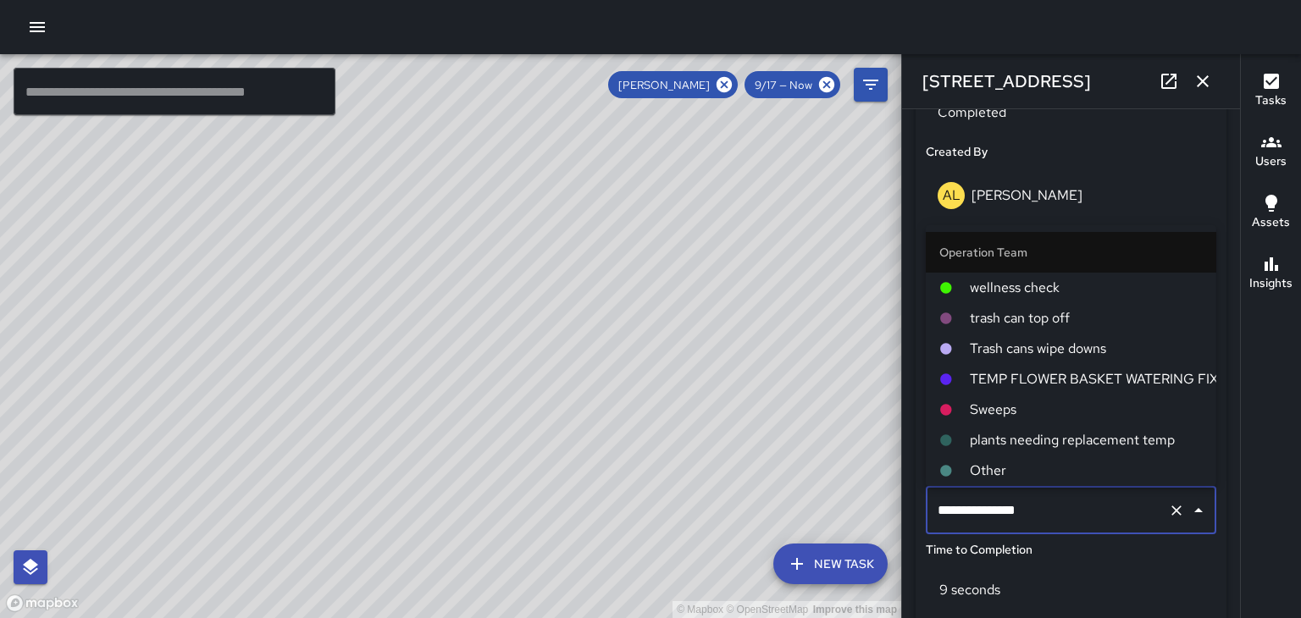
scroll to position [366, 0]
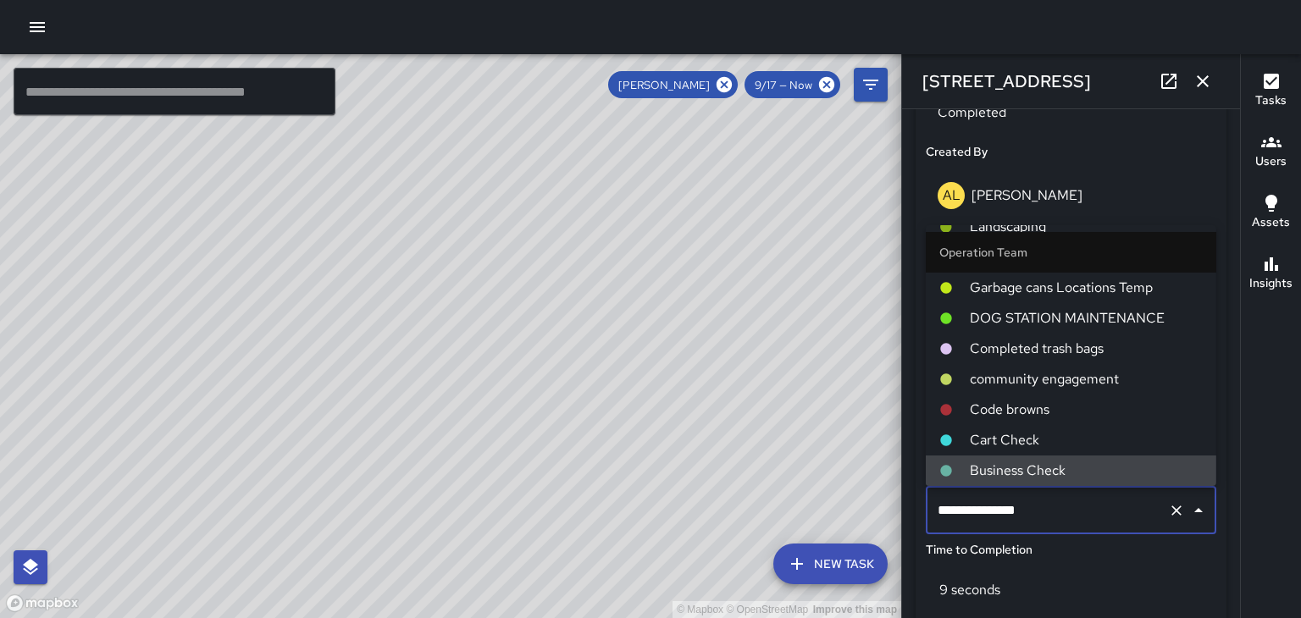
click at [1089, 439] on span "Cart Check" at bounding box center [1086, 440] width 233 height 20
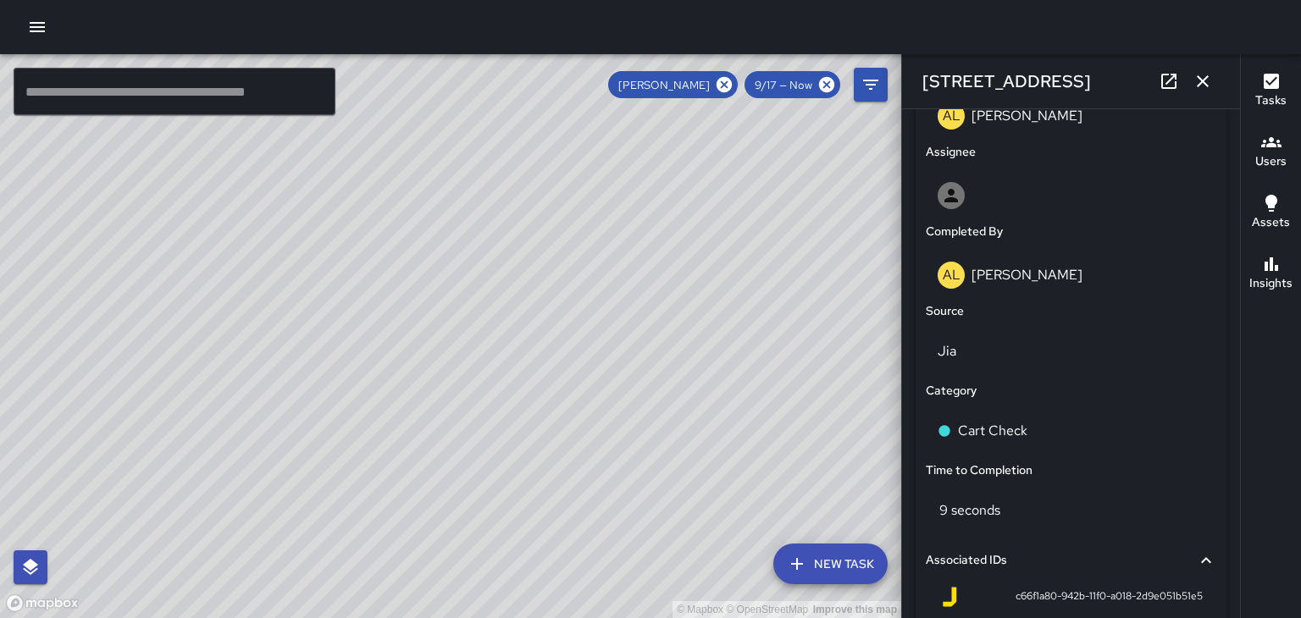
scroll to position [939, 0]
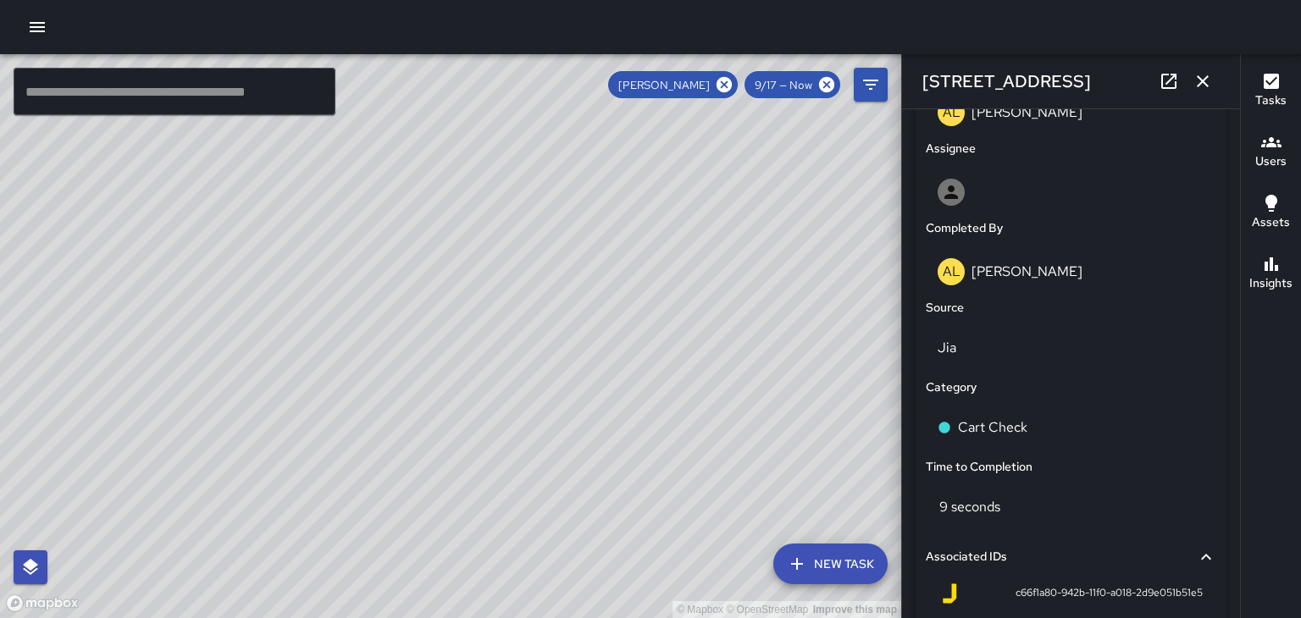
click at [1207, 78] on icon "button" at bounding box center [1202, 81] width 20 height 20
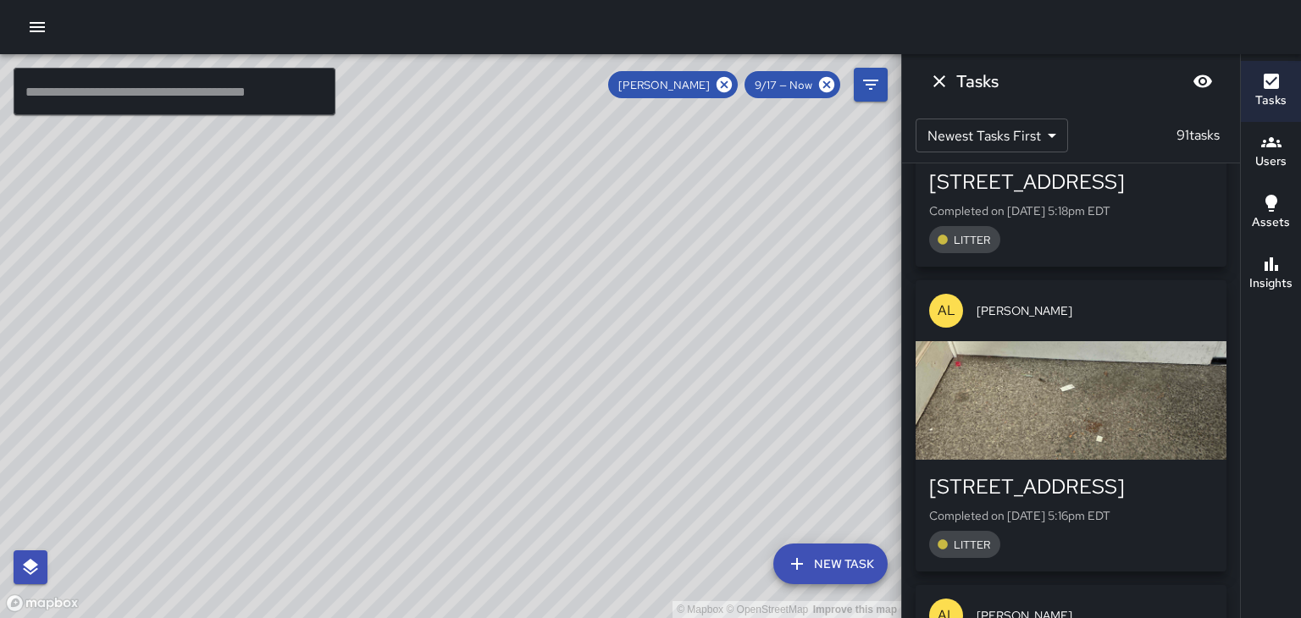
scroll to position [15884, 0]
